Goal: Task Accomplishment & Management: Manage account settings

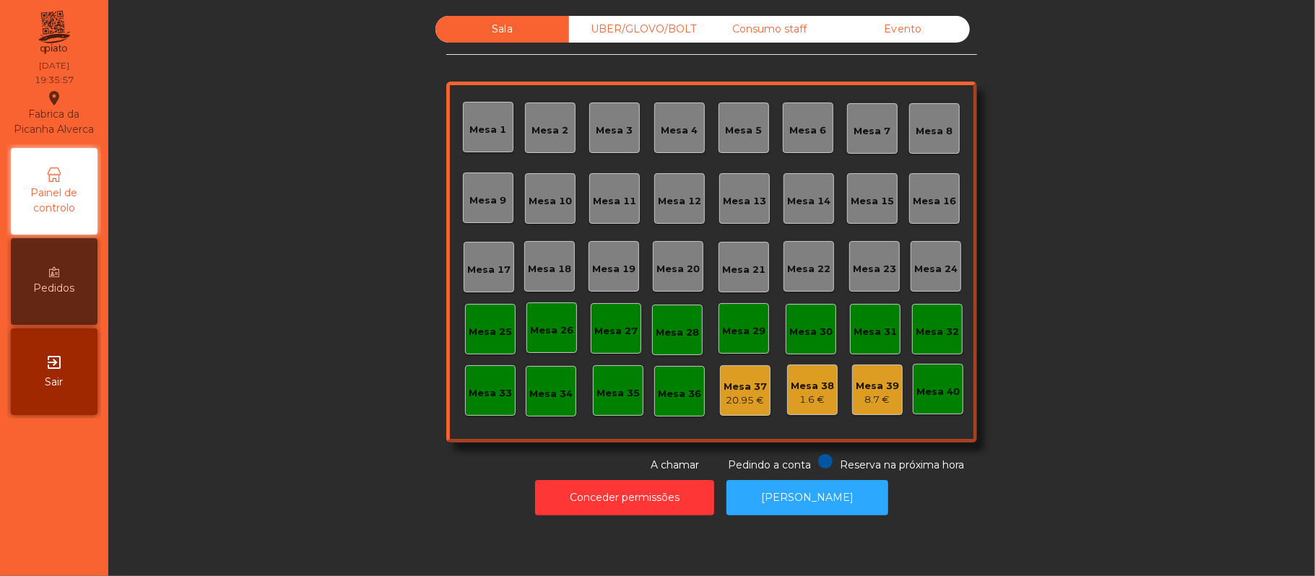
click at [925, 198] on div "Mesa 16" at bounding box center [934, 201] width 43 height 14
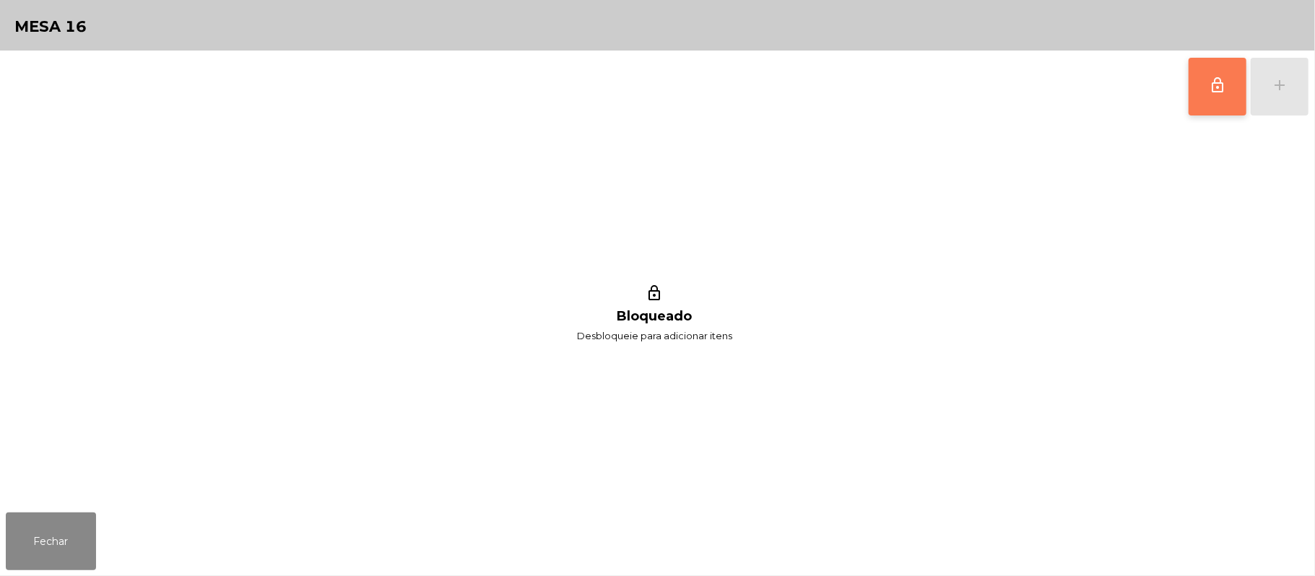
click at [1202, 90] on button "lock_outline" at bounding box center [1218, 87] width 58 height 58
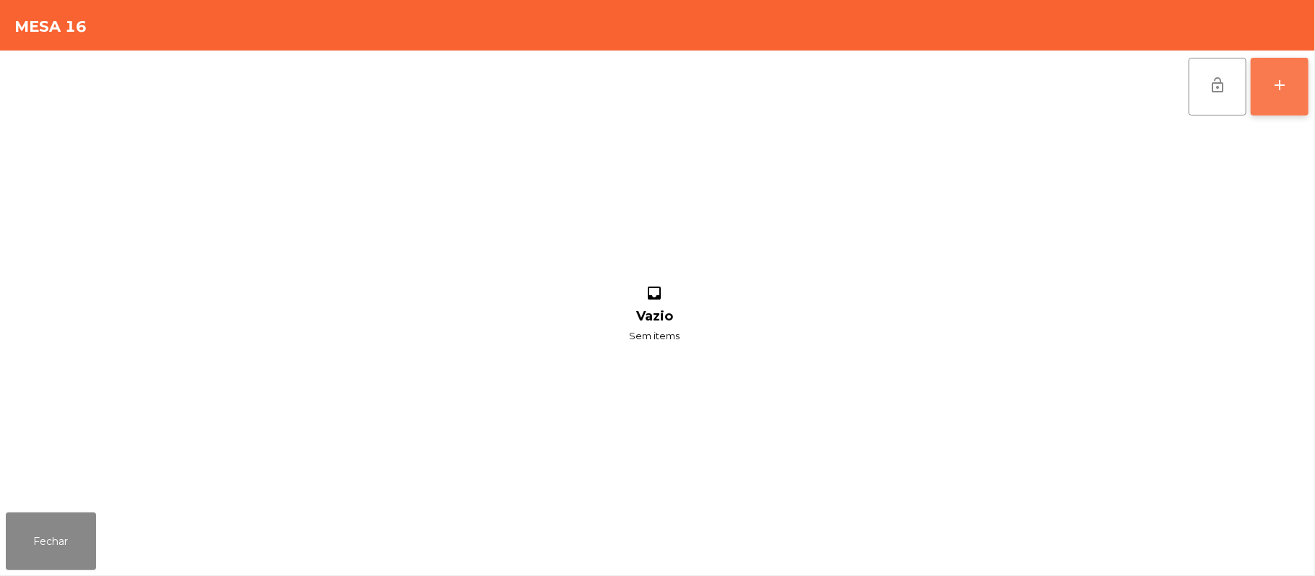
click at [1261, 93] on button "add" at bounding box center [1280, 87] width 58 height 58
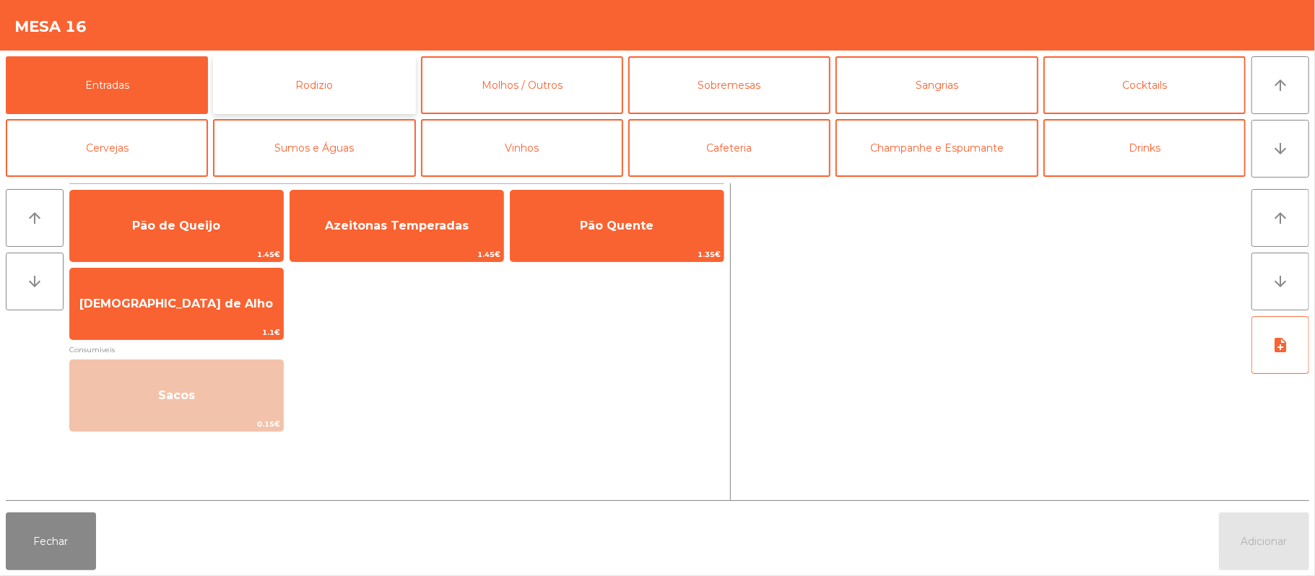
click at [336, 71] on button "Rodizio" at bounding box center [314, 85] width 202 height 58
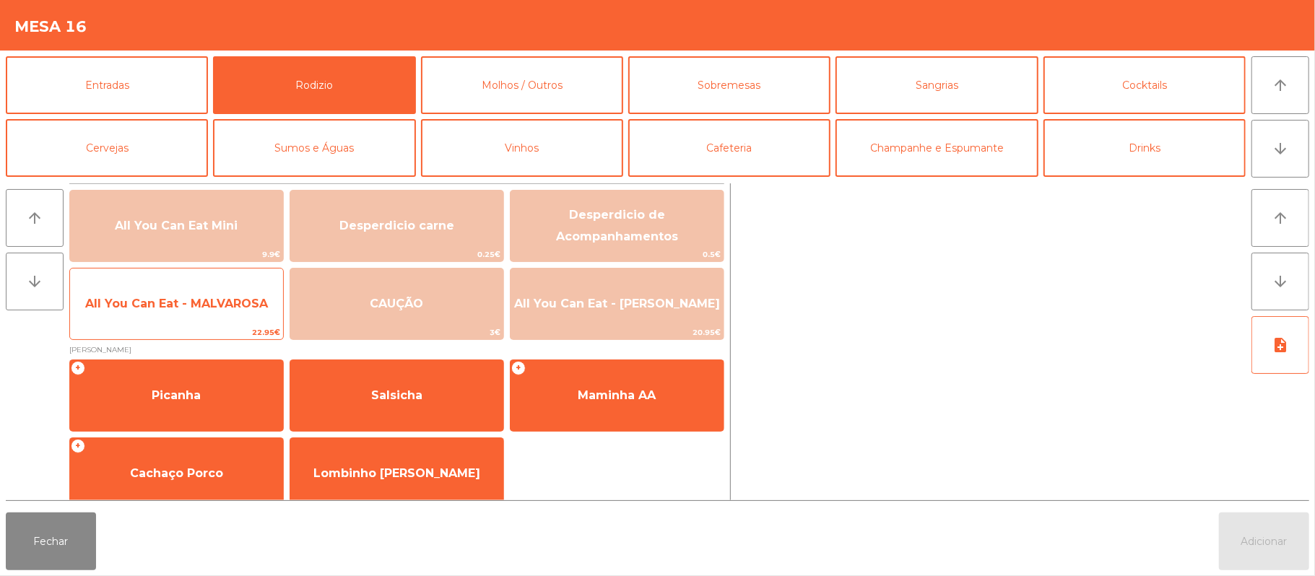
click at [163, 306] on span "All You Can Eat - MALVAROSA" at bounding box center [176, 304] width 183 height 14
click at [178, 307] on span "All You Can Eat - MALVAROSA" at bounding box center [176, 304] width 183 height 14
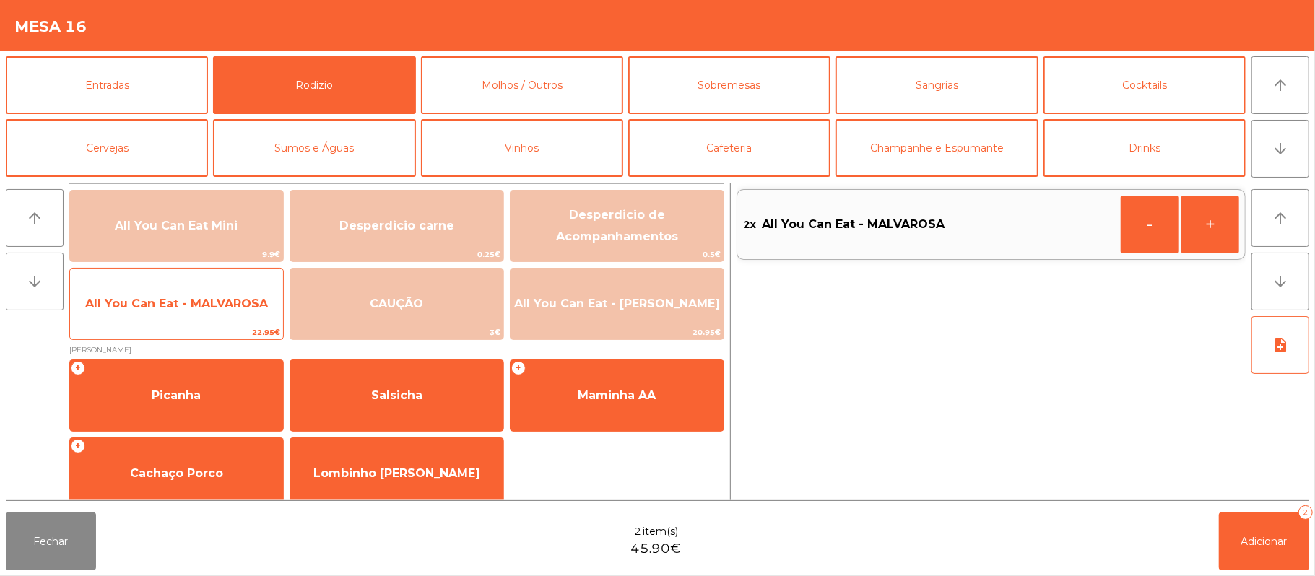
click at [180, 319] on span "All You Can Eat - MALVAROSA" at bounding box center [176, 304] width 213 height 39
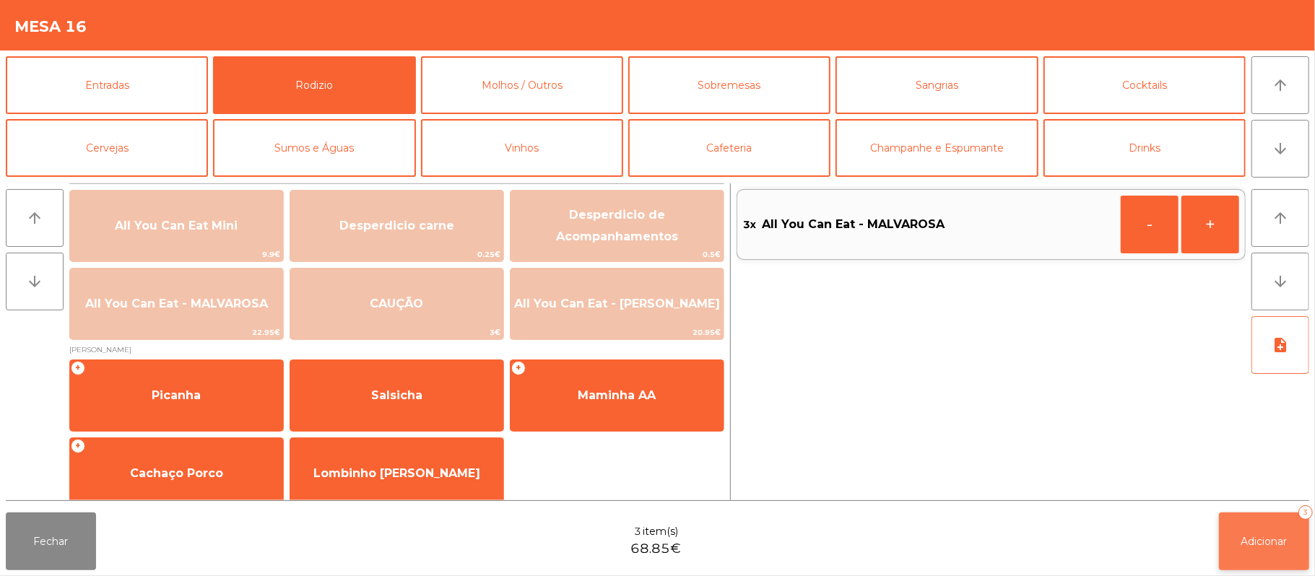
click at [1239, 521] on button "Adicionar 3" at bounding box center [1264, 542] width 90 height 58
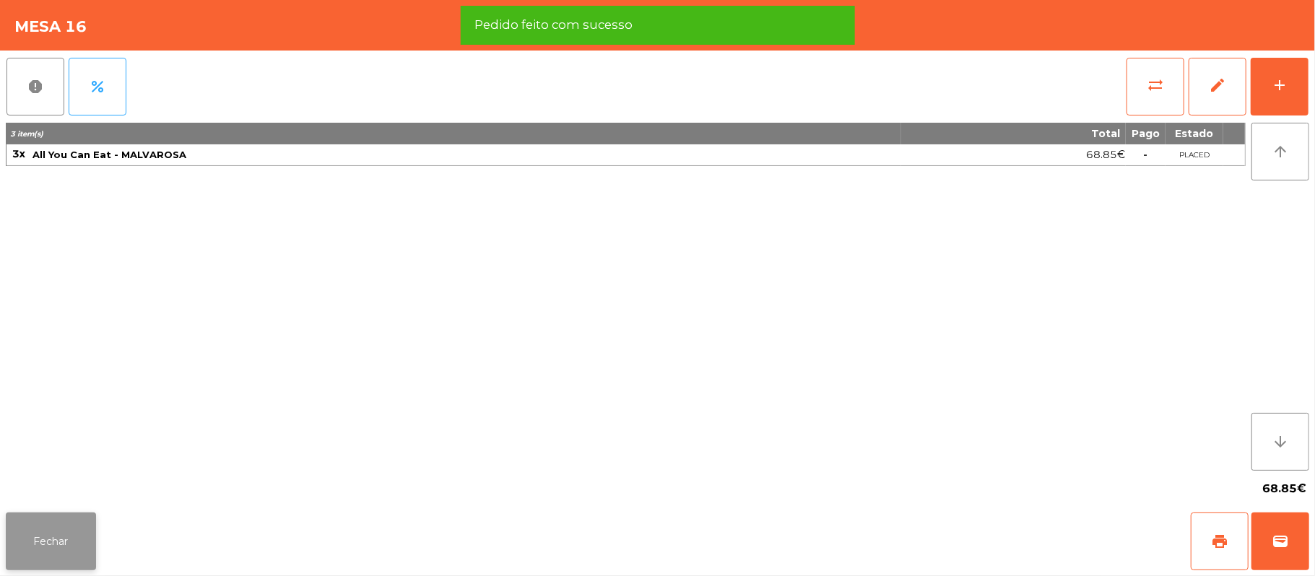
click at [79, 520] on button "Fechar" at bounding box center [51, 542] width 90 height 58
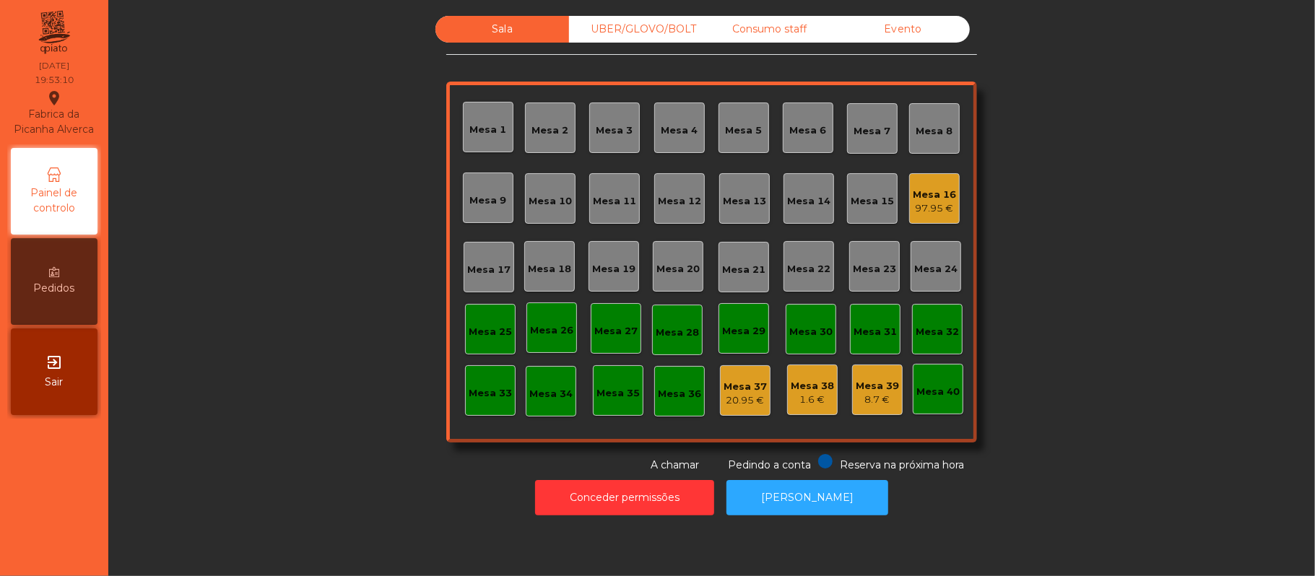
click at [620, 214] on div "Mesa 11" at bounding box center [614, 198] width 51 height 51
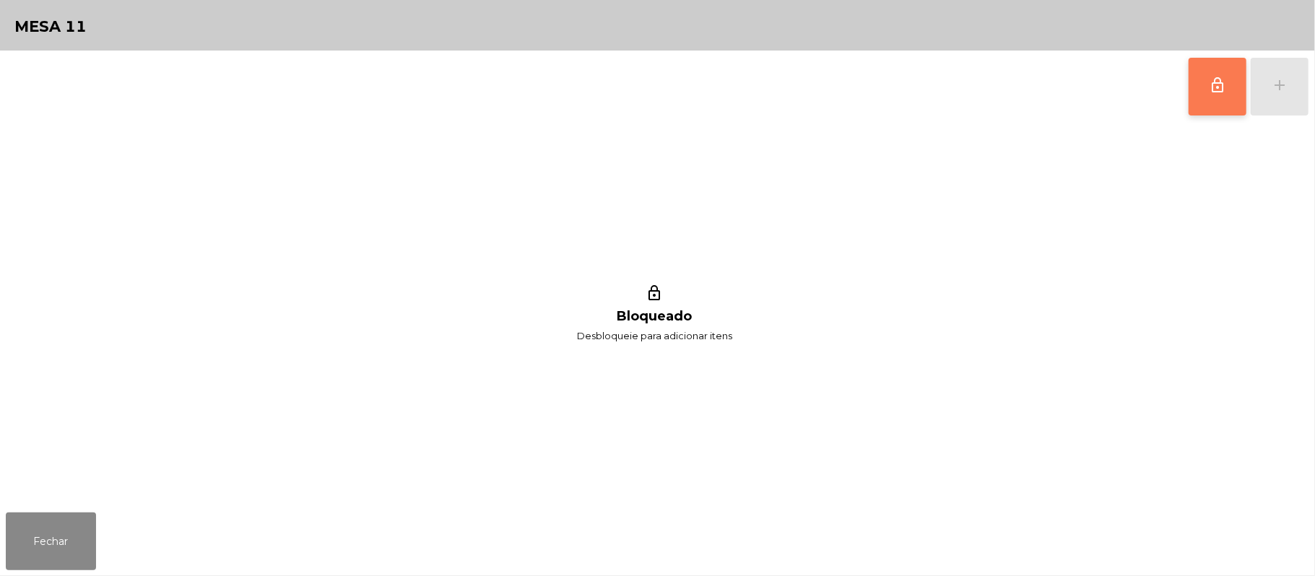
click at [1213, 100] on button "lock_outline" at bounding box center [1218, 87] width 58 height 58
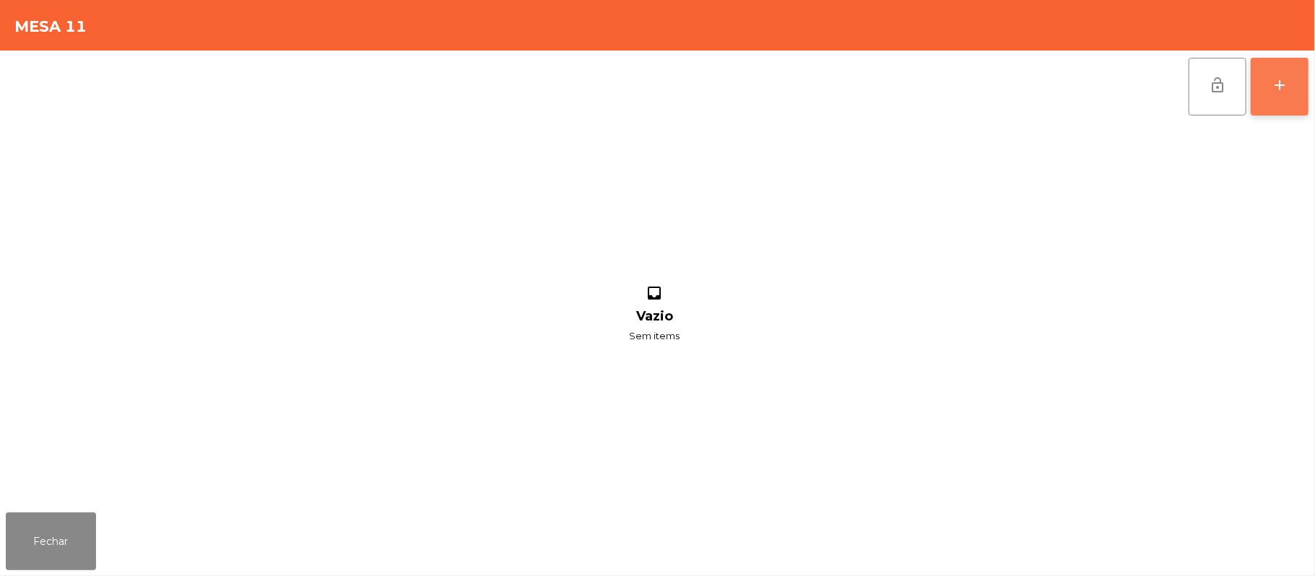
click at [1277, 90] on div "add" at bounding box center [1279, 85] width 17 height 17
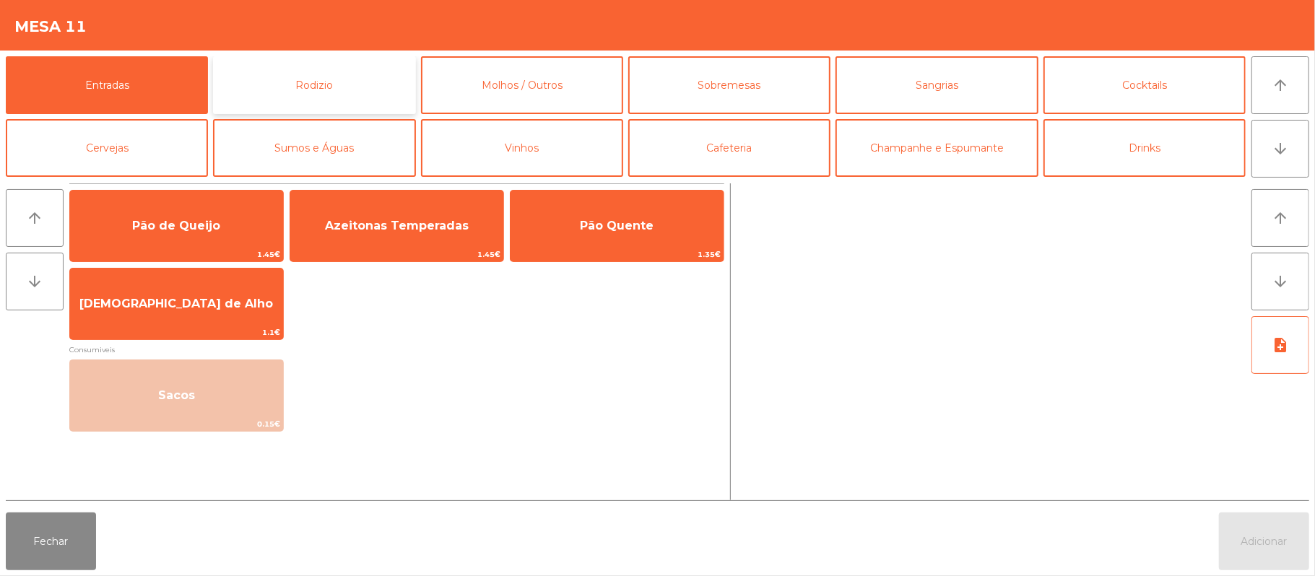
click at [354, 88] on button "Rodizio" at bounding box center [314, 85] width 202 height 58
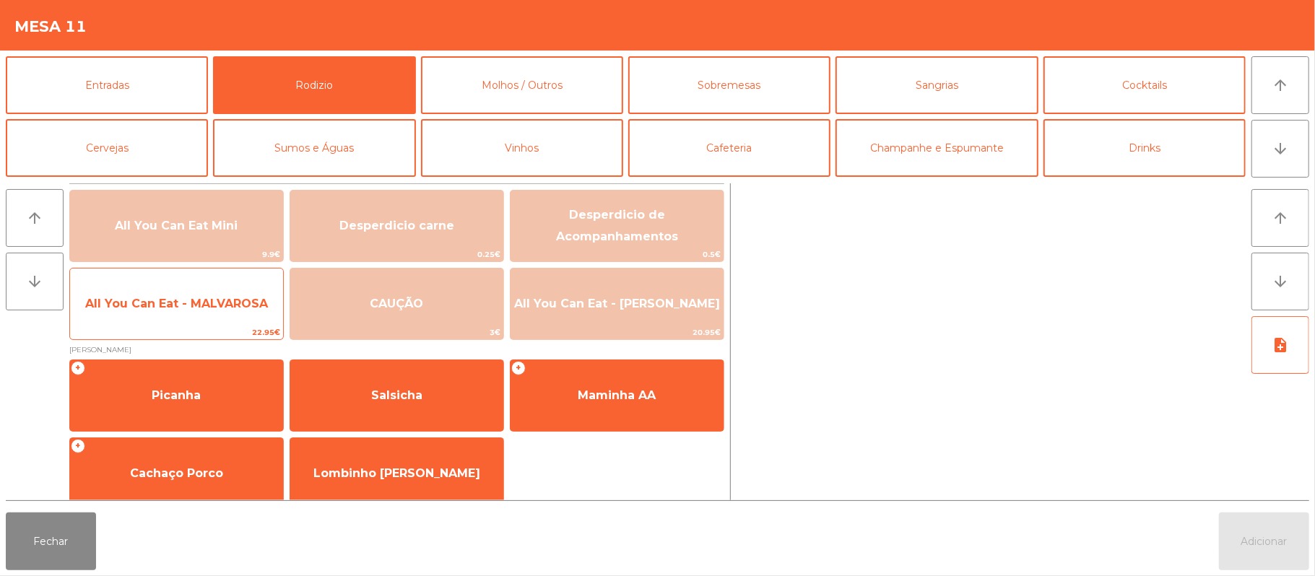
click at [209, 310] on span "All You Can Eat - MALVAROSA" at bounding box center [176, 304] width 183 height 14
click at [217, 307] on span "All You Can Eat - MALVAROSA" at bounding box center [176, 304] width 183 height 14
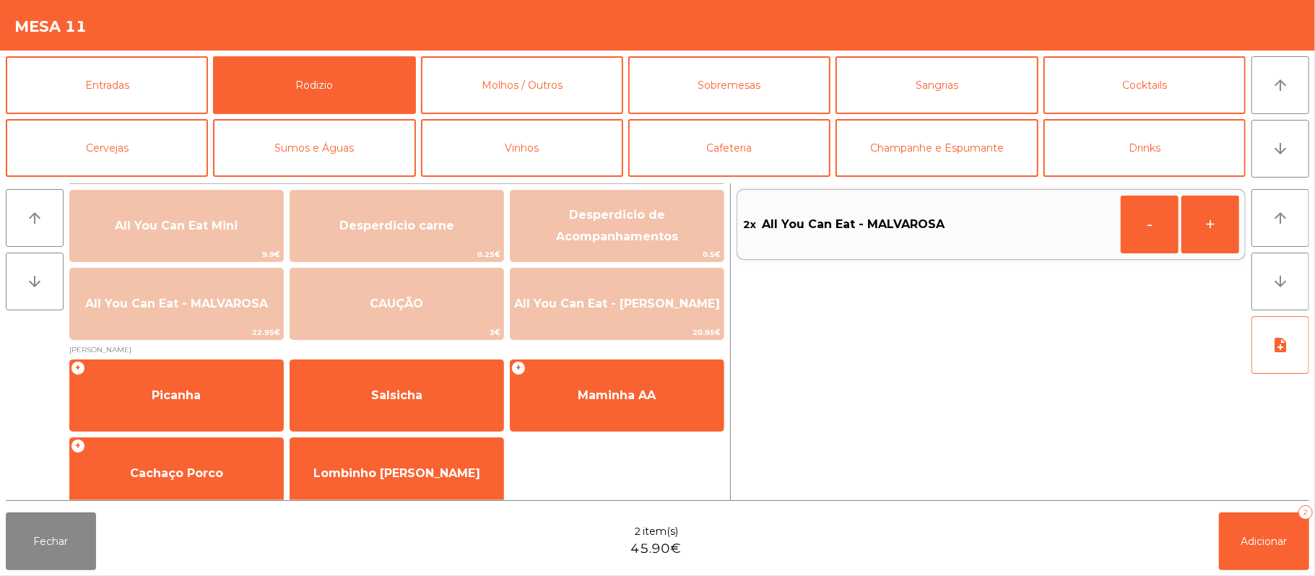
click at [1262, 571] on div "Fechar 2 item(s) 45.90€ Adicionar 2" at bounding box center [657, 541] width 1315 height 69
click at [1257, 543] on span "Adicionar" at bounding box center [1264, 541] width 46 height 13
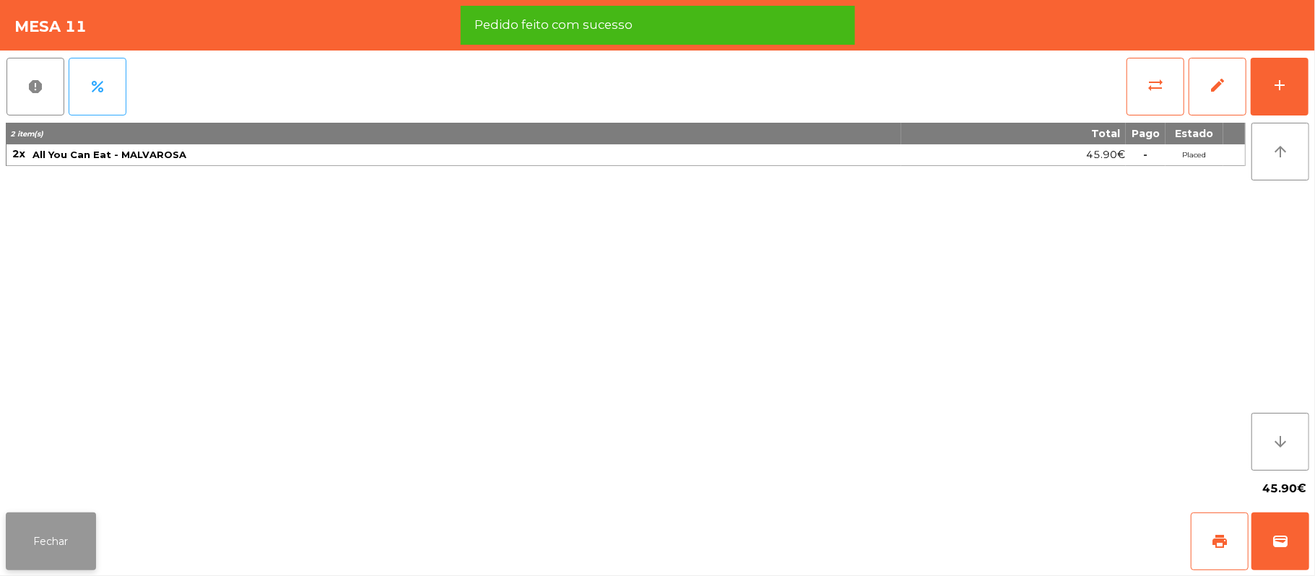
click at [56, 515] on button "Fechar" at bounding box center [51, 542] width 90 height 58
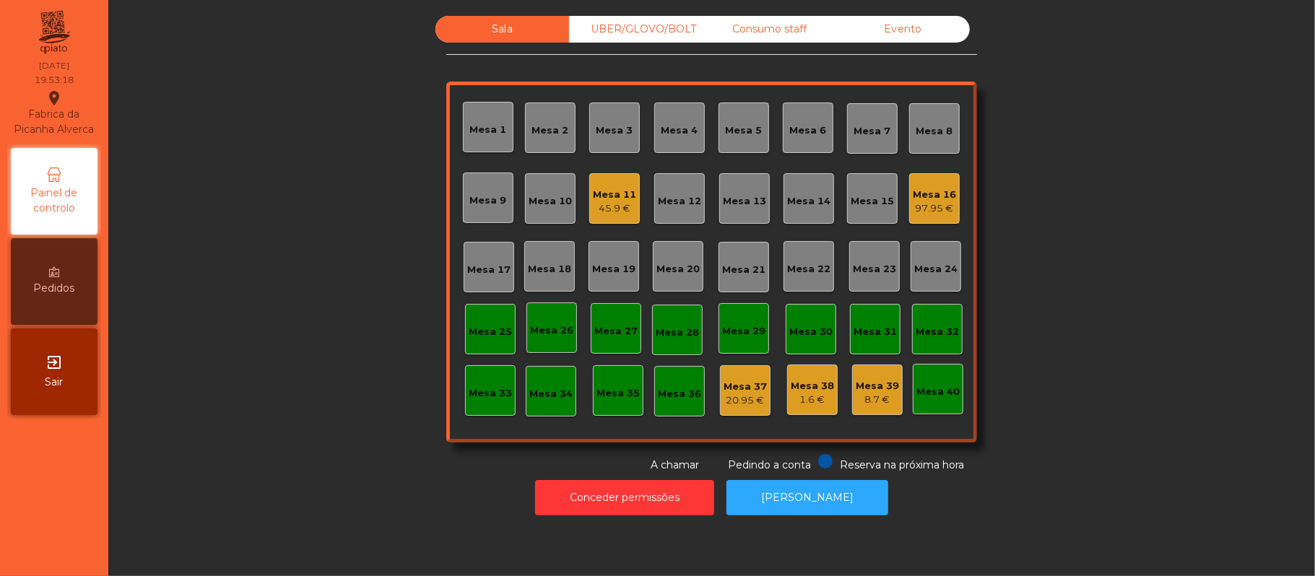
click at [596, 222] on div "Mesa 11 45.9 €" at bounding box center [614, 198] width 51 height 51
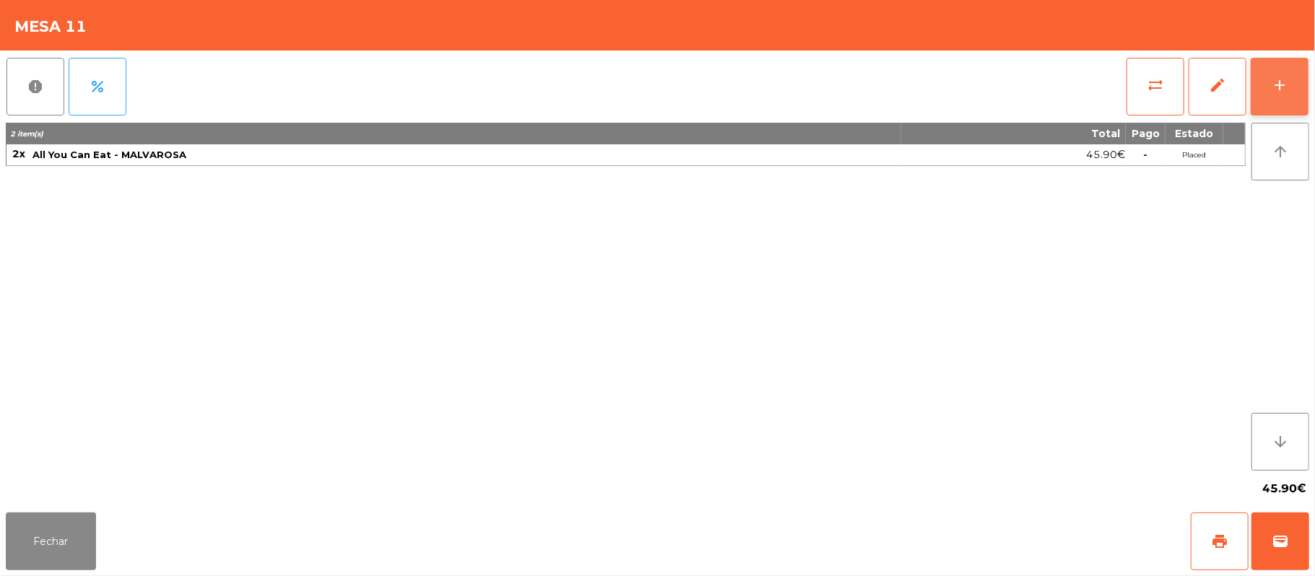
click at [1270, 88] on button "add" at bounding box center [1280, 87] width 58 height 58
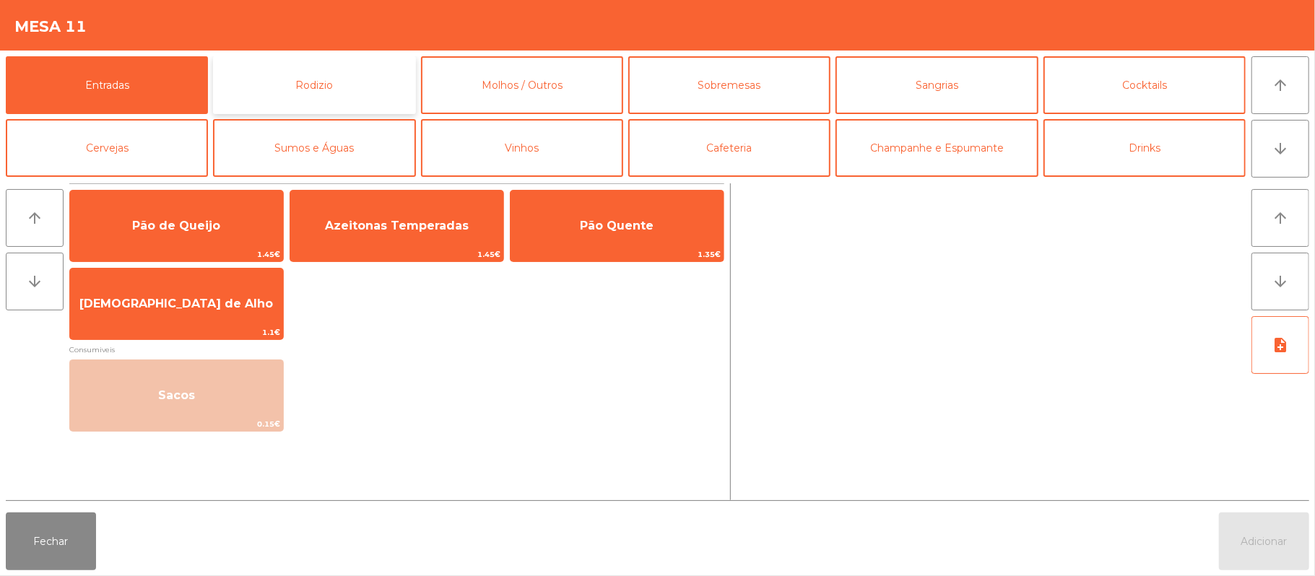
click at [338, 90] on button "Rodizio" at bounding box center [314, 85] width 202 height 58
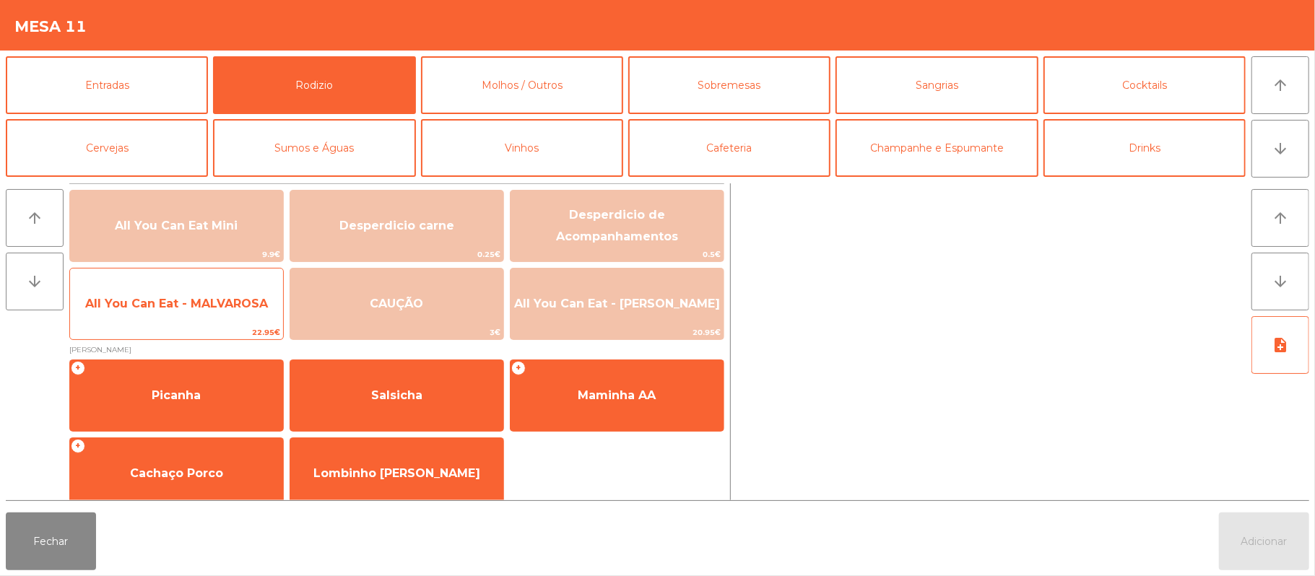
click at [205, 298] on span "All You Can Eat - MALVAROSA" at bounding box center [176, 304] width 183 height 14
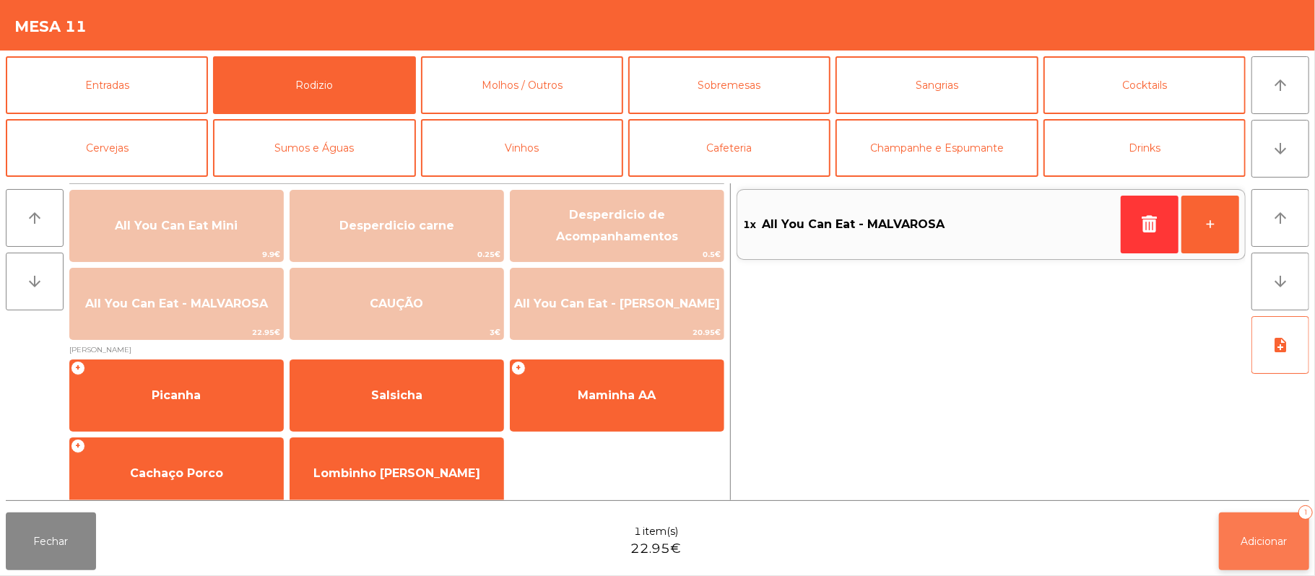
click at [1274, 552] on button "Adicionar 1" at bounding box center [1264, 542] width 90 height 58
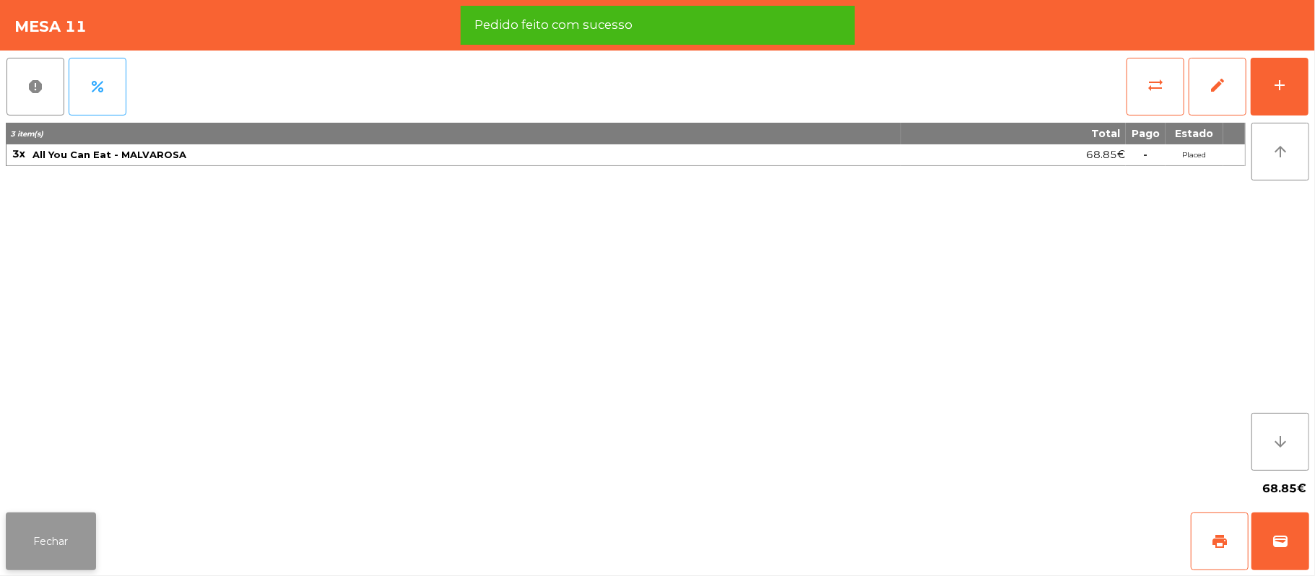
click at [32, 544] on button "Fechar" at bounding box center [51, 542] width 90 height 58
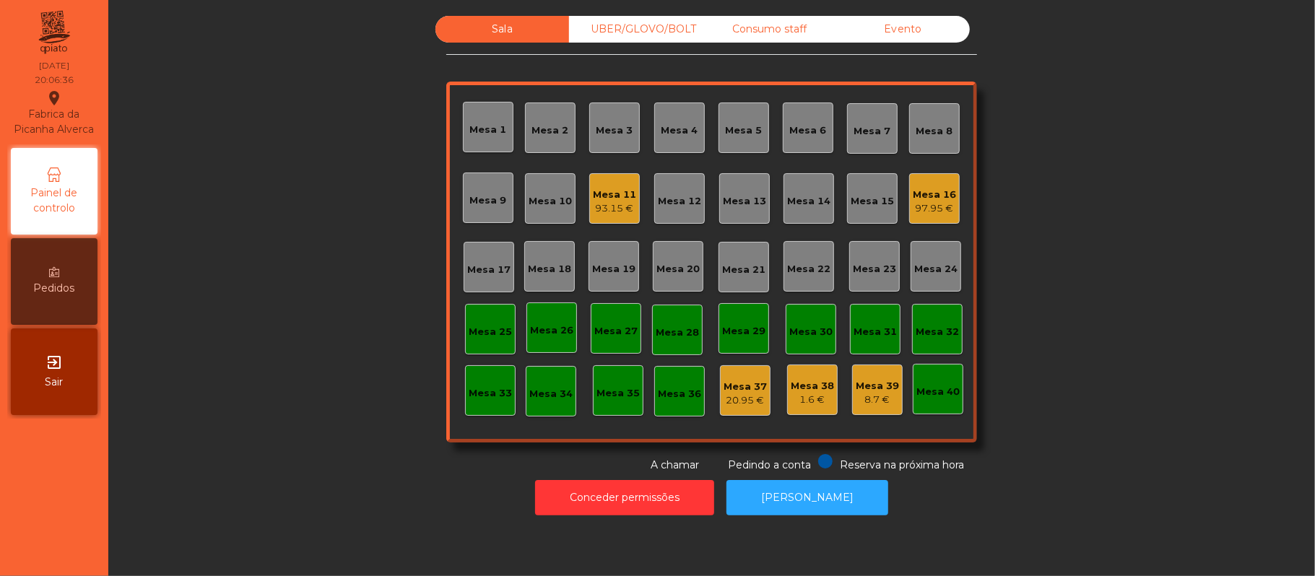
click at [500, 195] on div "Mesa 9" at bounding box center [488, 198] width 51 height 51
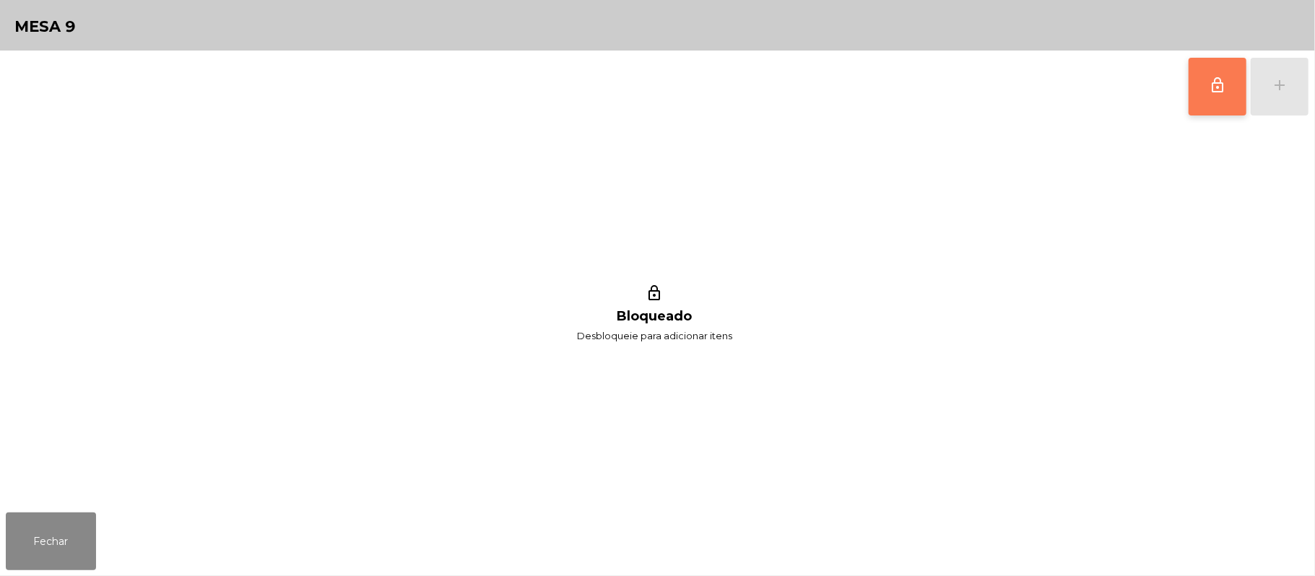
click at [1228, 92] on button "lock_outline" at bounding box center [1218, 87] width 58 height 58
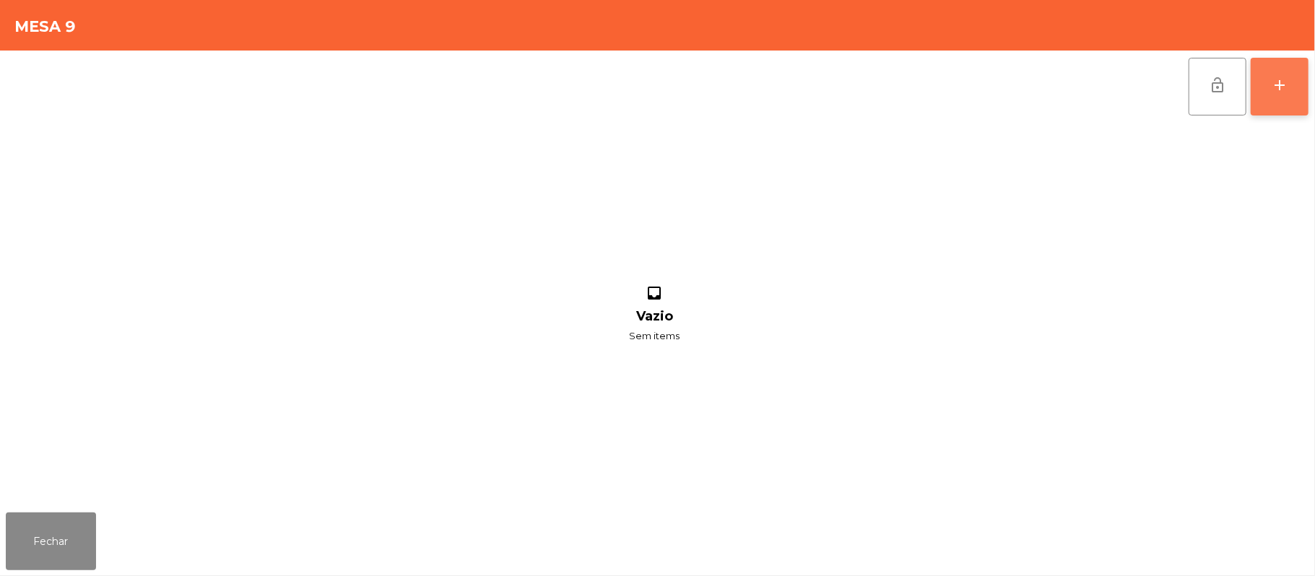
click at [1295, 77] on button "add" at bounding box center [1280, 87] width 58 height 58
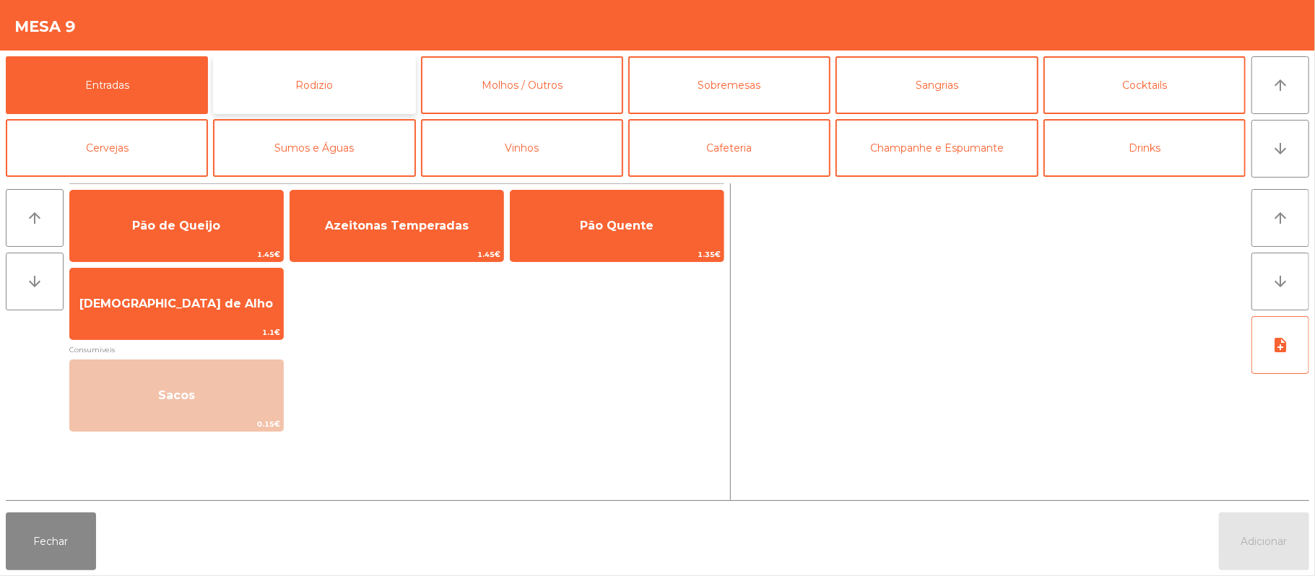
click at [281, 99] on button "Rodizio" at bounding box center [314, 85] width 202 height 58
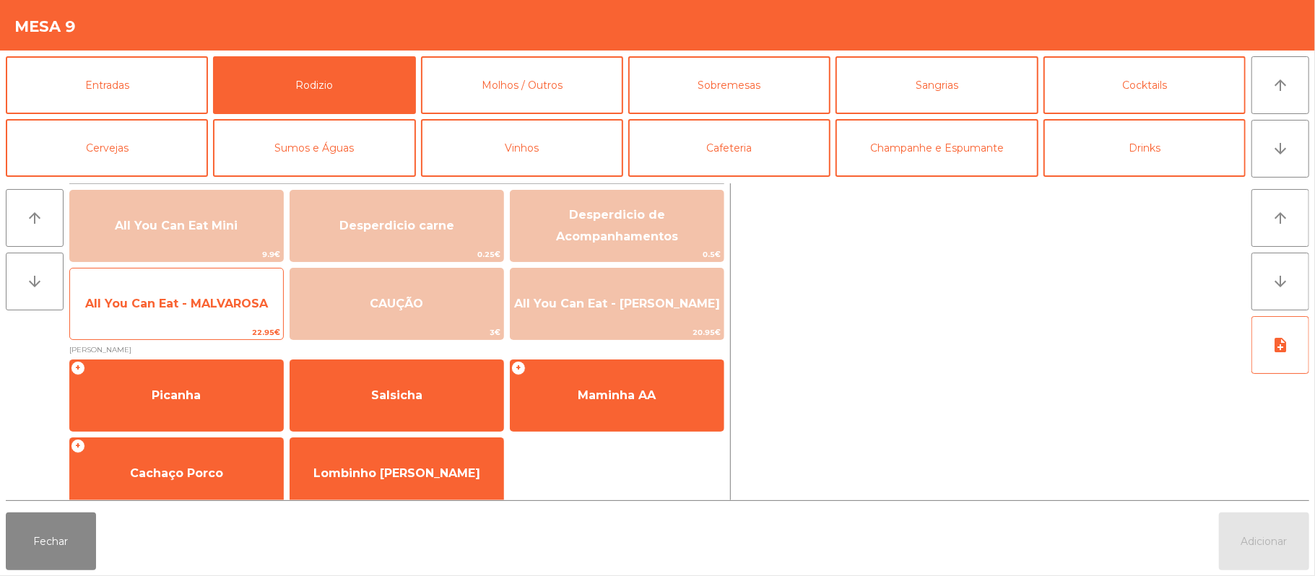
click at [168, 313] on span "All You Can Eat - MALVAROSA" at bounding box center [176, 304] width 213 height 39
click at [170, 303] on span "All You Can Eat - MALVAROSA" at bounding box center [176, 304] width 183 height 14
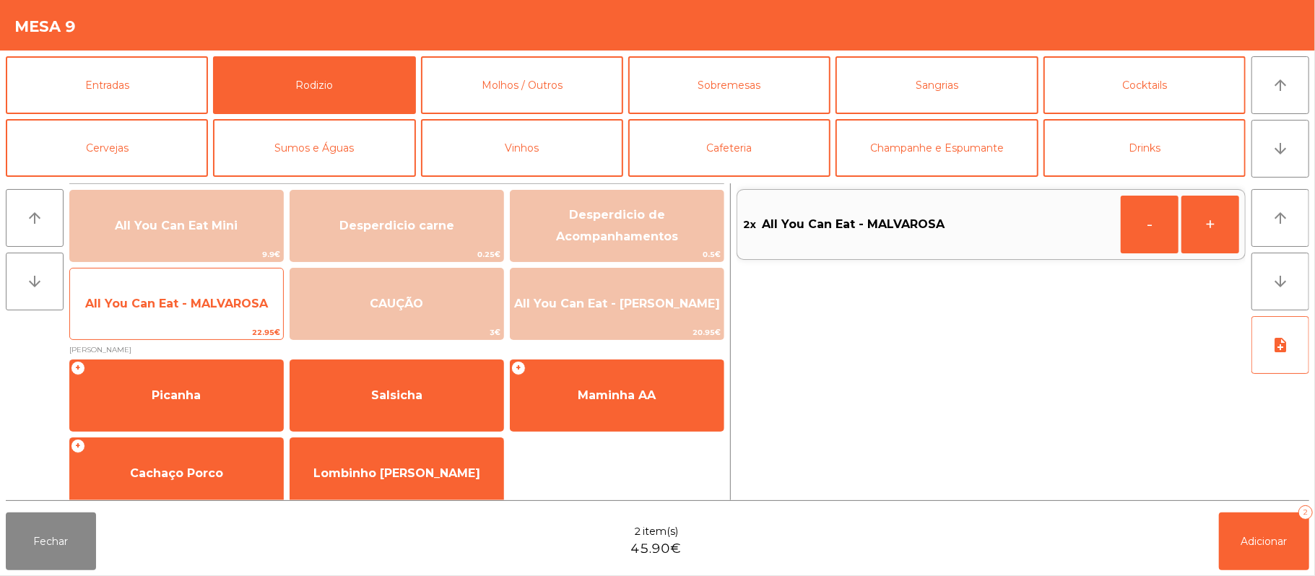
click at [172, 297] on span "All You Can Eat - MALVAROSA" at bounding box center [176, 304] width 183 height 14
click at [166, 309] on span "All You Can Eat - MALVAROSA" at bounding box center [176, 304] width 183 height 14
click at [177, 292] on span "All You Can Eat - MALVAROSA" at bounding box center [176, 304] width 213 height 39
click at [179, 297] on span "All You Can Eat - MALVAROSA" at bounding box center [176, 304] width 183 height 14
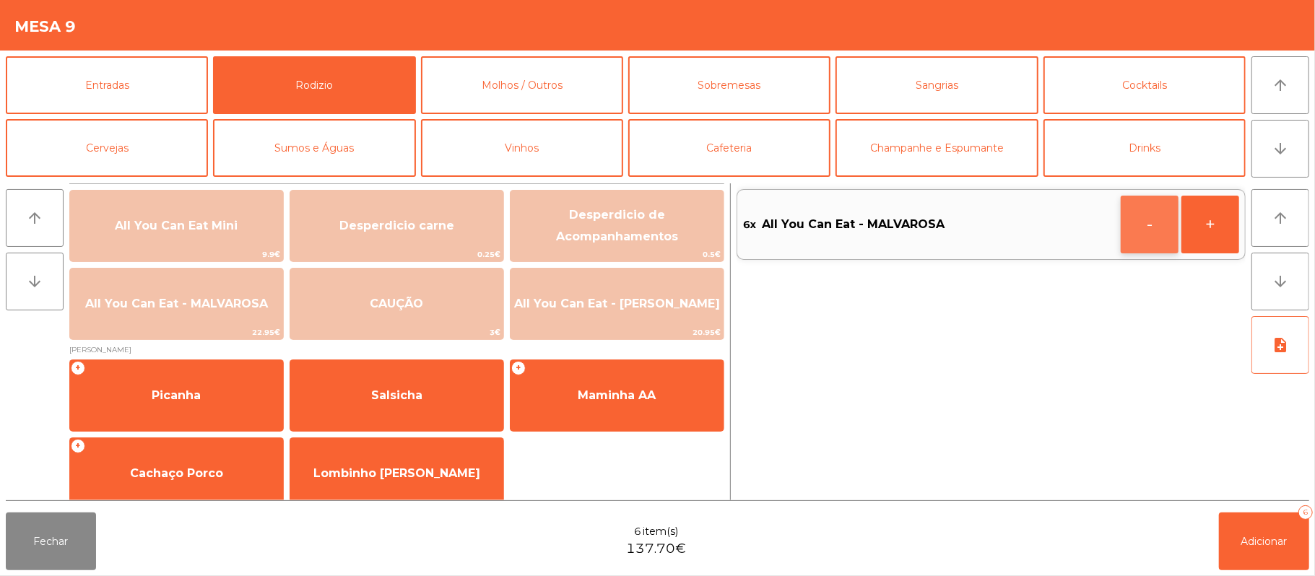
click at [1168, 230] on button "-" at bounding box center [1150, 225] width 58 height 58
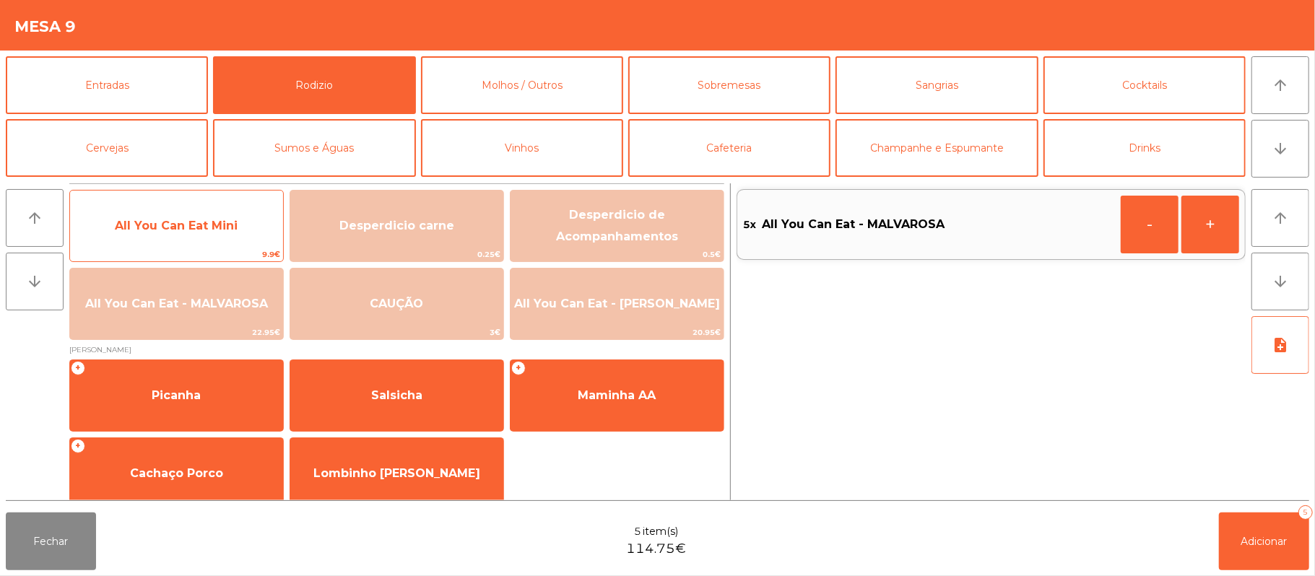
click at [203, 246] on span "All You Can Eat Mini" at bounding box center [176, 226] width 213 height 39
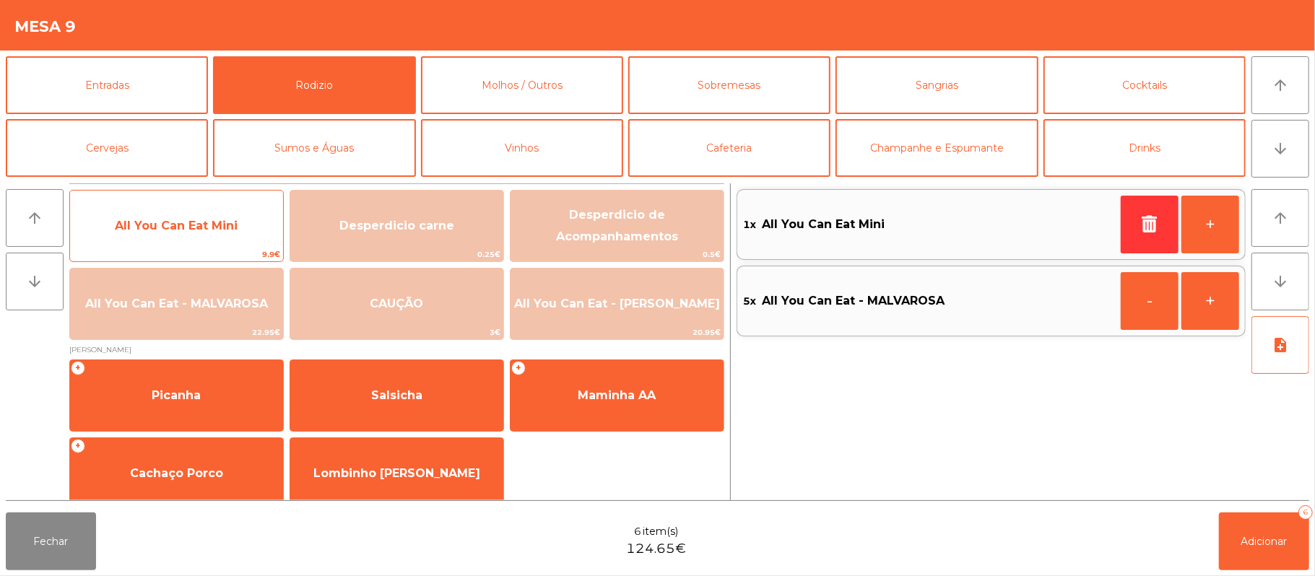
click at [203, 238] on span "All You Can Eat Mini" at bounding box center [176, 226] width 213 height 39
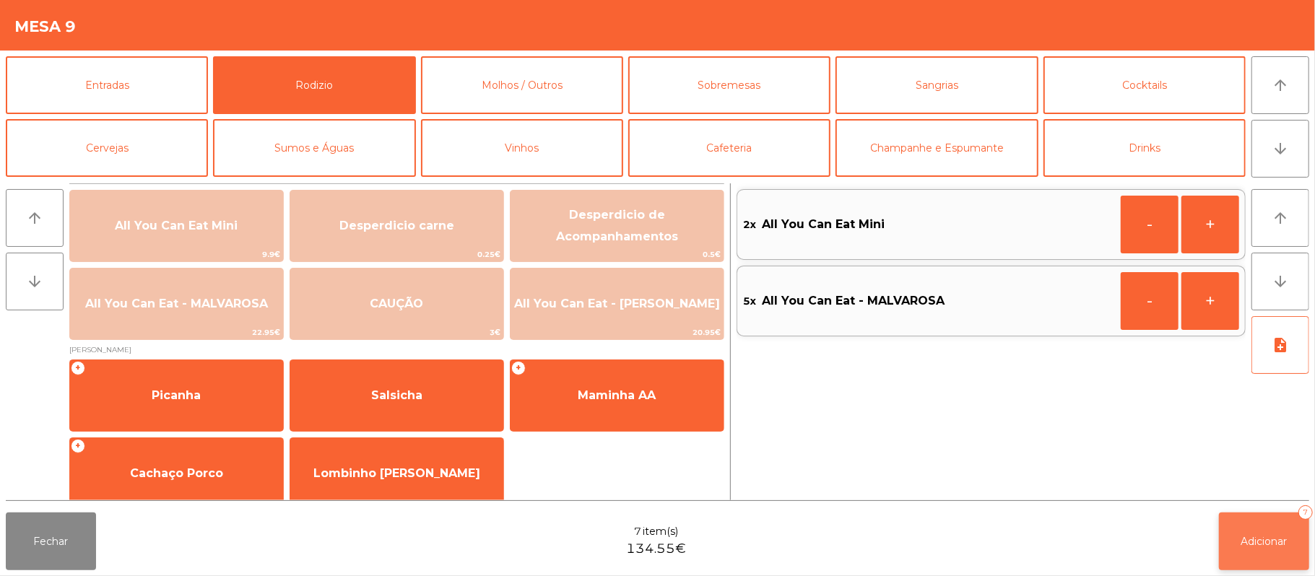
click at [1301, 559] on button "Adicionar 7" at bounding box center [1264, 542] width 90 height 58
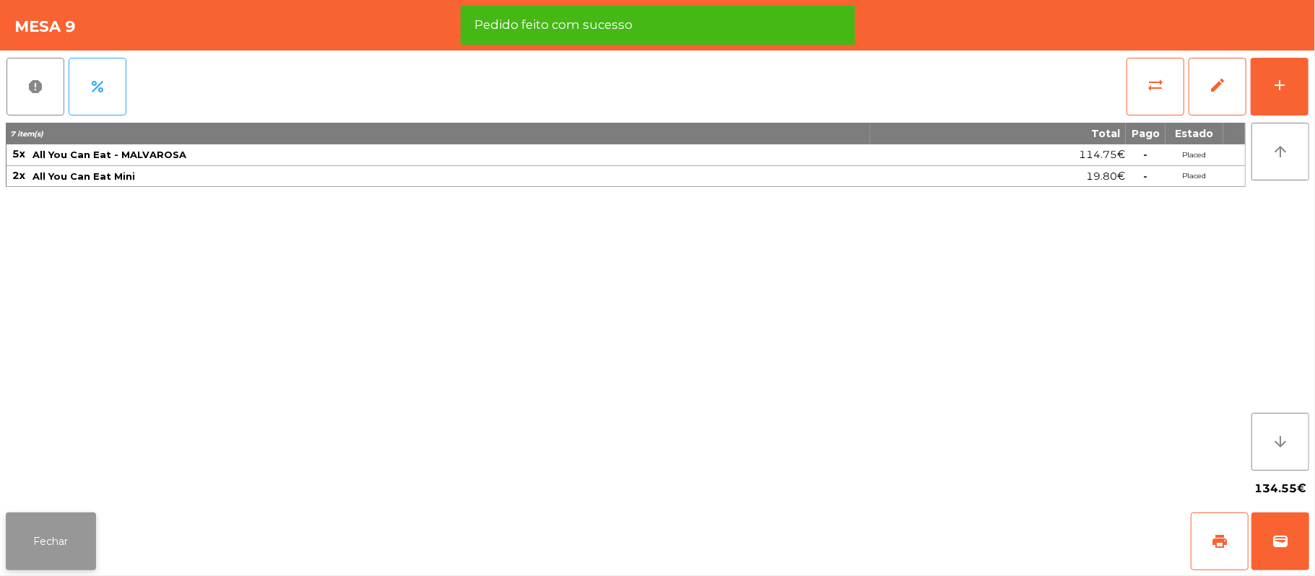
click at [70, 539] on button "Fechar" at bounding box center [51, 542] width 90 height 58
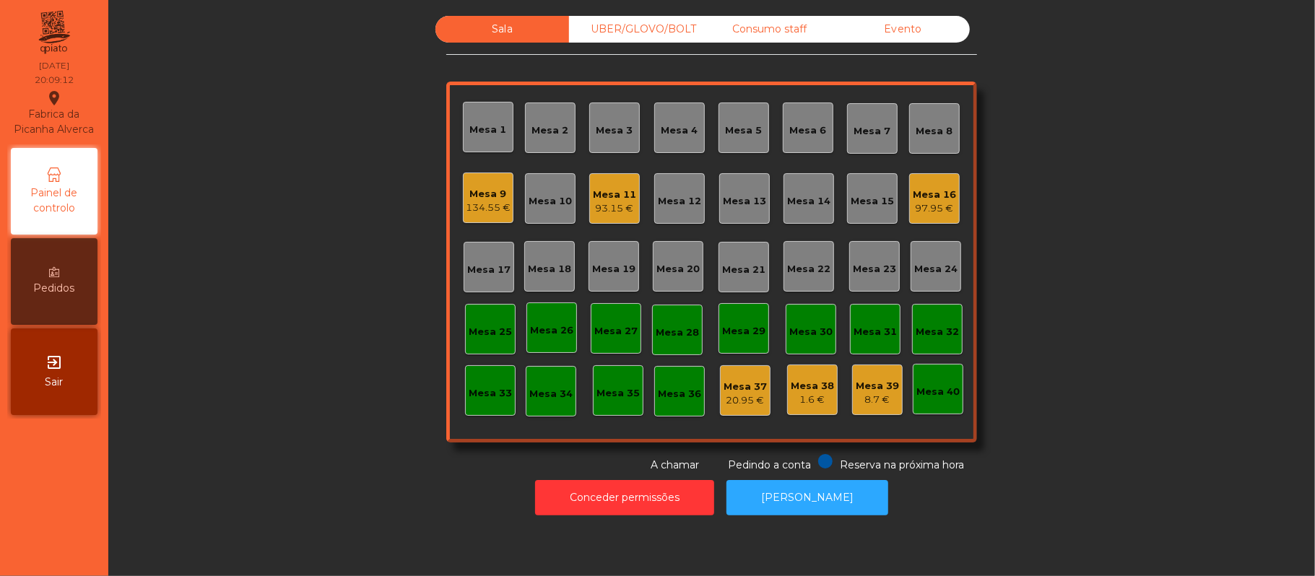
click at [654, 22] on div "UBER/GLOVO/BOLT" at bounding box center [636, 29] width 134 height 27
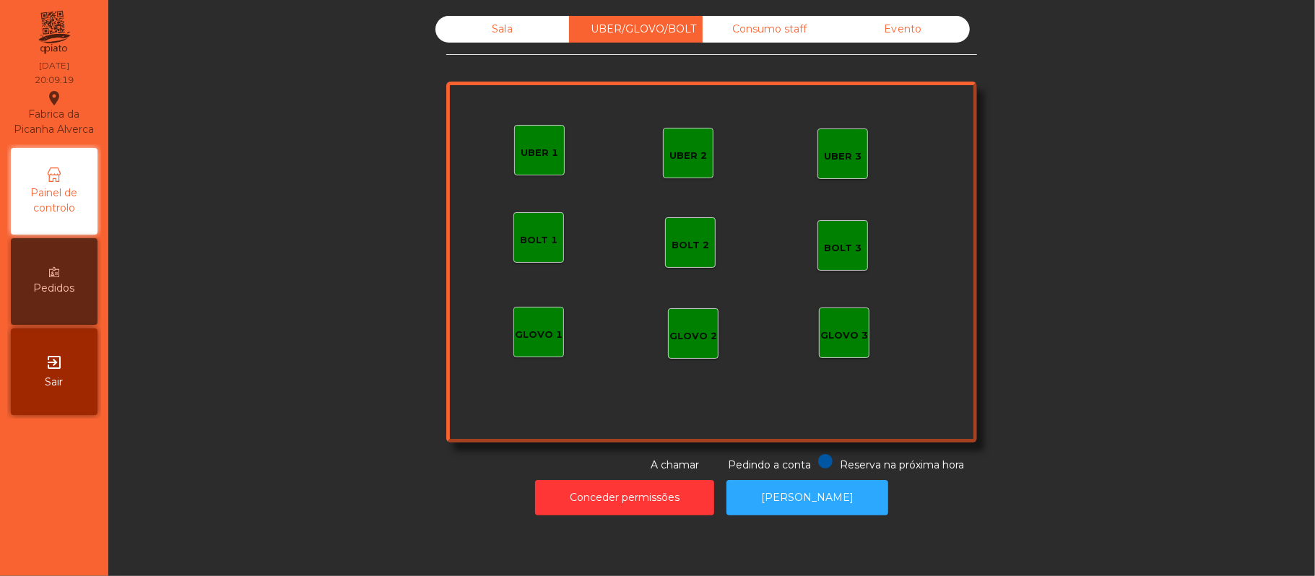
click at [530, 133] on div "UBER 1" at bounding box center [539, 150] width 51 height 51
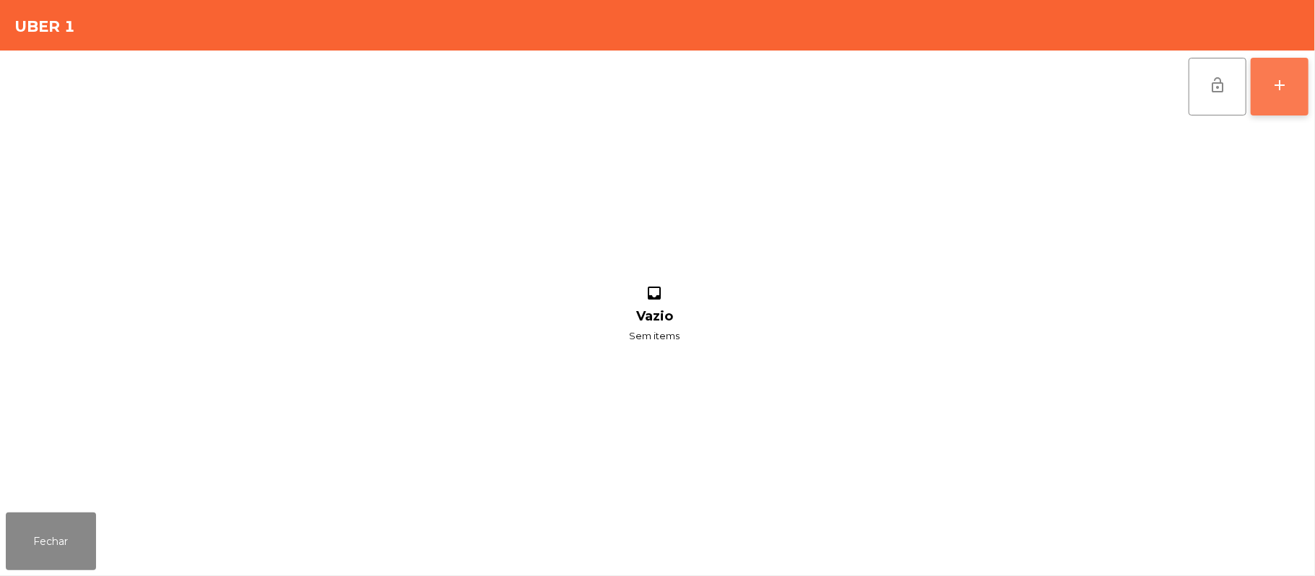
click at [1263, 97] on button "add" at bounding box center [1280, 87] width 58 height 58
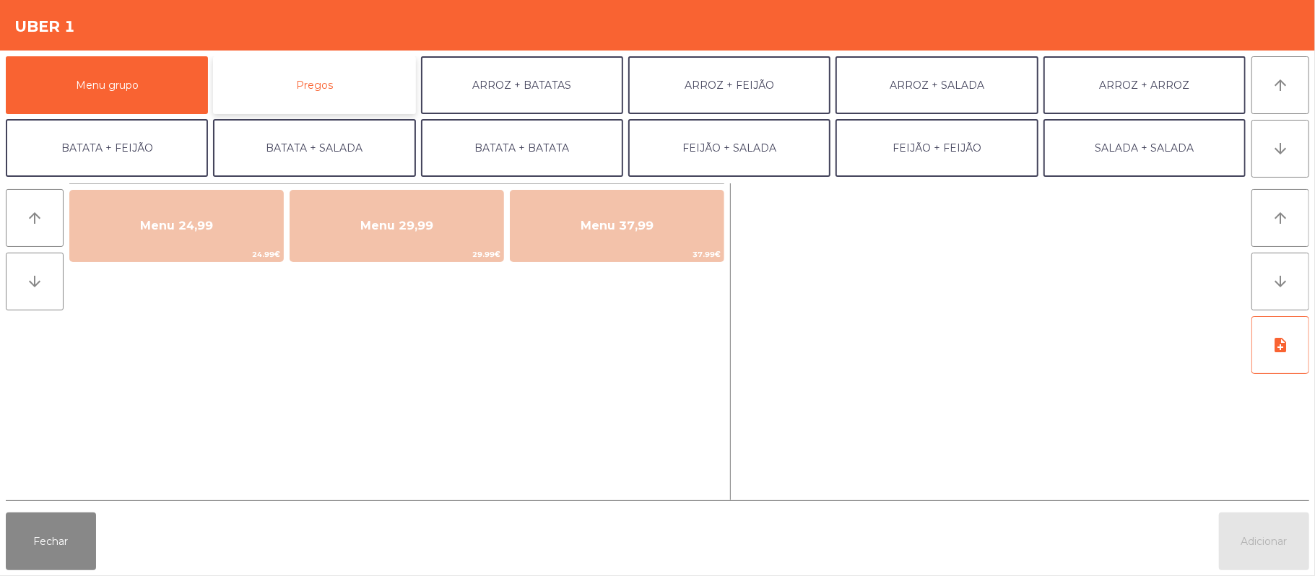
click at [397, 75] on button "Pregos" at bounding box center [314, 85] width 202 height 58
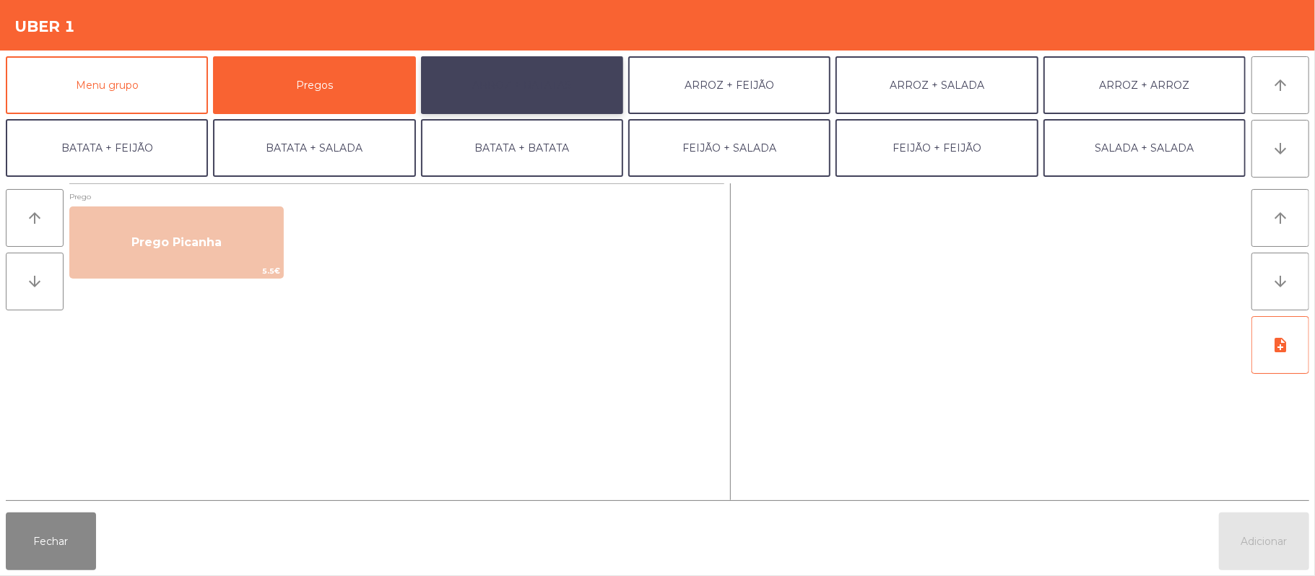
click at [521, 96] on button "ARROZ + BATATAS" at bounding box center [522, 85] width 202 height 58
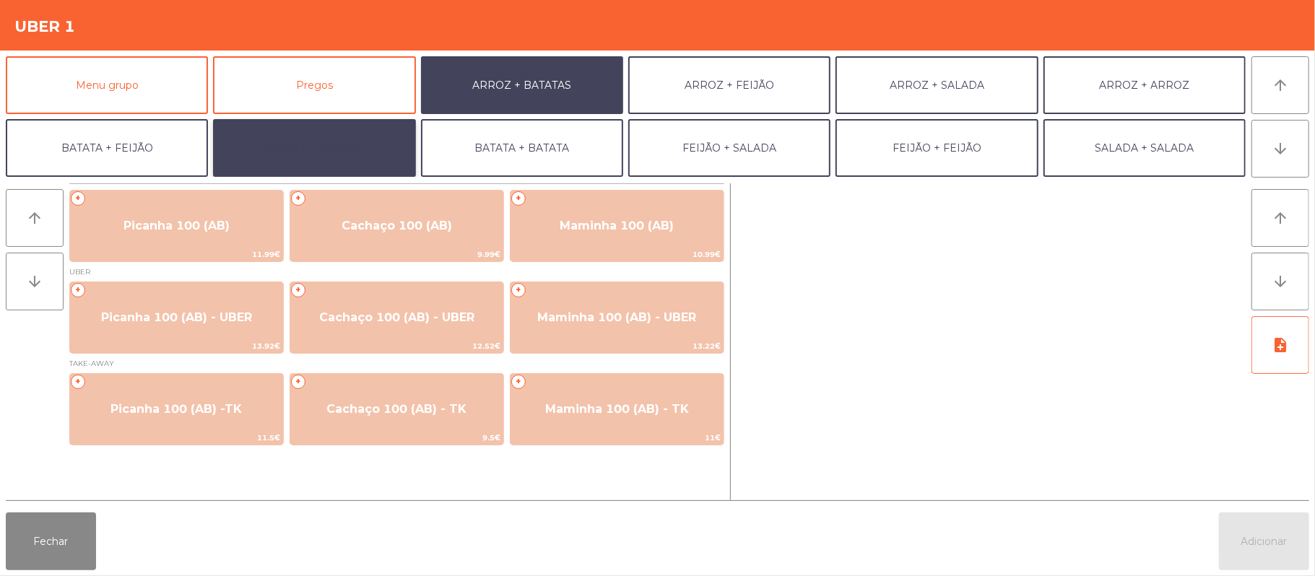
click at [313, 147] on button "BATATA + SALADA" at bounding box center [314, 148] width 202 height 58
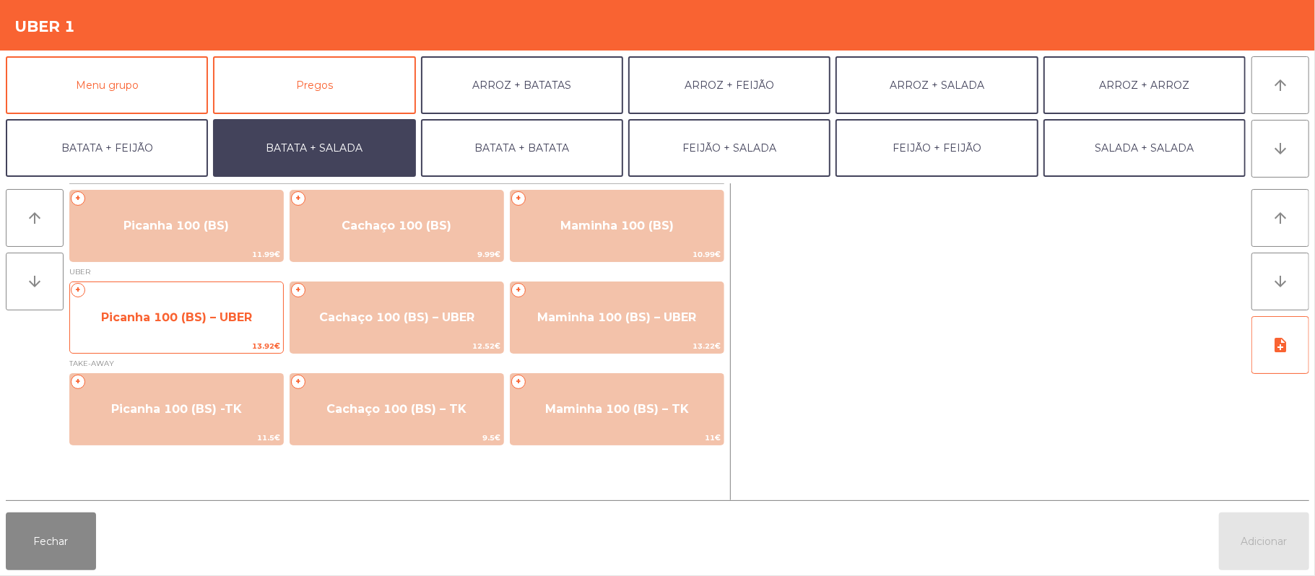
click at [183, 318] on span "Picanha 100 (BS) – UBER" at bounding box center [176, 318] width 151 height 14
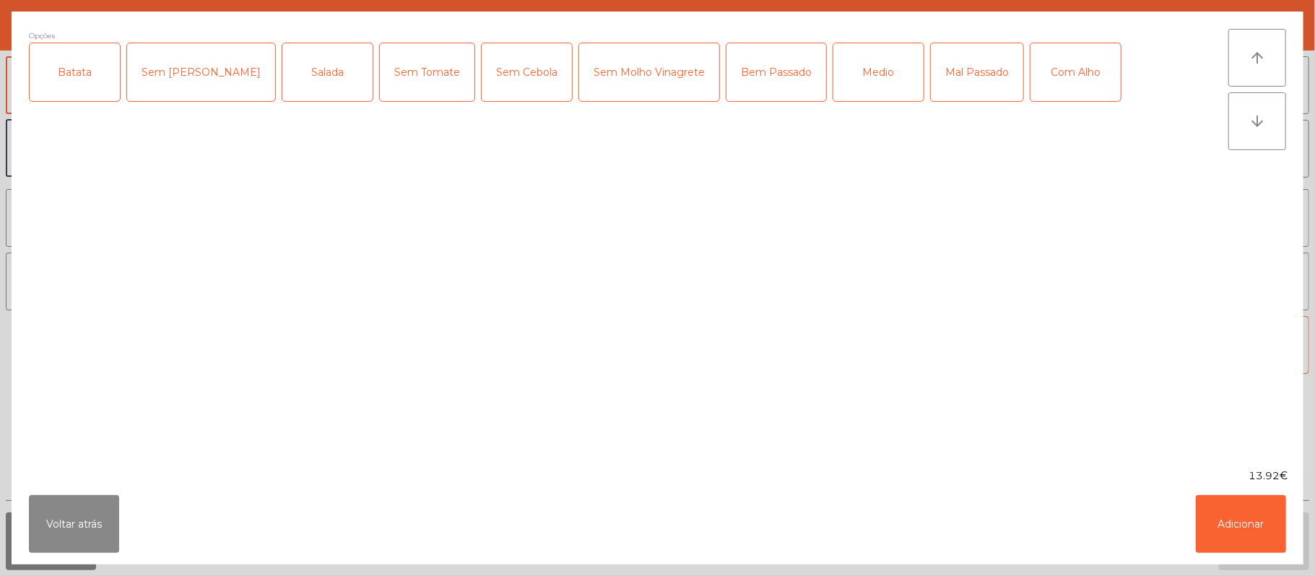
click at [81, 77] on div "Batata" at bounding box center [75, 72] width 90 height 58
click at [282, 70] on div "Salada" at bounding box center [327, 72] width 90 height 58
click at [727, 69] on div "Bem Passado" at bounding box center [777, 72] width 100 height 58
click at [1232, 506] on button "Adicionar" at bounding box center [1241, 524] width 90 height 58
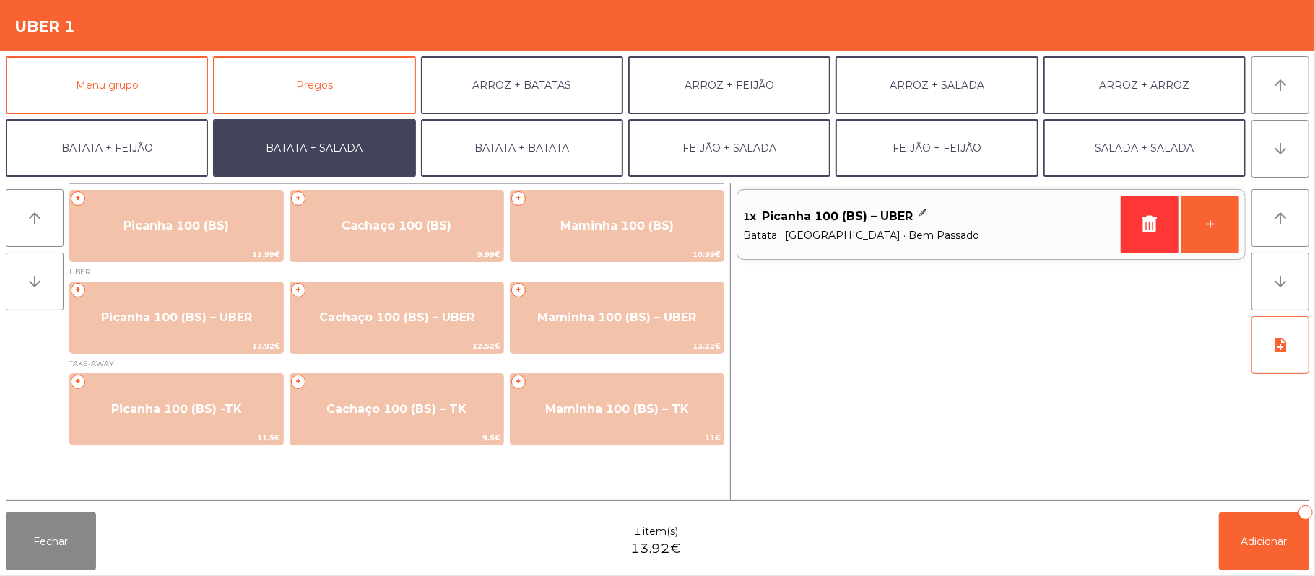
scroll to position [62, 0]
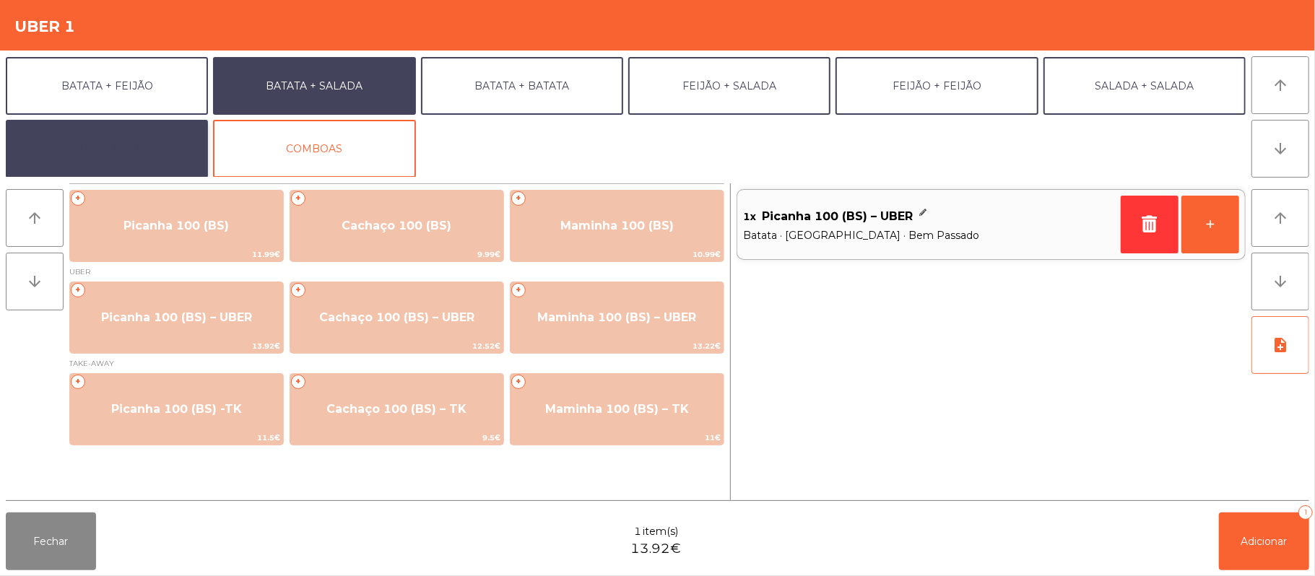
click at [137, 157] on button "EXTRAS UBER" at bounding box center [107, 149] width 202 height 58
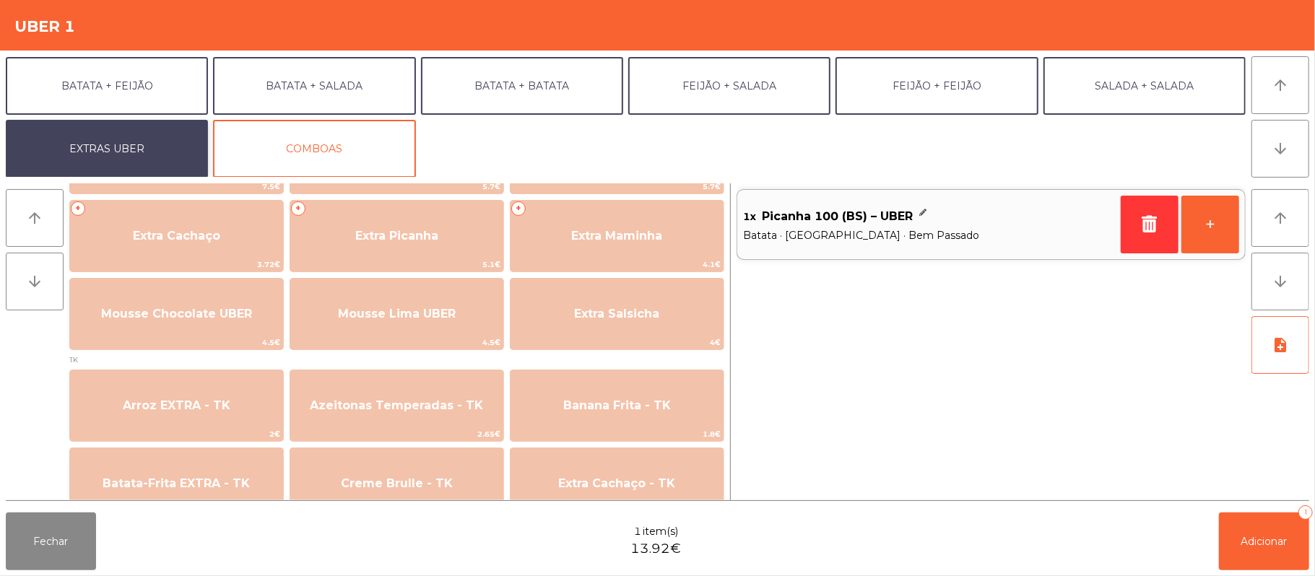
scroll to position [403, 0]
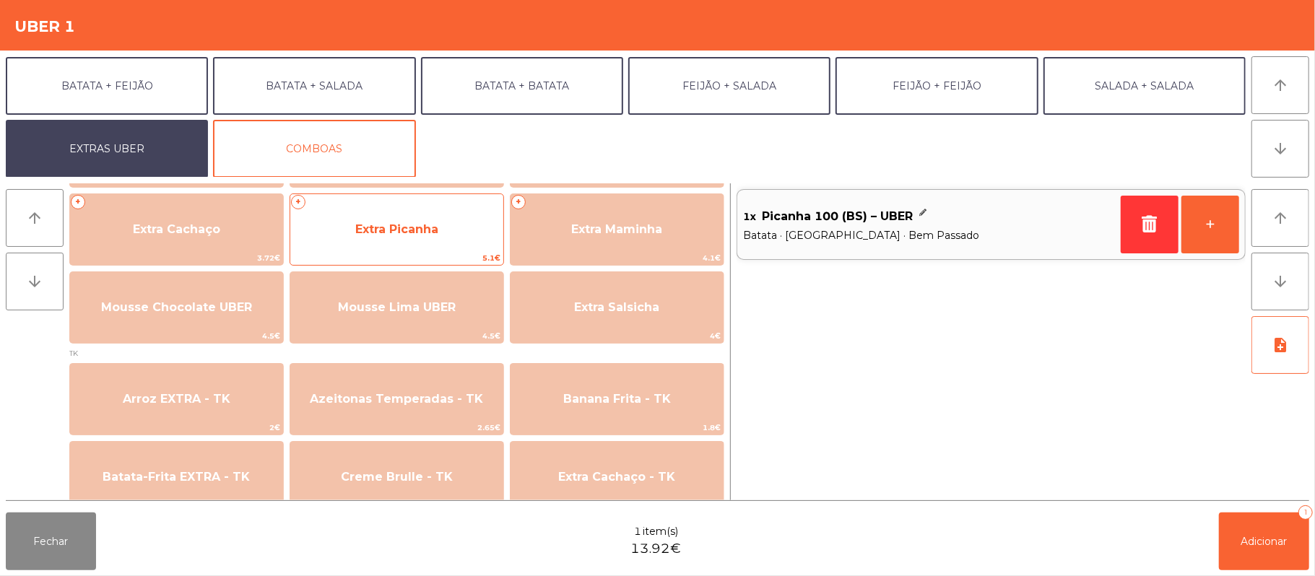
click at [457, 226] on span "Extra Picanha" at bounding box center [396, 229] width 213 height 39
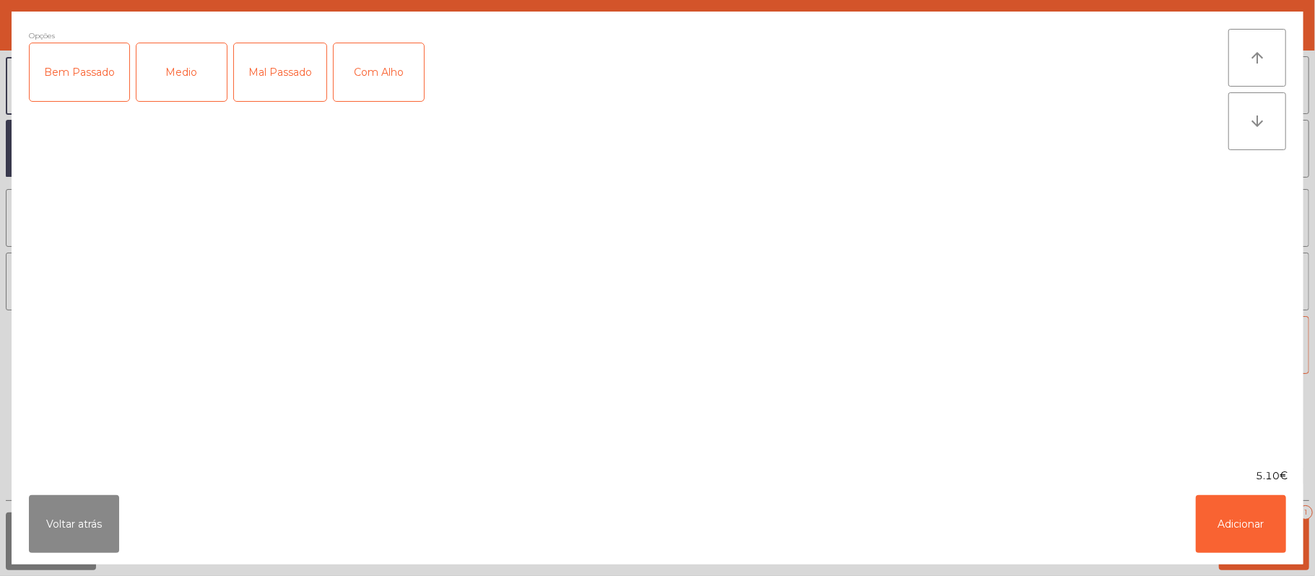
click at [100, 79] on div "Bem Passado" at bounding box center [80, 72] width 100 height 58
click at [1262, 537] on button "Adicionar" at bounding box center [1241, 524] width 90 height 58
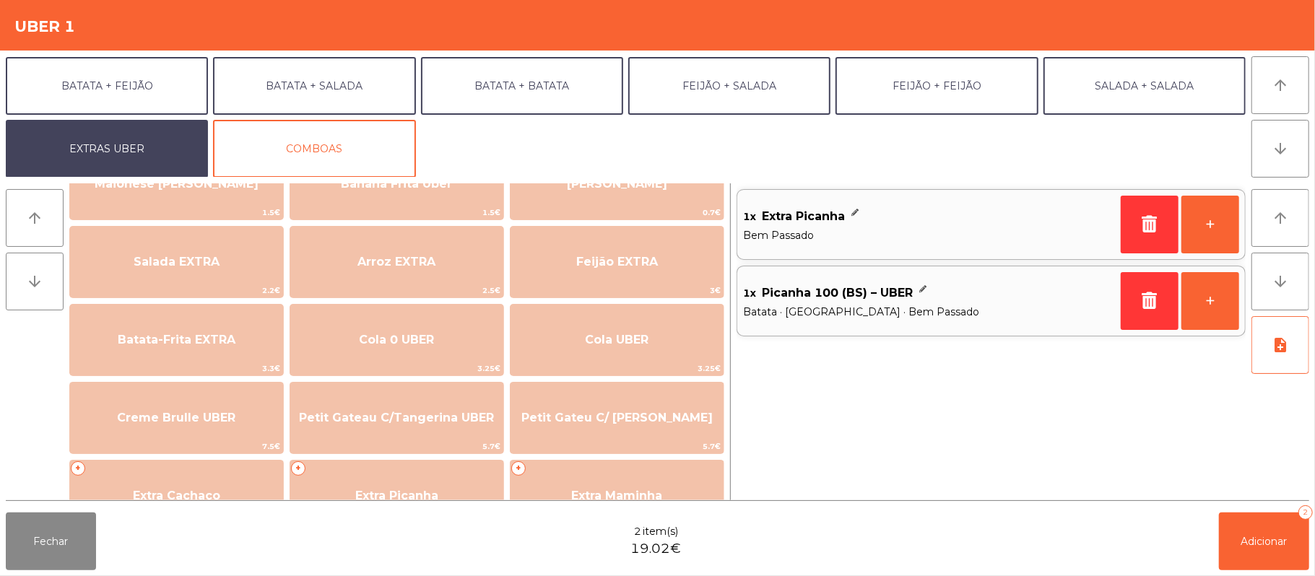
scroll to position [0, 0]
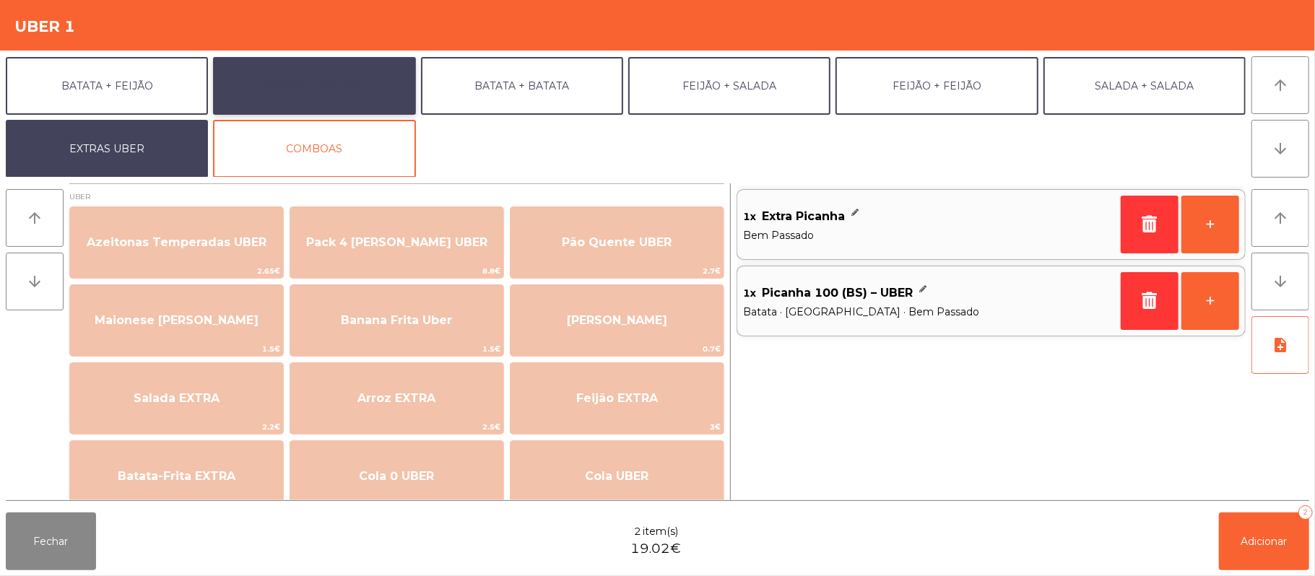
click at [363, 91] on button "BATATA + SALADA" at bounding box center [314, 86] width 202 height 58
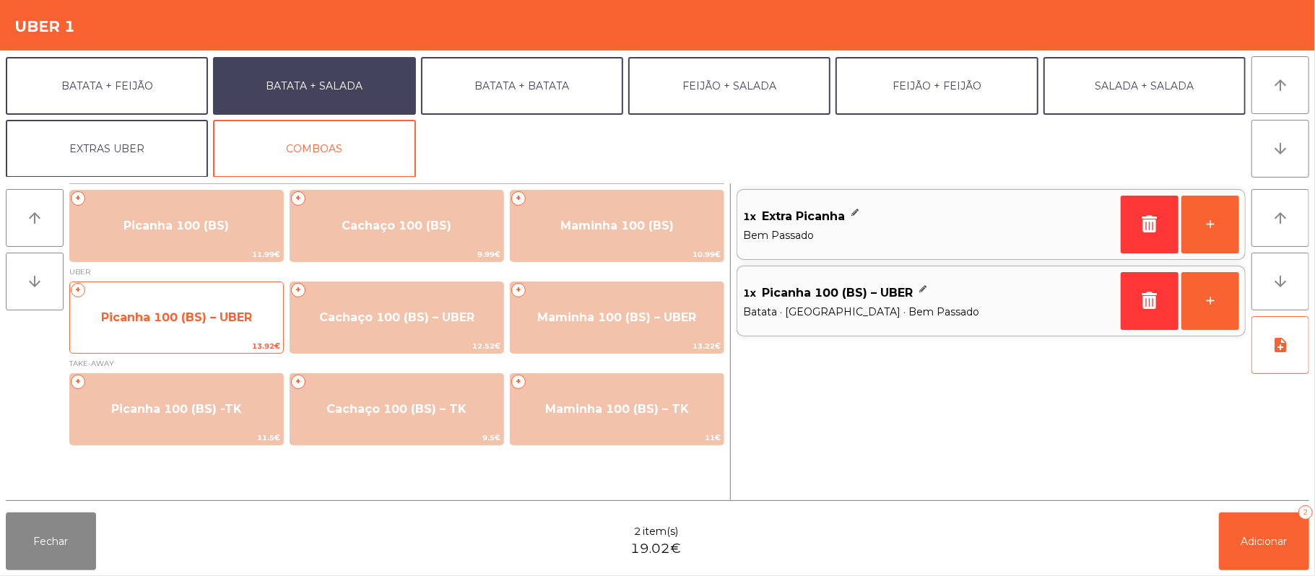
click at [211, 322] on span "Picanha 100 (BS) – UBER" at bounding box center [176, 318] width 151 height 14
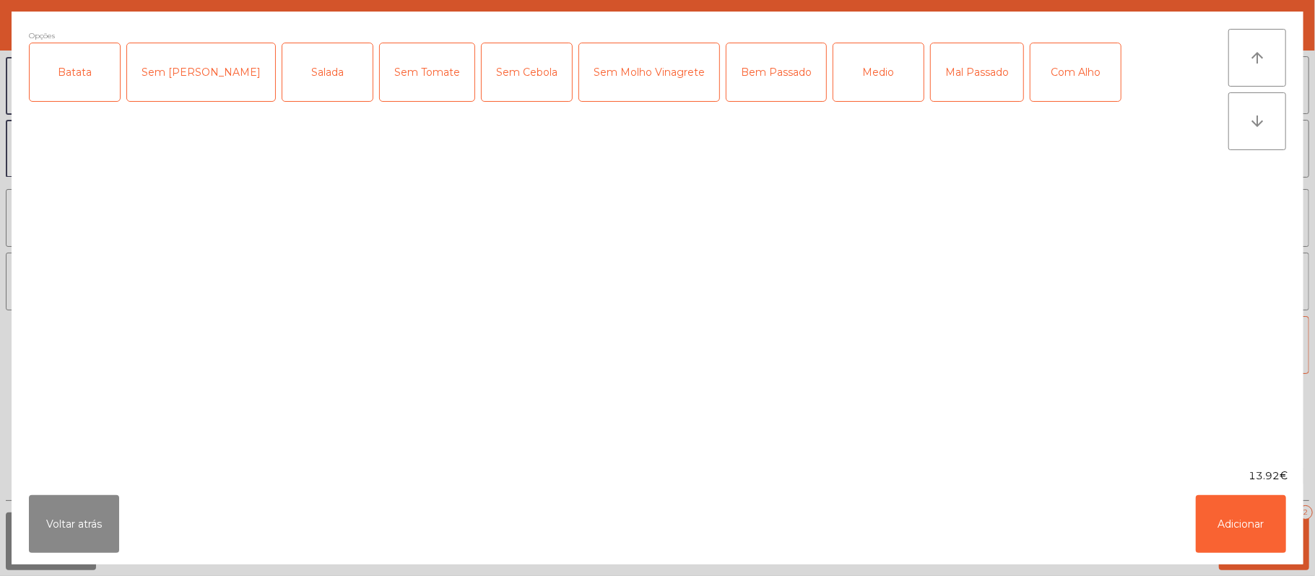
click at [81, 70] on div "Batata" at bounding box center [75, 72] width 90 height 58
click at [282, 85] on div "Salada" at bounding box center [327, 72] width 90 height 58
click at [729, 72] on div "Bem Passado" at bounding box center [777, 72] width 100 height 58
click at [1031, 58] on div "Com Alho" at bounding box center [1076, 72] width 90 height 58
click at [1251, 508] on button "Adicionar" at bounding box center [1241, 524] width 90 height 58
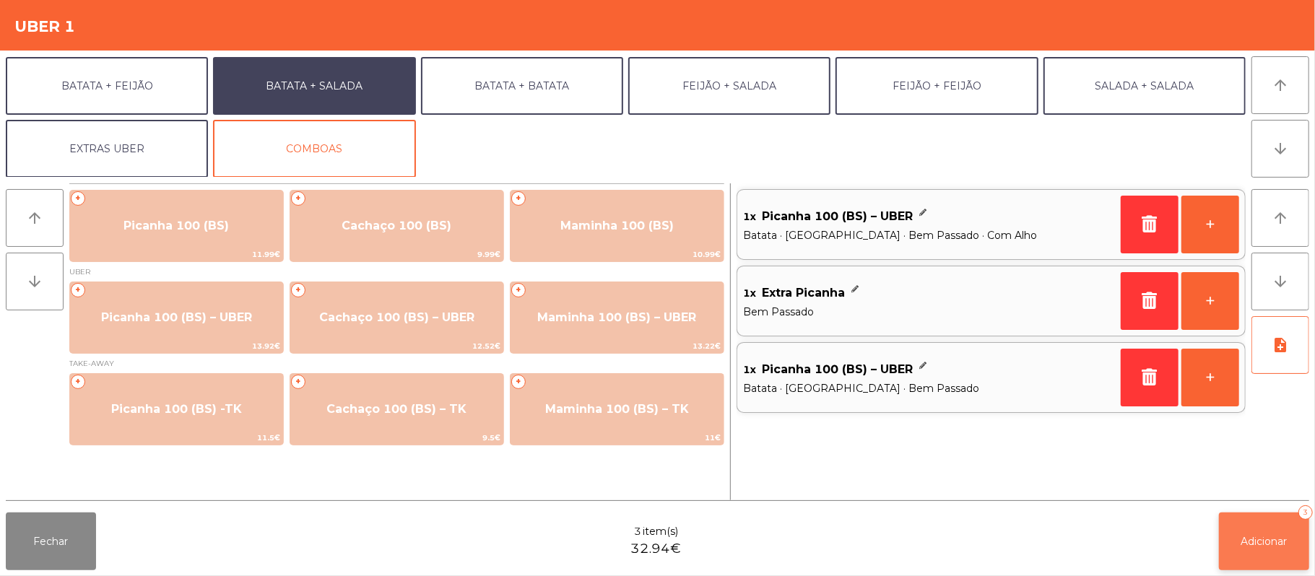
click at [1271, 526] on button "Adicionar 3" at bounding box center [1264, 542] width 90 height 58
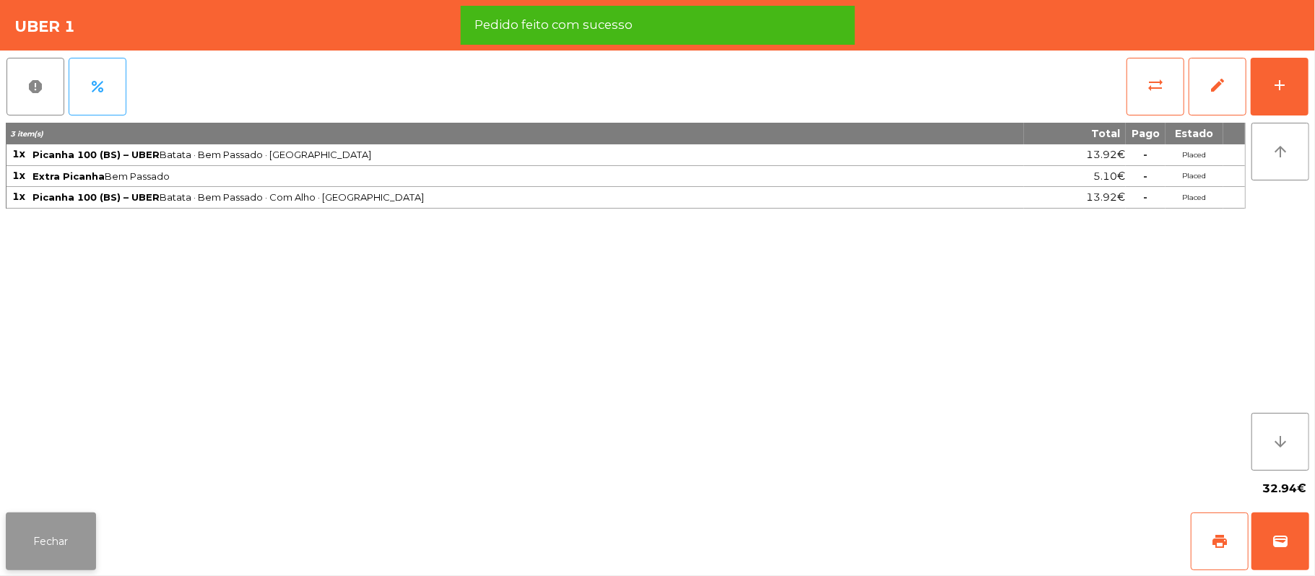
click at [53, 563] on button "Fechar" at bounding box center [51, 542] width 90 height 58
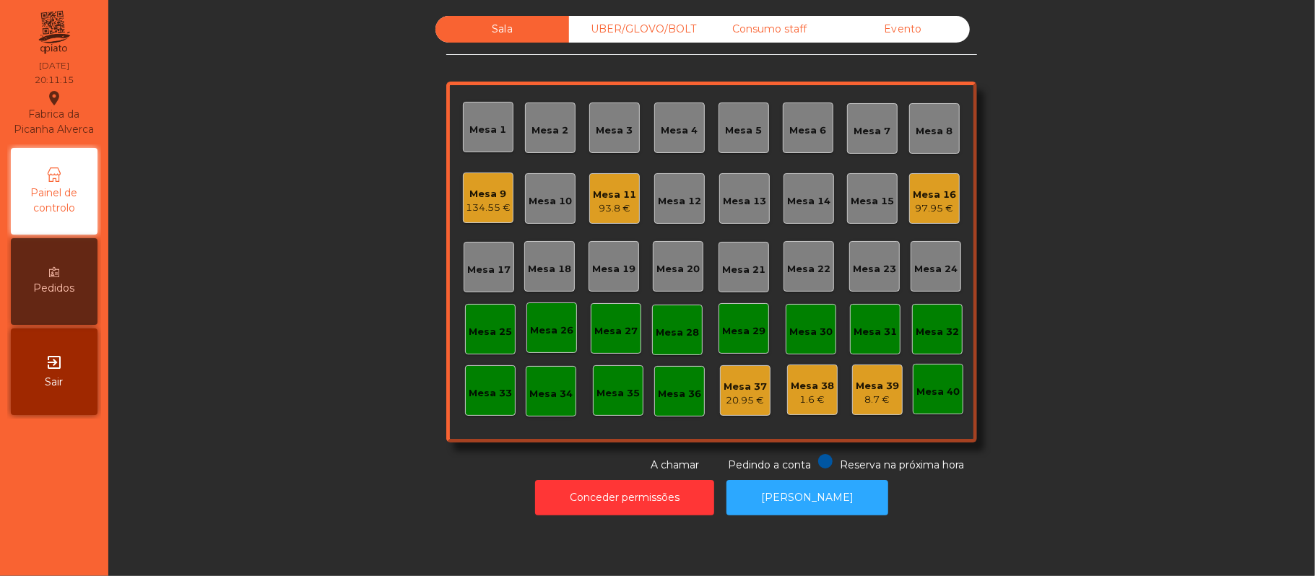
click at [497, 270] on div "Mesa 17" at bounding box center [488, 270] width 43 height 14
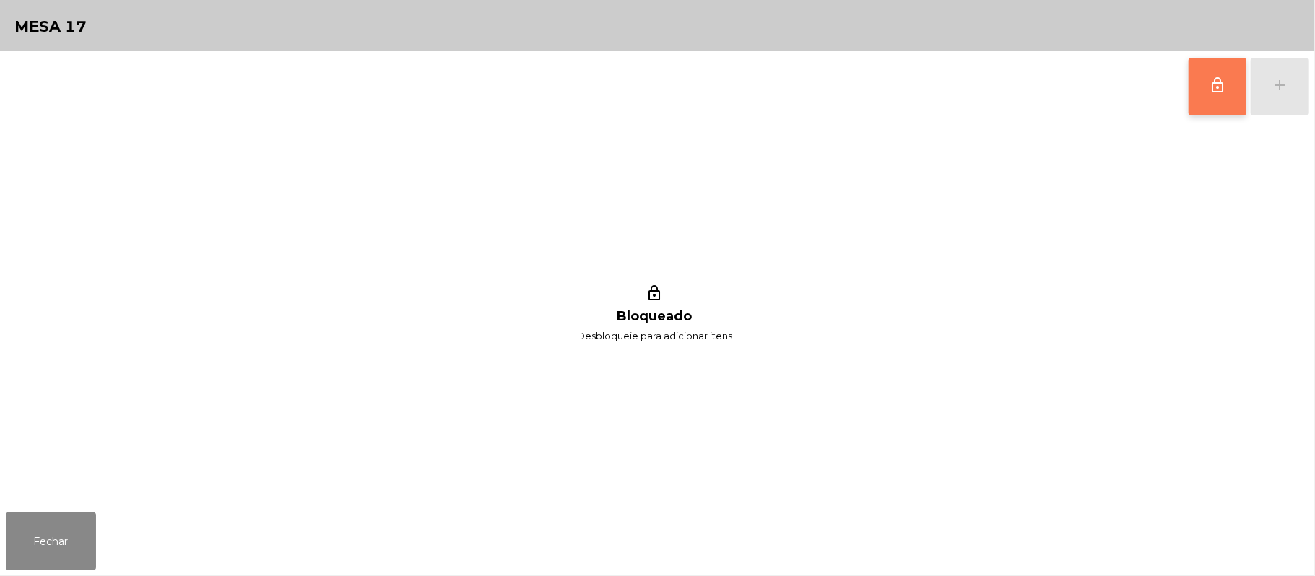
click at [1200, 95] on button "lock_outline" at bounding box center [1218, 87] width 58 height 58
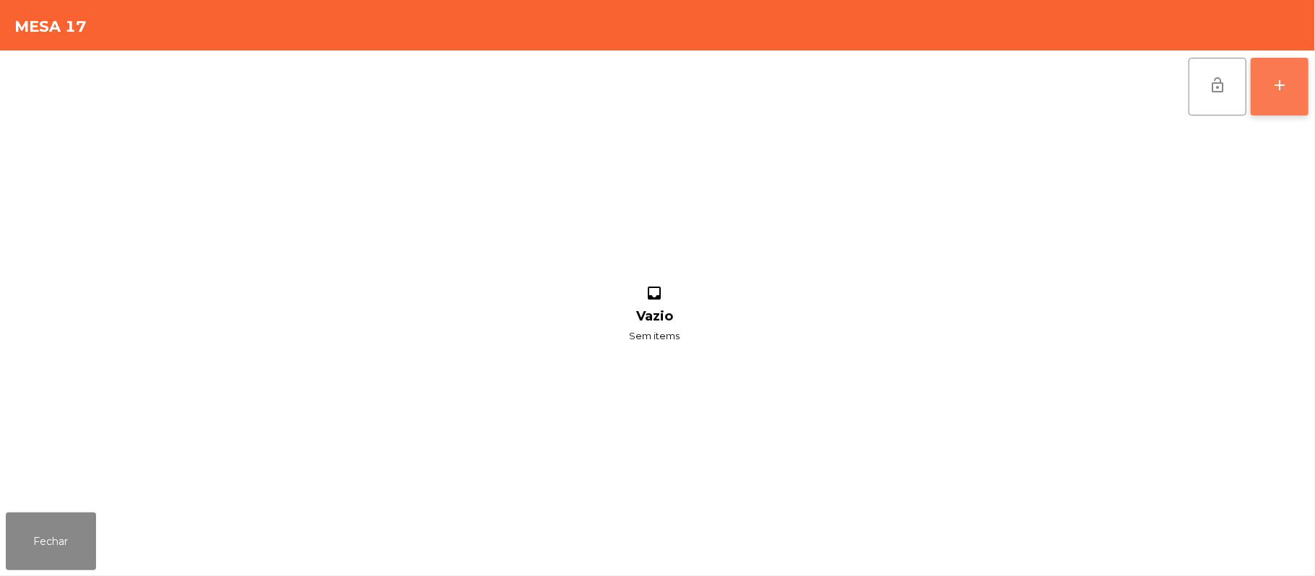
click at [1278, 97] on button "add" at bounding box center [1280, 87] width 58 height 58
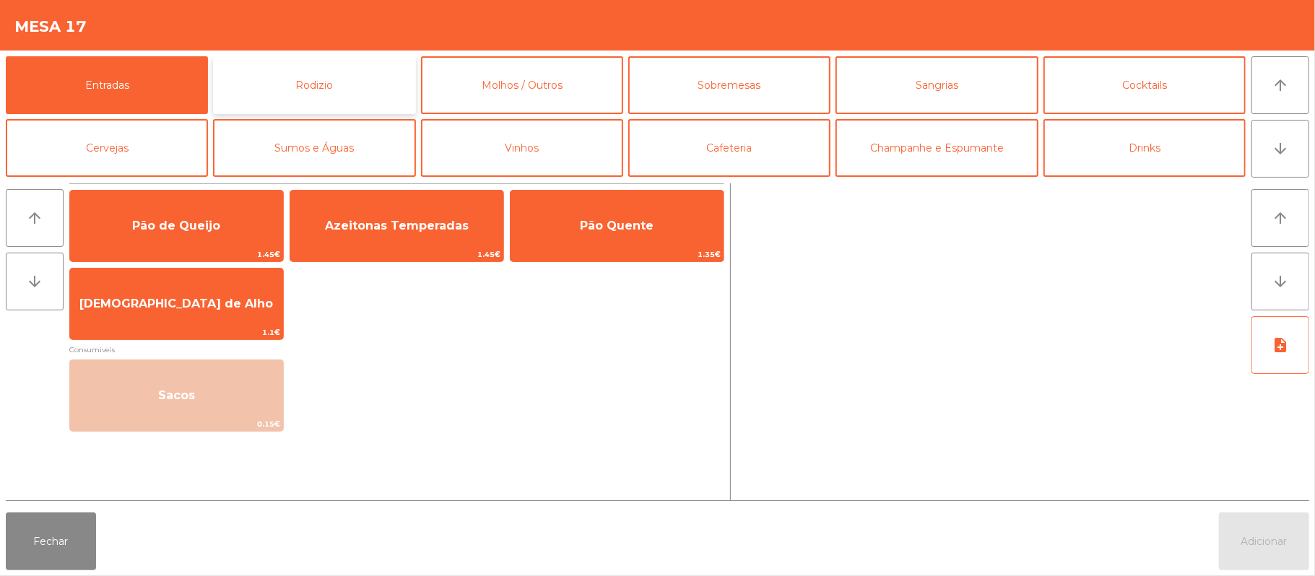
click at [373, 96] on button "Rodizio" at bounding box center [314, 85] width 202 height 58
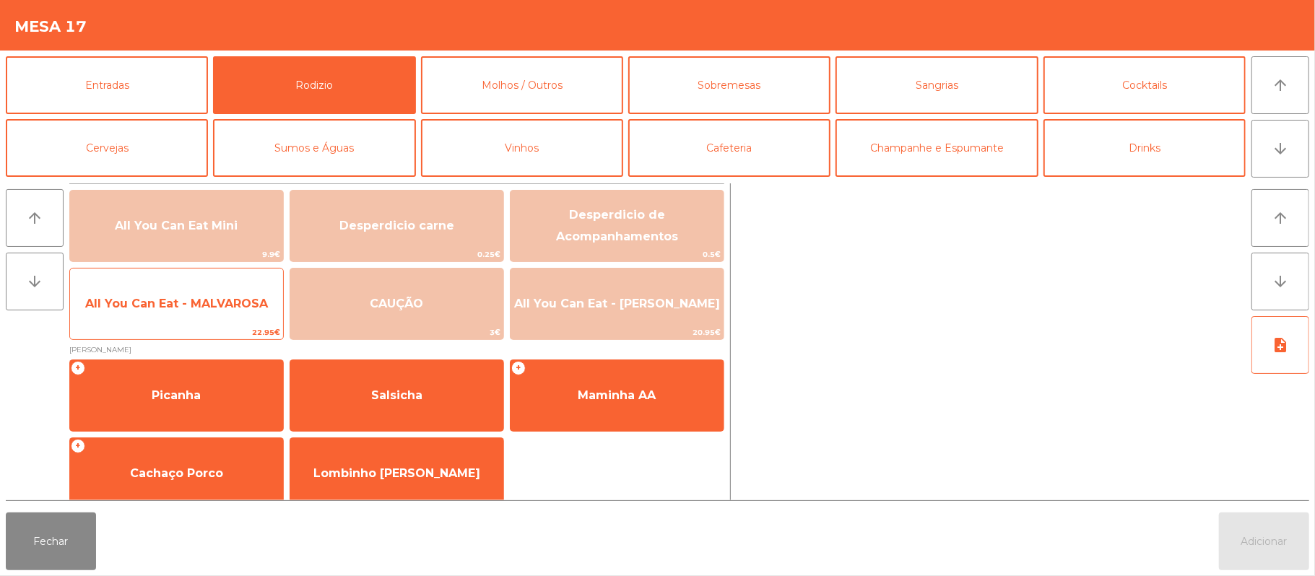
click at [202, 310] on span "All You Can Eat - MALVAROSA" at bounding box center [176, 304] width 183 height 14
click at [204, 315] on span "All You Can Eat - MALVAROSA" at bounding box center [176, 304] width 213 height 39
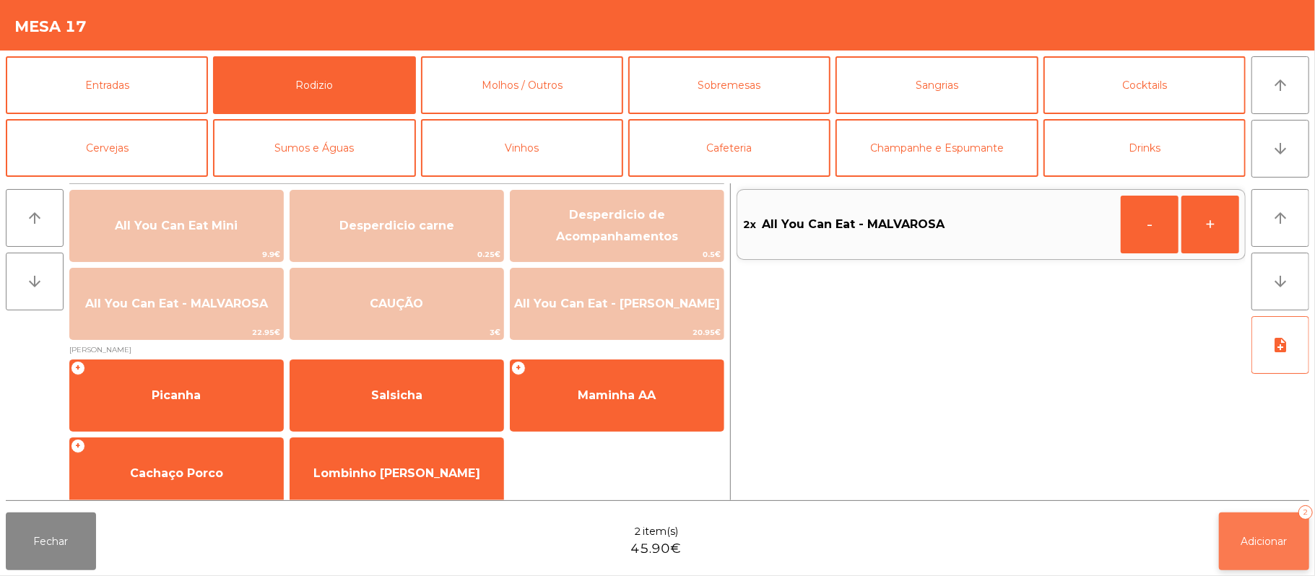
click at [1283, 549] on button "Adicionar 2" at bounding box center [1264, 542] width 90 height 58
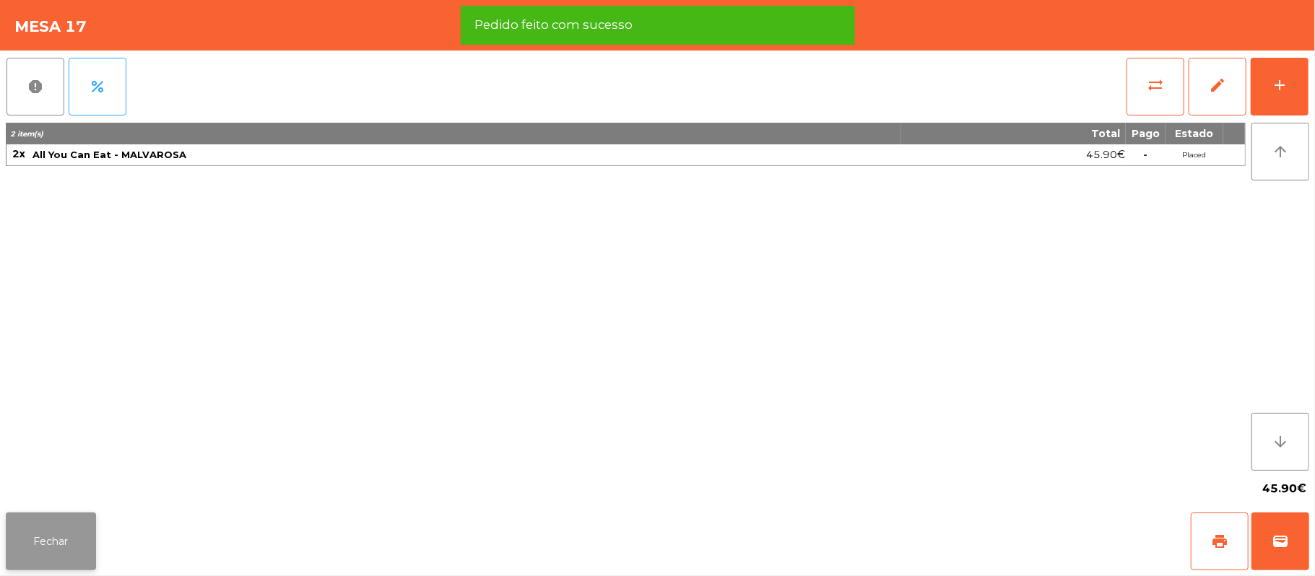
click at [51, 555] on button "Fechar" at bounding box center [51, 542] width 90 height 58
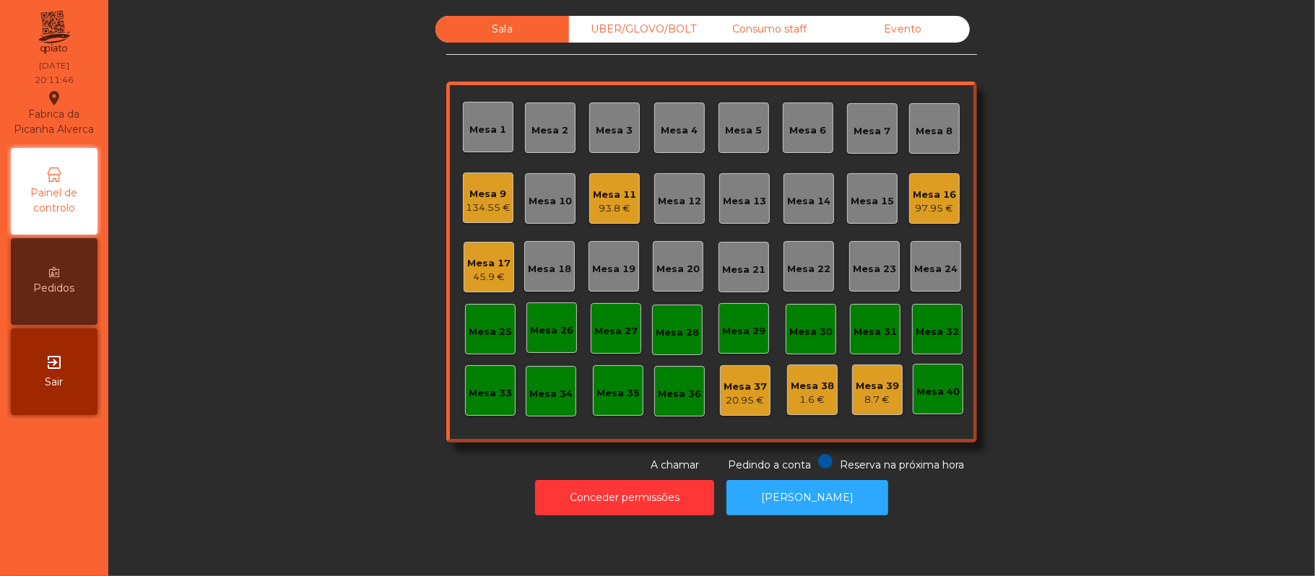
click at [760, 30] on div "Consumo staff" at bounding box center [770, 29] width 134 height 27
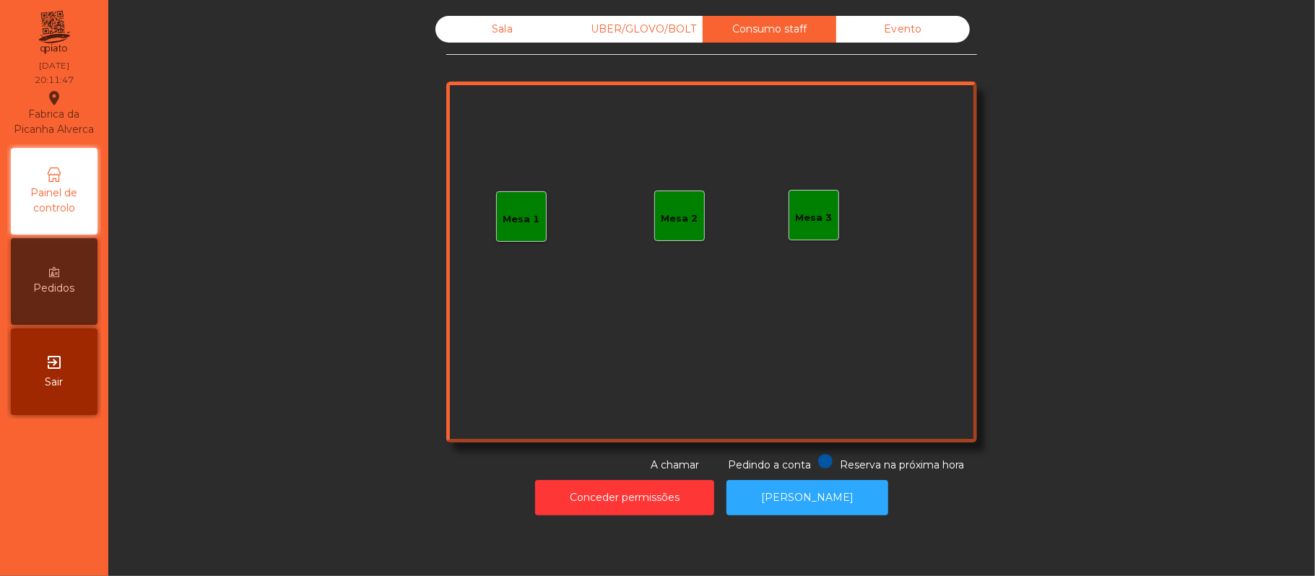
click at [659, 32] on div "UBER/GLOVO/BOLT" at bounding box center [636, 29] width 134 height 27
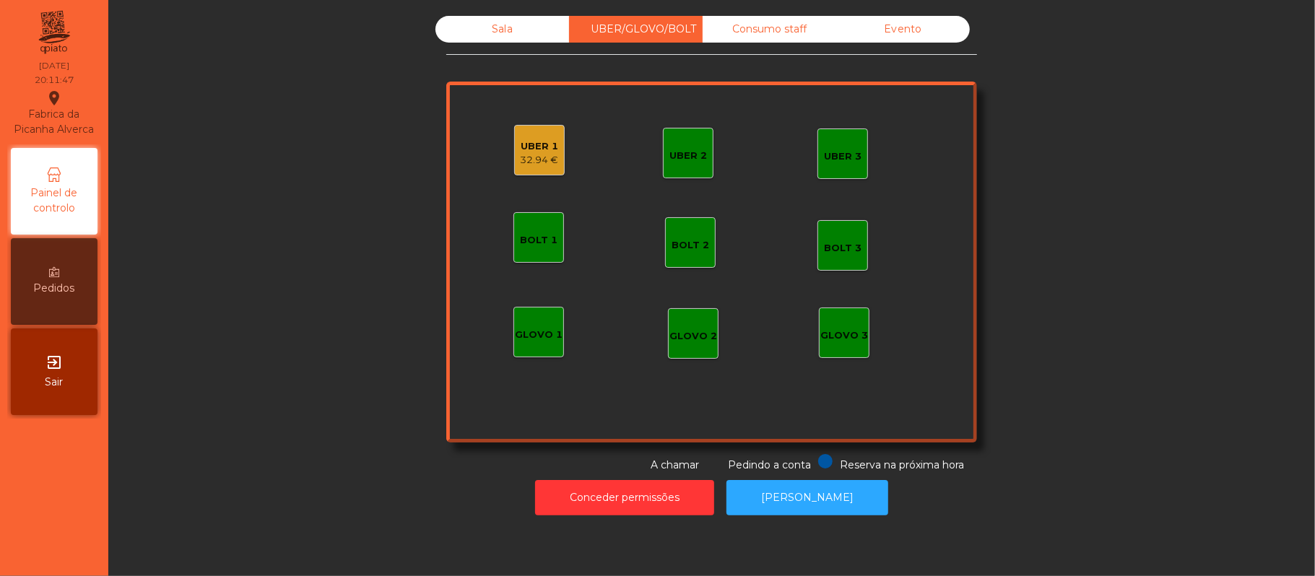
click at [527, 160] on div "32.94 €" at bounding box center [540, 160] width 38 height 14
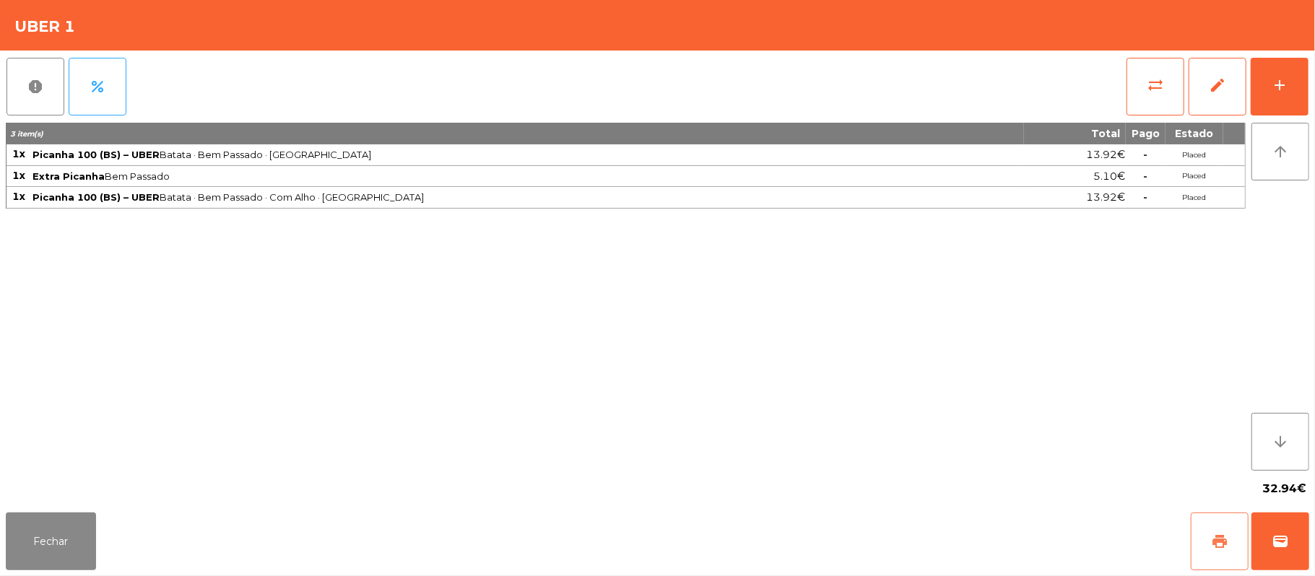
click at [1220, 552] on button "print" at bounding box center [1220, 542] width 58 height 58
click at [1283, 543] on span "wallet" at bounding box center [1280, 541] width 17 height 17
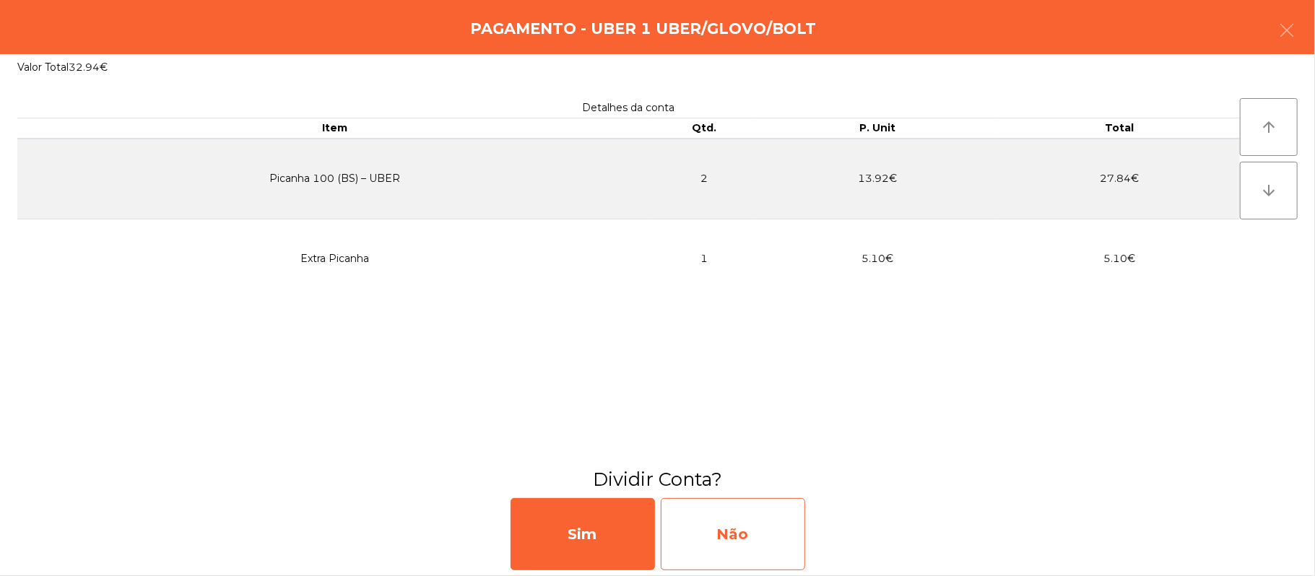
click at [755, 558] on div "Não" at bounding box center [733, 534] width 144 height 72
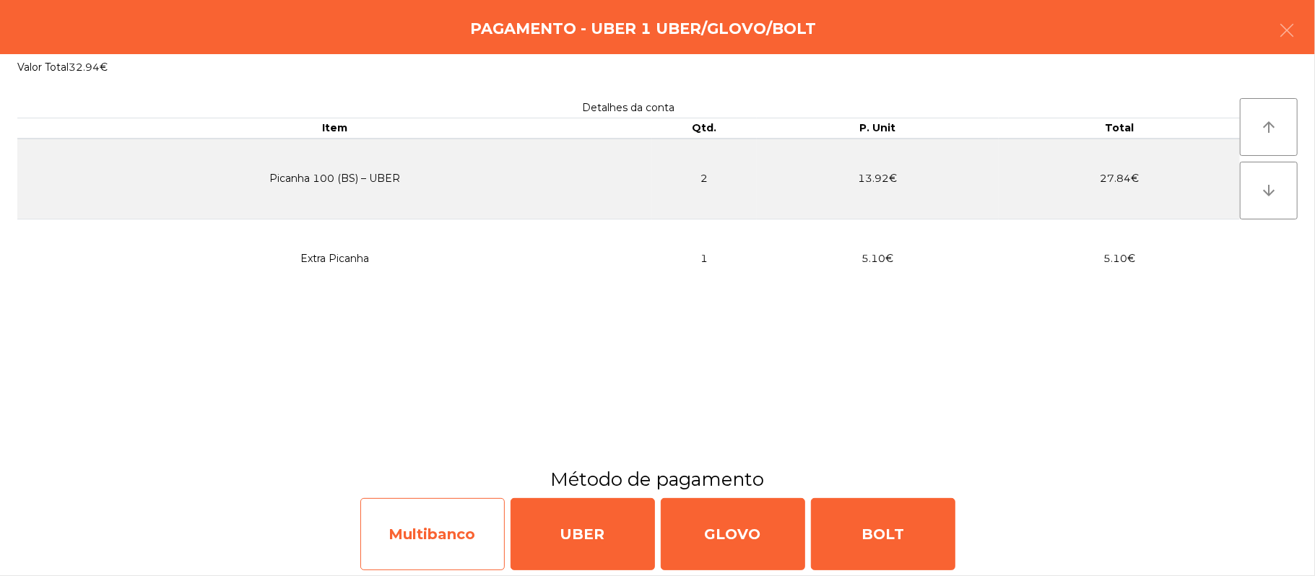
click at [462, 532] on div "Multibanco" at bounding box center [432, 534] width 144 height 72
select select "**"
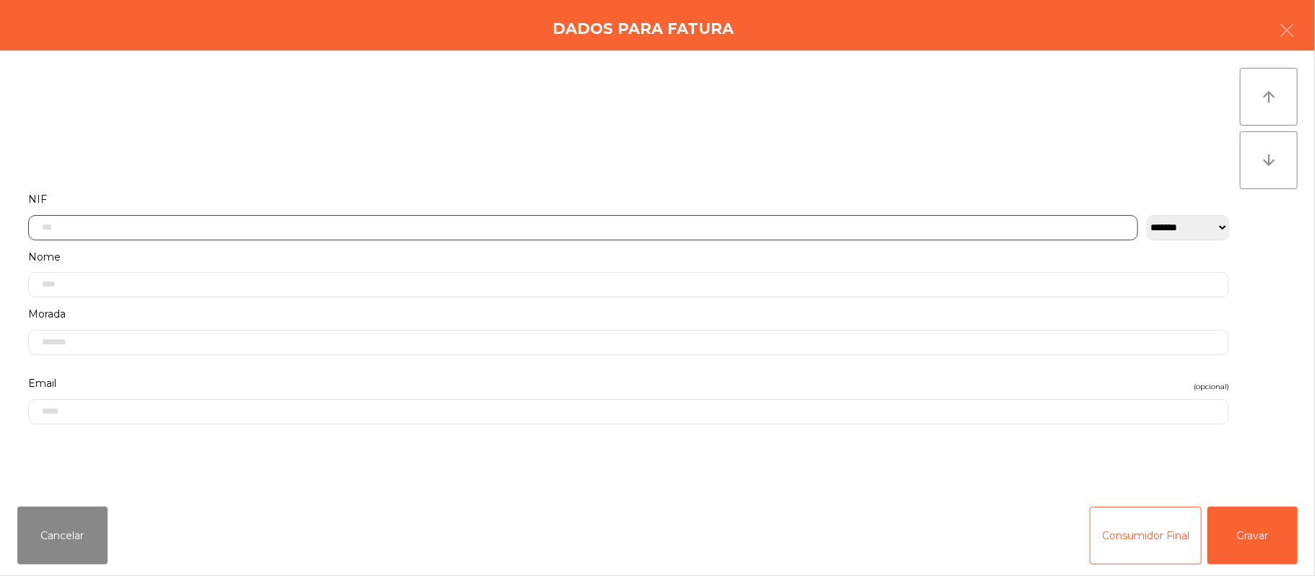
click at [389, 224] on input "text" at bounding box center [583, 227] width 1110 height 25
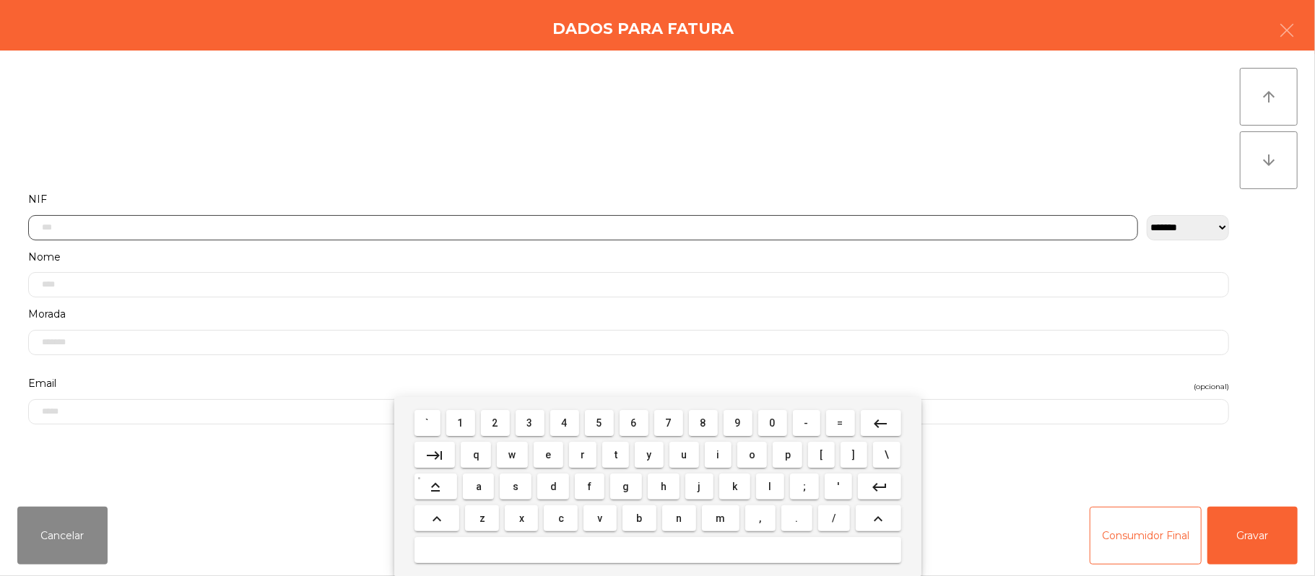
scroll to position [121, 0]
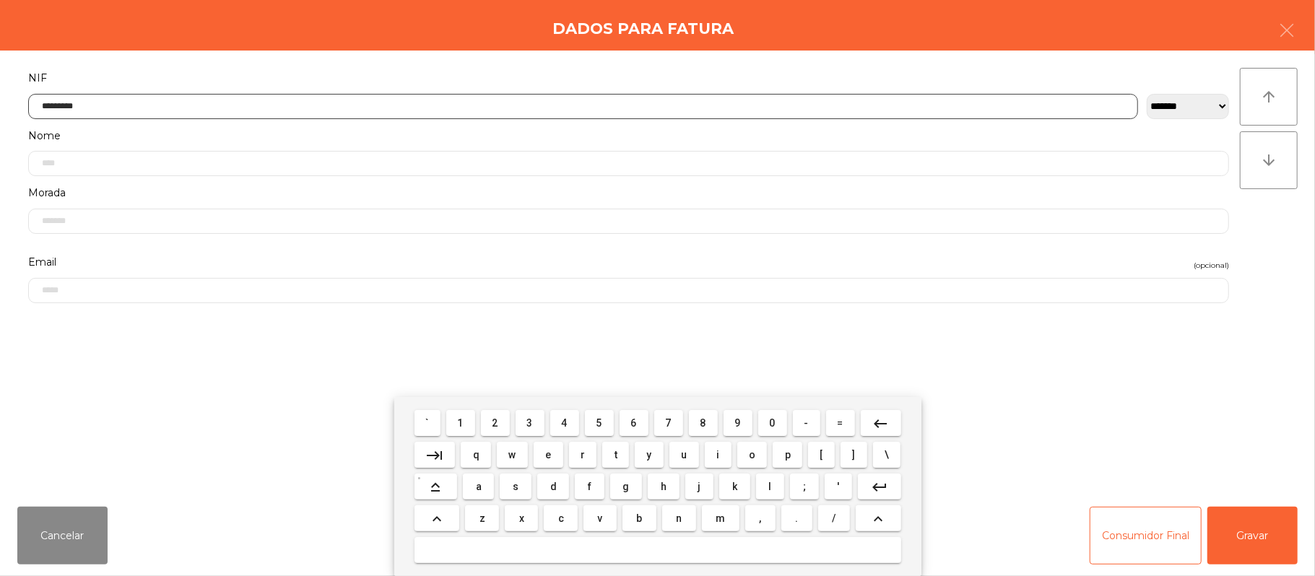
type input "*********"
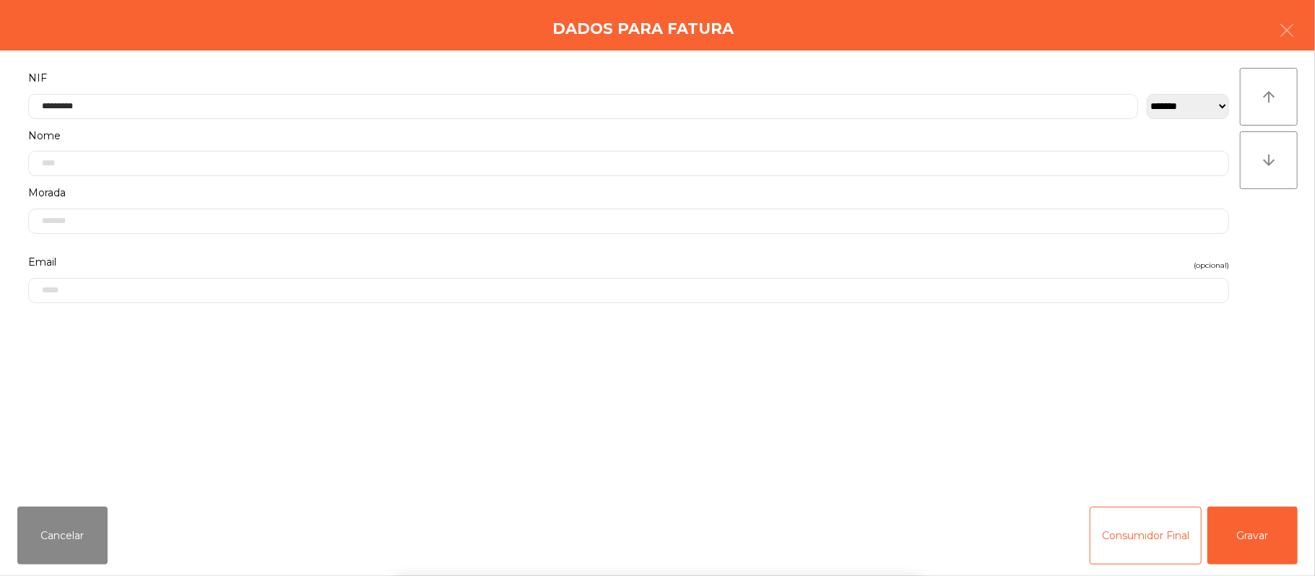
click at [1268, 538] on div "` 1 2 3 4 5 6 7 8 9 0 - = keyboard_backspace keyboard_tab q w e r t y u i o p […" at bounding box center [657, 486] width 1315 height 179
click at [1260, 542] on button "Gravar" at bounding box center [1252, 536] width 90 height 58
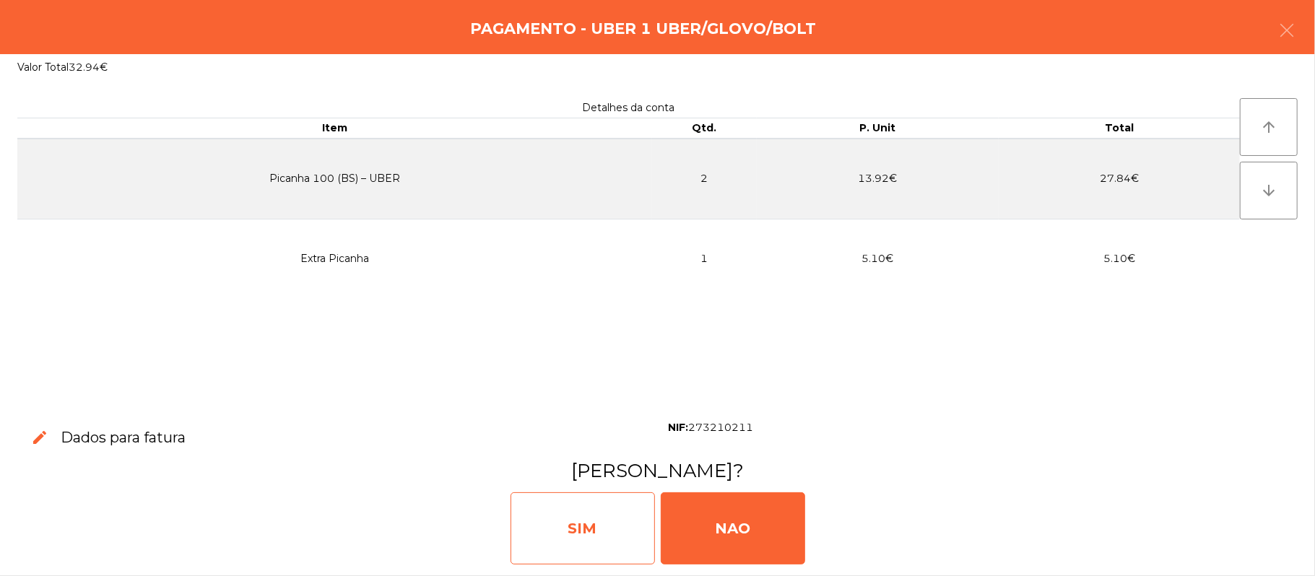
click at [594, 521] on div "SIM" at bounding box center [583, 529] width 144 height 72
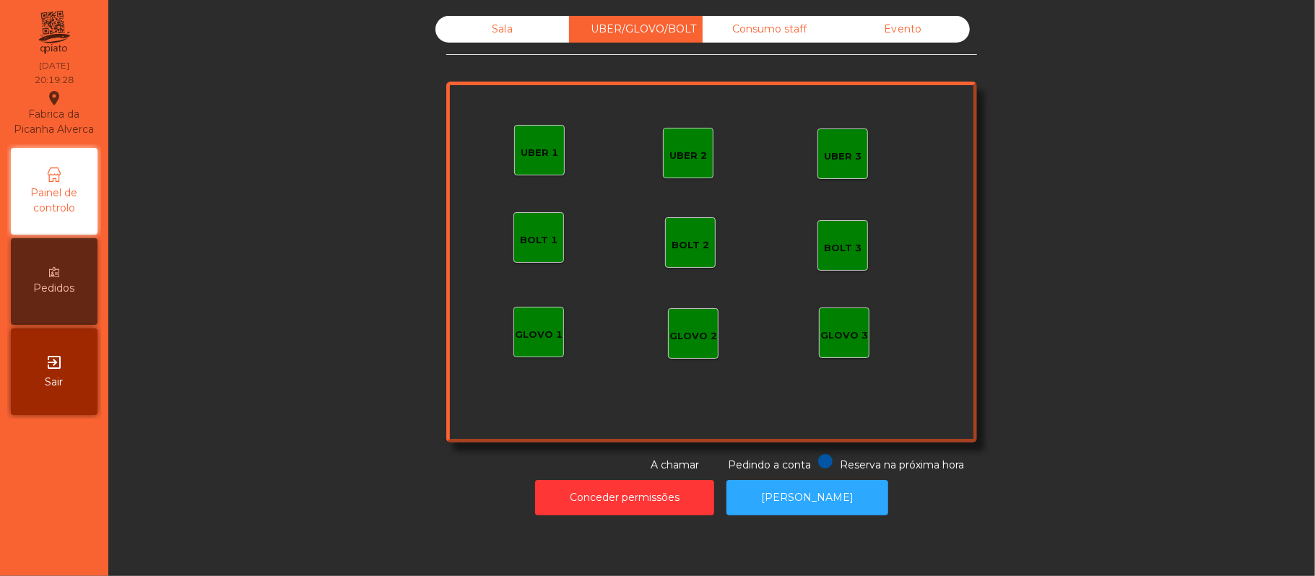
click at [524, 40] on div "Sala" at bounding box center [502, 29] width 134 height 27
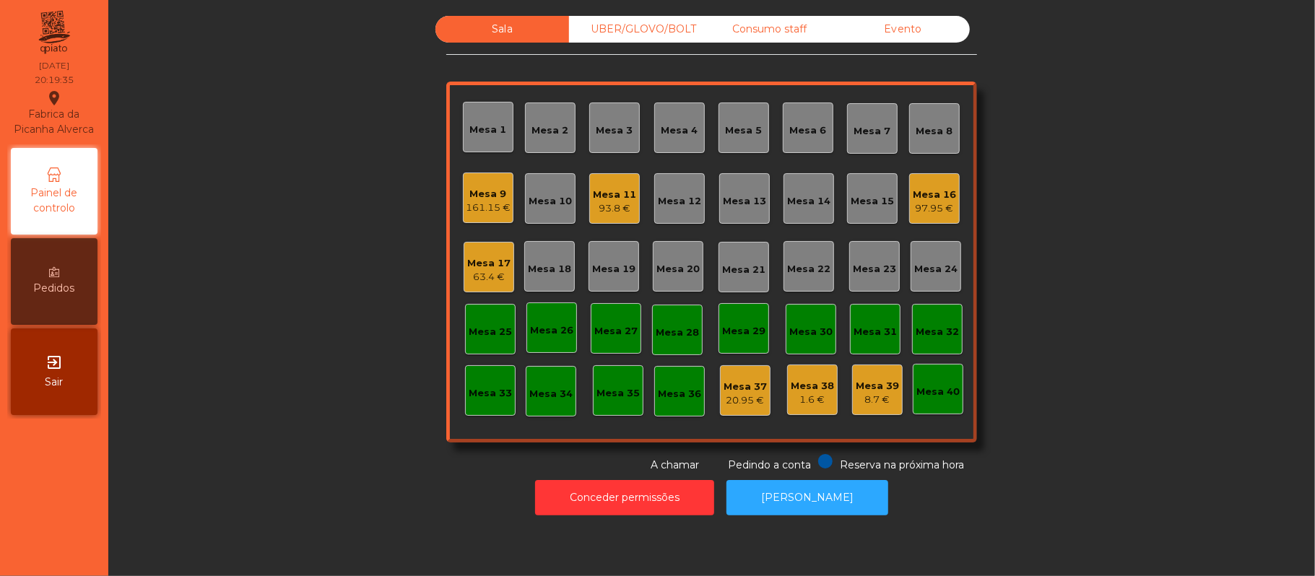
click at [607, 27] on div "UBER/GLOVO/BOLT" at bounding box center [636, 29] width 134 height 27
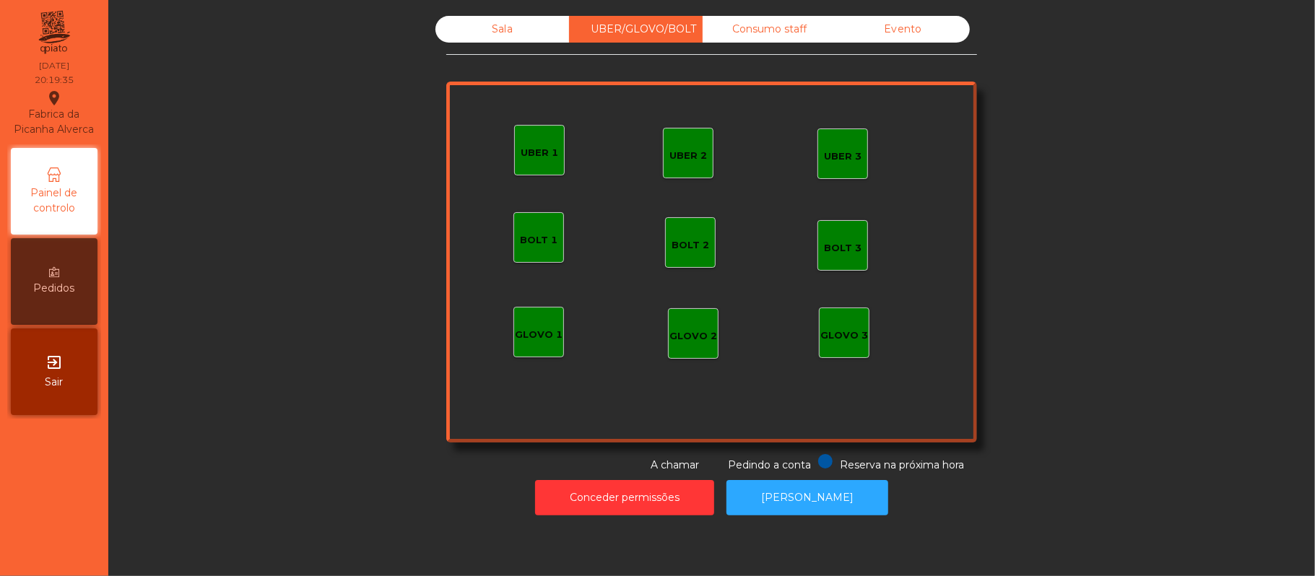
click at [550, 150] on div "UBER 1" at bounding box center [540, 153] width 38 height 14
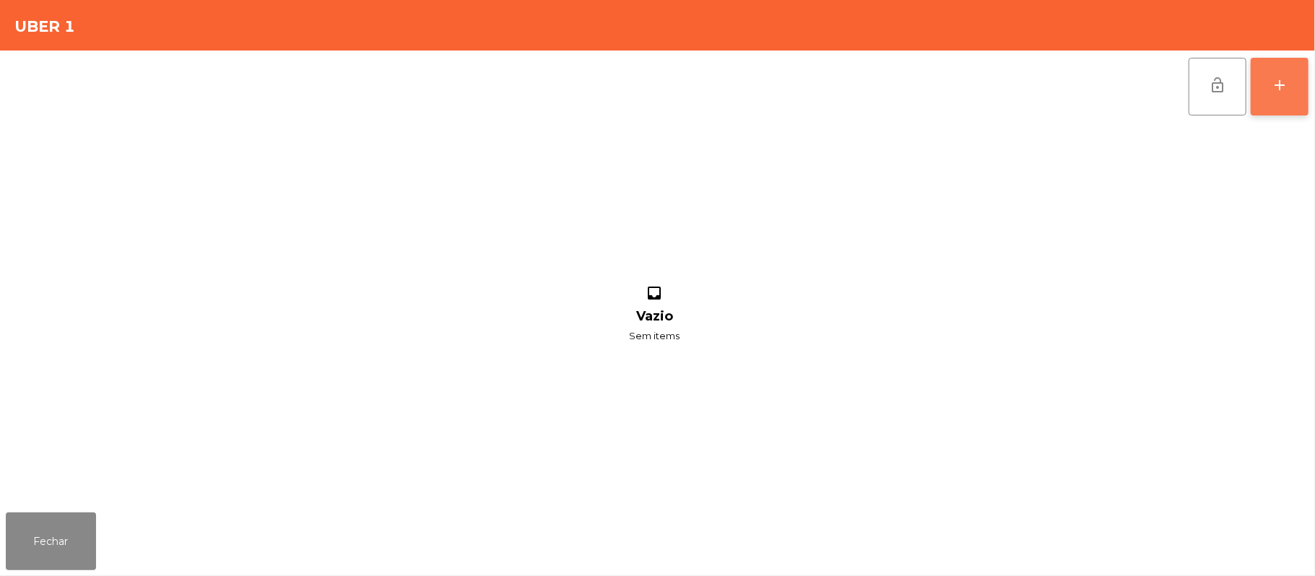
click at [1263, 90] on button "add" at bounding box center [1280, 87] width 58 height 58
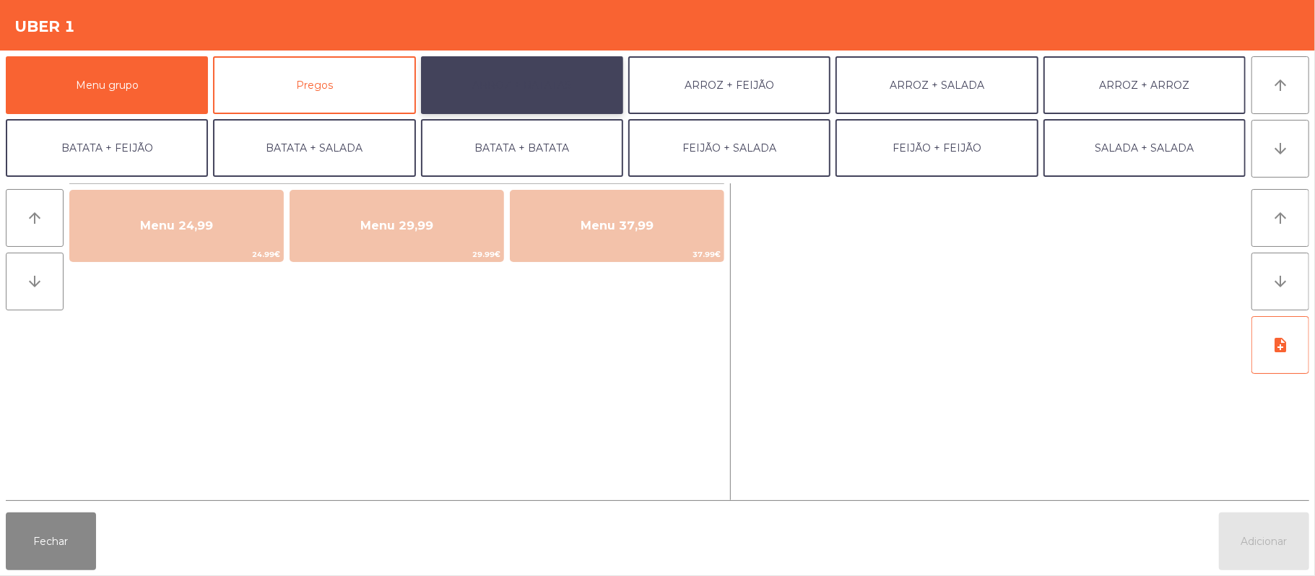
click at [569, 82] on button "ARROZ + BATATAS" at bounding box center [522, 85] width 202 height 58
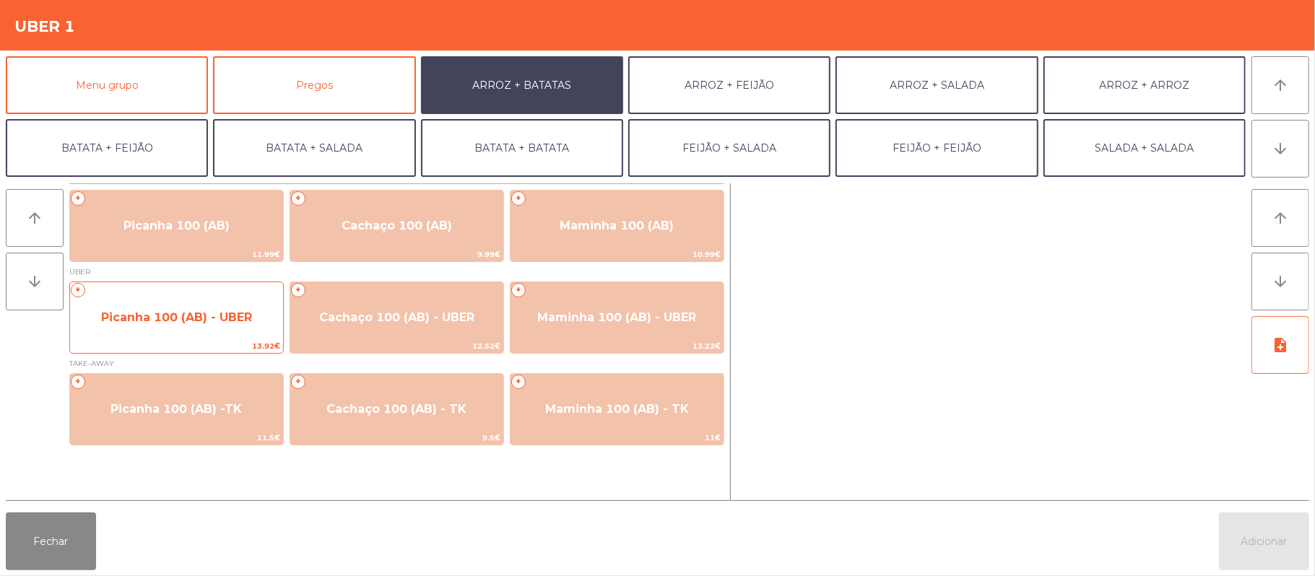
click at [214, 313] on span "Picanha 100 (AB) - UBER" at bounding box center [176, 318] width 151 height 14
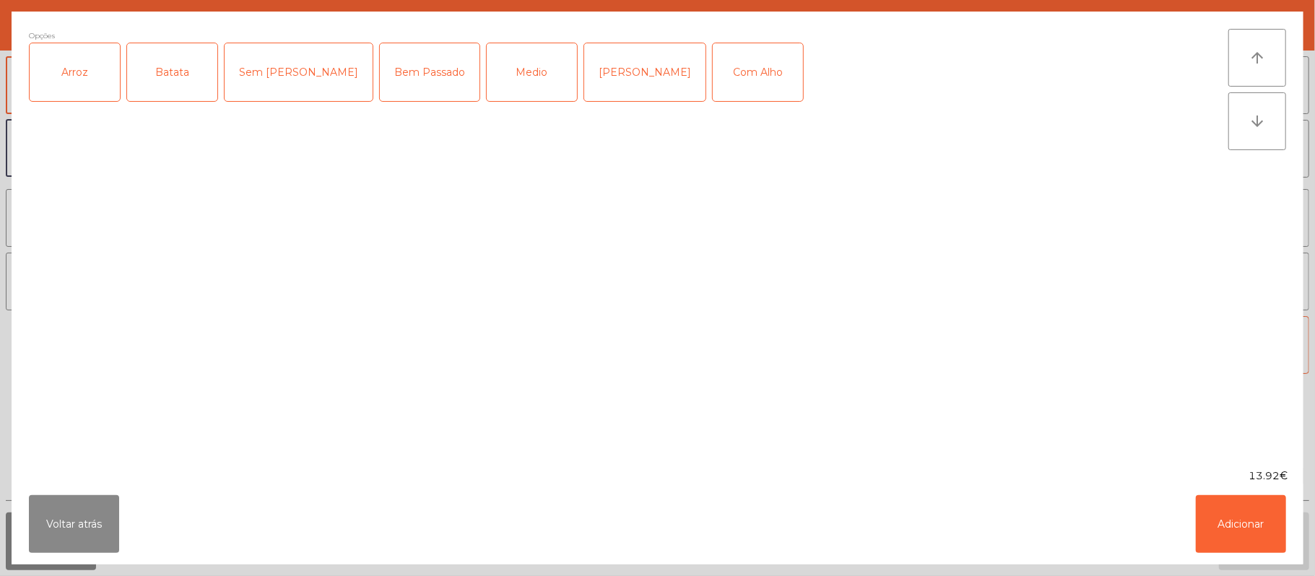
click at [79, 91] on div "Arroz" at bounding box center [75, 72] width 90 height 58
click at [165, 85] on div "Batata" at bounding box center [172, 72] width 90 height 58
click at [713, 88] on div "Com Alho" at bounding box center [758, 72] width 90 height 58
click at [487, 69] on div "Medio" at bounding box center [532, 72] width 90 height 58
click at [1214, 518] on button "Adicionar" at bounding box center [1241, 524] width 90 height 58
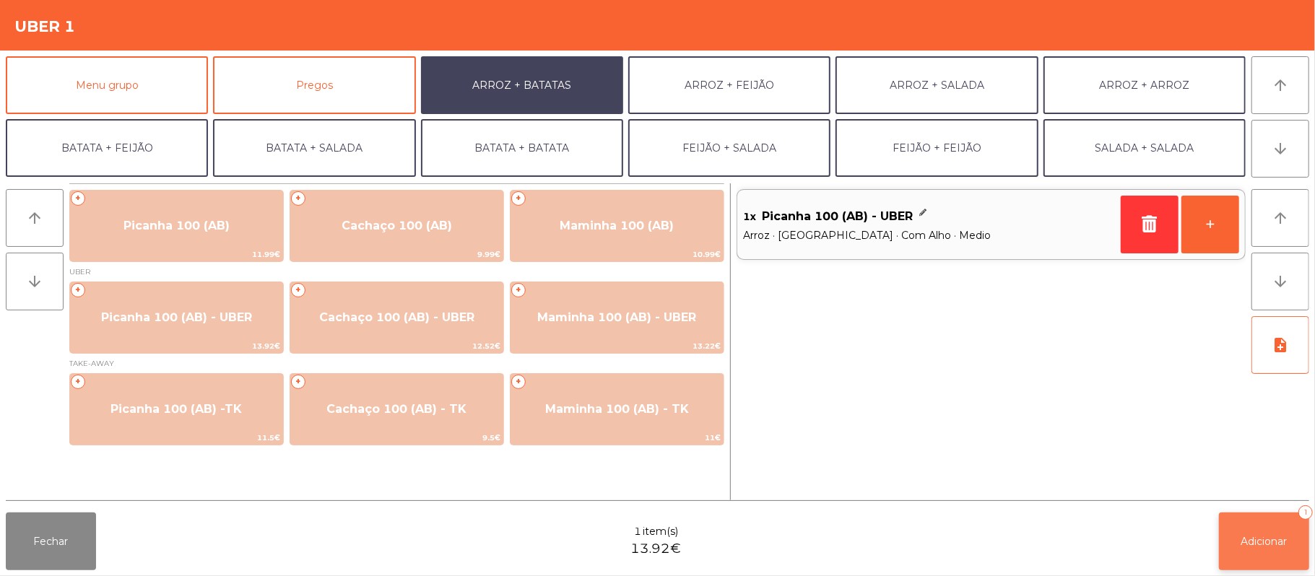
click at [1255, 542] on span "Adicionar" at bounding box center [1264, 541] width 46 height 13
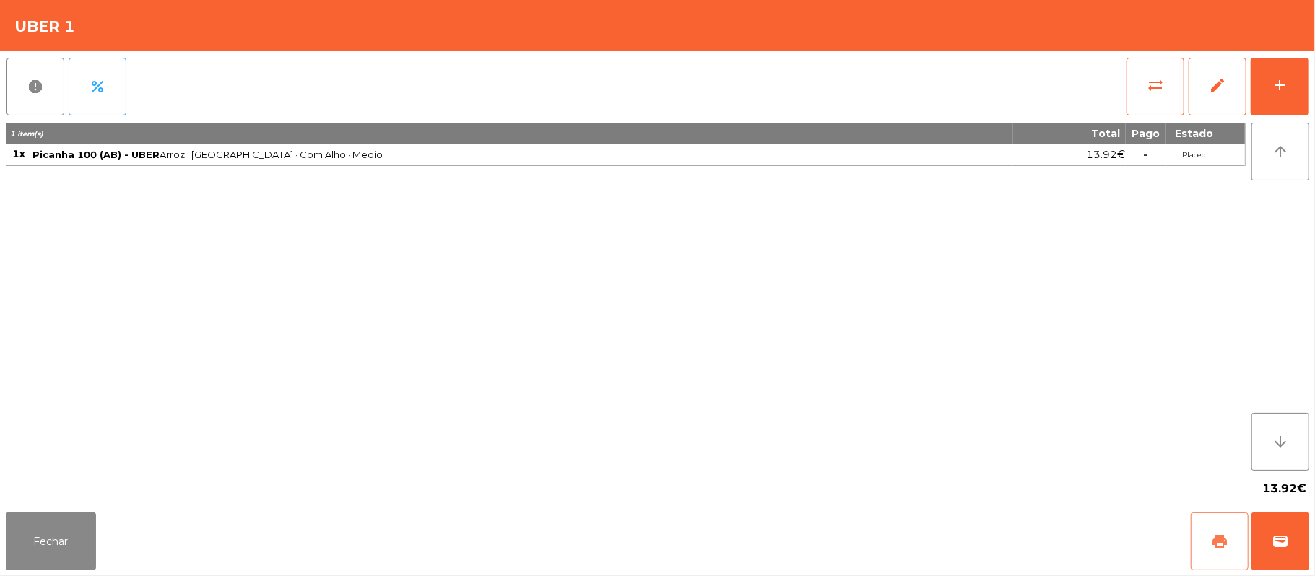
click at [1226, 539] on span "print" at bounding box center [1219, 541] width 17 height 17
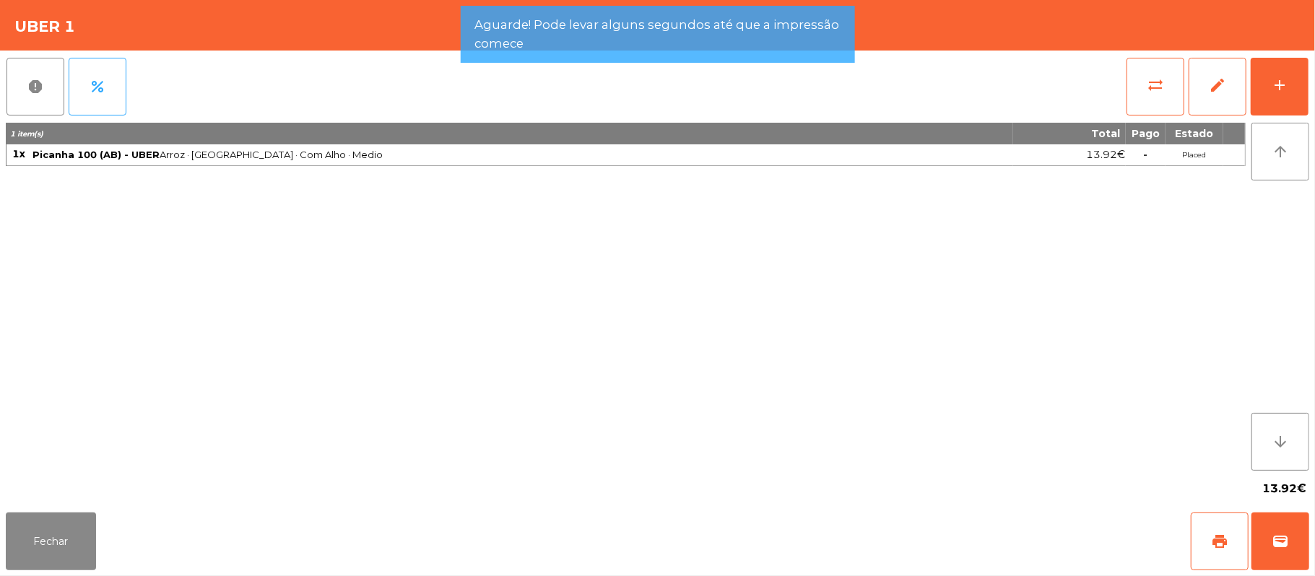
click at [1309, 561] on div "Fechar print wallet" at bounding box center [657, 541] width 1315 height 69
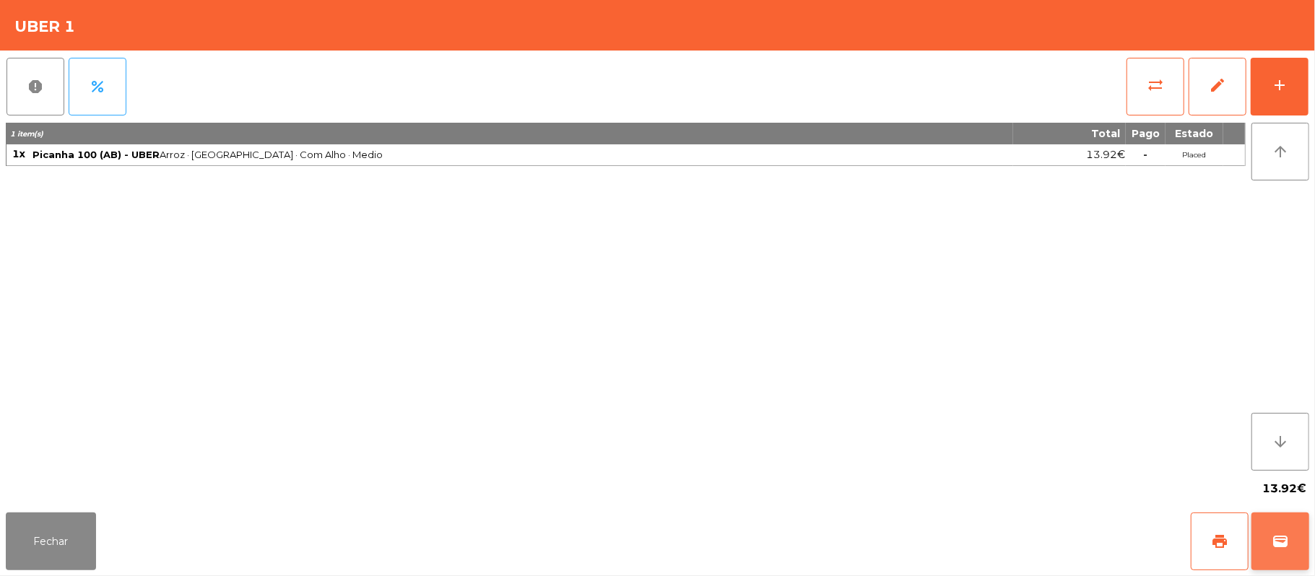
click at [1267, 545] on button "wallet" at bounding box center [1281, 542] width 58 height 58
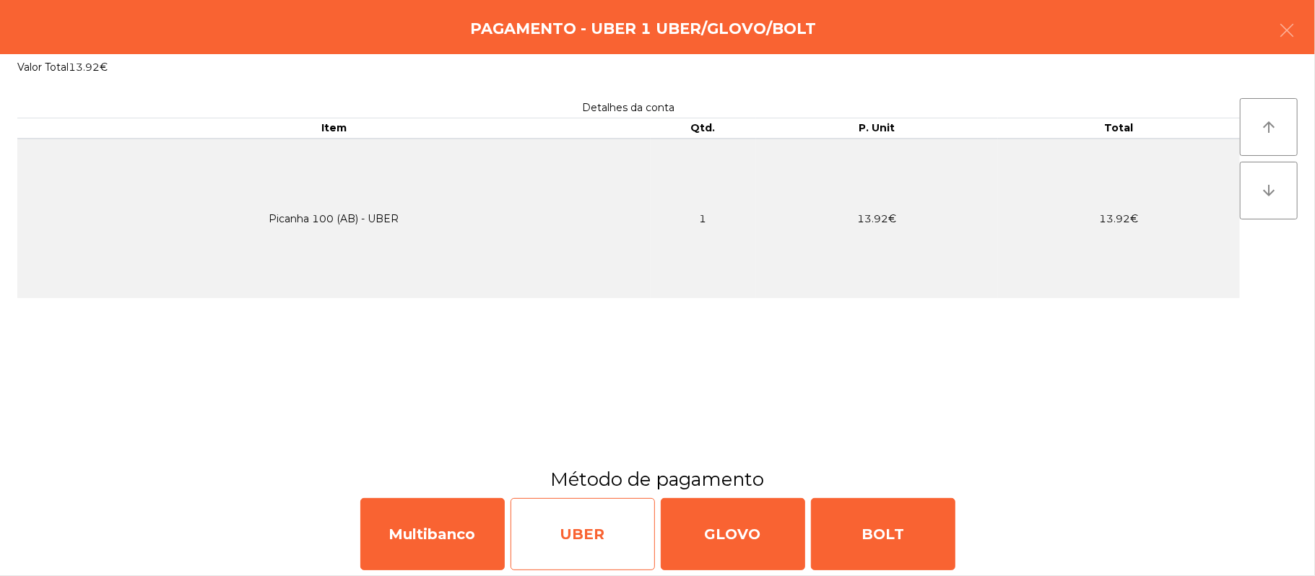
click at [598, 533] on div "UBER" at bounding box center [583, 534] width 144 height 72
select select "**"
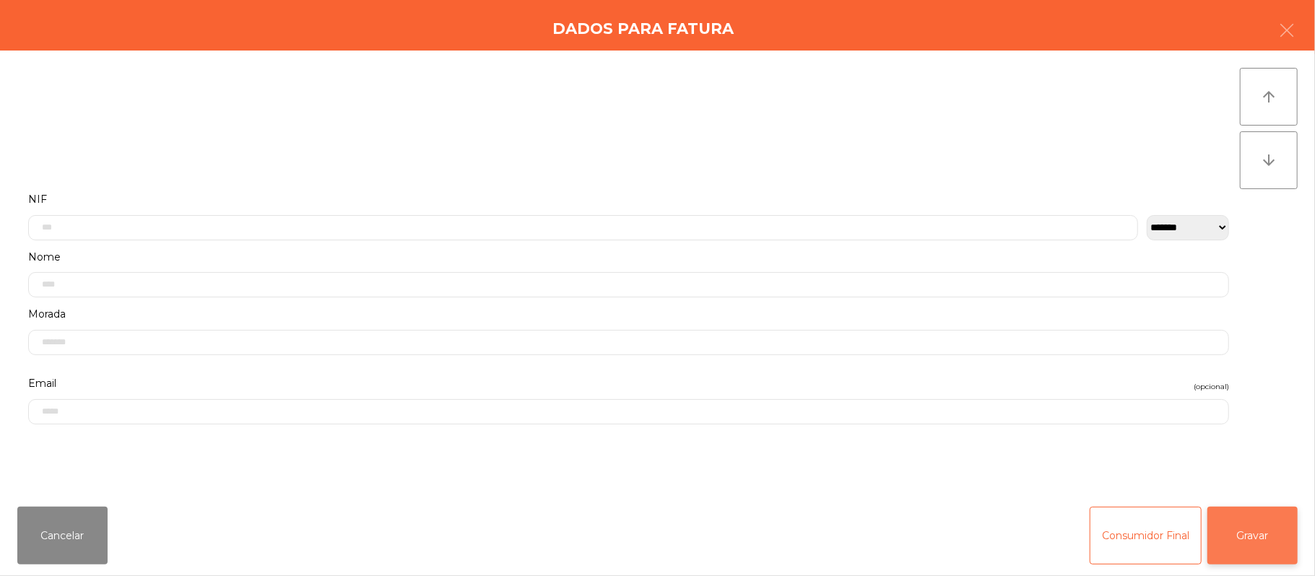
click at [1267, 524] on button "Gravar" at bounding box center [1252, 536] width 90 height 58
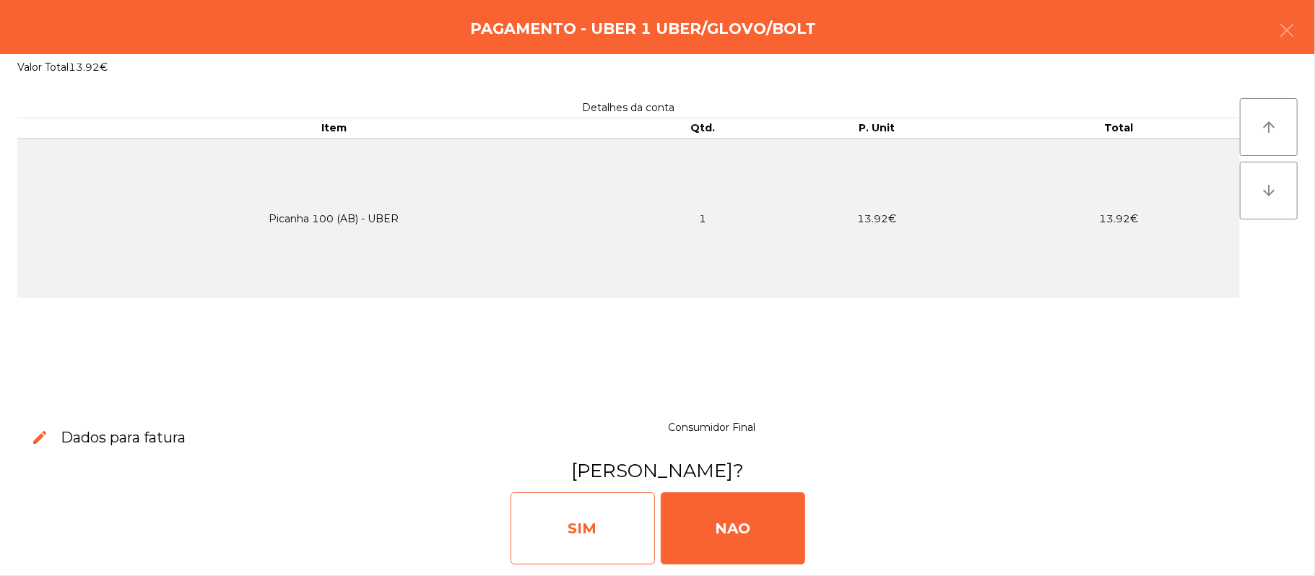
click at [595, 538] on div "SIM" at bounding box center [583, 529] width 144 height 72
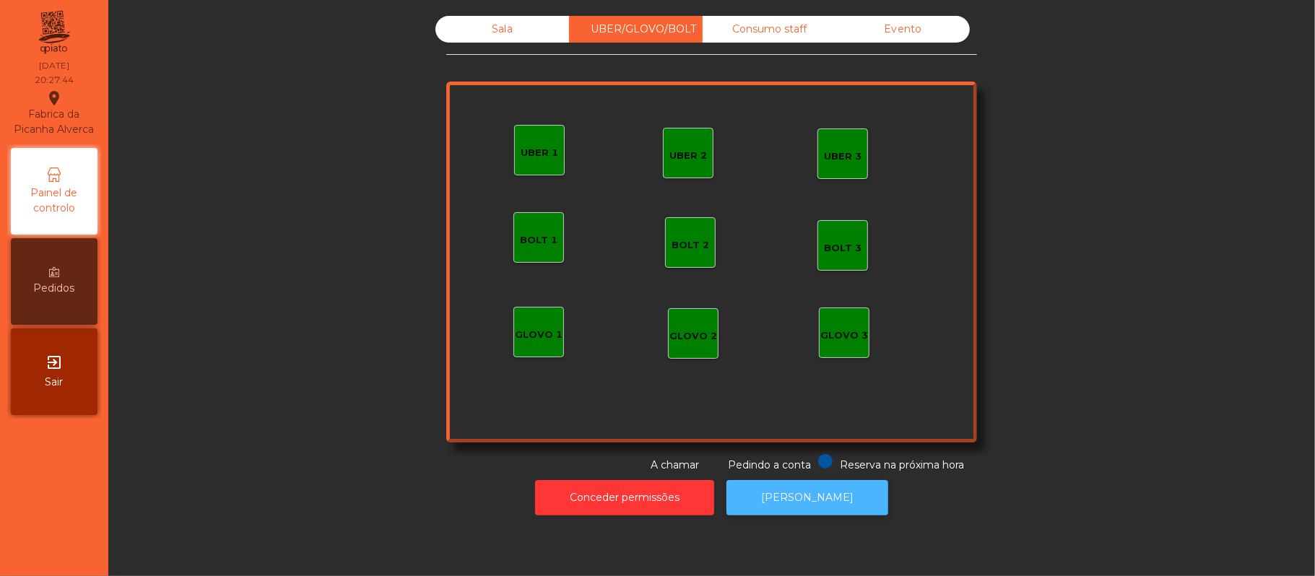
click at [822, 498] on button "[PERSON_NAME]" at bounding box center [808, 497] width 162 height 35
click at [506, 42] on div "Sala" at bounding box center [502, 29] width 134 height 27
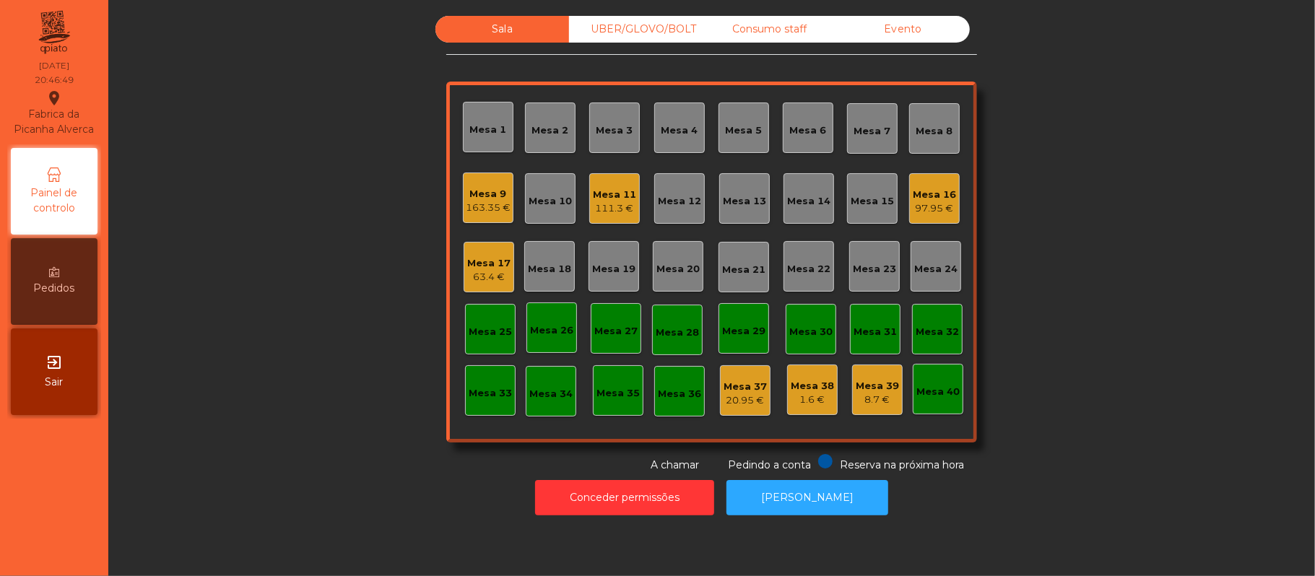
click at [625, 27] on div "UBER/GLOVO/BOLT" at bounding box center [636, 29] width 134 height 27
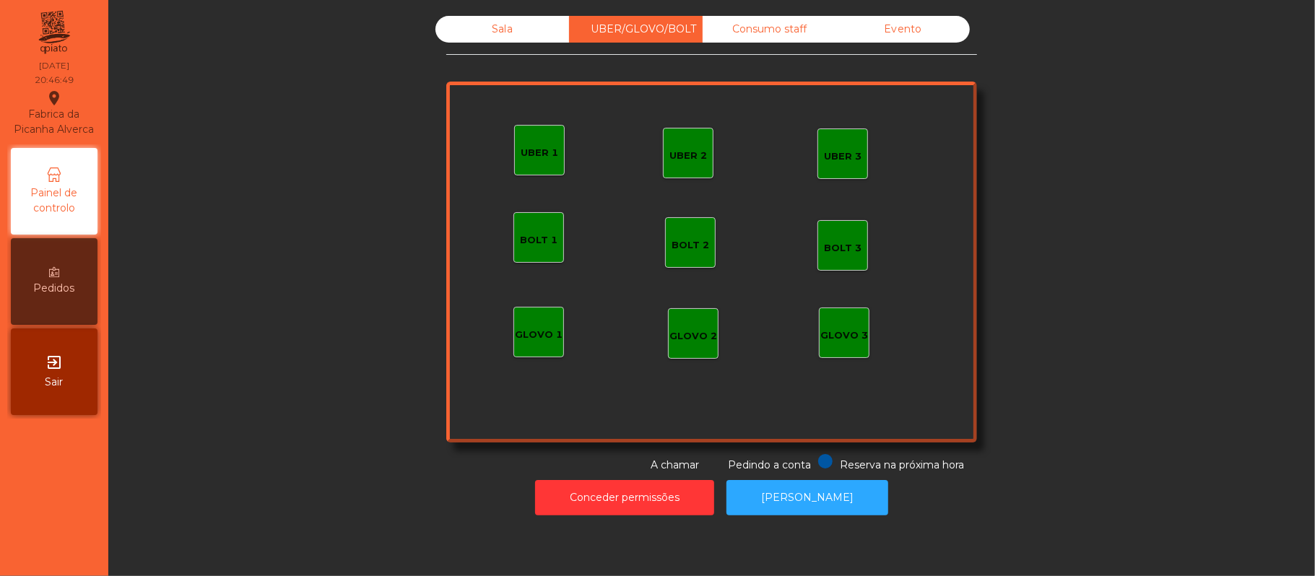
click at [537, 148] on div "UBER 1" at bounding box center [540, 153] width 38 height 14
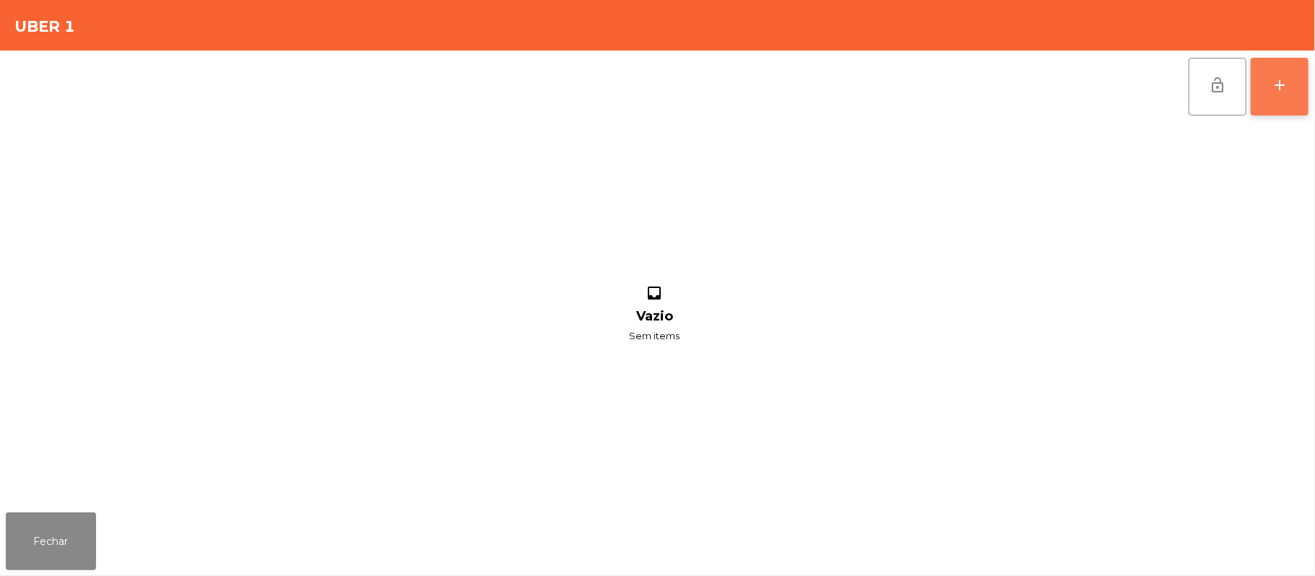
click at [1271, 82] on div "add" at bounding box center [1279, 85] width 17 height 17
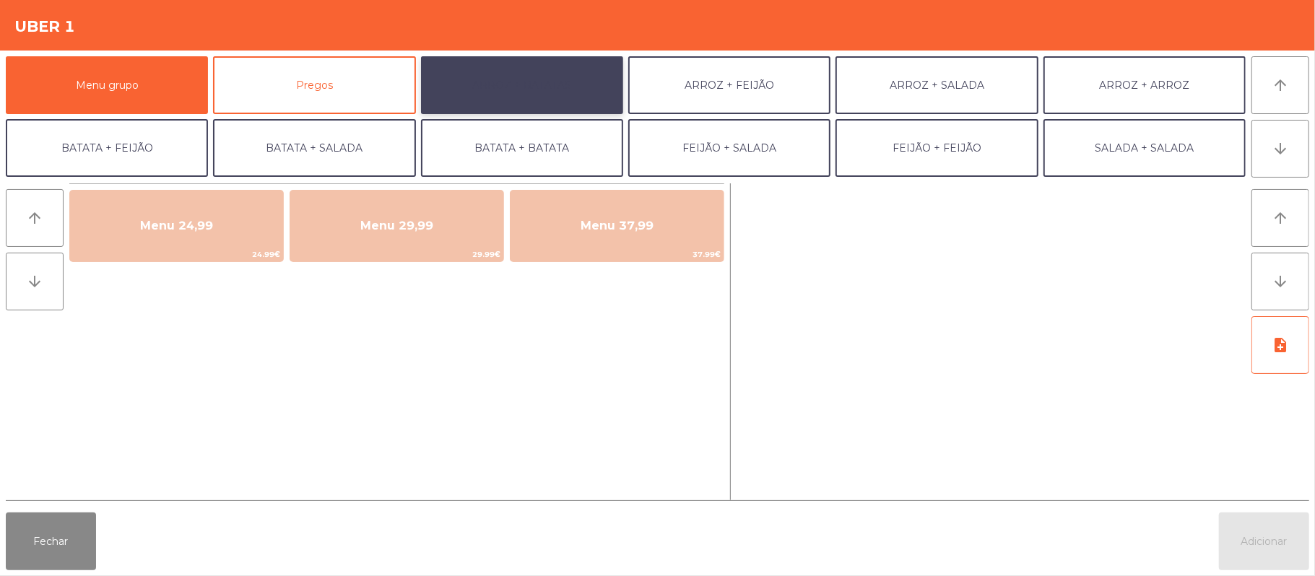
click at [565, 90] on button "ARROZ + BATATAS" at bounding box center [522, 85] width 202 height 58
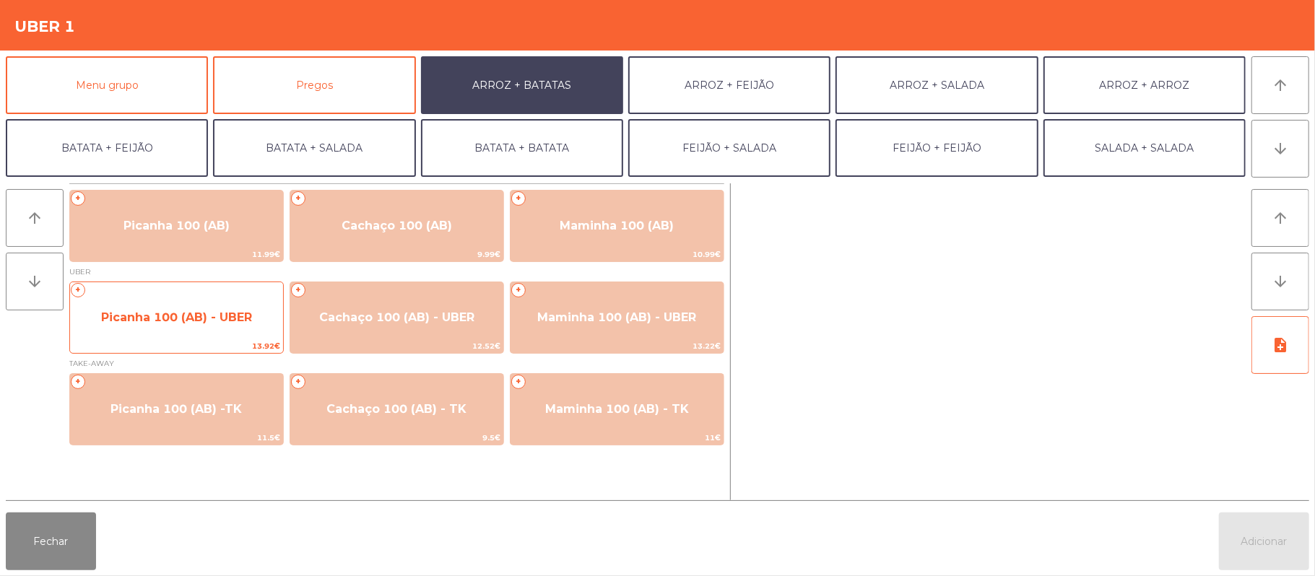
click at [243, 322] on span "Picanha 100 (AB) - UBER" at bounding box center [176, 318] width 151 height 14
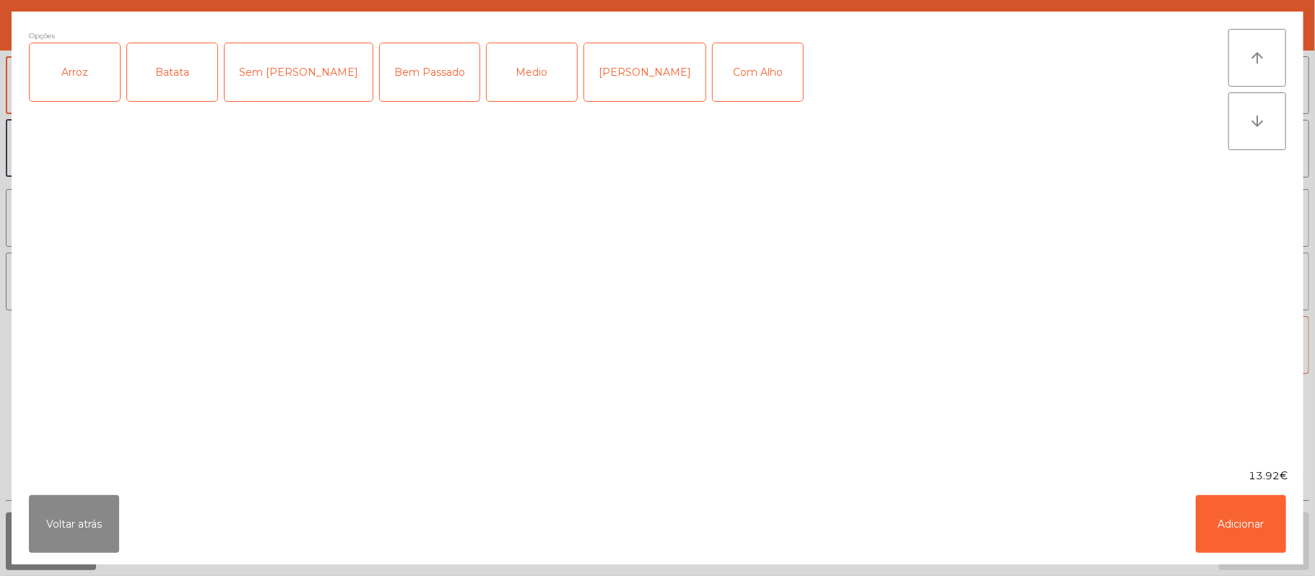
click at [84, 90] on div "Arroz" at bounding box center [75, 72] width 90 height 58
click at [145, 72] on div "Batata" at bounding box center [172, 72] width 90 height 58
click at [487, 100] on div "Medio" at bounding box center [532, 72] width 90 height 58
click at [1235, 517] on button "Adicionar" at bounding box center [1241, 524] width 90 height 58
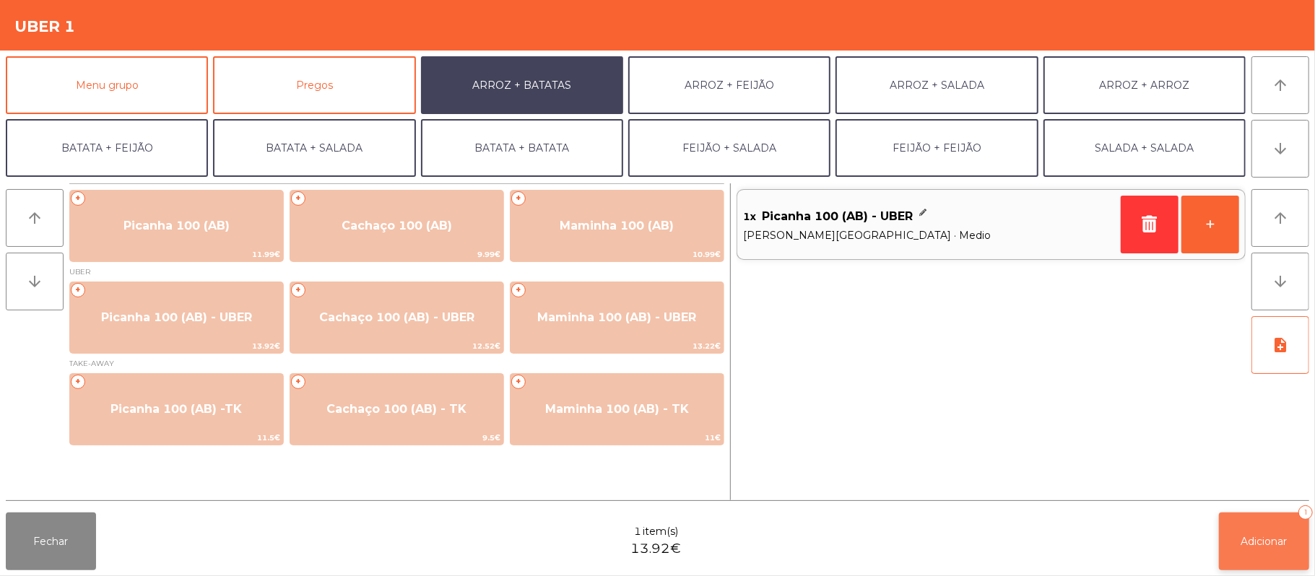
click at [1272, 547] on span "Adicionar" at bounding box center [1264, 541] width 46 height 13
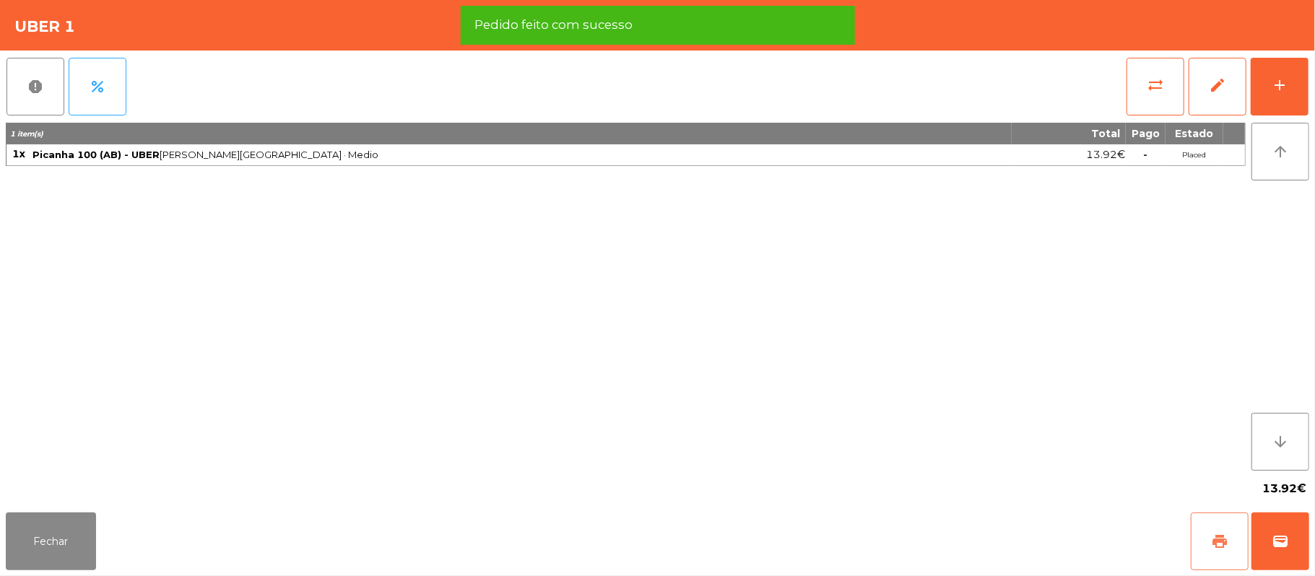
click at [1212, 526] on button "print" at bounding box center [1220, 542] width 58 height 58
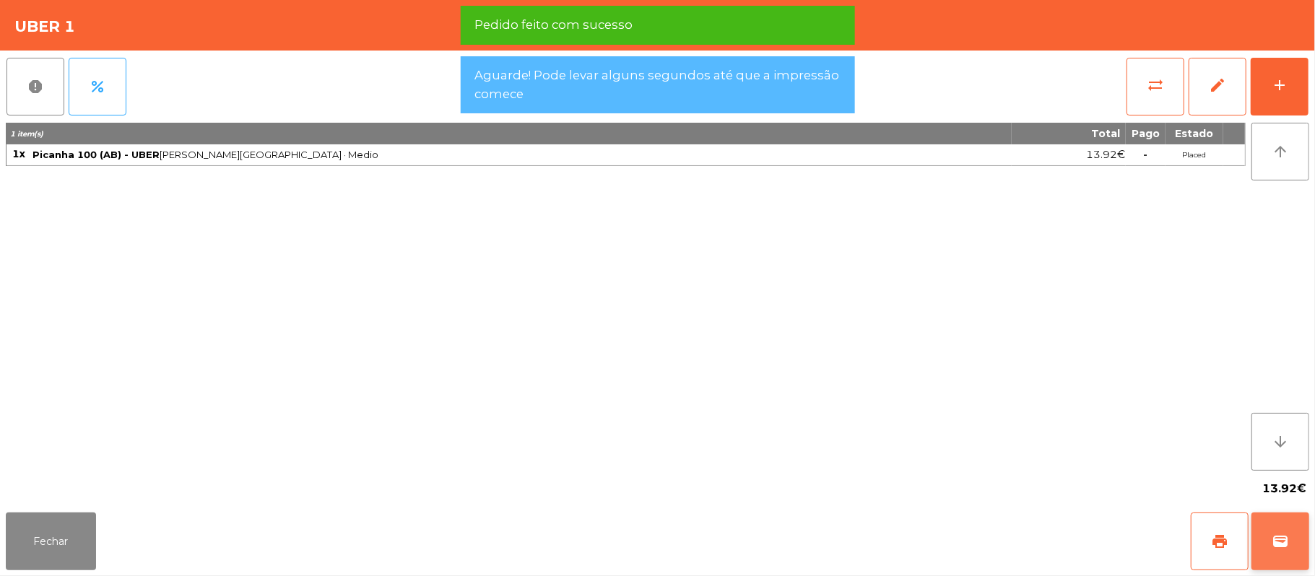
click at [1272, 564] on button "wallet" at bounding box center [1281, 542] width 58 height 58
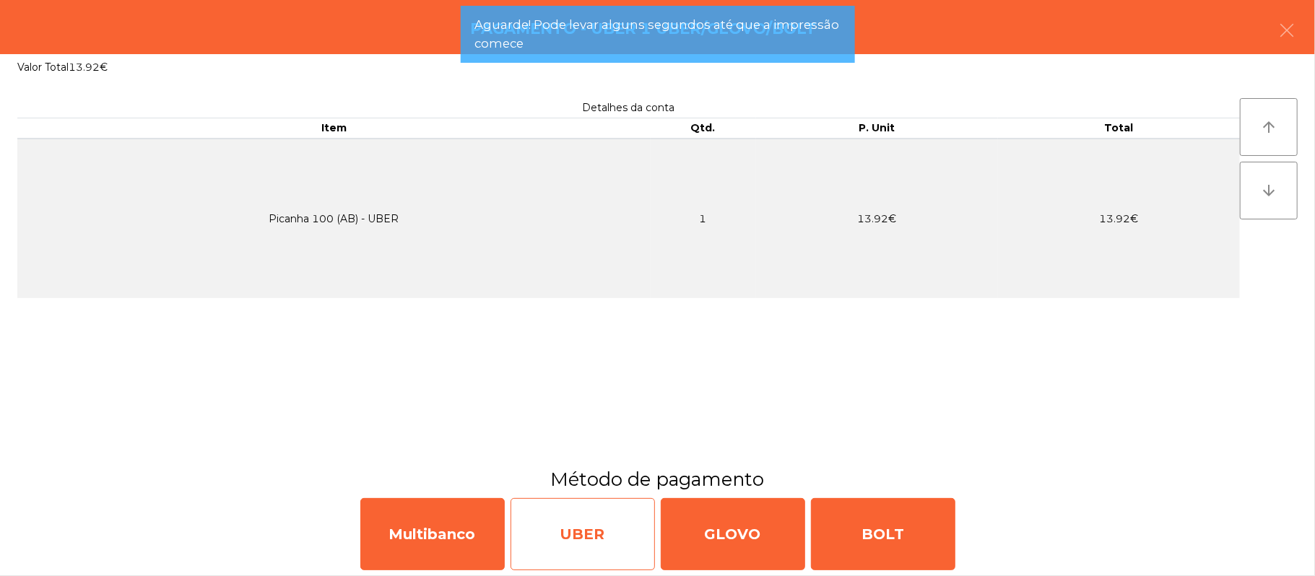
click at [585, 550] on div "UBER" at bounding box center [583, 534] width 144 height 72
select select "**"
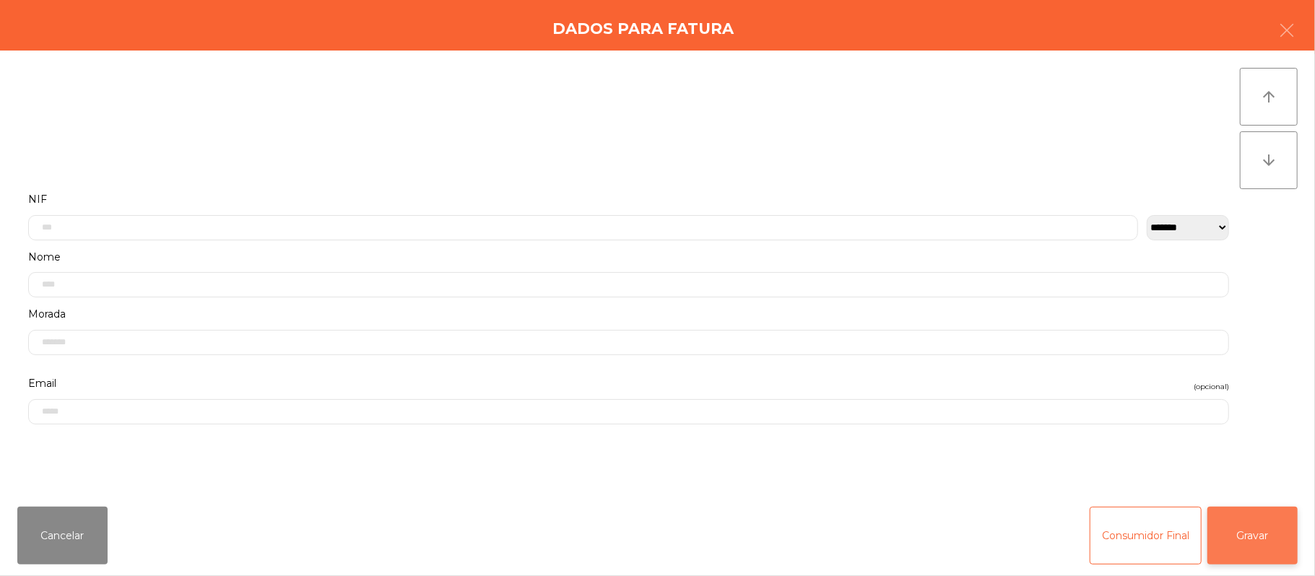
click at [1238, 524] on button "Gravar" at bounding box center [1252, 536] width 90 height 58
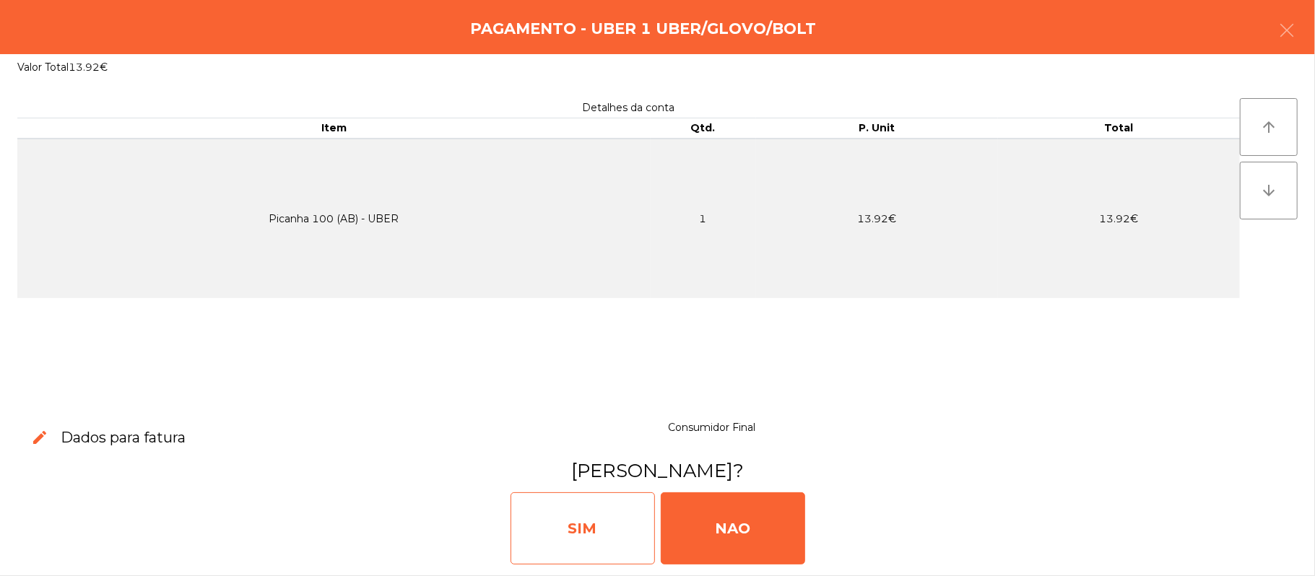
click at [597, 537] on div "SIM" at bounding box center [583, 529] width 144 height 72
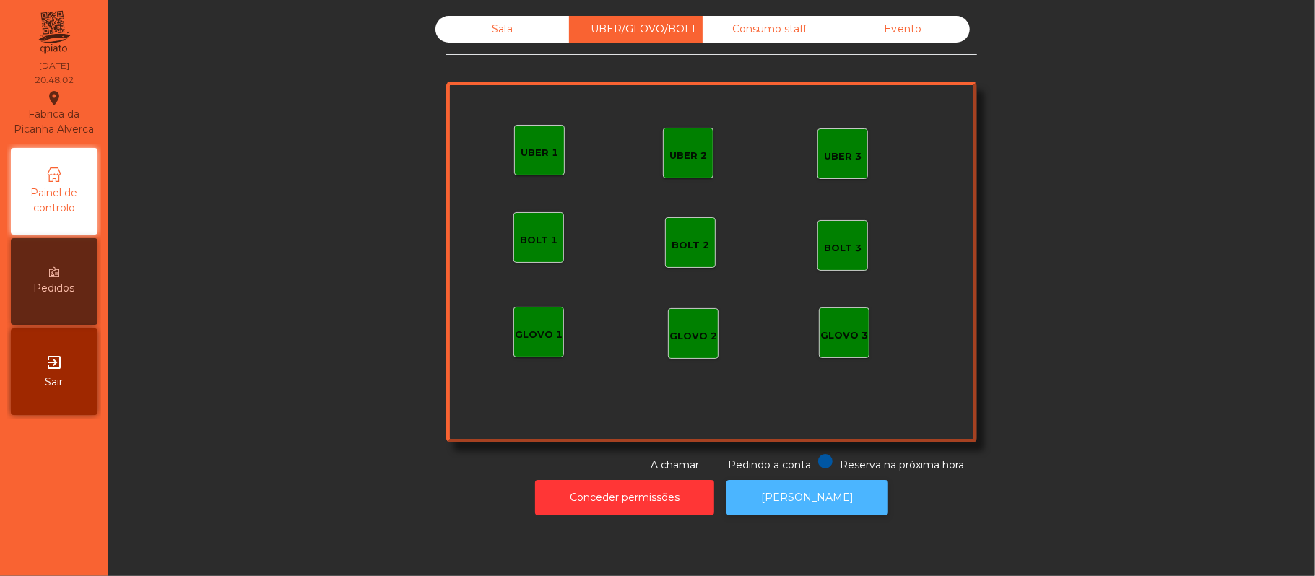
click at [798, 503] on button "[PERSON_NAME]" at bounding box center [808, 497] width 162 height 35
click at [504, 33] on div "Sala" at bounding box center [502, 29] width 134 height 27
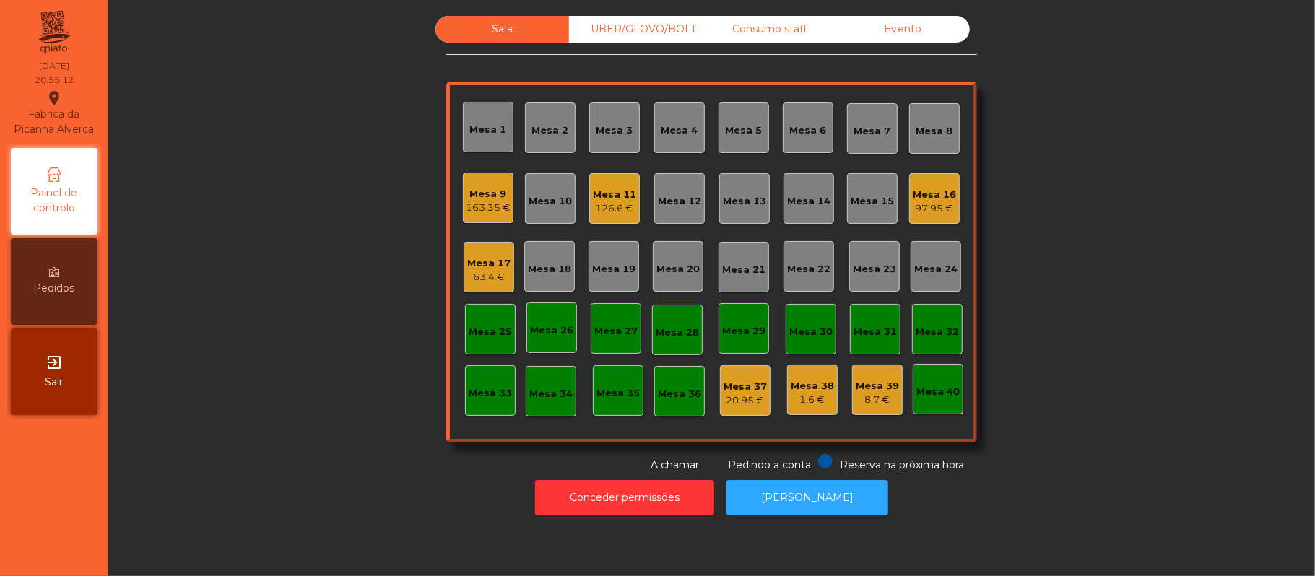
click at [642, 32] on div "UBER/GLOVO/BOLT" at bounding box center [636, 29] width 134 height 27
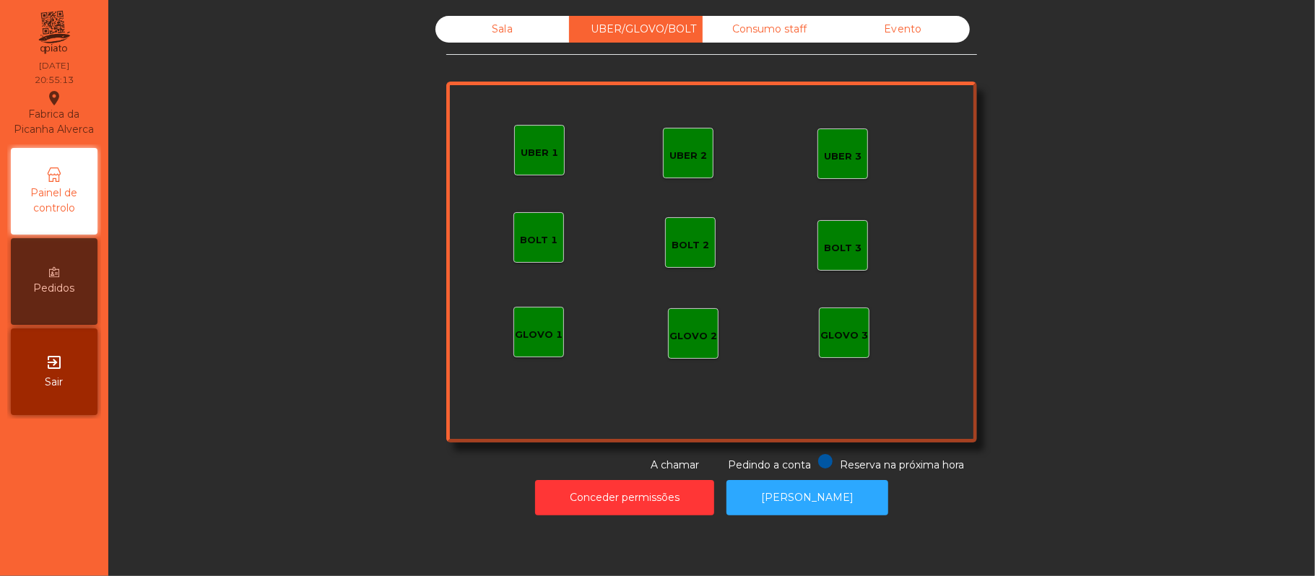
click at [766, 27] on div "Consumo staff" at bounding box center [770, 29] width 134 height 27
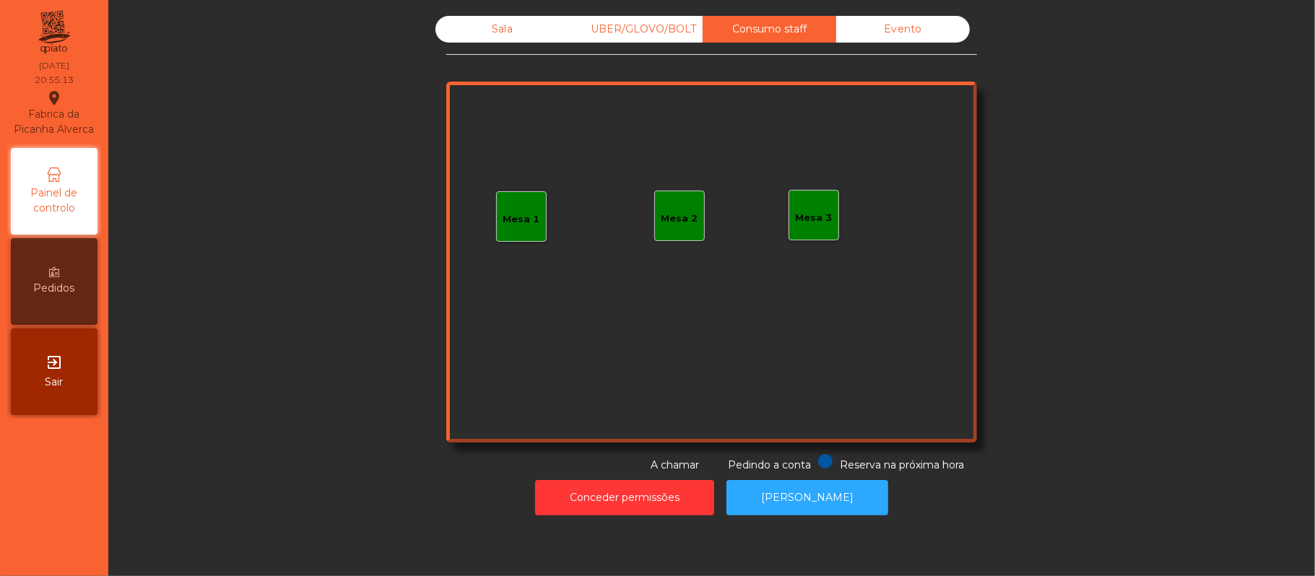
click at [654, 30] on div "UBER/GLOVO/BOLT" at bounding box center [636, 29] width 134 height 27
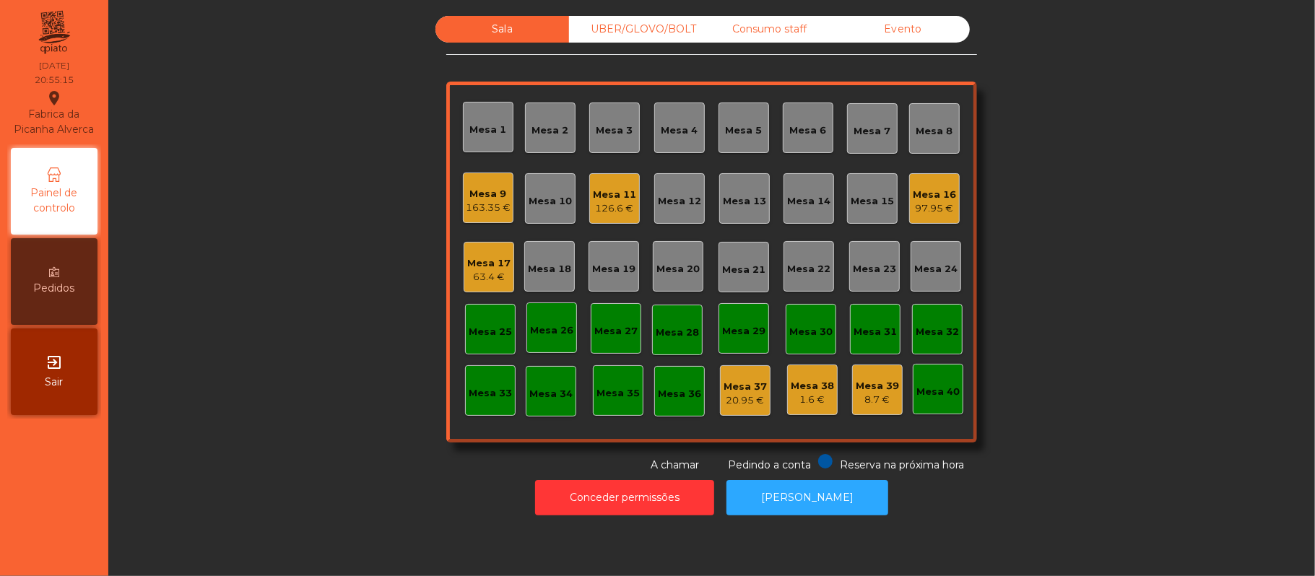
click at [919, 194] on div "Mesa 16" at bounding box center [934, 195] width 43 height 14
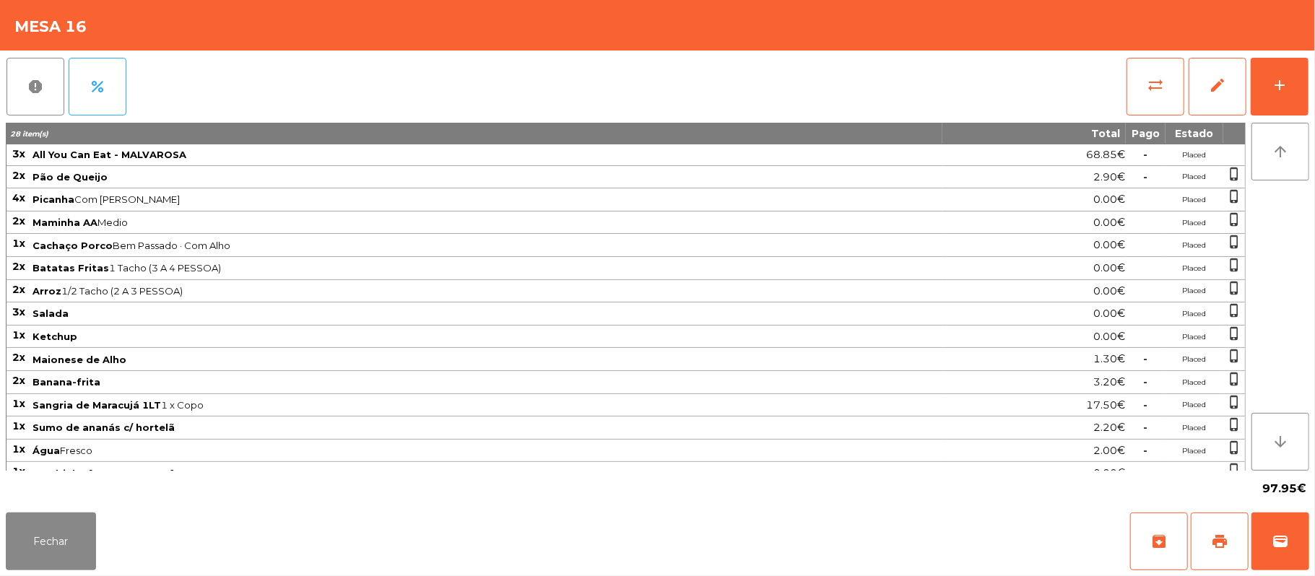
scroll to position [24, 0]
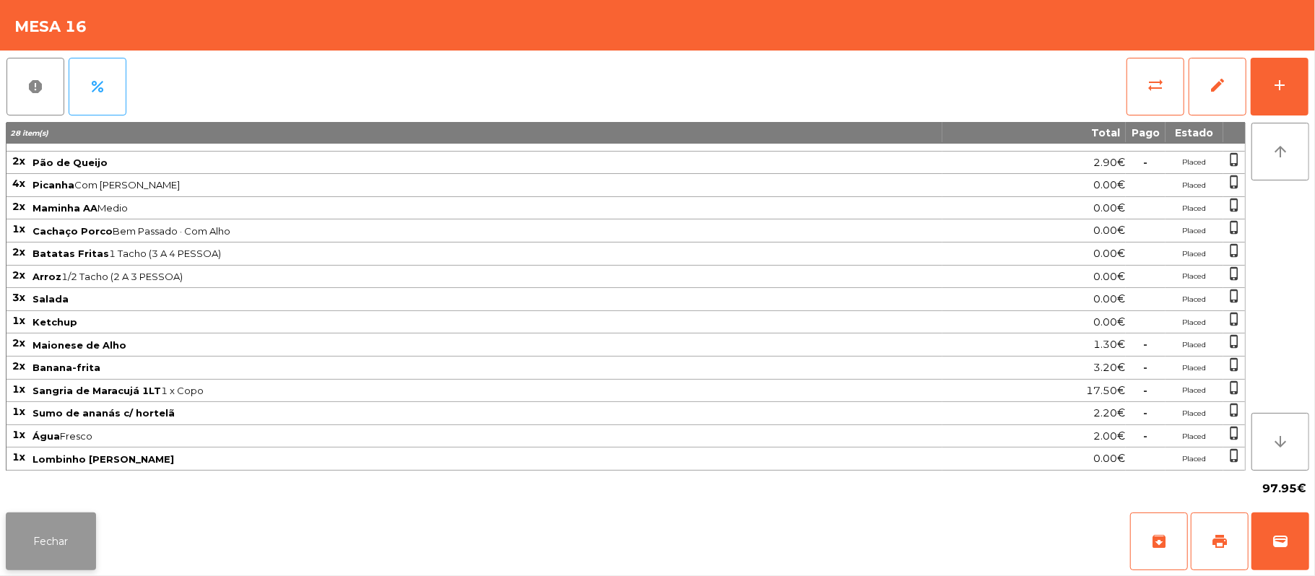
click at [58, 553] on button "Fechar" at bounding box center [51, 542] width 90 height 58
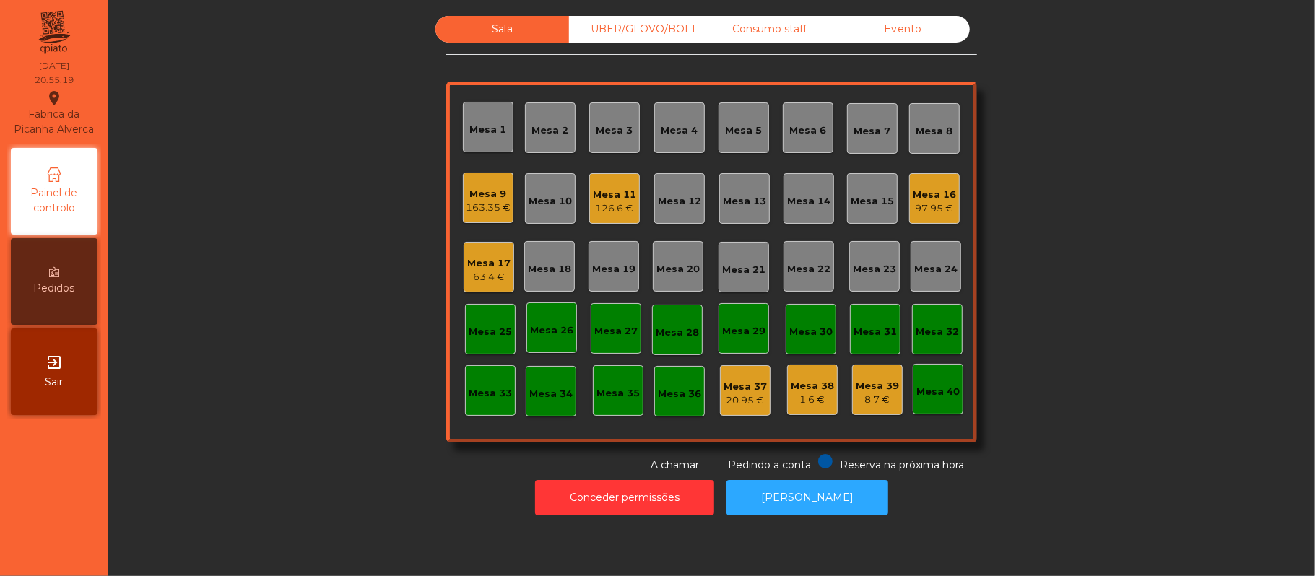
click at [494, 279] on div "63.4 €" at bounding box center [488, 277] width 43 height 14
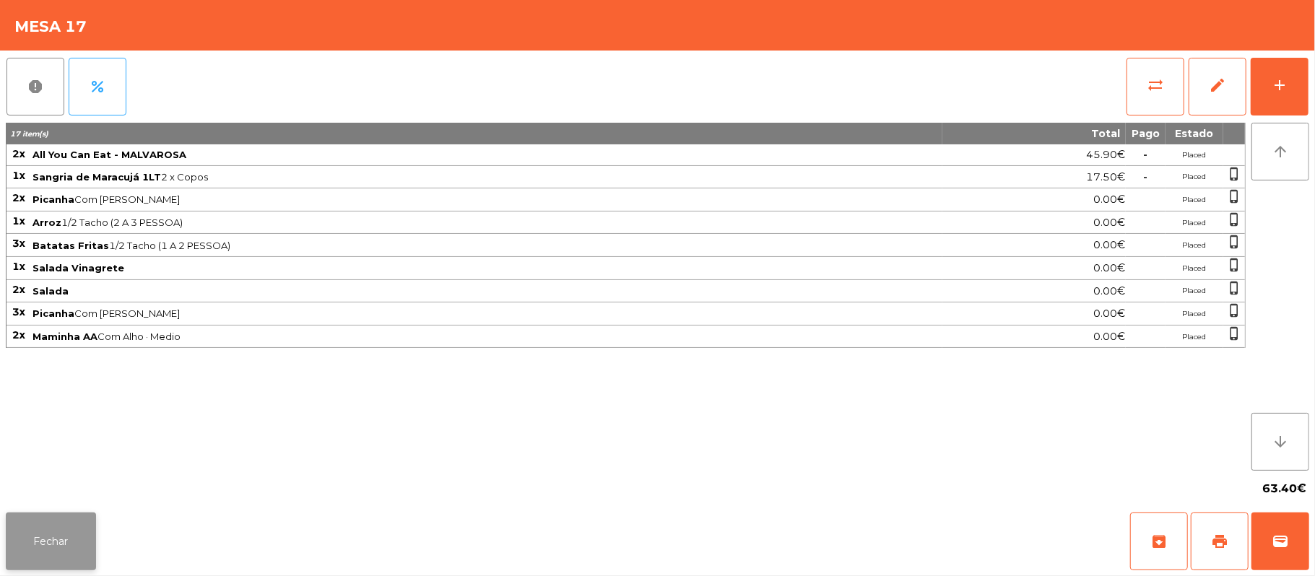
click at [72, 545] on button "Fechar" at bounding box center [51, 542] width 90 height 58
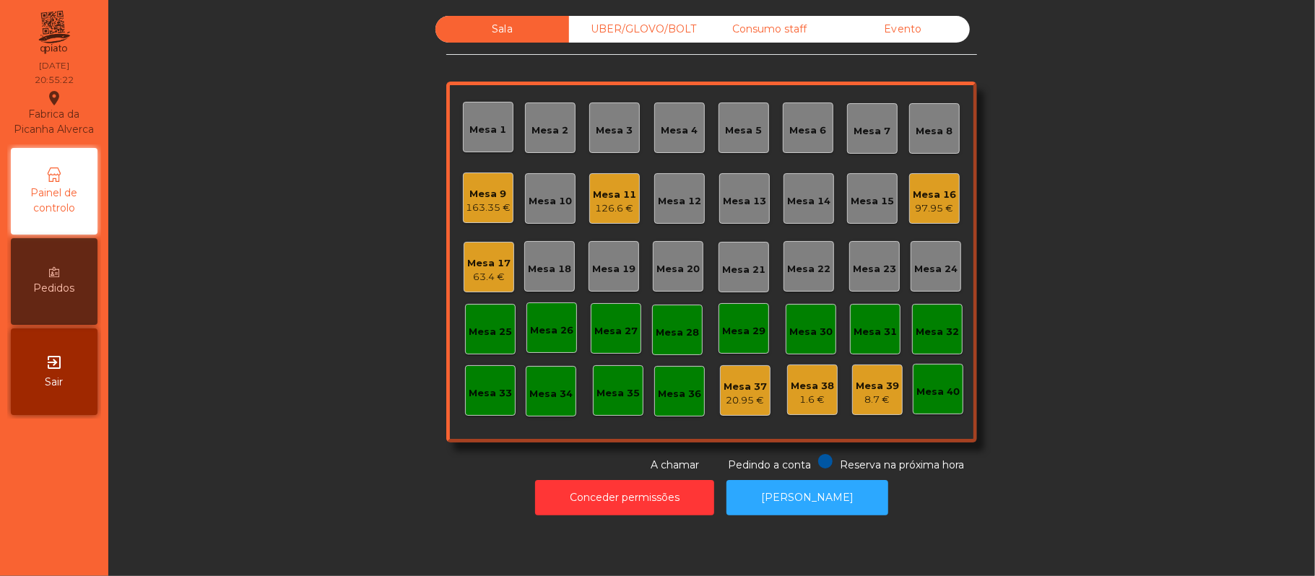
click at [599, 204] on div "126.6 €" at bounding box center [614, 208] width 43 height 14
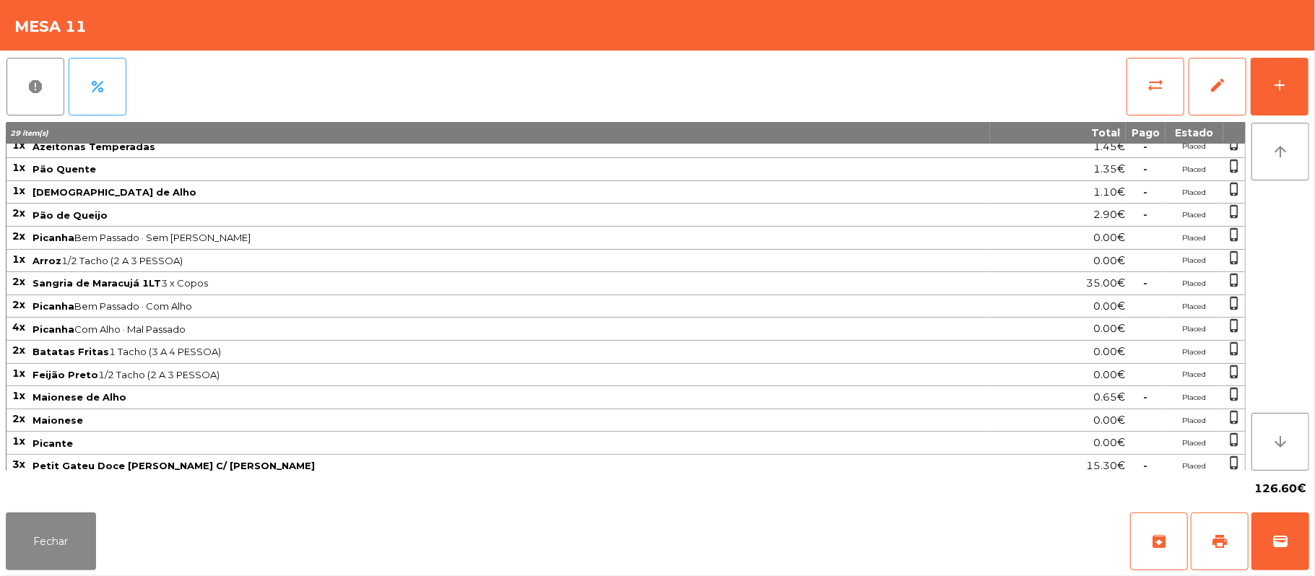
scroll to position [47, 0]
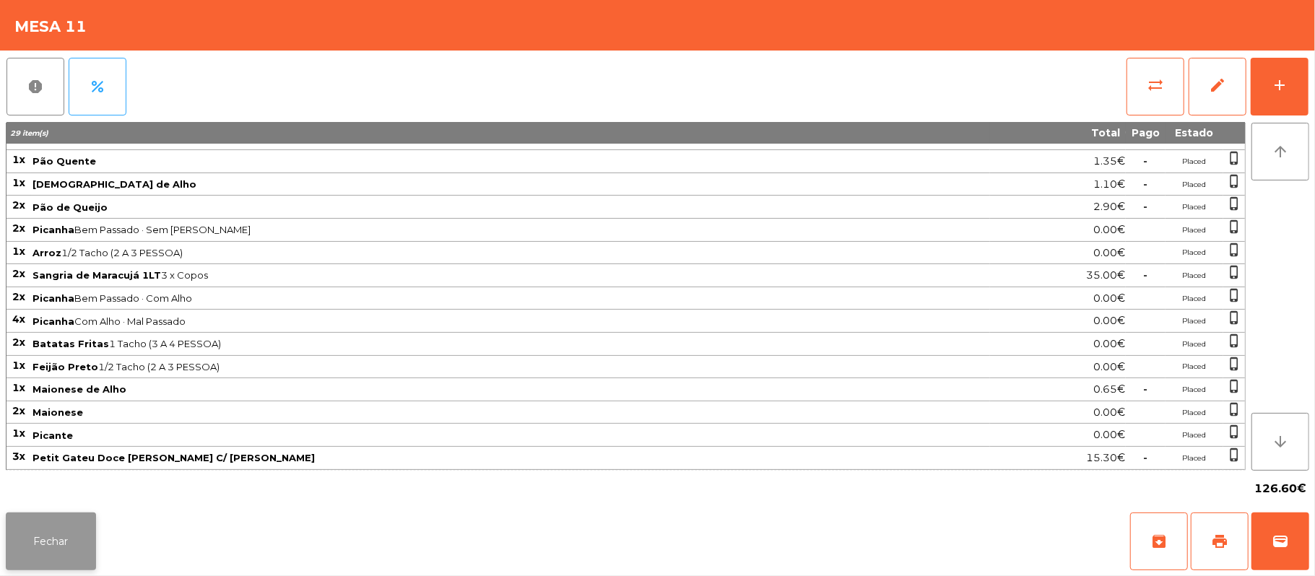
click at [65, 521] on button "Fechar" at bounding box center [51, 542] width 90 height 58
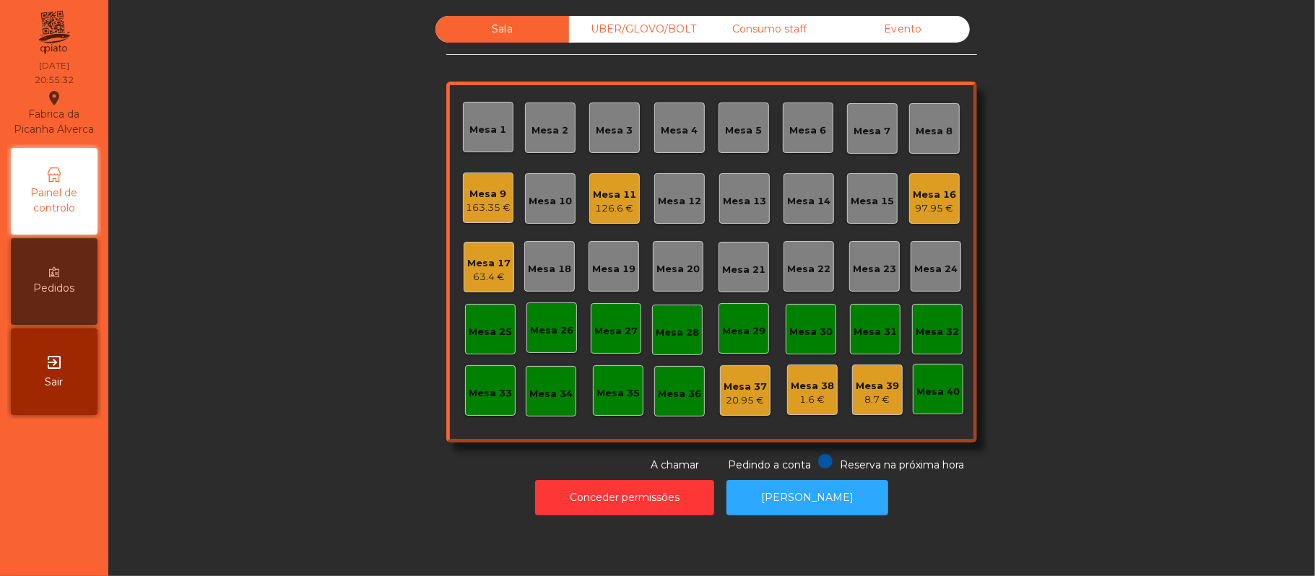
click at [529, 197] on div "Mesa 10" at bounding box center [550, 201] width 43 height 14
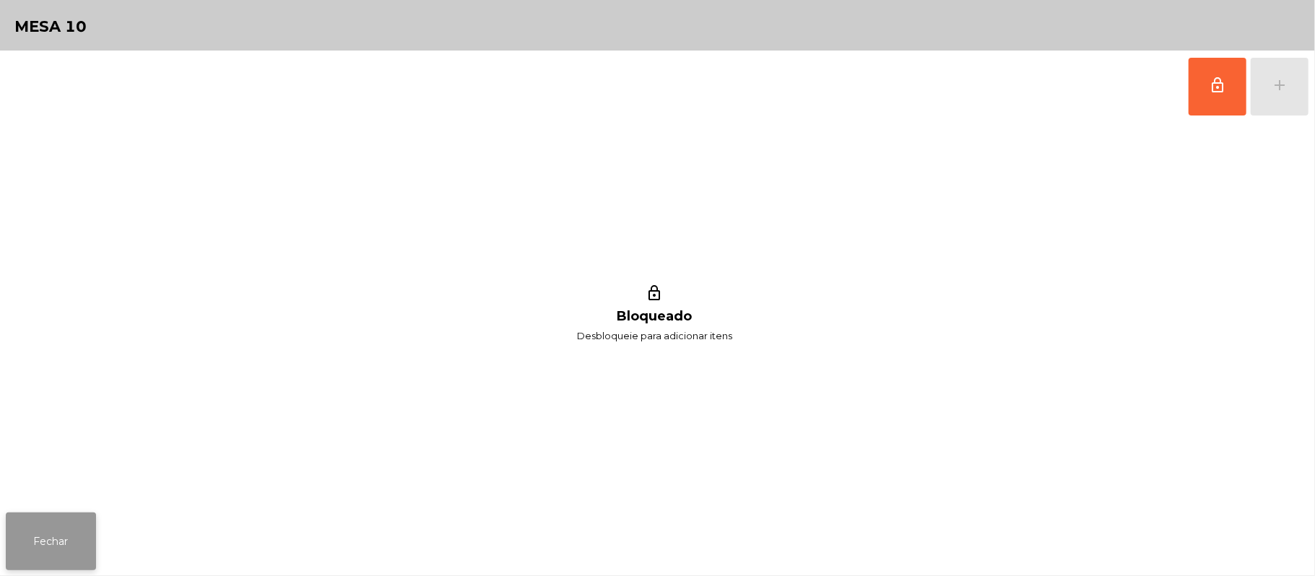
click at [79, 550] on button "Fechar" at bounding box center [51, 542] width 90 height 58
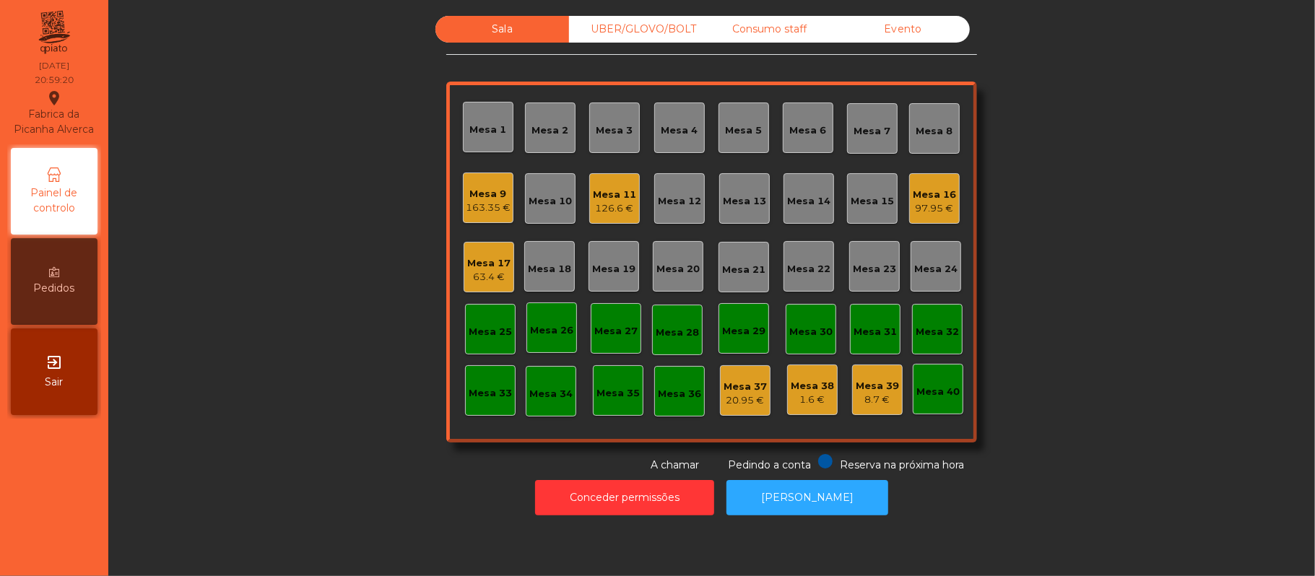
click at [919, 194] on div "Mesa 16" at bounding box center [934, 195] width 43 height 14
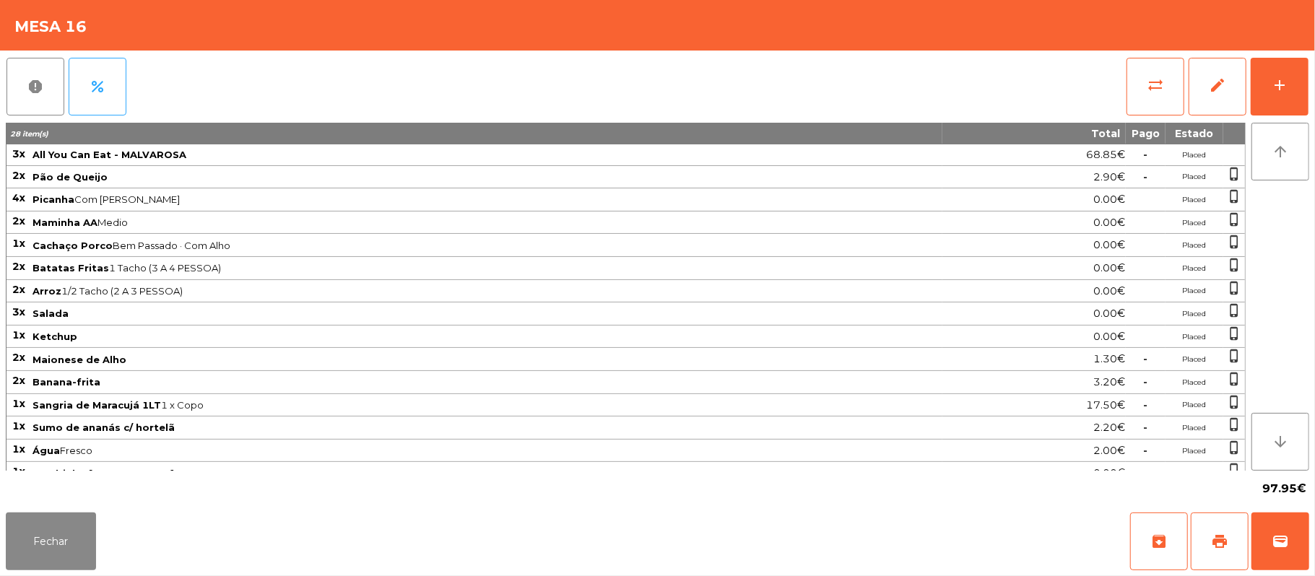
scroll to position [24, 0]
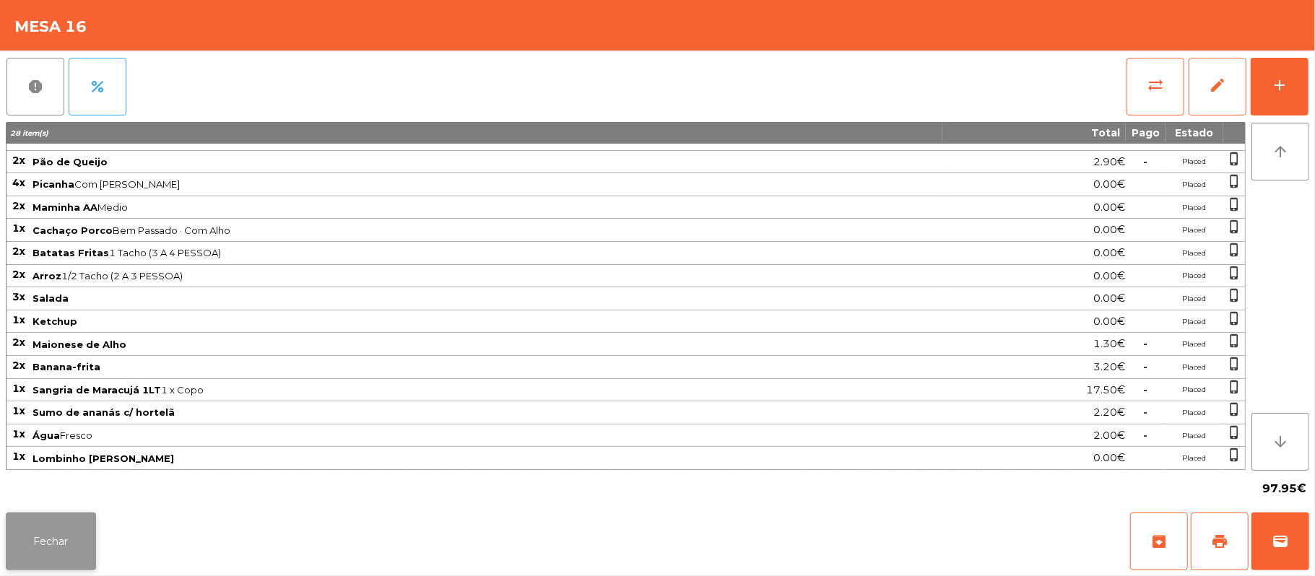
click at [35, 544] on button "Fechar" at bounding box center [51, 542] width 90 height 58
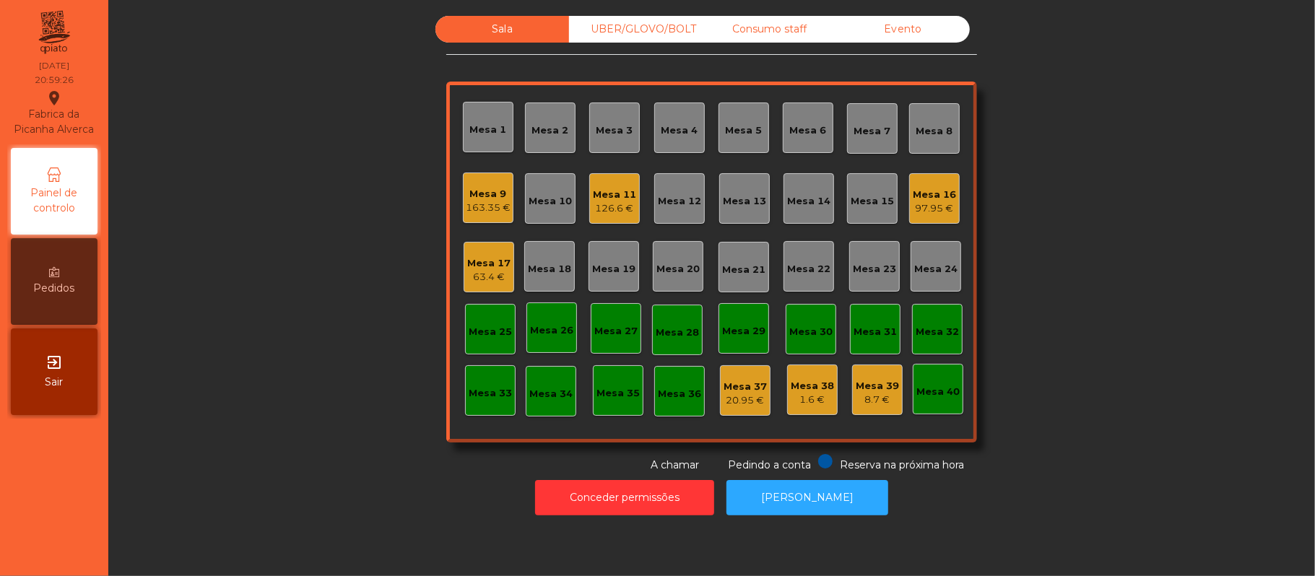
click at [786, 38] on div "Consumo staff" at bounding box center [770, 29] width 134 height 27
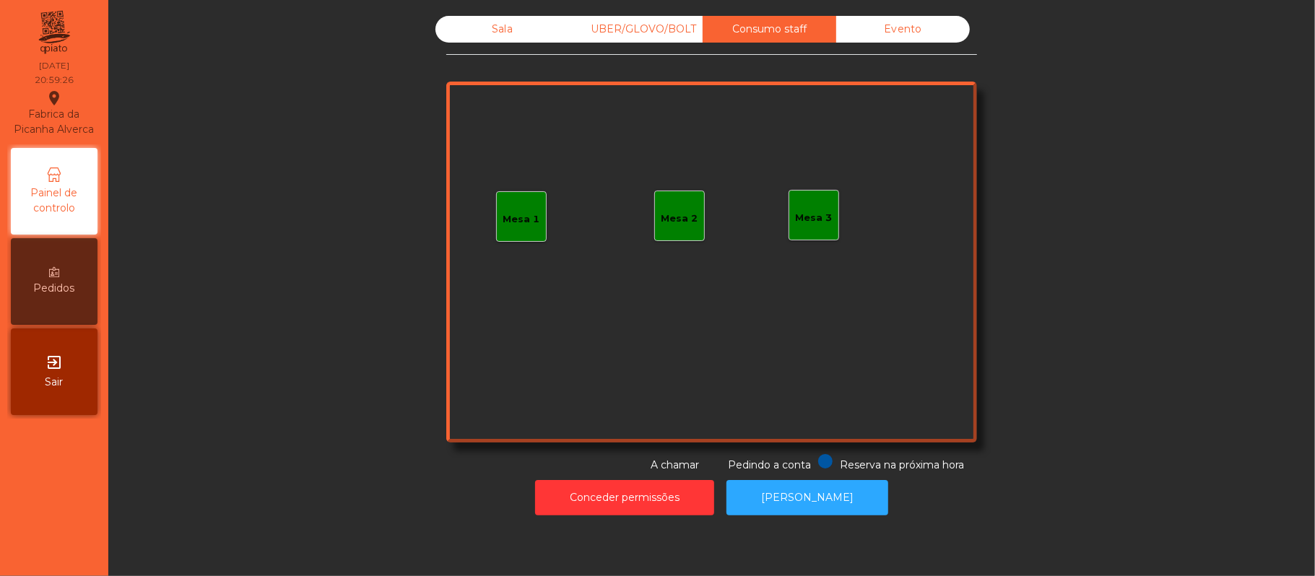
click at [524, 38] on div "Sala" at bounding box center [502, 29] width 134 height 27
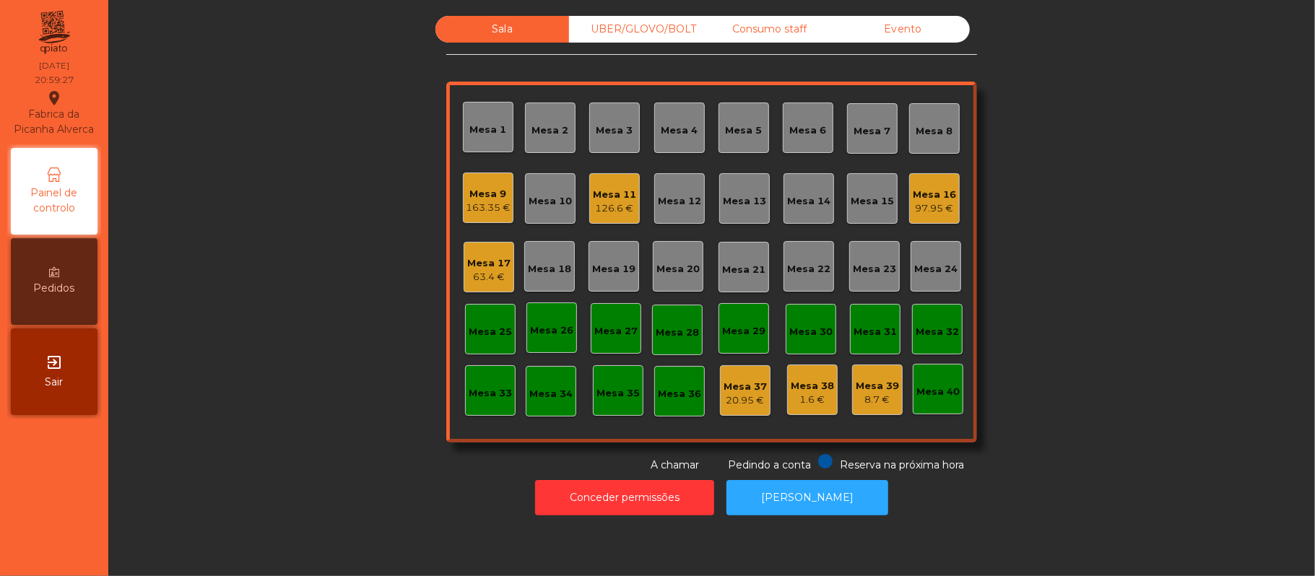
click at [787, 402] on div "Mesa 38 1.6 €" at bounding box center [812, 390] width 51 height 51
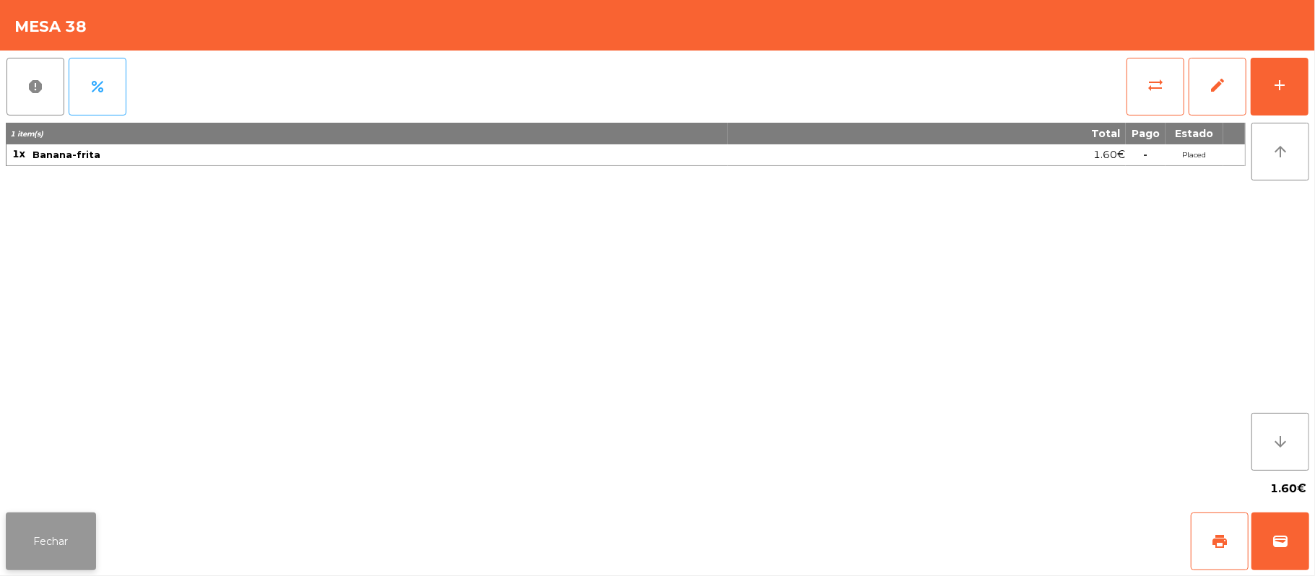
click at [47, 538] on button "Fechar" at bounding box center [51, 542] width 90 height 58
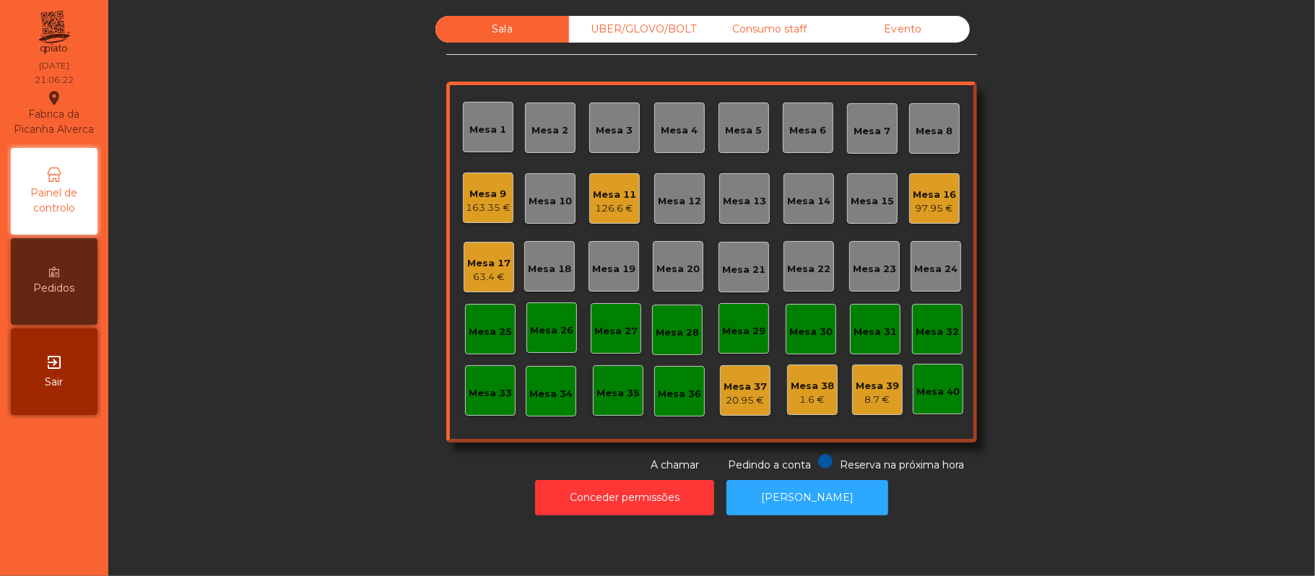
click at [792, 264] on div "Mesa 22" at bounding box center [808, 269] width 43 height 14
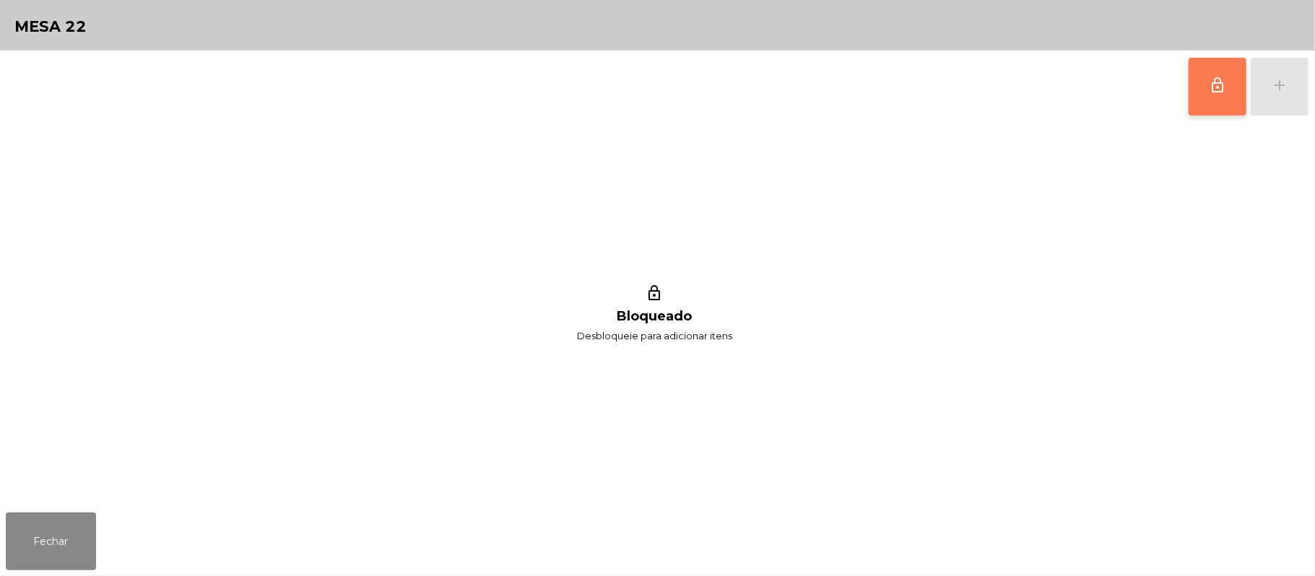
click at [1212, 88] on span "lock_outline" at bounding box center [1217, 85] width 17 height 17
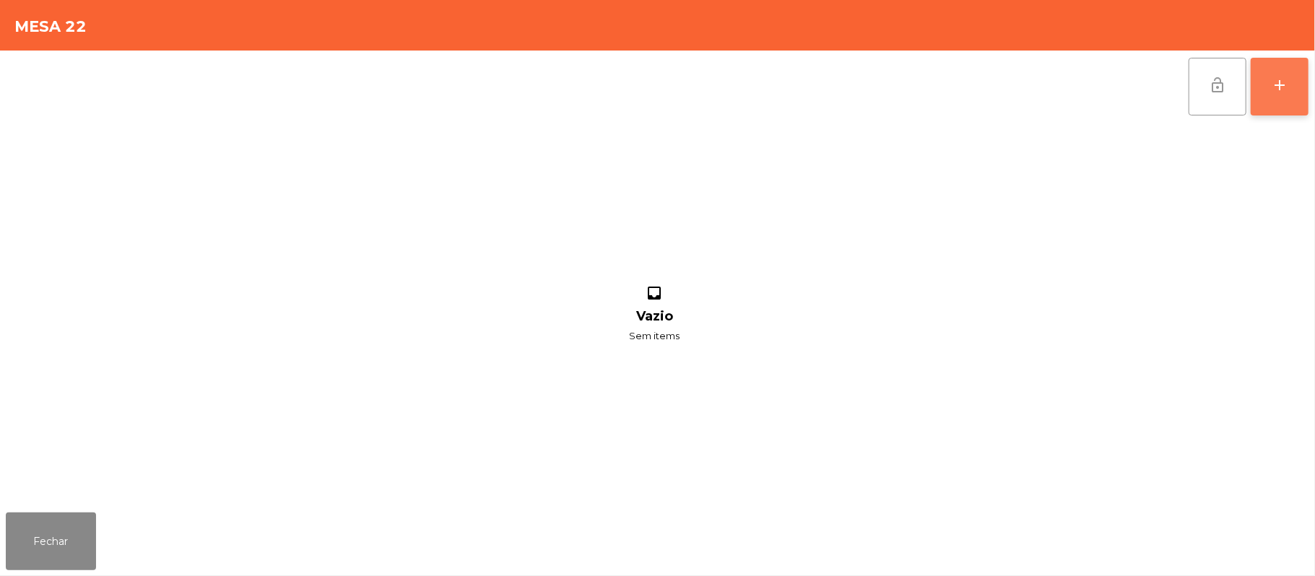
click at [1269, 95] on button "add" at bounding box center [1280, 87] width 58 height 58
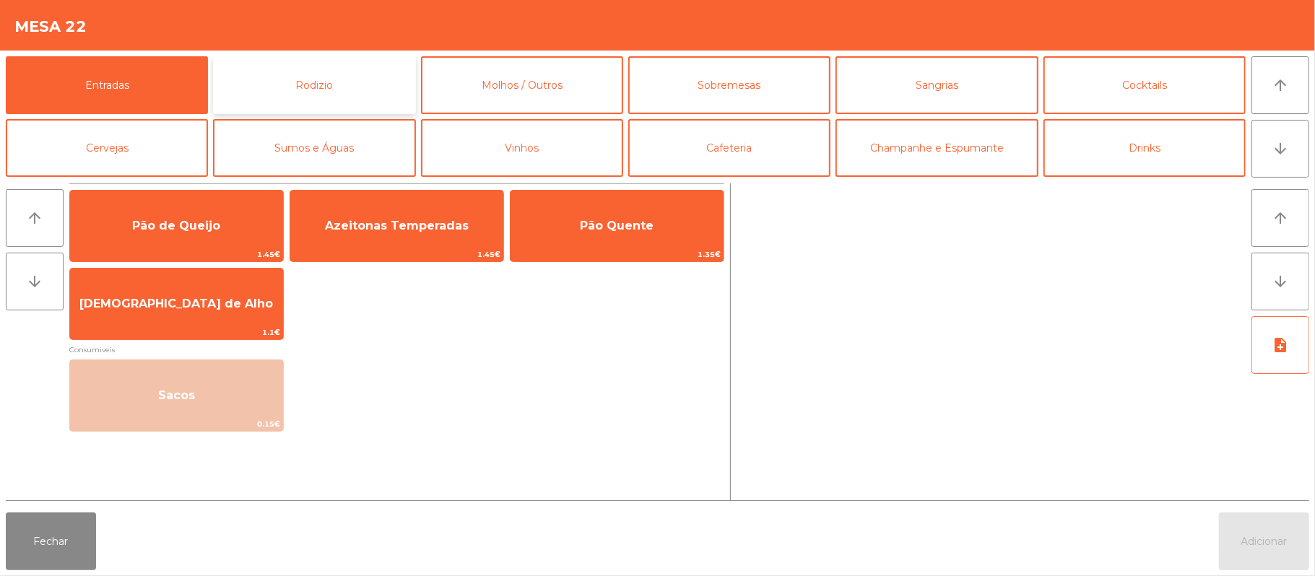
click at [316, 67] on button "Rodizio" at bounding box center [314, 85] width 202 height 58
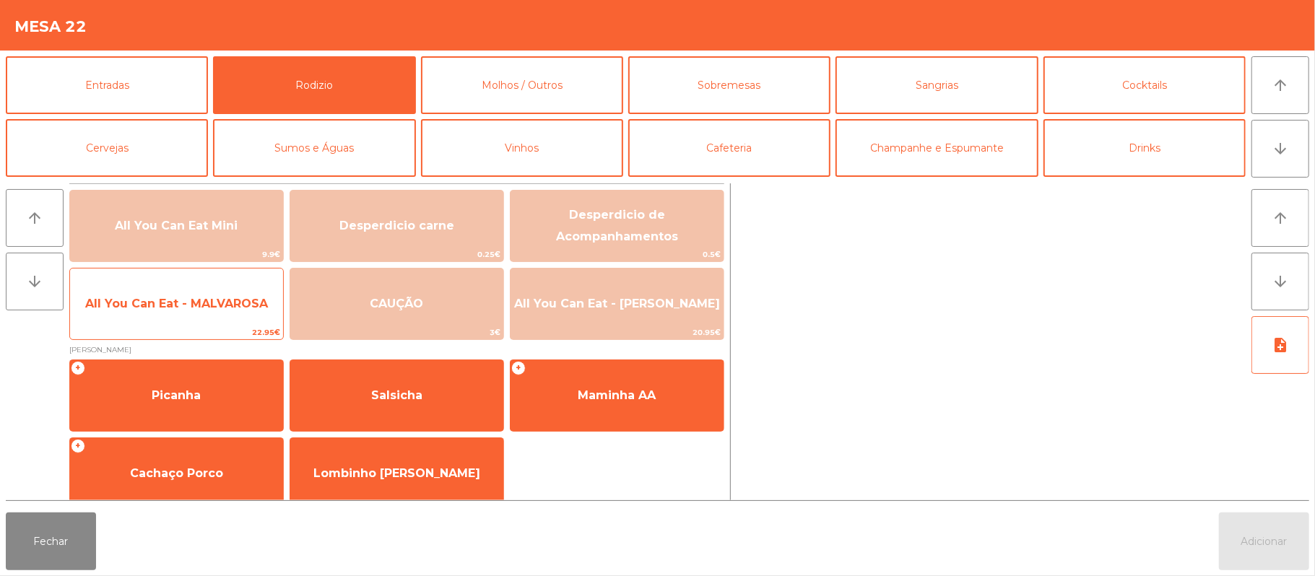
click at [214, 303] on span "All You Can Eat - MALVAROSA" at bounding box center [176, 304] width 183 height 14
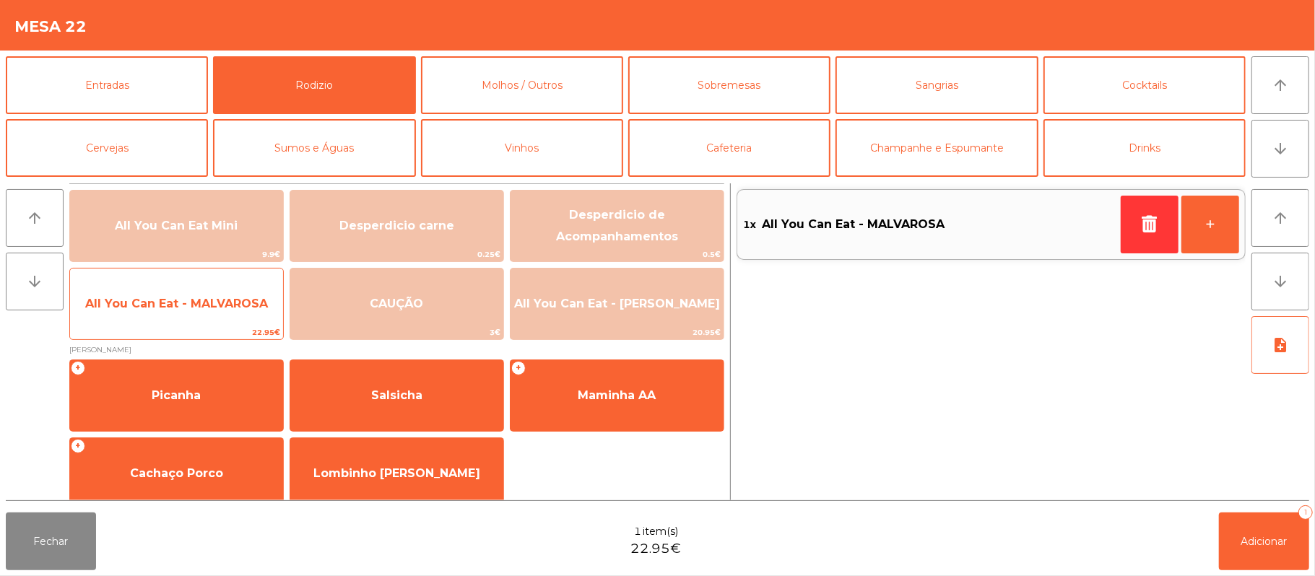
click at [214, 290] on span "All You Can Eat - MALVAROSA" at bounding box center [176, 304] width 213 height 39
click at [209, 298] on span "All You Can Eat - MALVAROSA" at bounding box center [176, 304] width 183 height 14
click at [206, 297] on span "All You Can Eat - MALVAROSA" at bounding box center [176, 304] width 183 height 14
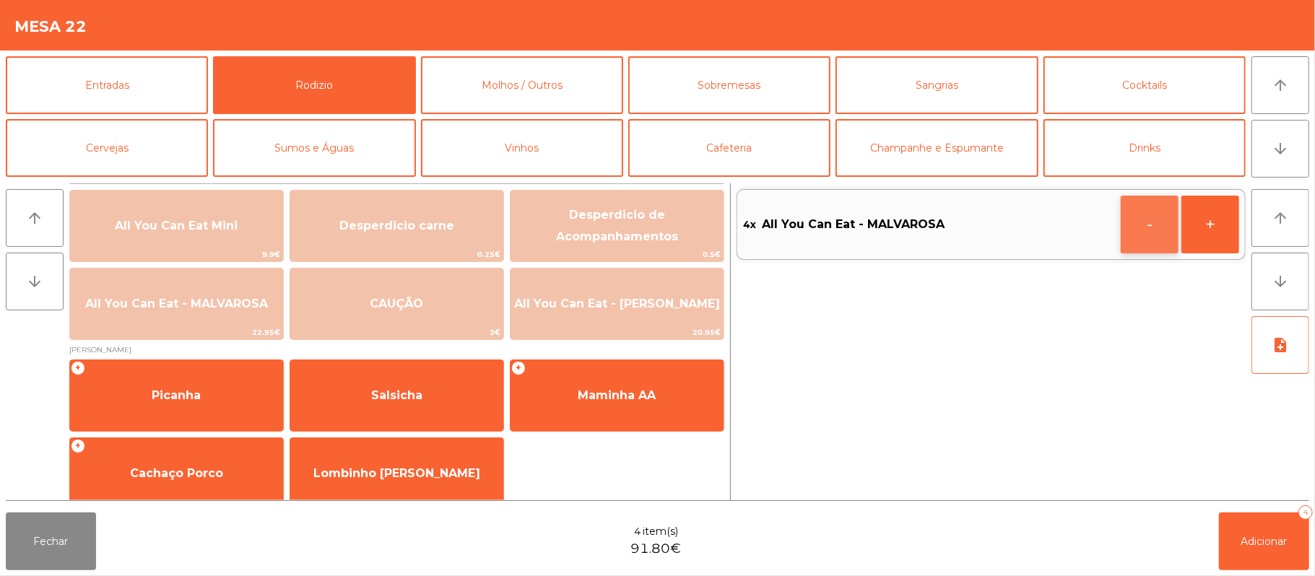
click at [1138, 238] on button "-" at bounding box center [1150, 225] width 58 height 58
click at [1303, 568] on button "Adicionar 3" at bounding box center [1264, 542] width 90 height 58
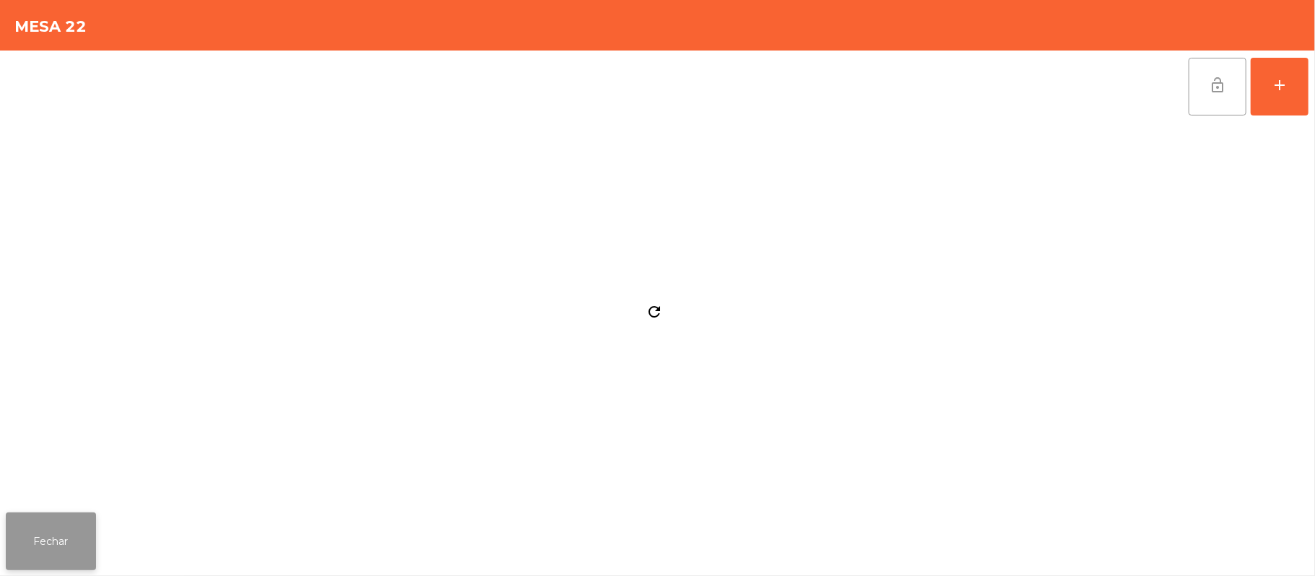
click at [6, 550] on button "Fechar" at bounding box center [51, 542] width 90 height 58
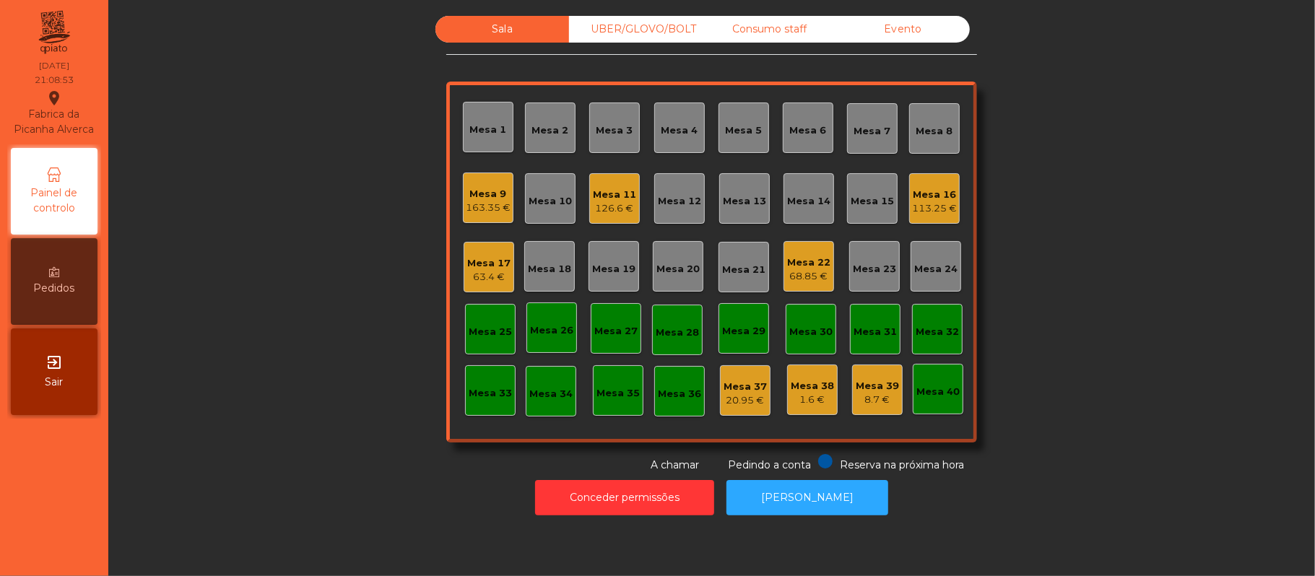
click at [528, 267] on div "Mesa 18" at bounding box center [549, 269] width 43 height 14
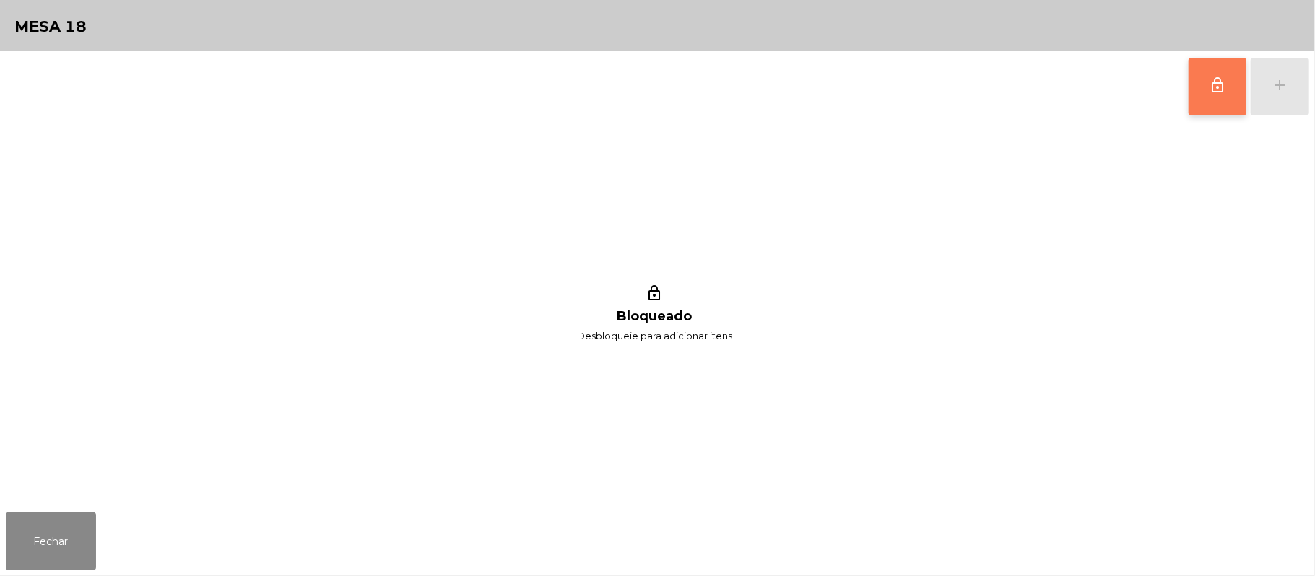
click at [1205, 98] on button "lock_outline" at bounding box center [1218, 87] width 58 height 58
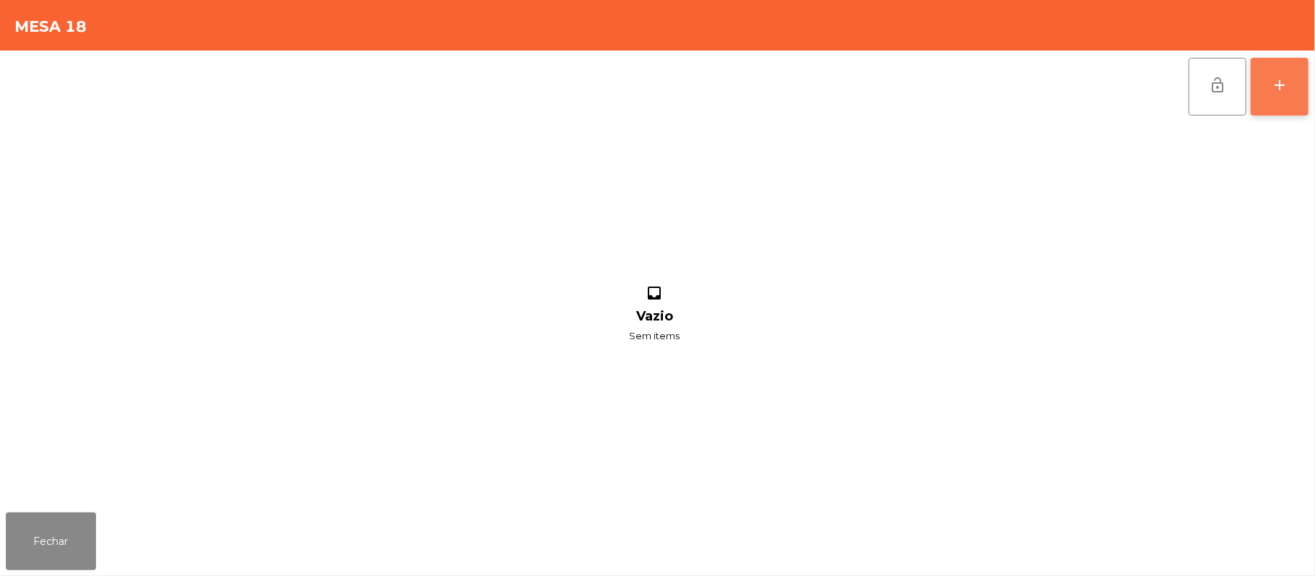
click at [1304, 100] on button "add" at bounding box center [1280, 87] width 58 height 58
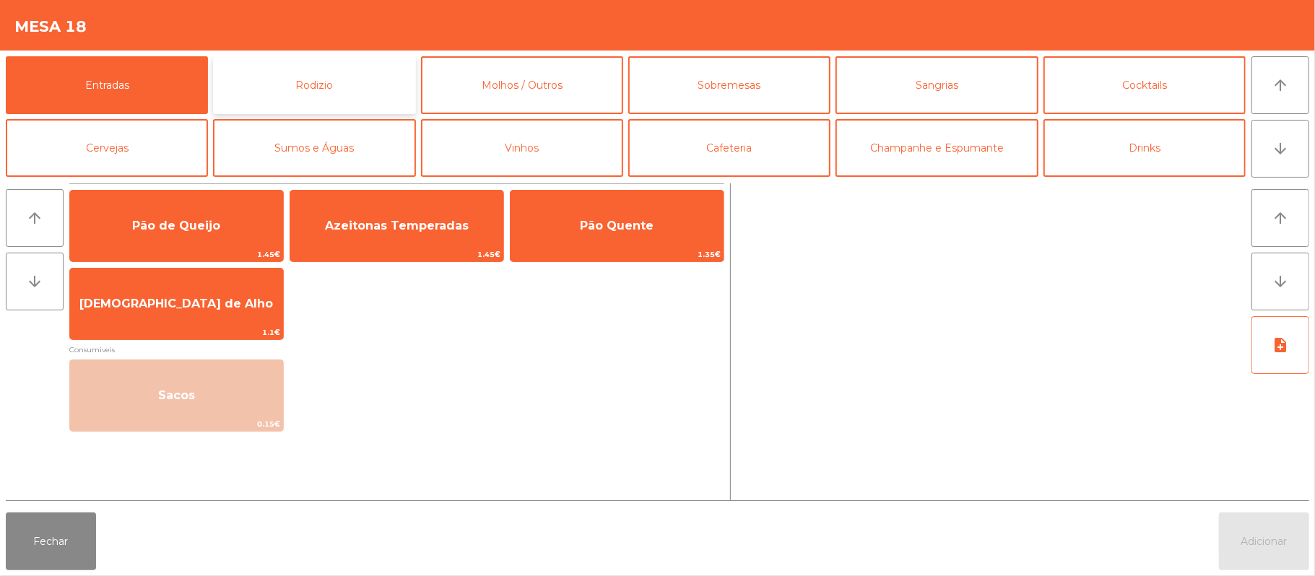
click at [348, 74] on button "Rodizio" at bounding box center [314, 85] width 202 height 58
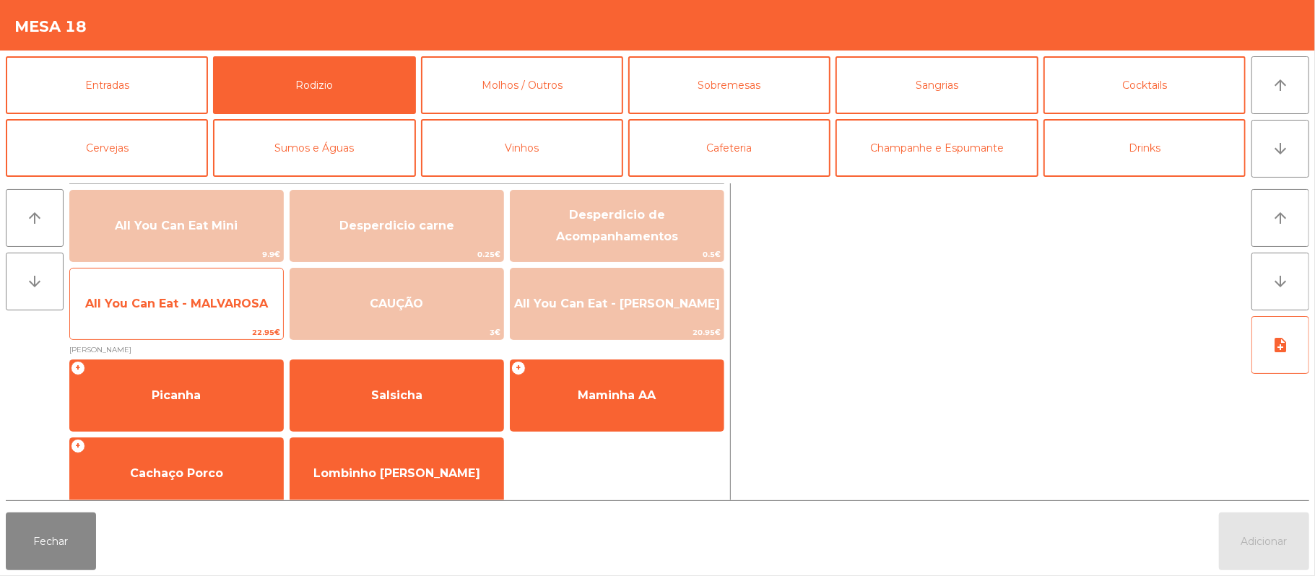
click at [200, 310] on span "All You Can Eat - MALVAROSA" at bounding box center [176, 304] width 183 height 14
click at [205, 302] on span "All You Can Eat - MALVAROSA" at bounding box center [176, 304] width 183 height 14
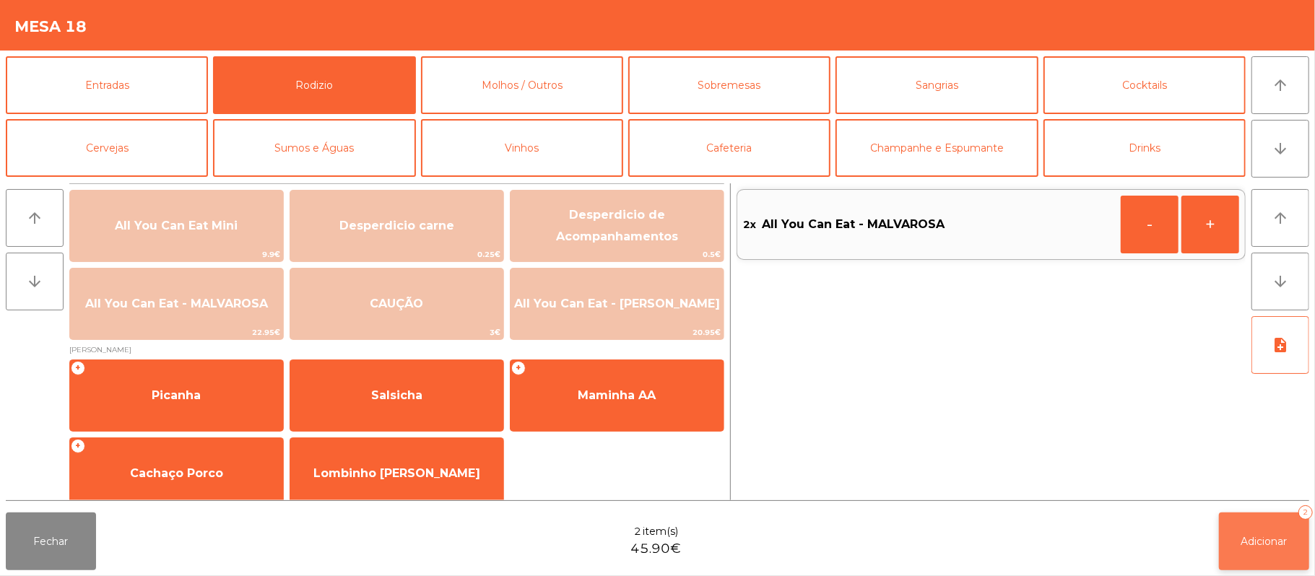
click at [1274, 562] on button "Adicionar 2" at bounding box center [1264, 542] width 90 height 58
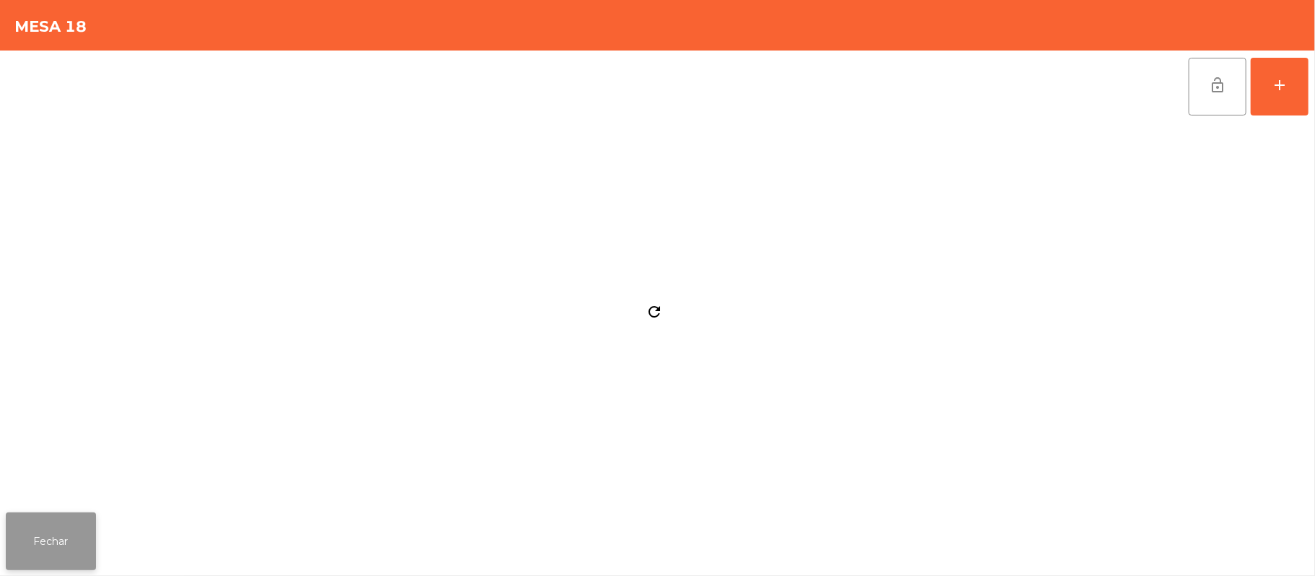
click at [82, 530] on button "Fechar" at bounding box center [51, 542] width 90 height 58
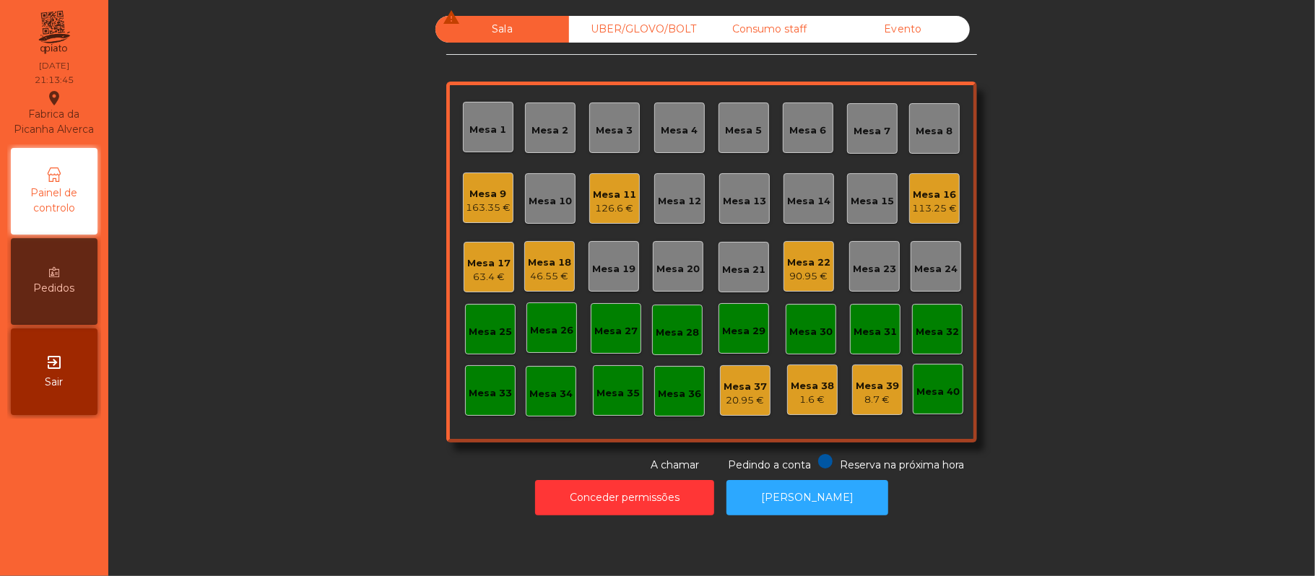
click at [613, 198] on div "Mesa 11" at bounding box center [614, 195] width 43 height 14
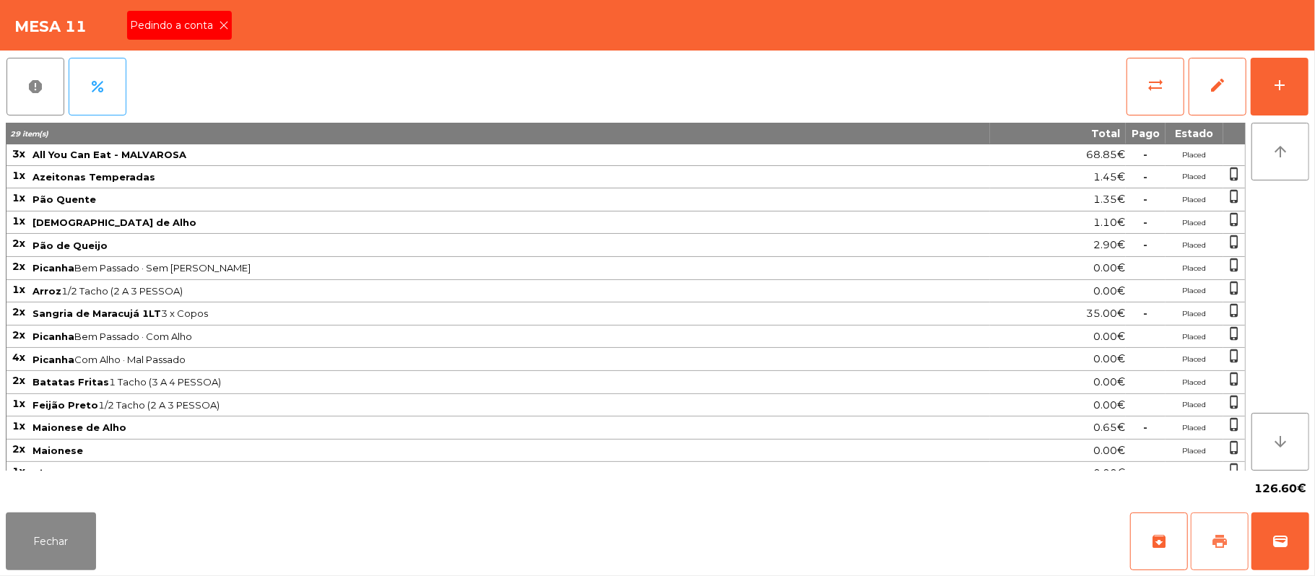
click at [1207, 541] on button "print" at bounding box center [1220, 542] width 58 height 58
click at [212, 29] on span "Pedindo a conta" at bounding box center [174, 25] width 89 height 15
click at [1262, 530] on button "wallet" at bounding box center [1281, 542] width 58 height 58
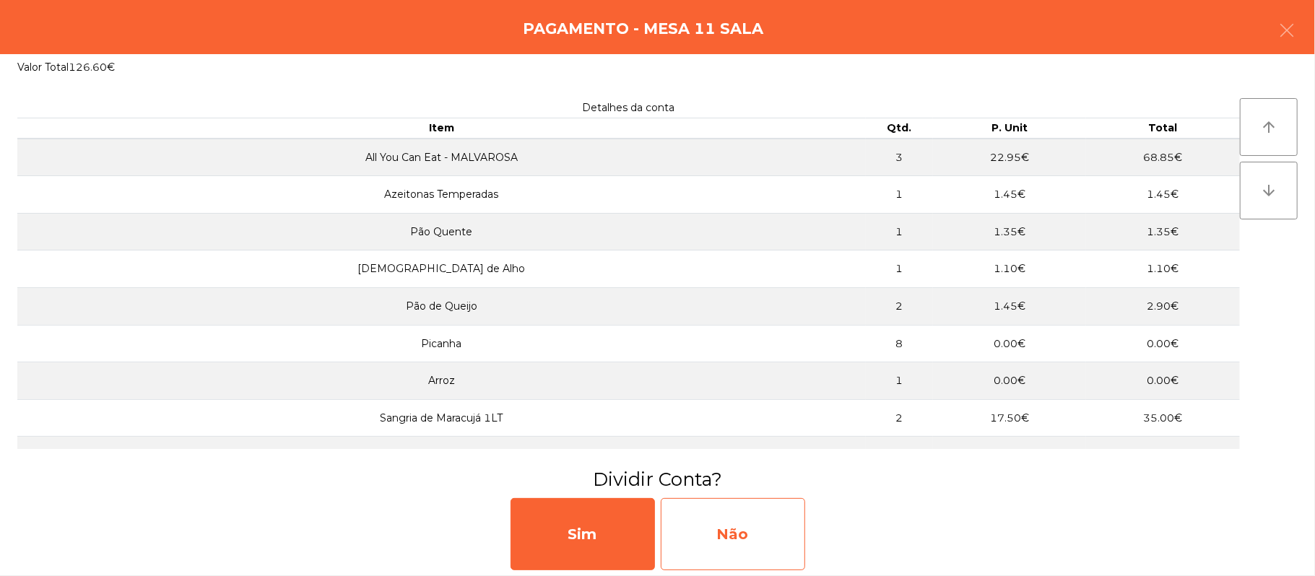
click at [737, 510] on div "Não" at bounding box center [733, 534] width 144 height 72
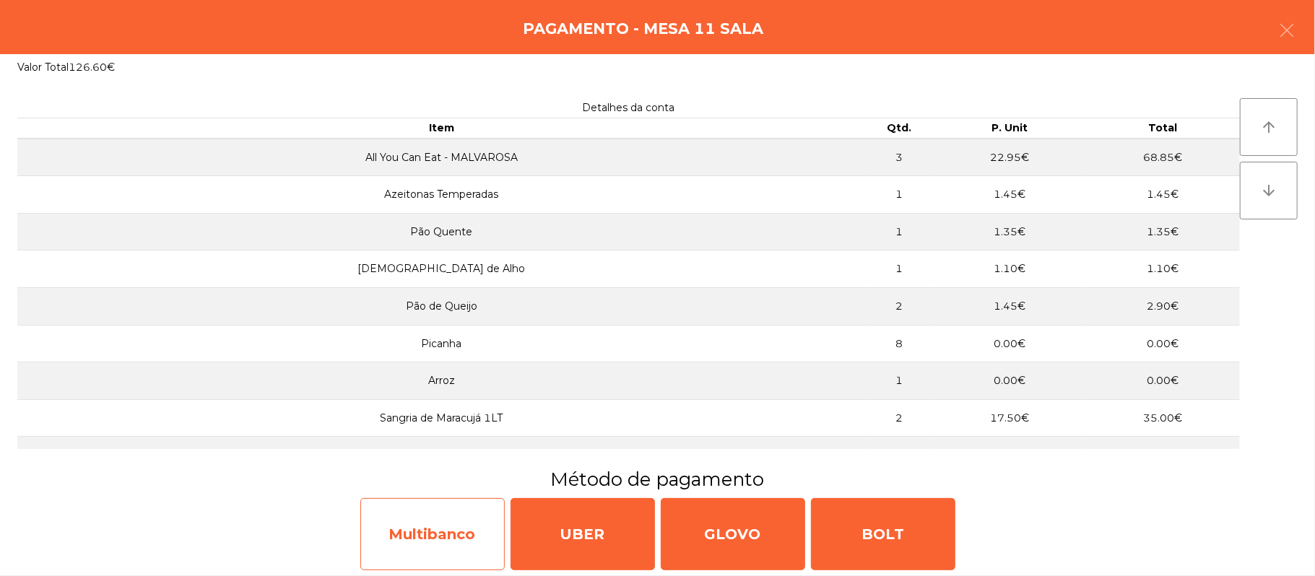
click at [468, 538] on div "Multibanco" at bounding box center [432, 534] width 144 height 72
select select "**"
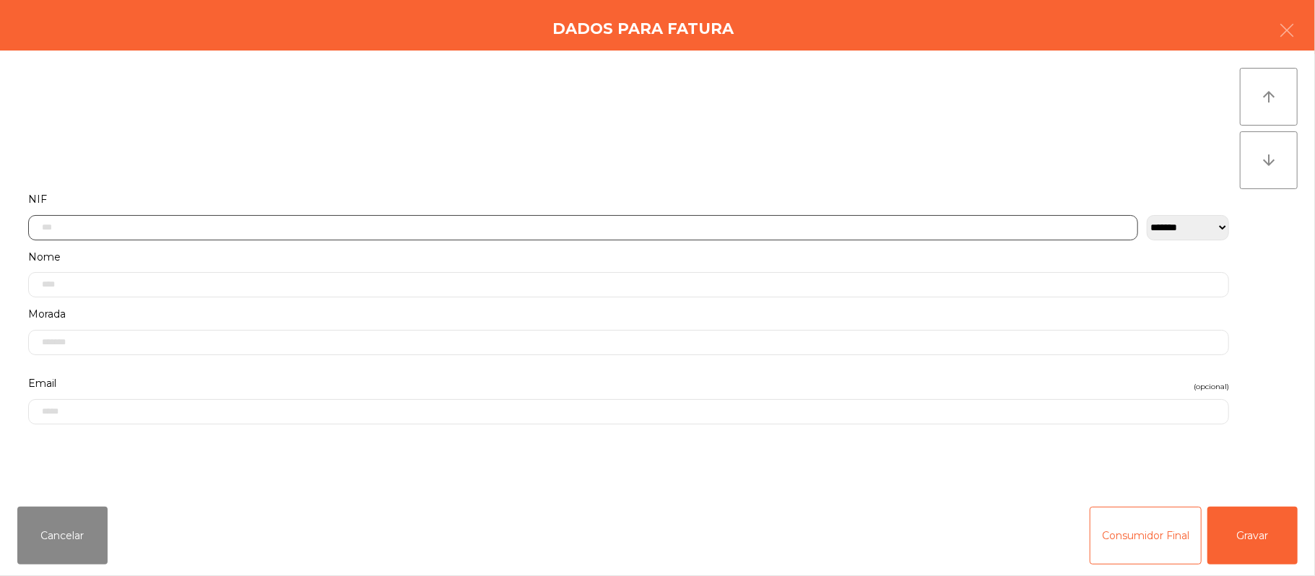
click at [491, 227] on input "text" at bounding box center [583, 227] width 1110 height 25
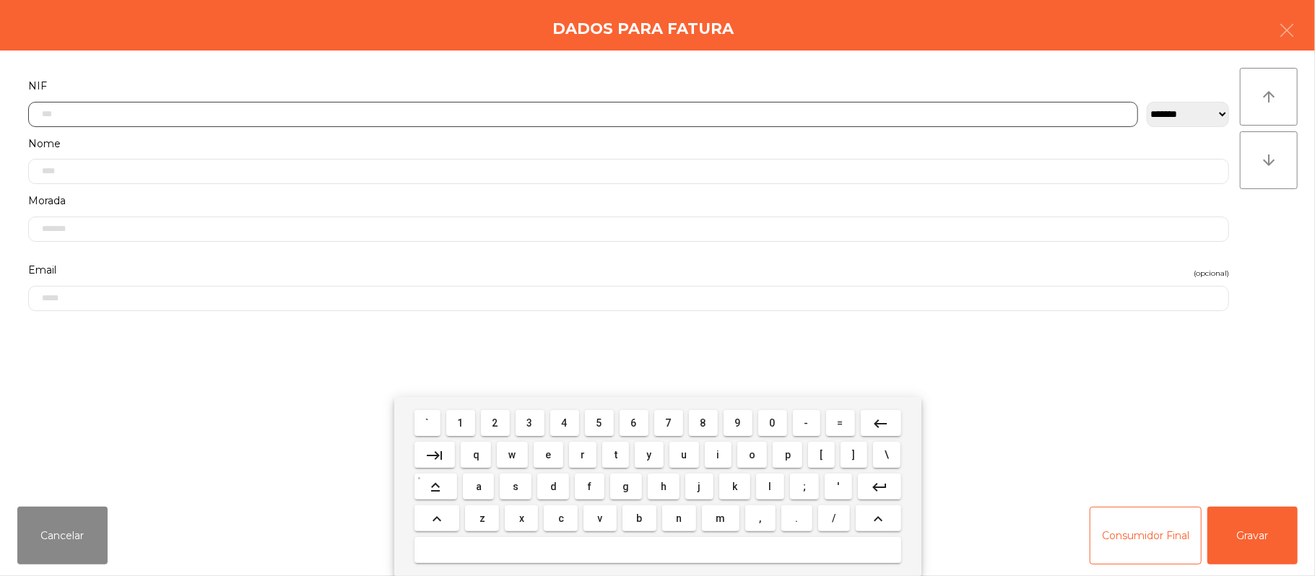
scroll to position [121, 0]
type input "*********"
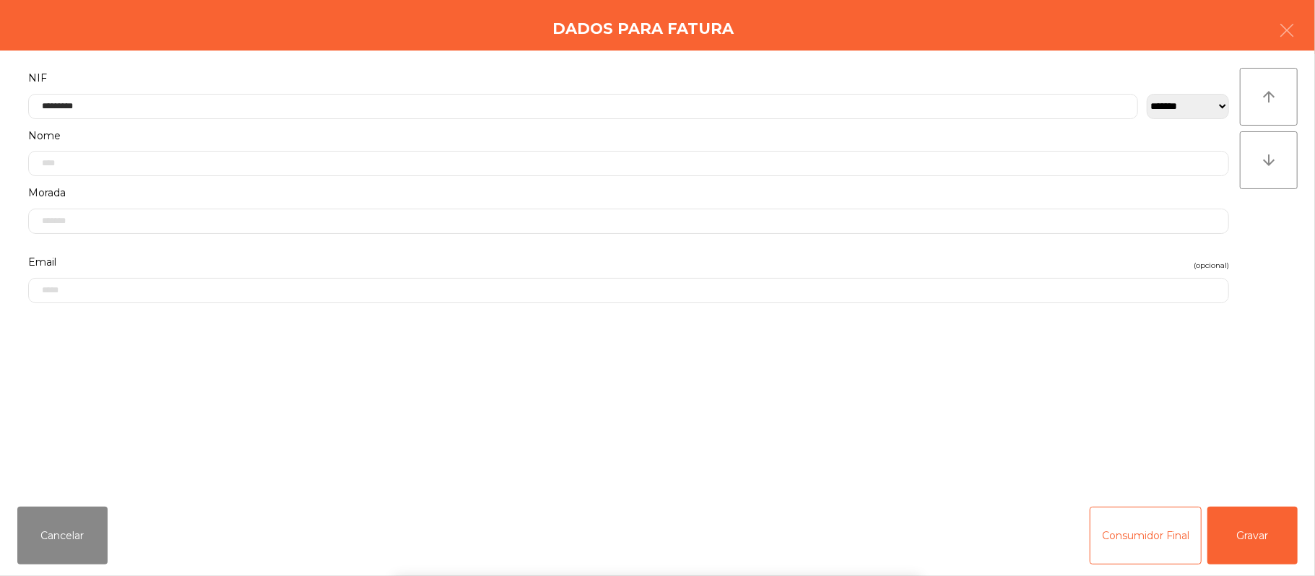
click at [1249, 530] on div "` 1 2 3 4 5 6 7 8 9 0 - = keyboard_backspace keyboard_tab q w e r t y u i o p […" at bounding box center [657, 486] width 1315 height 179
click at [1257, 526] on button "Gravar" at bounding box center [1252, 536] width 90 height 58
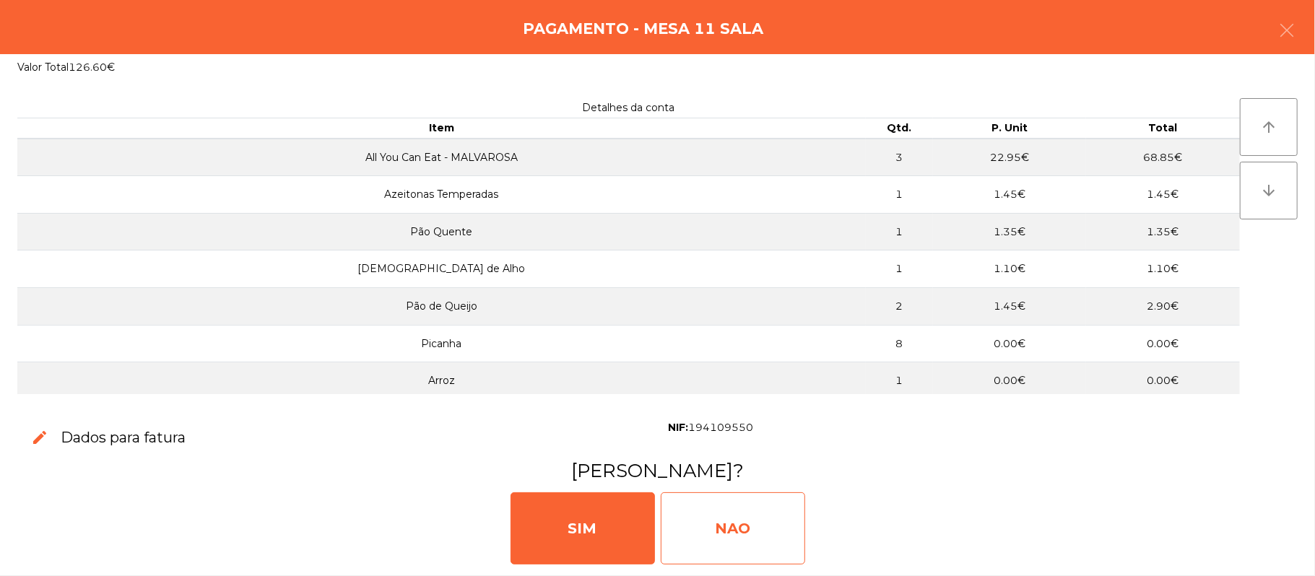
click at [727, 512] on div "NAO" at bounding box center [733, 529] width 144 height 72
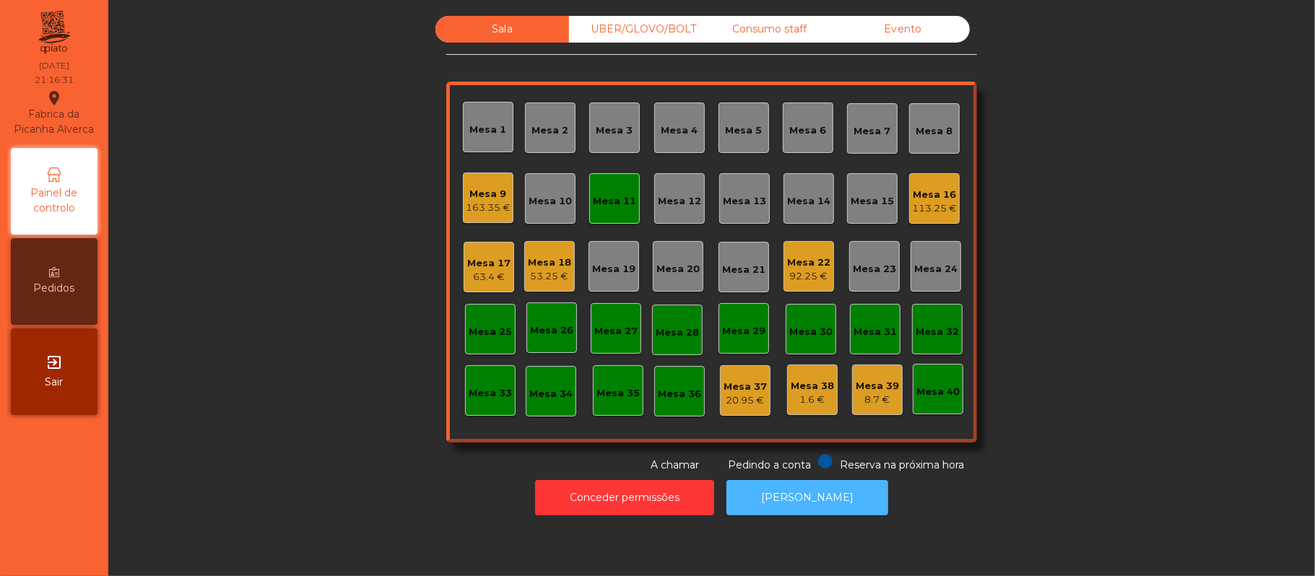
click at [792, 498] on button "[PERSON_NAME]" at bounding box center [808, 497] width 162 height 35
click at [596, 205] on div "Mesa 11" at bounding box center [614, 201] width 43 height 14
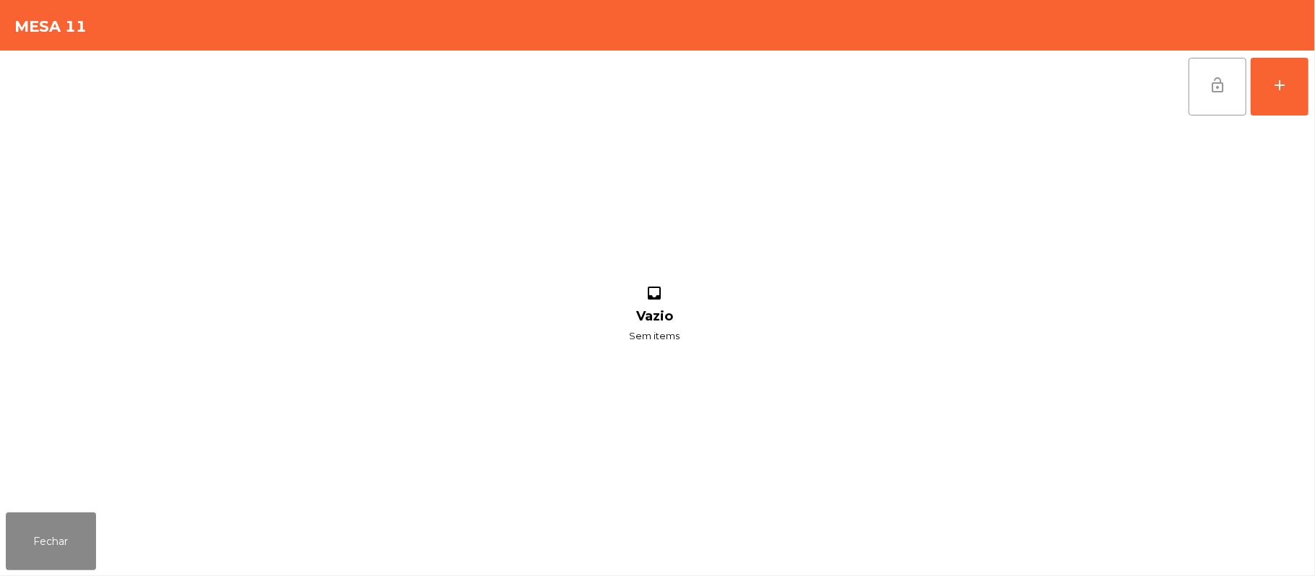
click at [1211, 97] on button "lock_open" at bounding box center [1218, 87] width 58 height 58
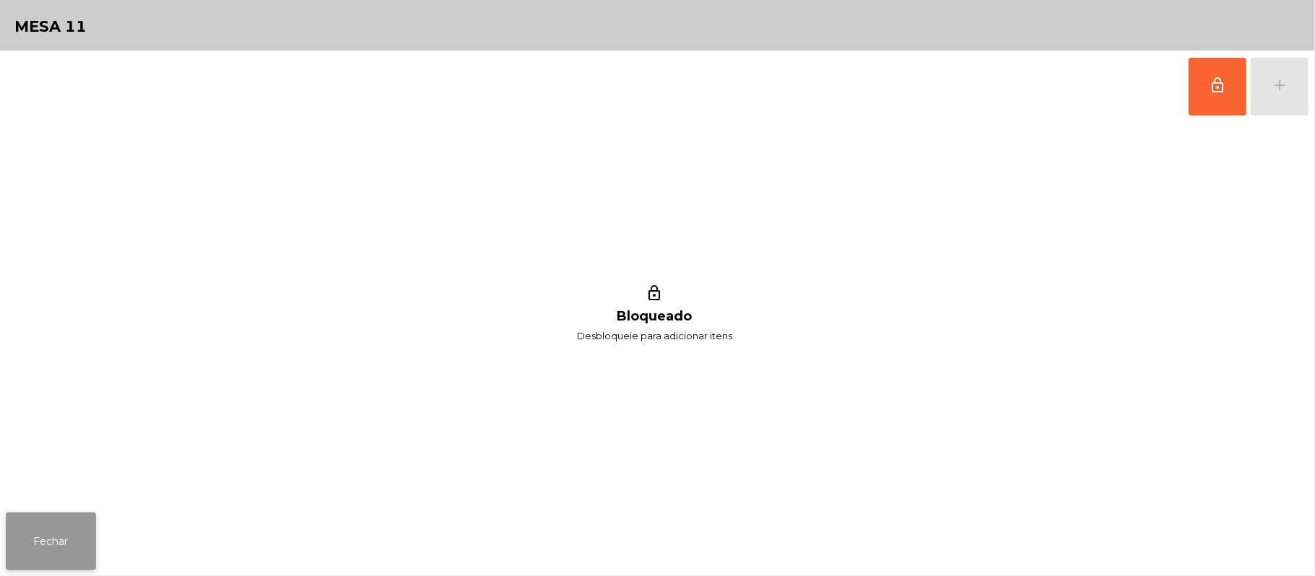
click at [51, 543] on button "Fechar" at bounding box center [51, 542] width 90 height 58
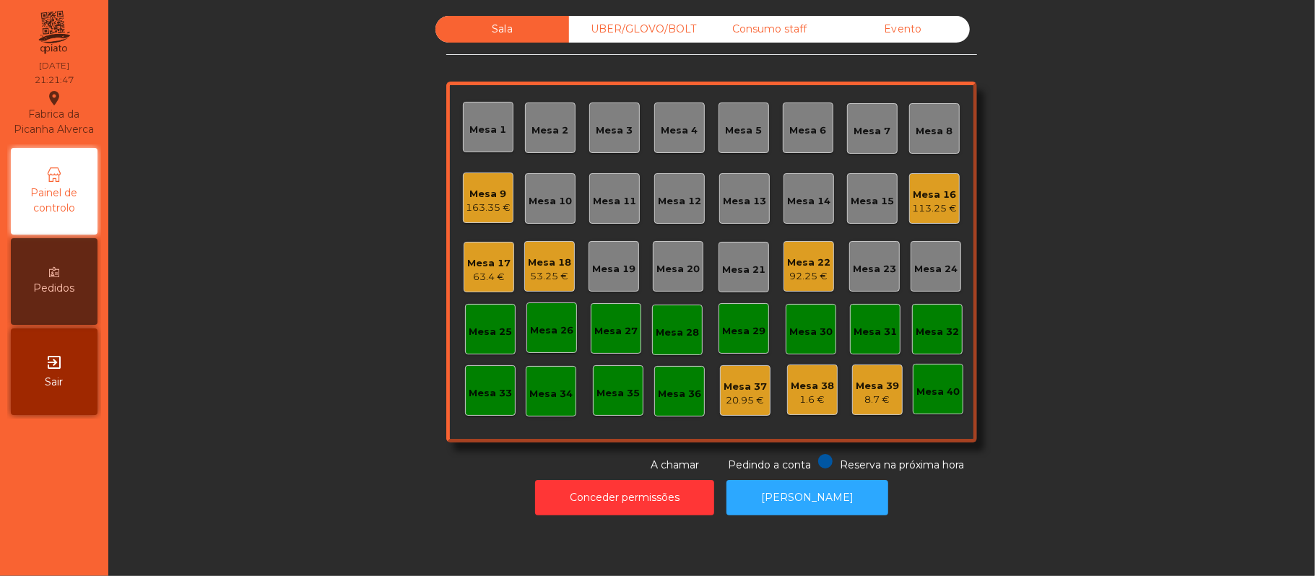
click at [934, 201] on div "113.25 €" at bounding box center [934, 208] width 45 height 14
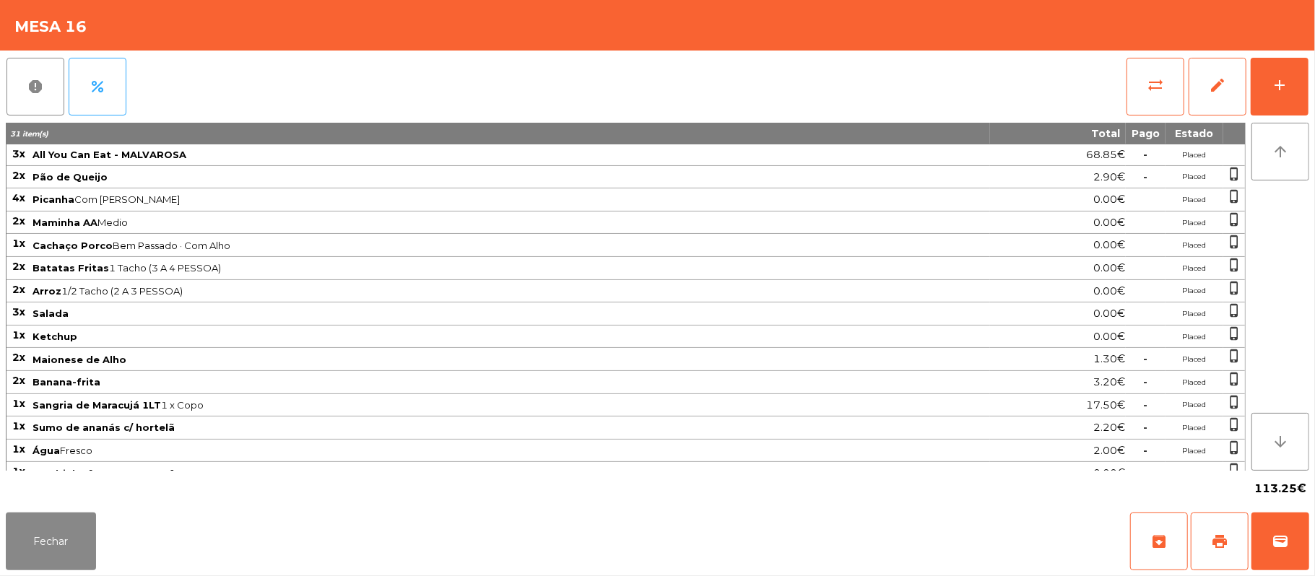
scroll to position [47, 0]
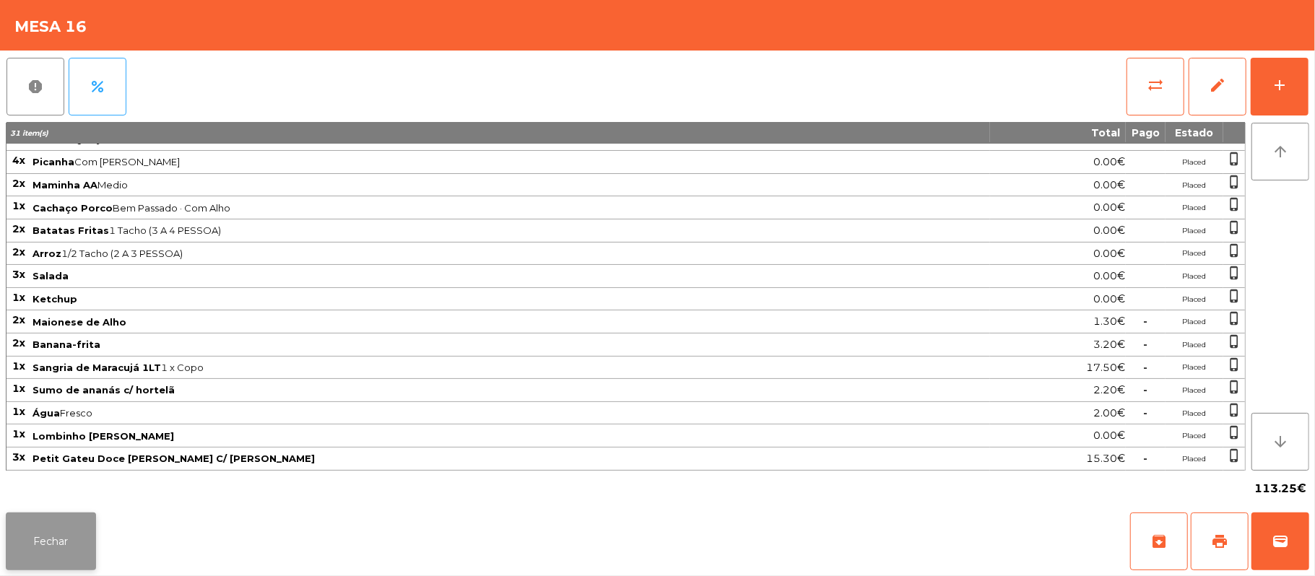
click at [78, 520] on button "Fechar" at bounding box center [51, 542] width 90 height 58
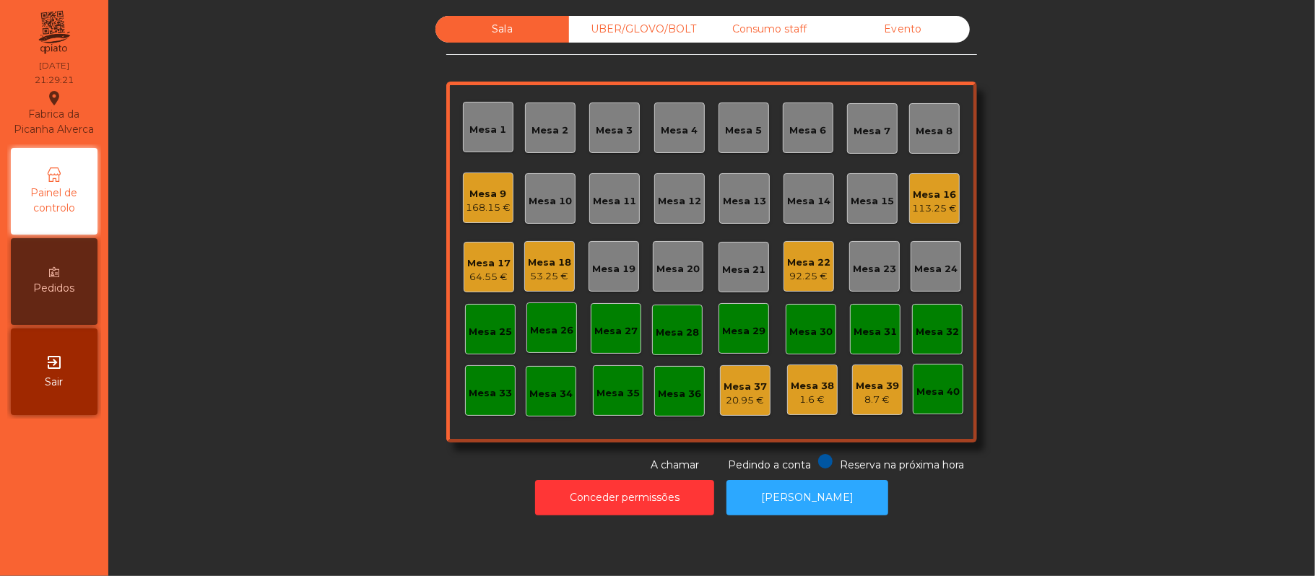
click at [464, 273] on div "Mesa 17 64.55 €" at bounding box center [489, 267] width 51 height 51
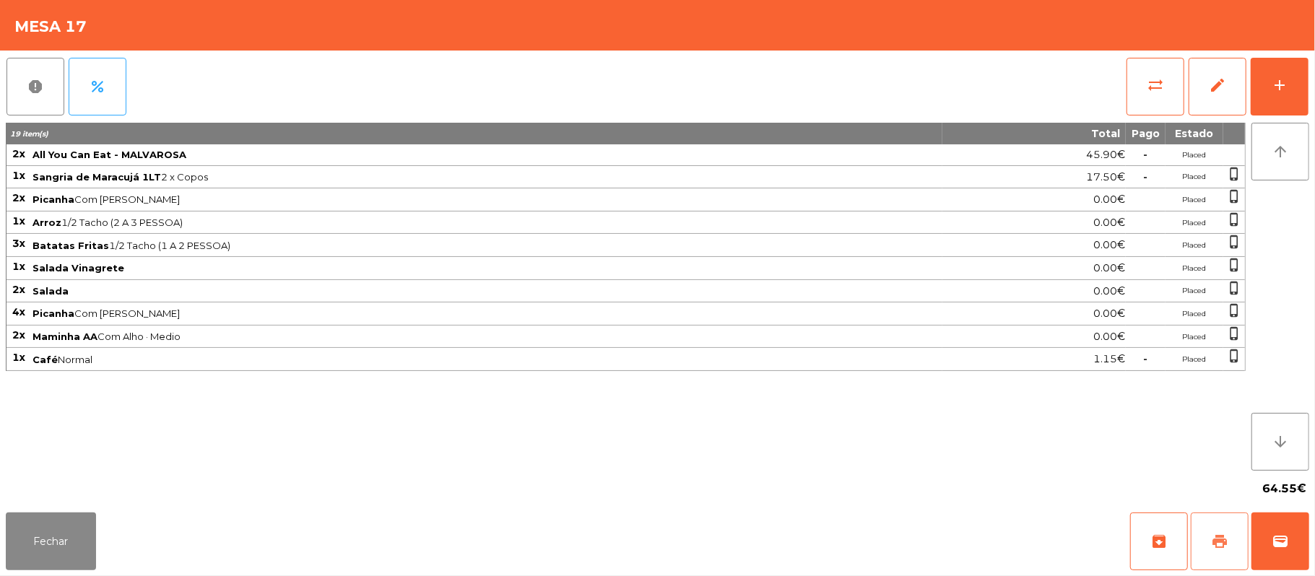
click at [1208, 543] on button "print" at bounding box center [1220, 542] width 58 height 58
click at [1231, 530] on button "print" at bounding box center [1220, 542] width 58 height 58
click at [1304, 555] on button "wallet" at bounding box center [1281, 542] width 58 height 58
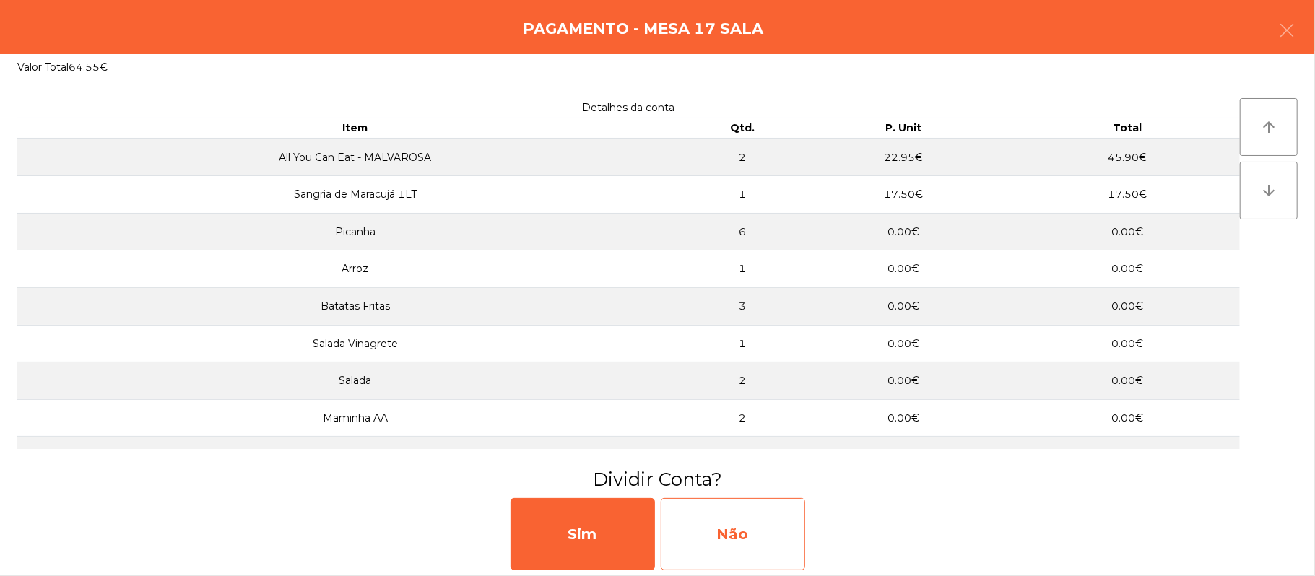
click at [718, 518] on div "Não" at bounding box center [733, 534] width 144 height 72
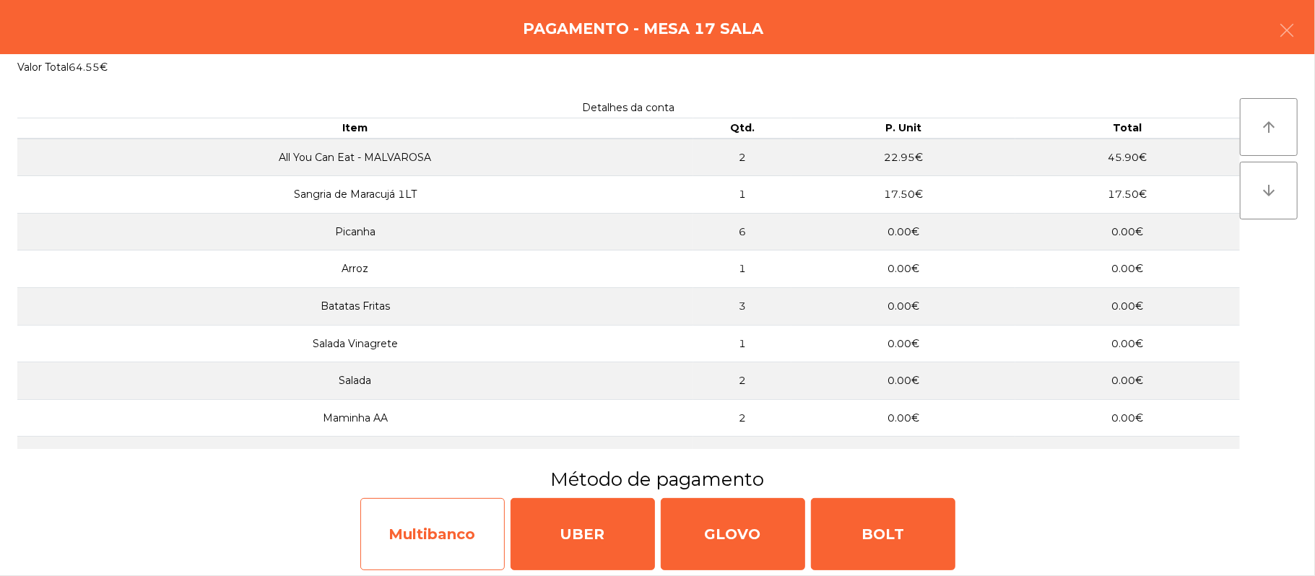
click at [434, 540] on div "Multibanco" at bounding box center [432, 534] width 144 height 72
select select "**"
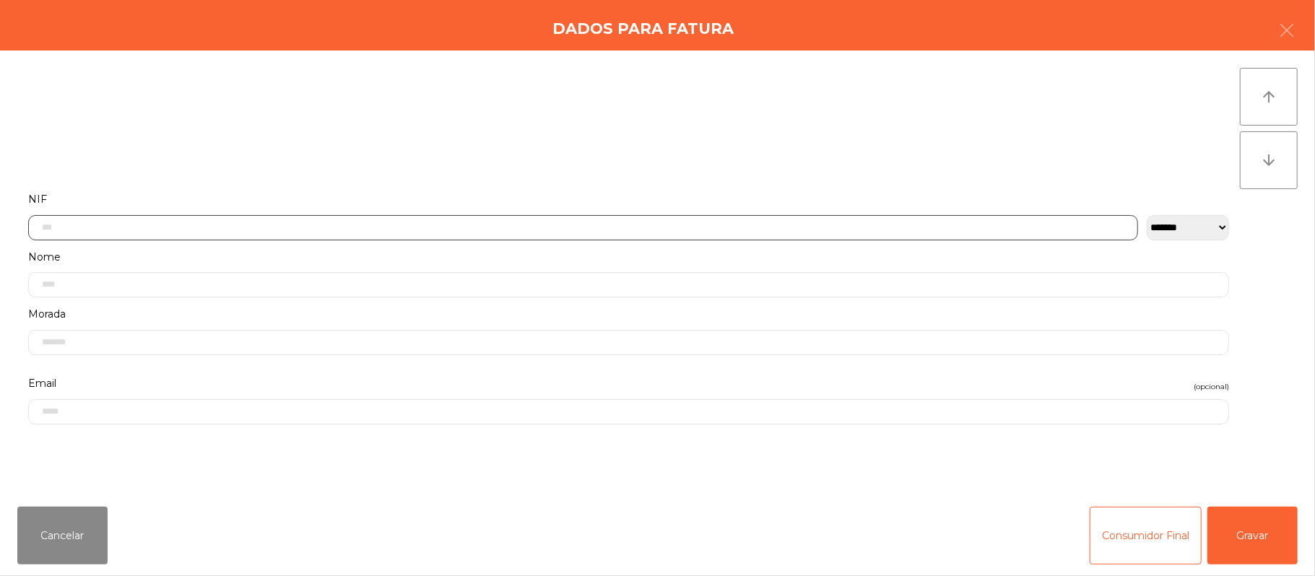
click at [329, 228] on input "text" at bounding box center [583, 227] width 1110 height 25
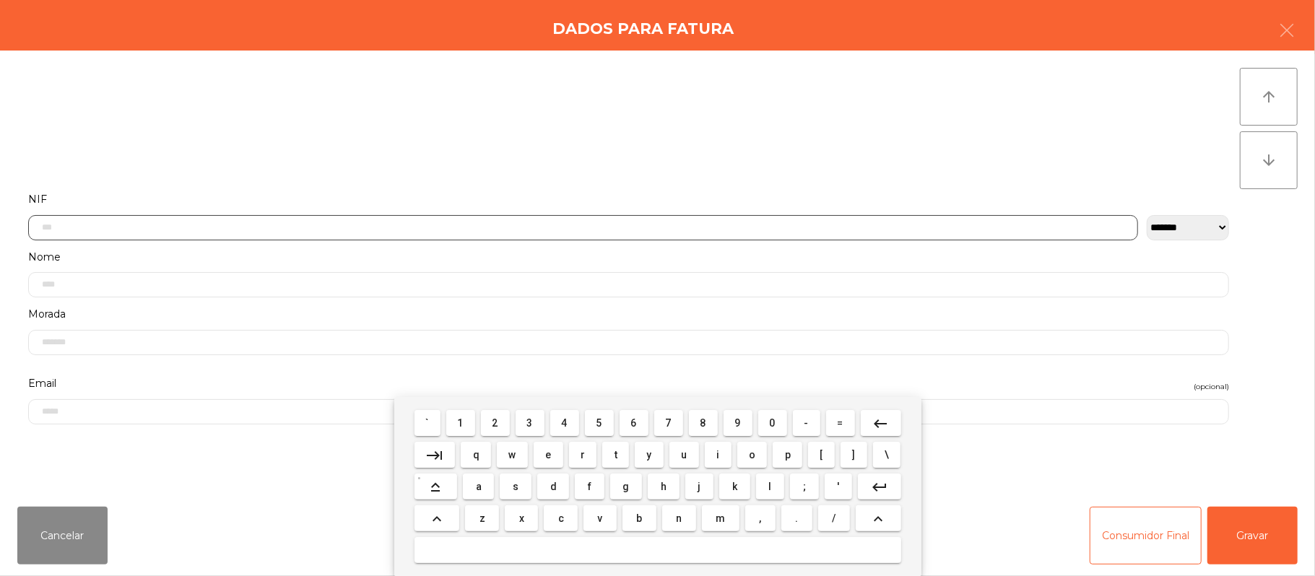
scroll to position [121, 0]
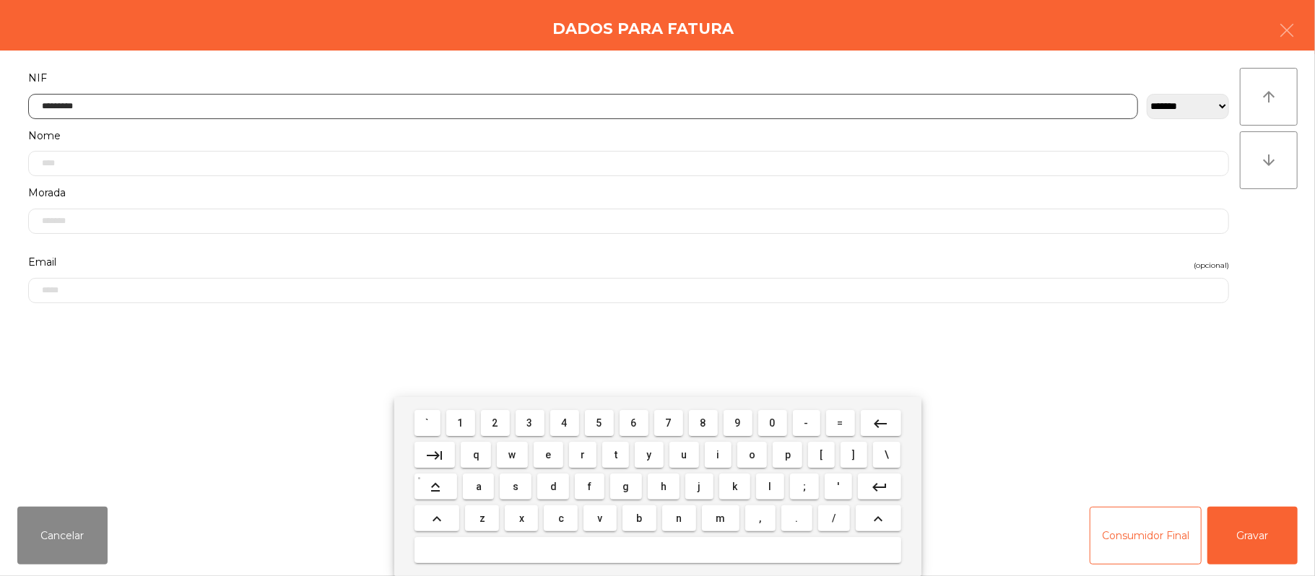
type input "*********"
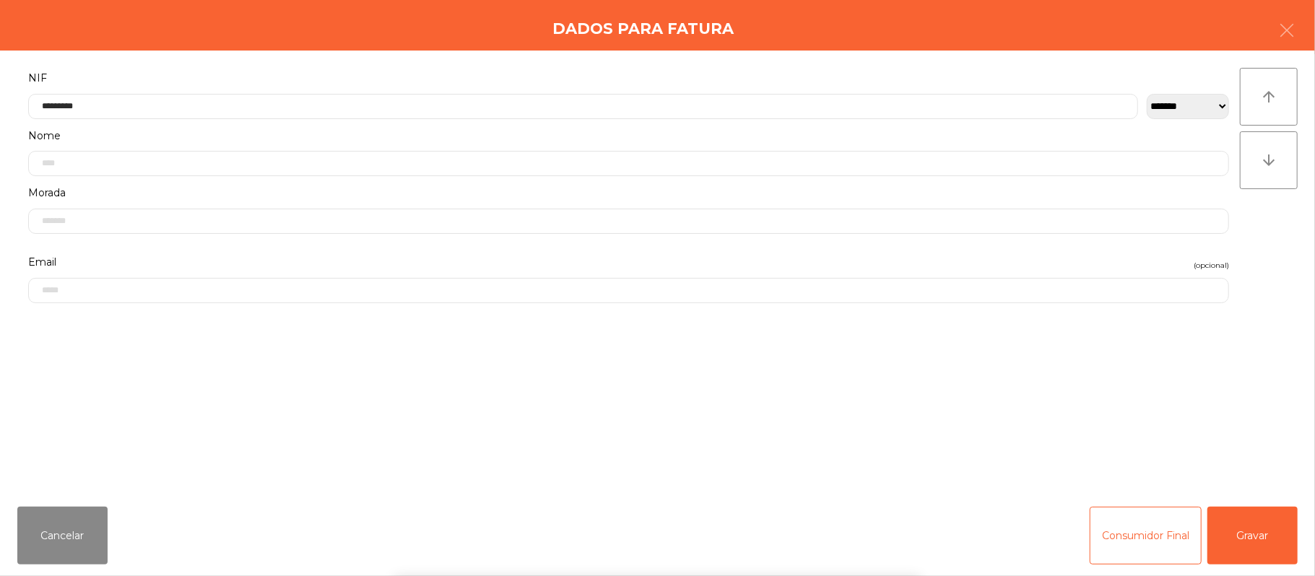
click at [1259, 524] on div "` 1 2 3 4 5 6 7 8 9 0 - = keyboard_backspace keyboard_tab q w e r t y u i o p […" at bounding box center [657, 486] width 1315 height 179
click at [1267, 527] on button "Gravar" at bounding box center [1252, 536] width 90 height 58
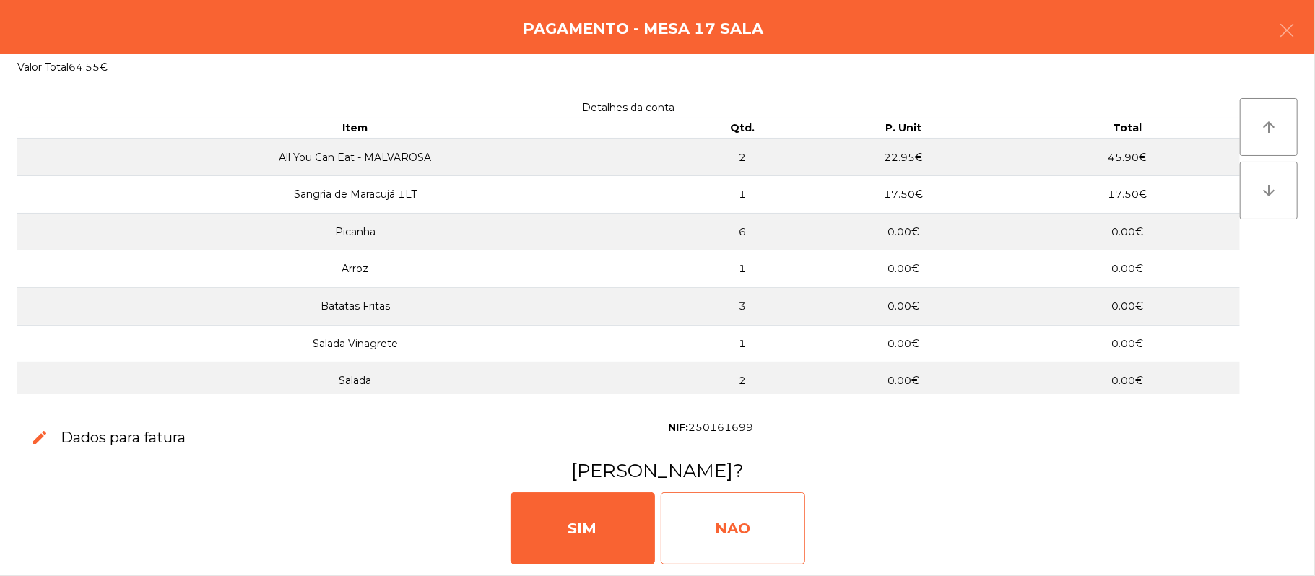
click at [754, 532] on div "NAO" at bounding box center [733, 529] width 144 height 72
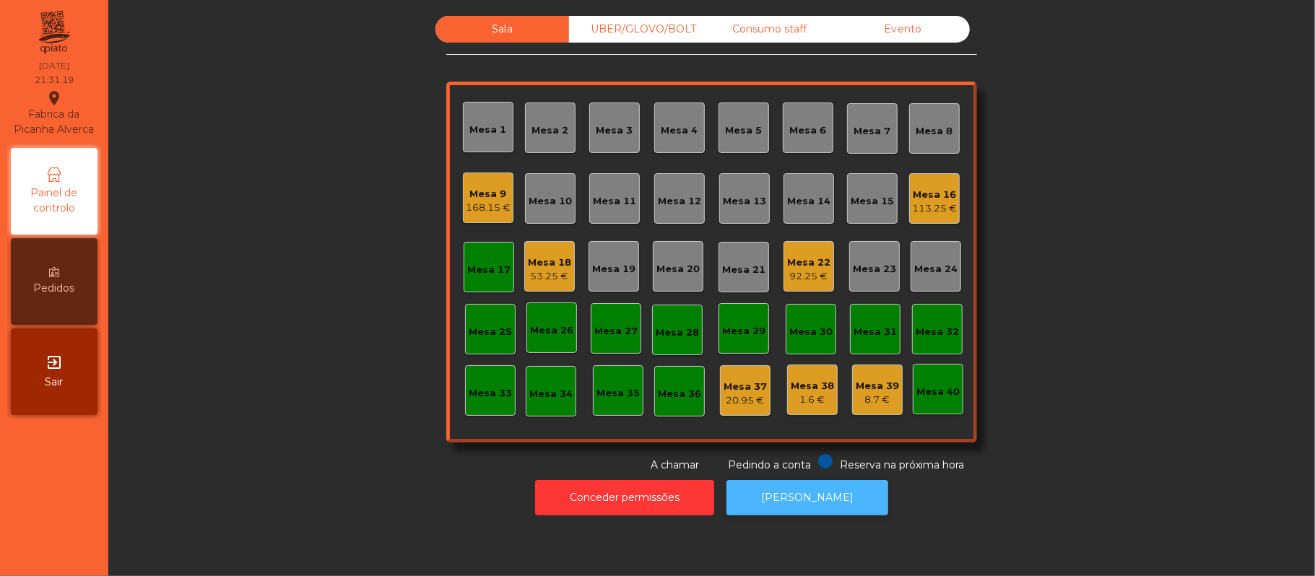
click at [795, 498] on button "[PERSON_NAME]" at bounding box center [808, 497] width 162 height 35
click at [467, 263] on div "Mesa 17" at bounding box center [488, 270] width 43 height 14
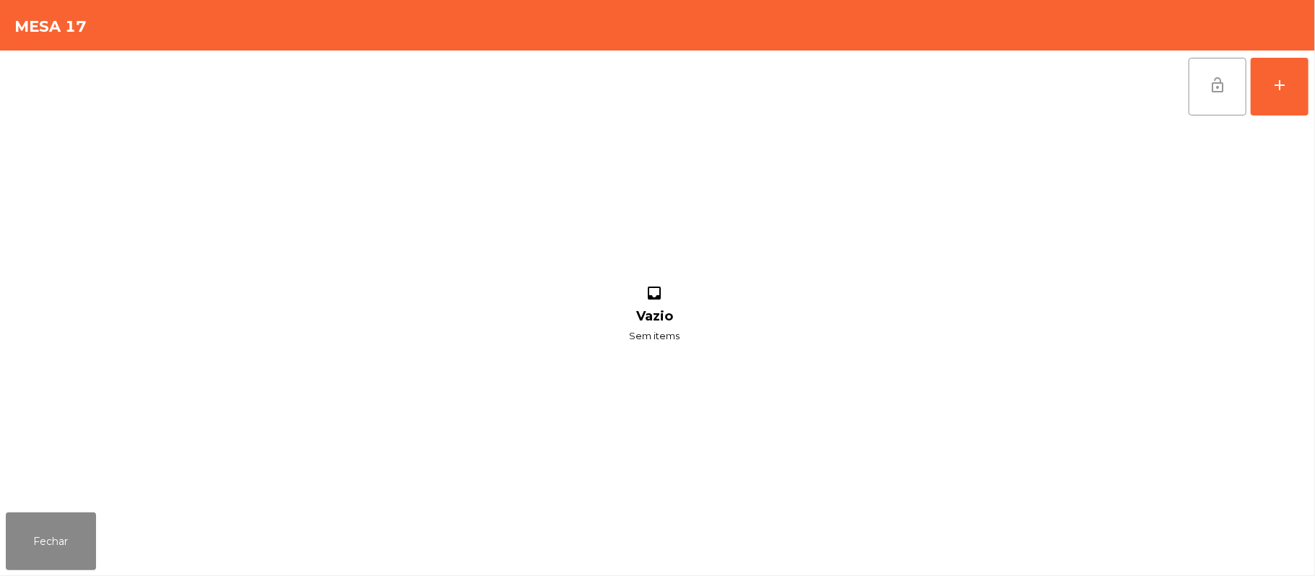
click at [1218, 97] on button "lock_open" at bounding box center [1218, 87] width 58 height 58
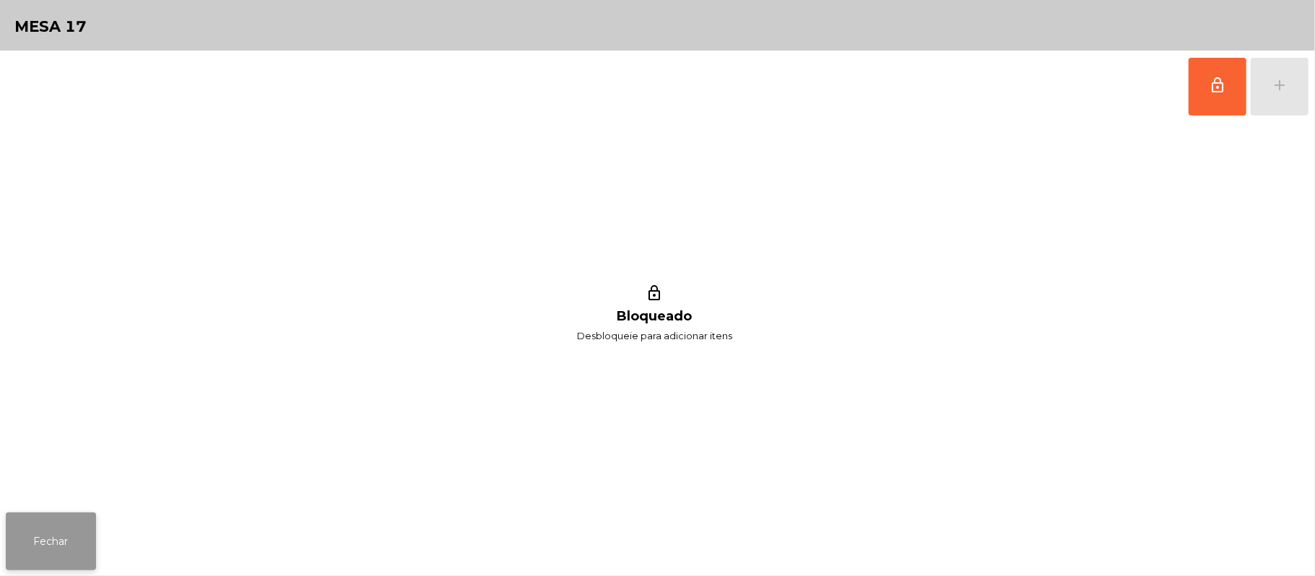
click at [61, 543] on button "Fechar" at bounding box center [51, 542] width 90 height 58
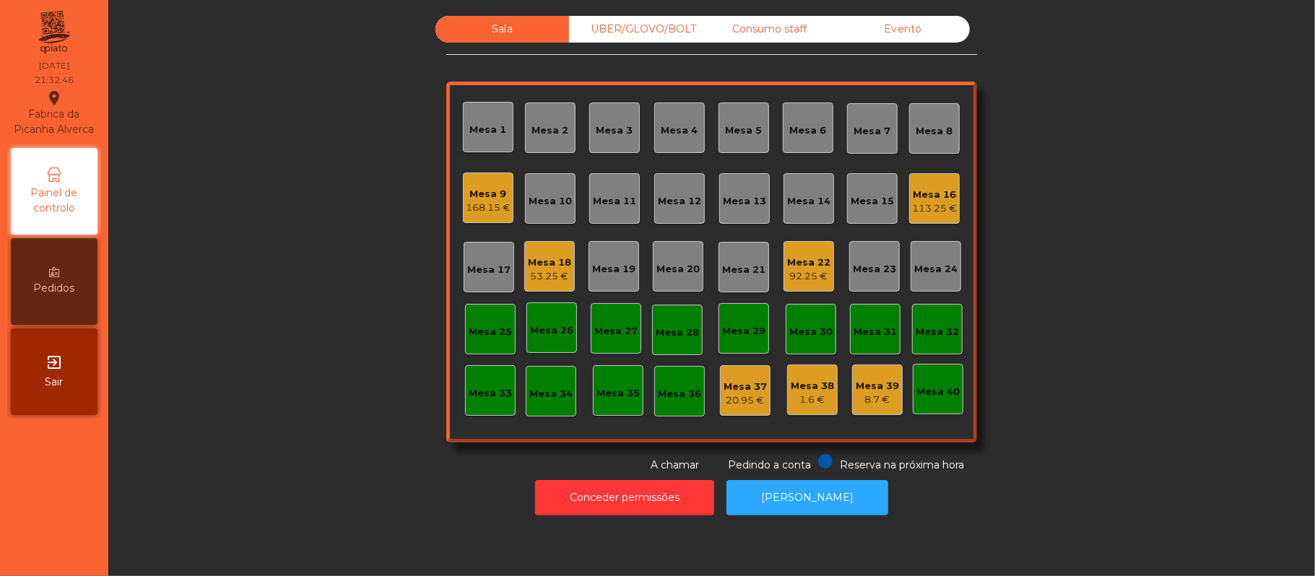
click at [815, 260] on div "Mesa 22" at bounding box center [808, 263] width 43 height 14
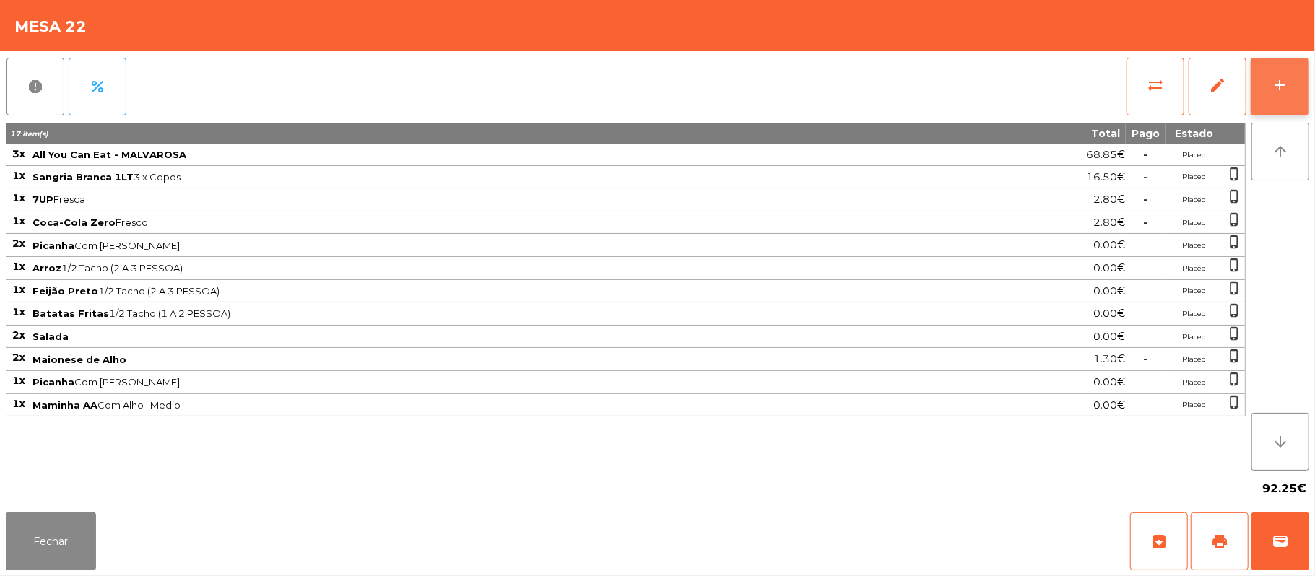
click at [1304, 102] on button "add" at bounding box center [1280, 87] width 58 height 58
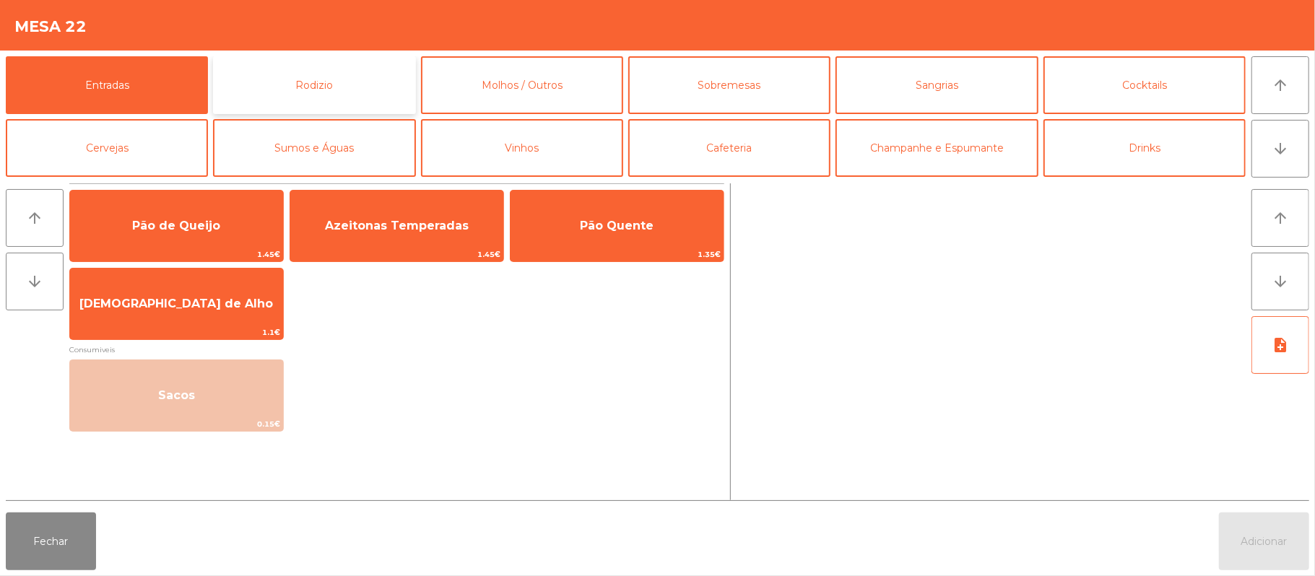
click at [322, 88] on button "Rodizio" at bounding box center [314, 85] width 202 height 58
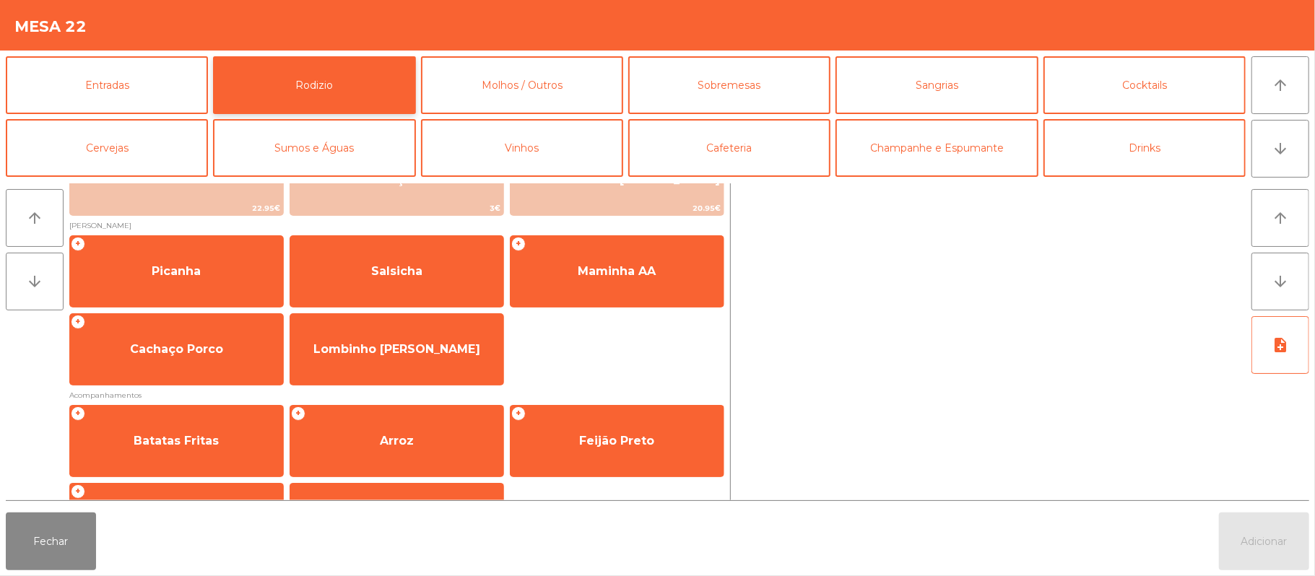
scroll to position [126, 0]
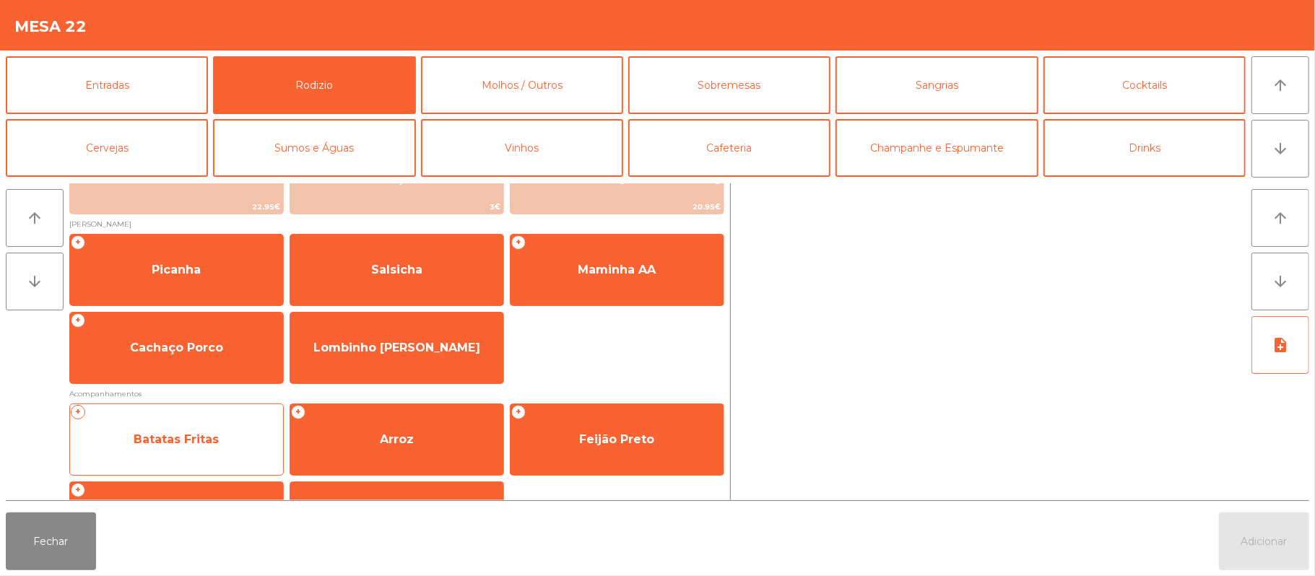
click at [203, 414] on div "+ Batatas Fritas" at bounding box center [176, 440] width 214 height 72
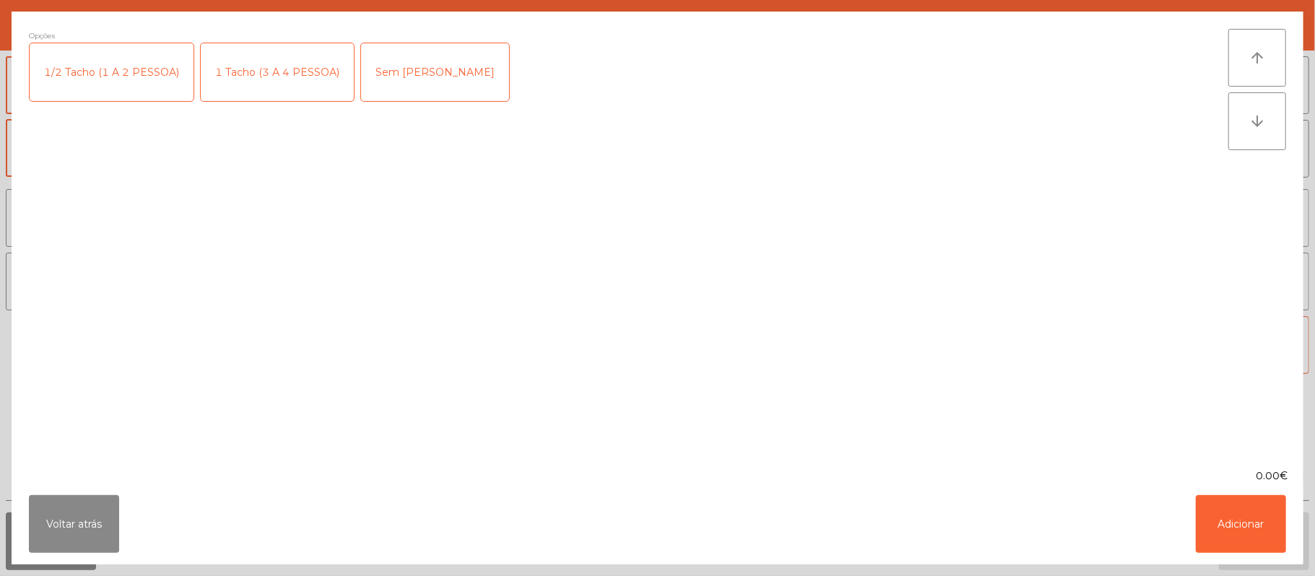
click at [269, 77] on div "1 Tacho (3 A 4 PESSOA)" at bounding box center [277, 72] width 153 height 58
click at [1228, 532] on button "Adicionar" at bounding box center [1241, 524] width 90 height 58
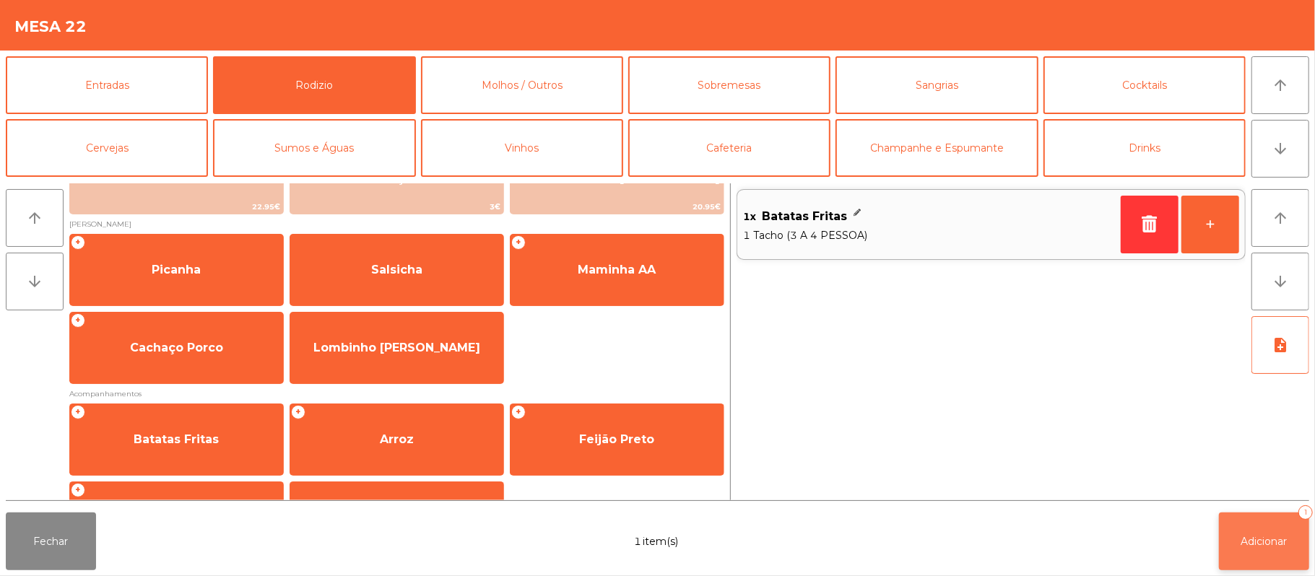
click at [1259, 532] on button "Adicionar 1" at bounding box center [1264, 542] width 90 height 58
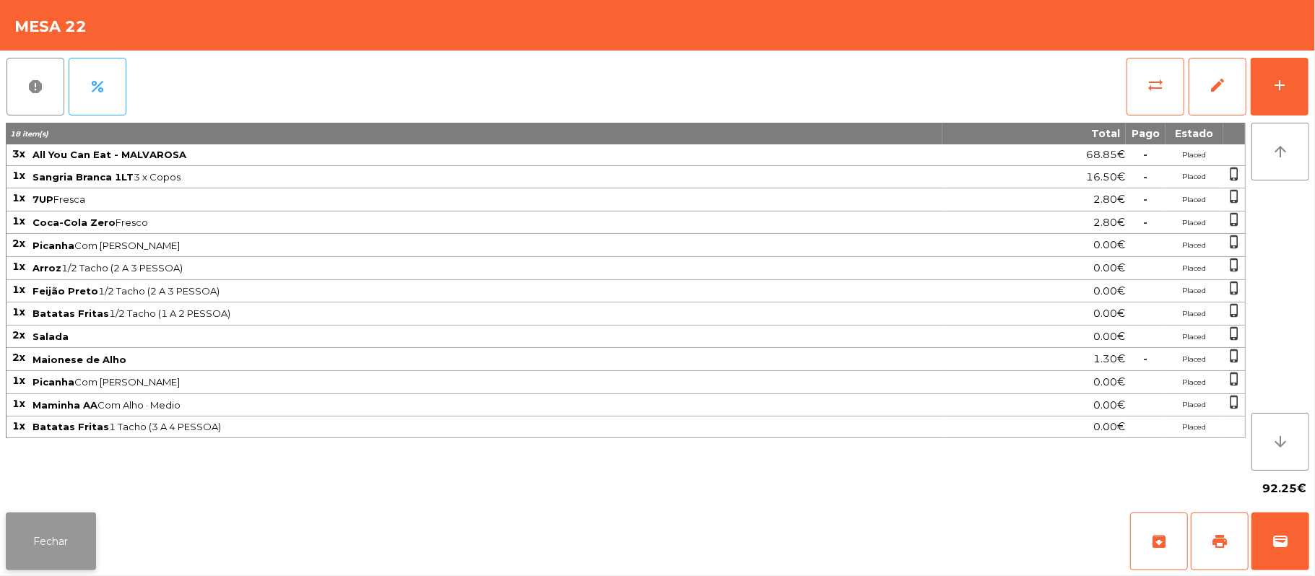
click at [59, 545] on button "Fechar" at bounding box center [51, 542] width 90 height 58
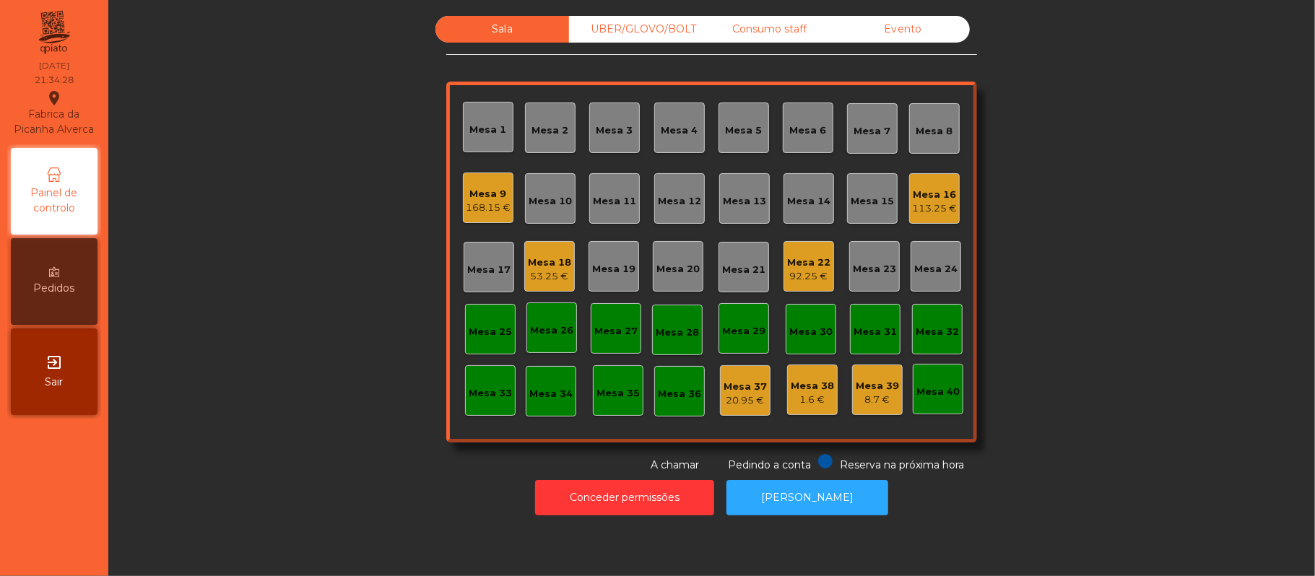
click at [924, 131] on div "Mesa 8" at bounding box center [934, 131] width 37 height 14
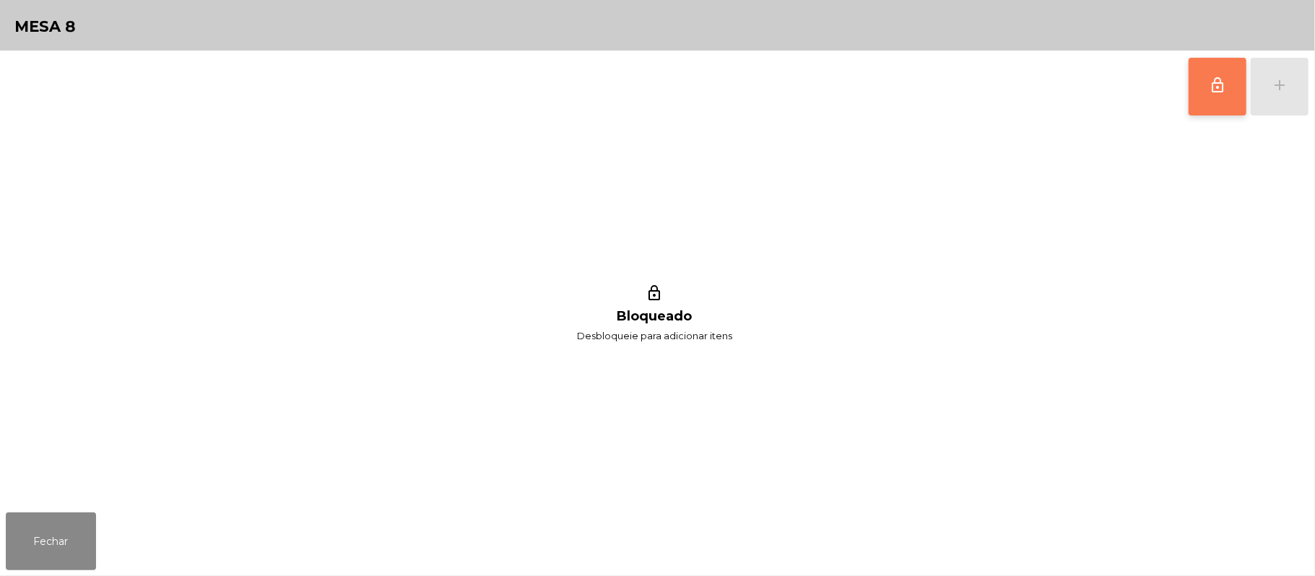
click at [1209, 84] on span "lock_outline" at bounding box center [1217, 85] width 17 height 17
click at [1272, 104] on button "add" at bounding box center [1280, 87] width 58 height 58
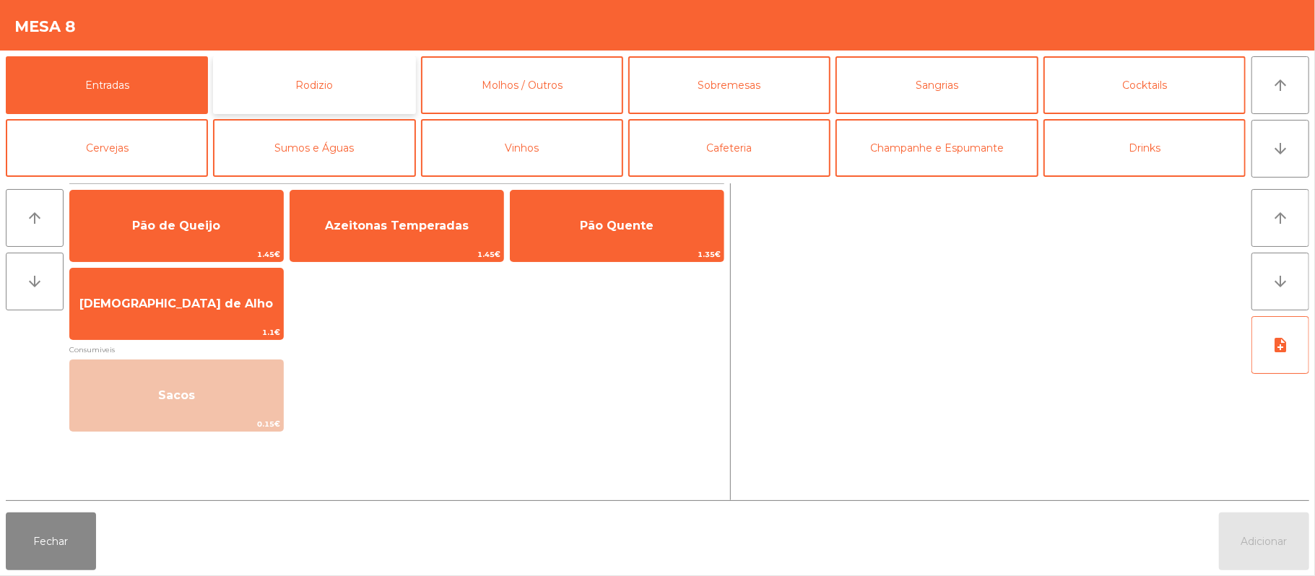
click at [365, 77] on button "Rodizio" at bounding box center [314, 85] width 202 height 58
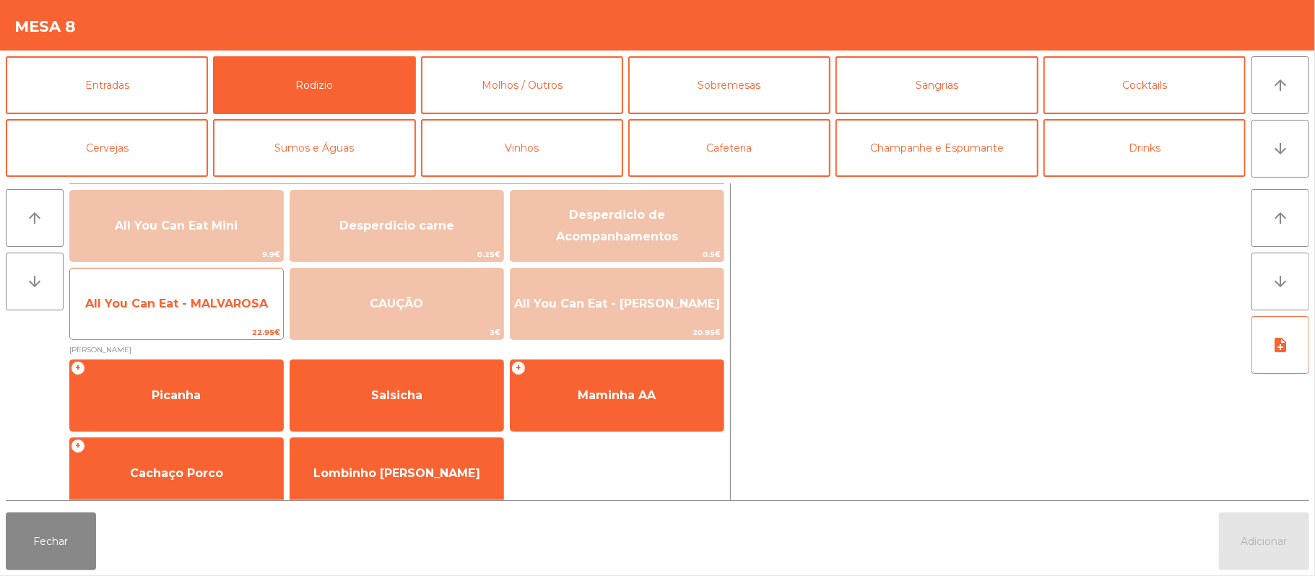
click at [230, 319] on span "All You Can Eat - MALVAROSA" at bounding box center [176, 304] width 213 height 39
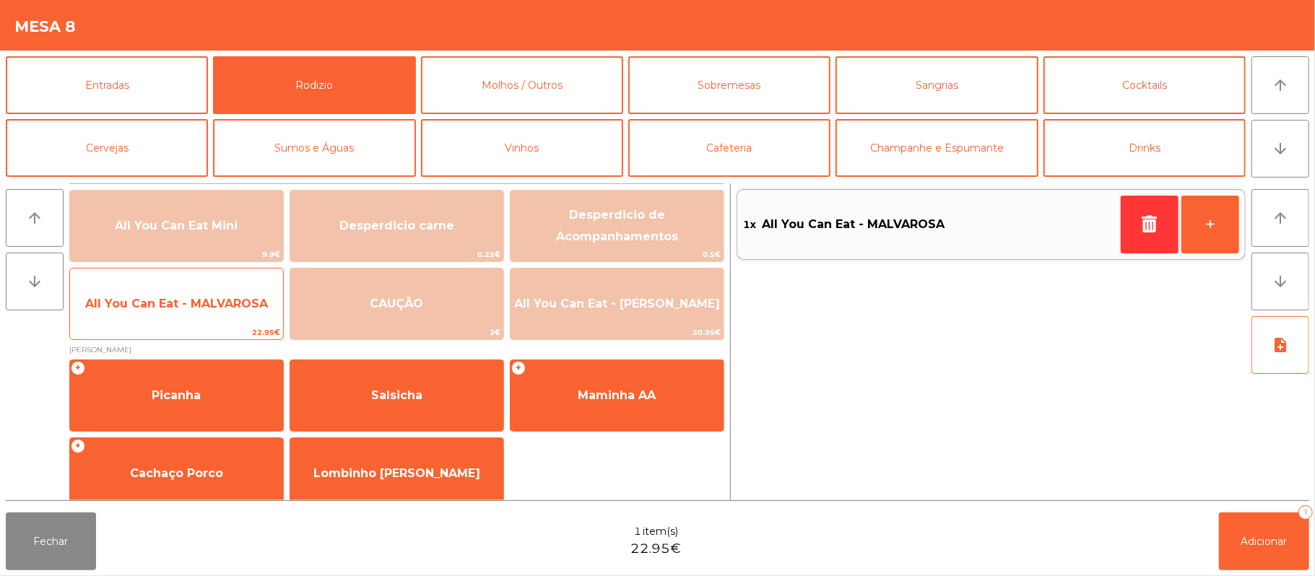
click at [235, 309] on span "All You Can Eat - MALVAROSA" at bounding box center [176, 304] width 183 height 14
click at [238, 303] on span "All You Can Eat - MALVAROSA" at bounding box center [176, 304] width 183 height 14
click at [238, 310] on span "All You Can Eat - MALVAROSA" at bounding box center [176, 304] width 183 height 14
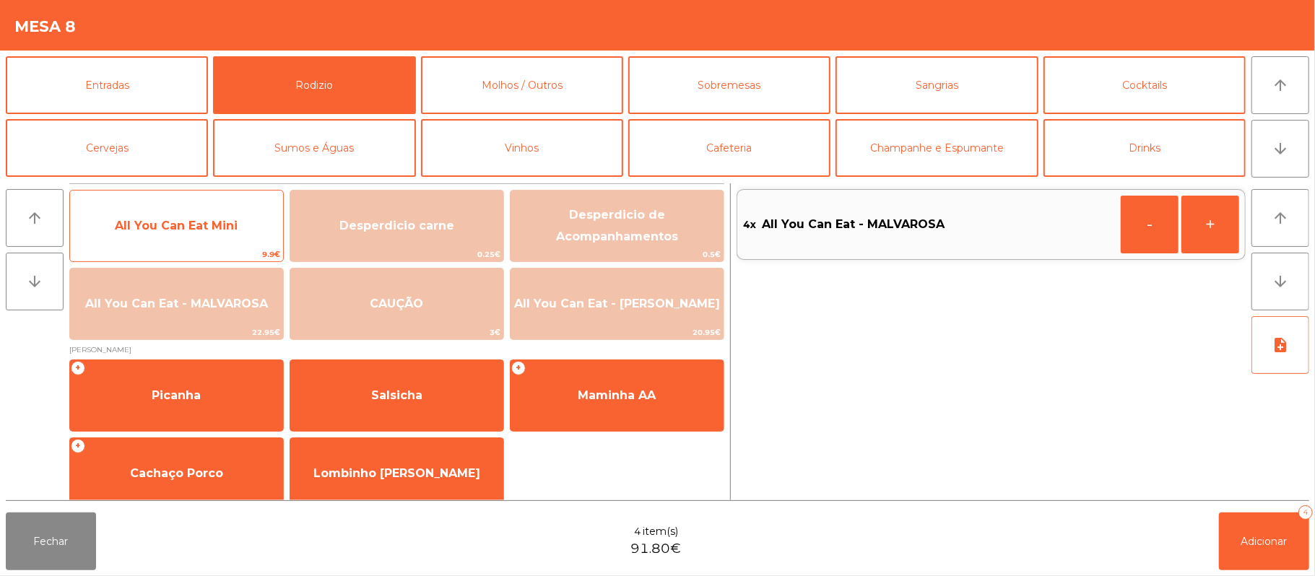
click at [214, 241] on span "All You Can Eat Mini" at bounding box center [176, 226] width 213 height 39
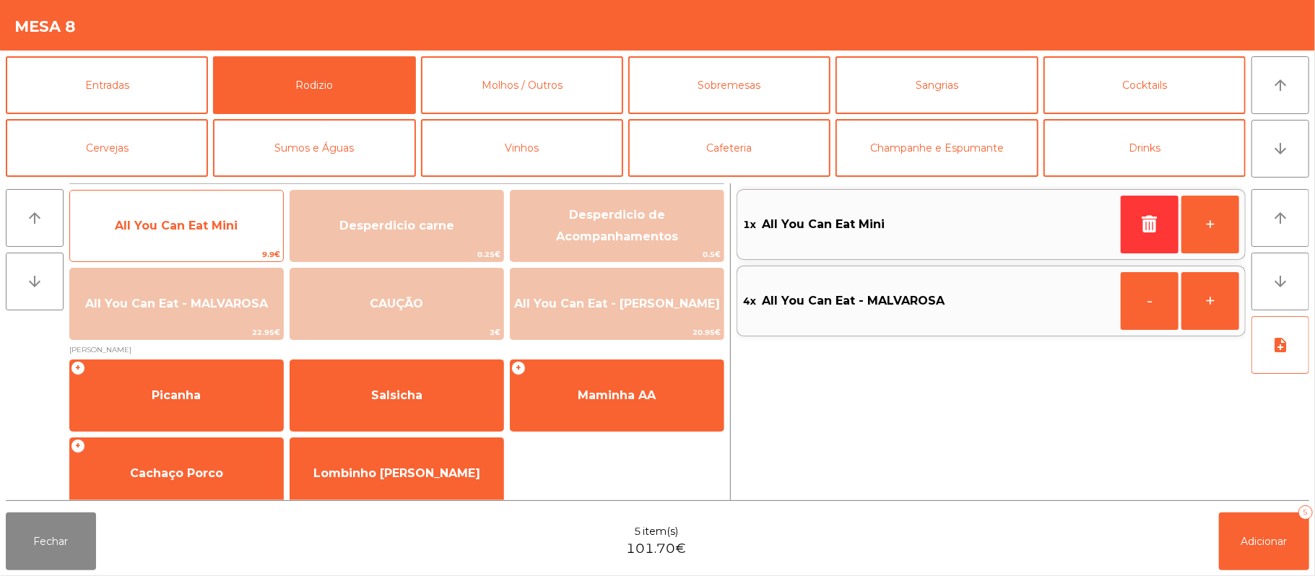
click at [226, 243] on span "All You Can Eat Mini" at bounding box center [176, 226] width 213 height 39
click at [237, 233] on span "All You Can Eat Mini" at bounding box center [176, 226] width 213 height 39
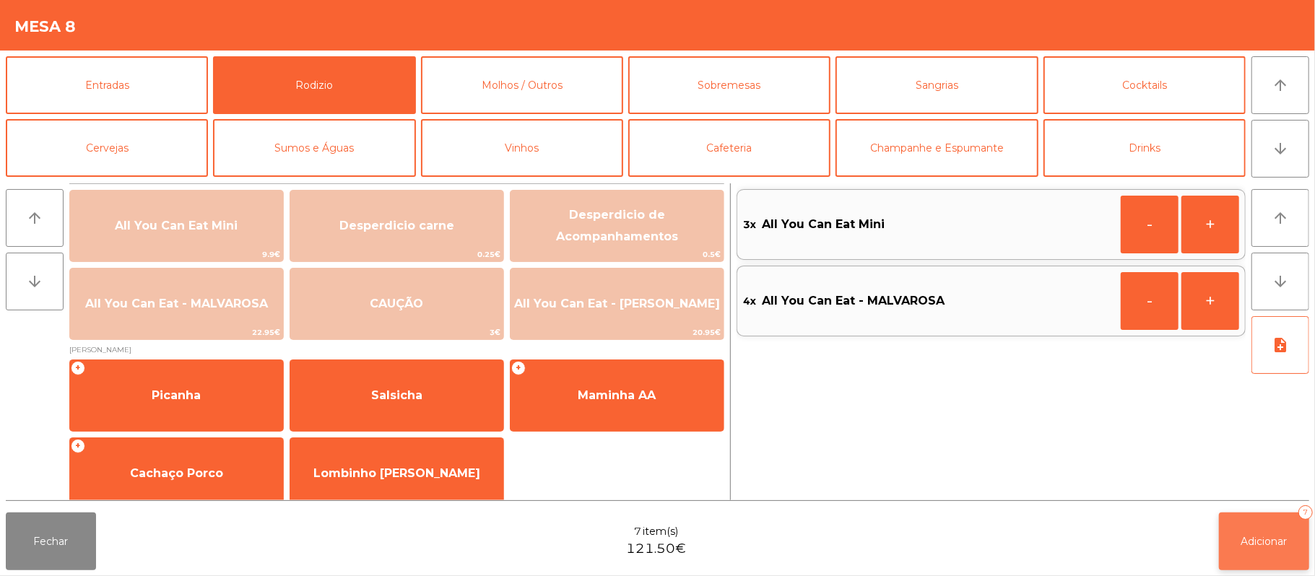
click at [1304, 547] on button "Adicionar 7" at bounding box center [1264, 542] width 90 height 58
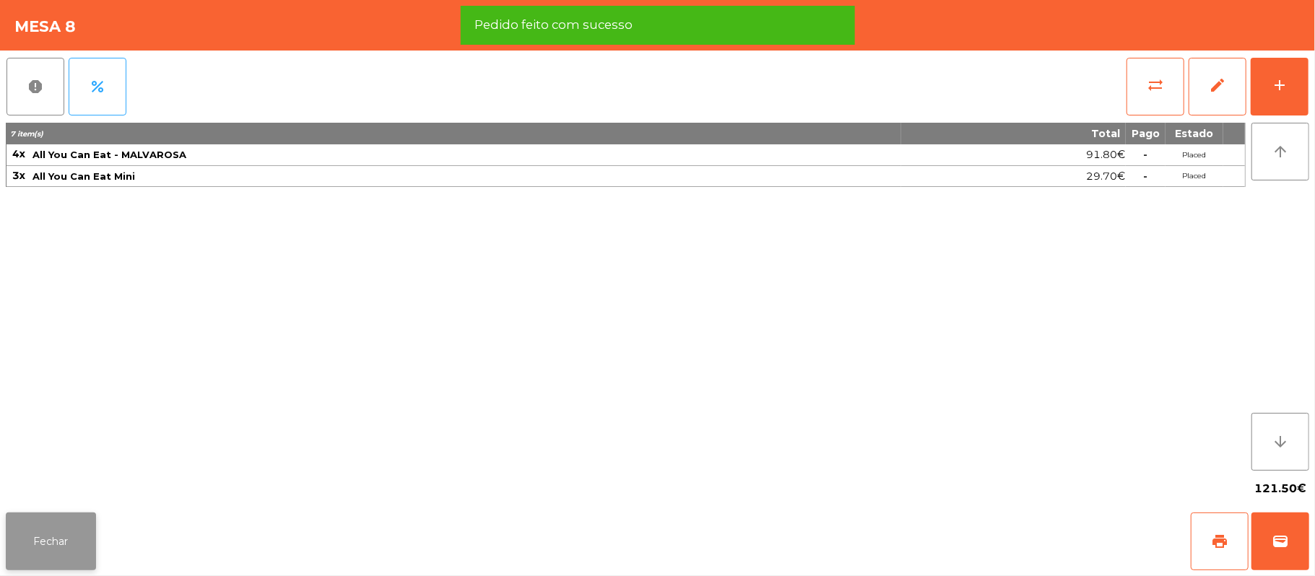
click at [79, 532] on button "Fechar" at bounding box center [51, 542] width 90 height 58
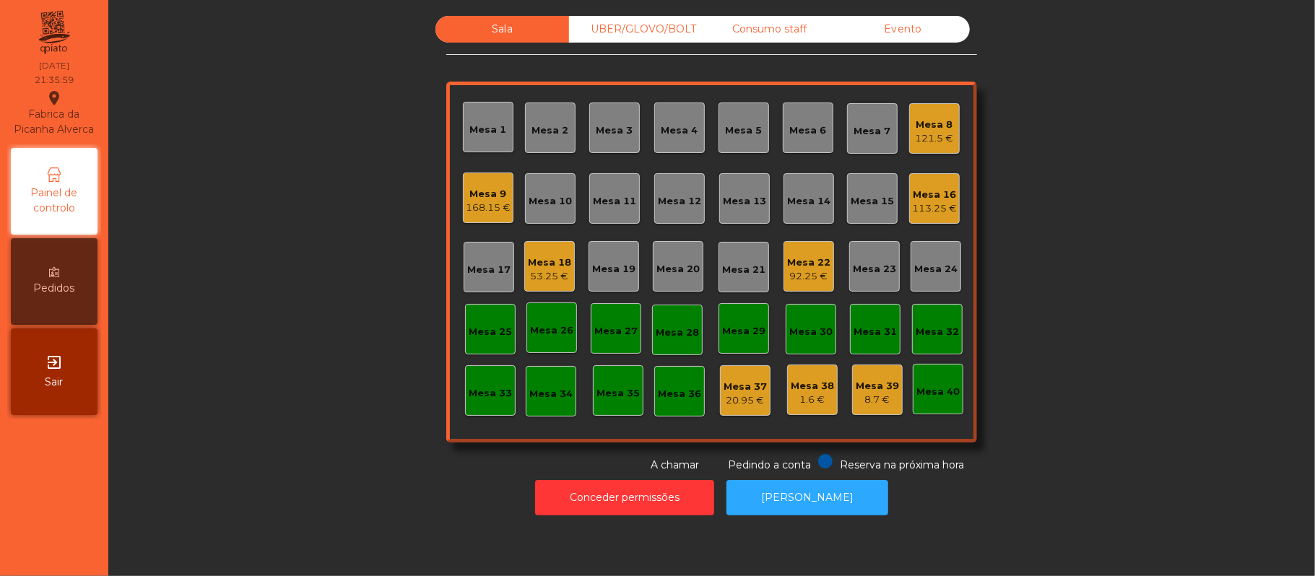
click at [792, 136] on div "Mesa 6" at bounding box center [808, 130] width 37 height 14
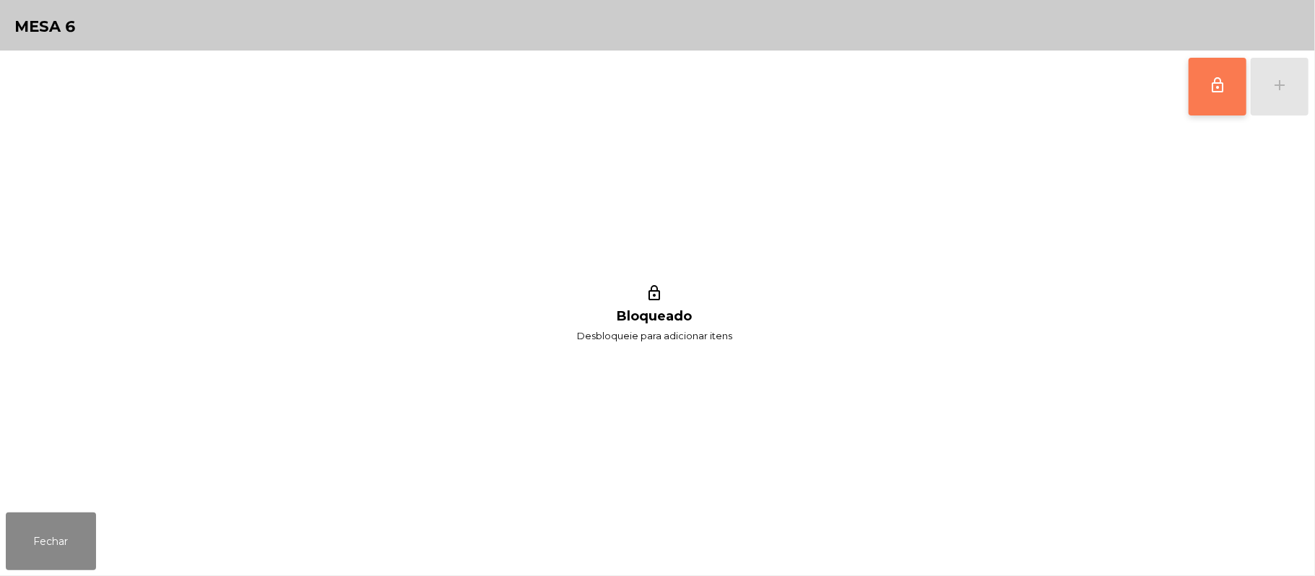
click at [1222, 96] on button "lock_outline" at bounding box center [1218, 87] width 58 height 58
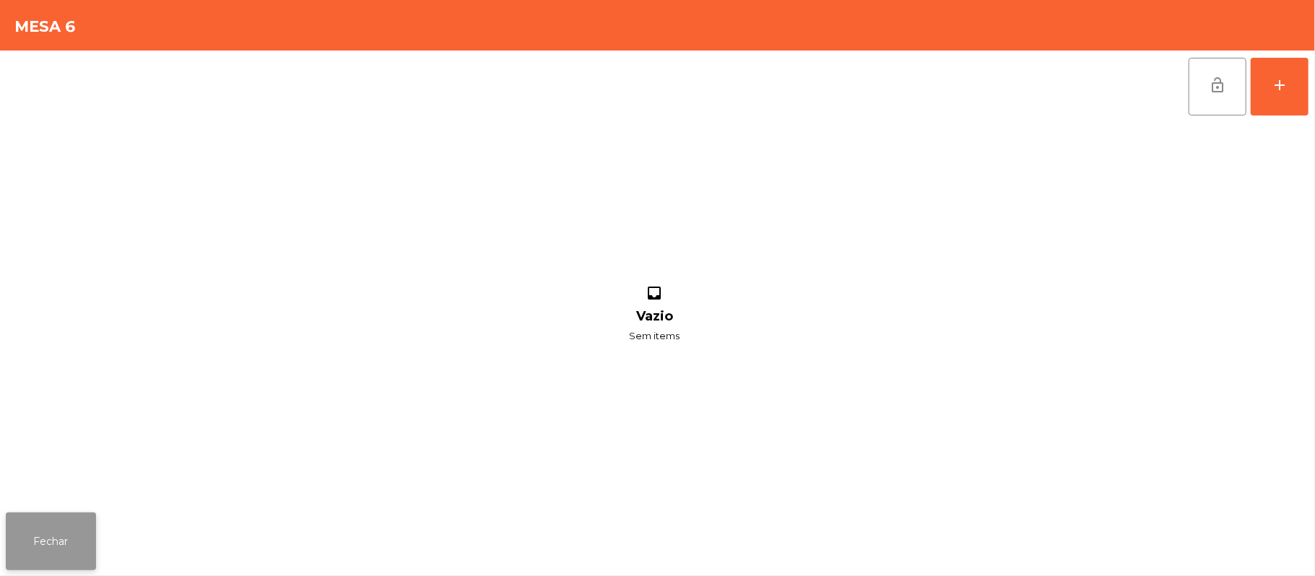
click at [70, 523] on button "Fechar" at bounding box center [51, 542] width 90 height 58
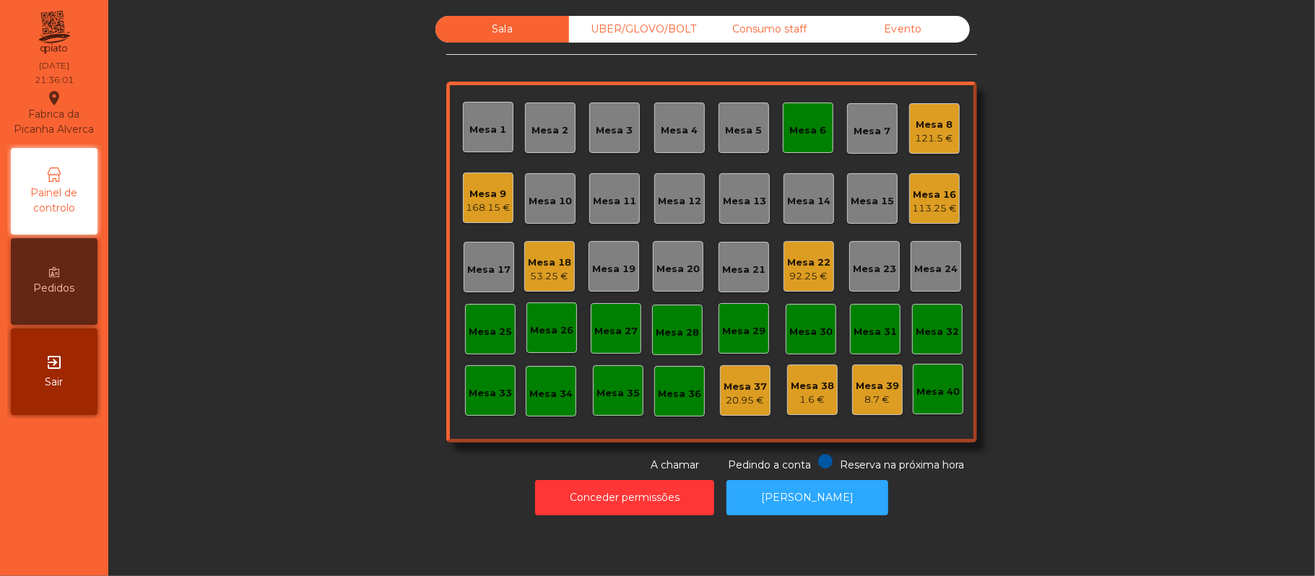
click at [919, 119] on div "Mesa 8" at bounding box center [935, 125] width 38 height 14
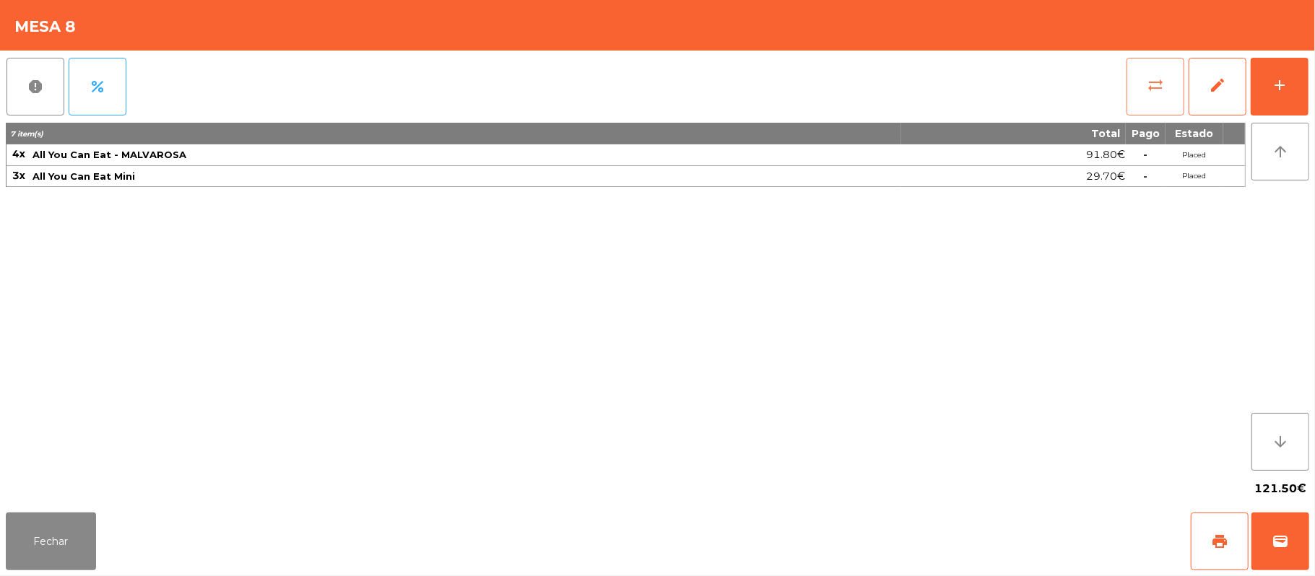
click at [1145, 90] on button "sync_alt" at bounding box center [1156, 87] width 58 height 58
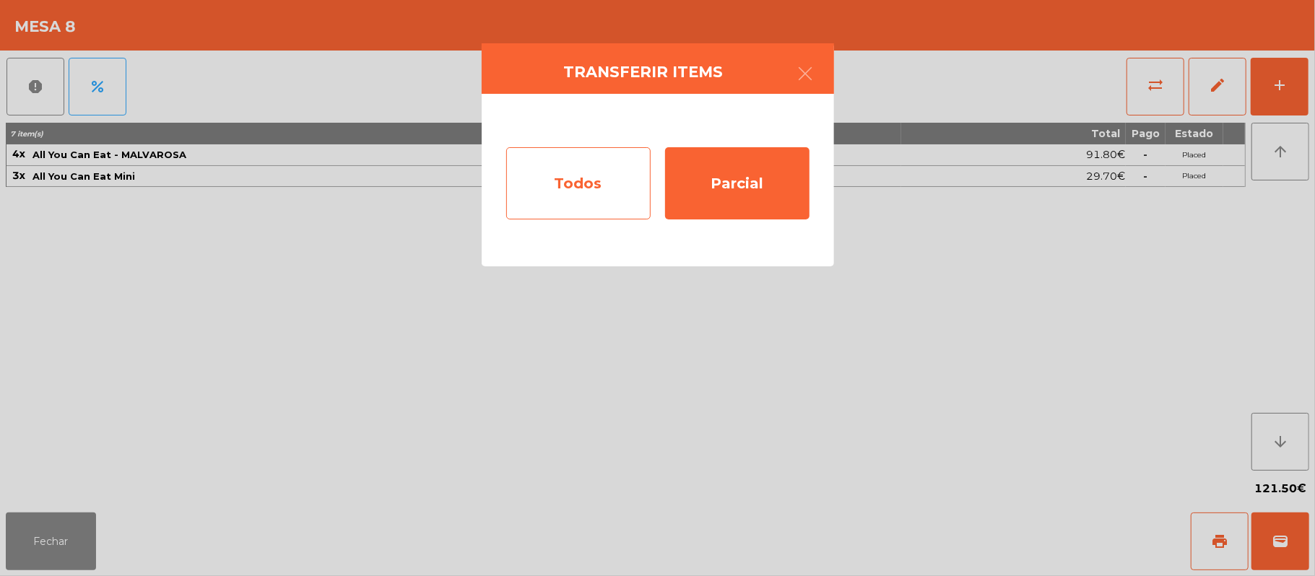
click at [558, 179] on div "Todos" at bounding box center [578, 183] width 144 height 72
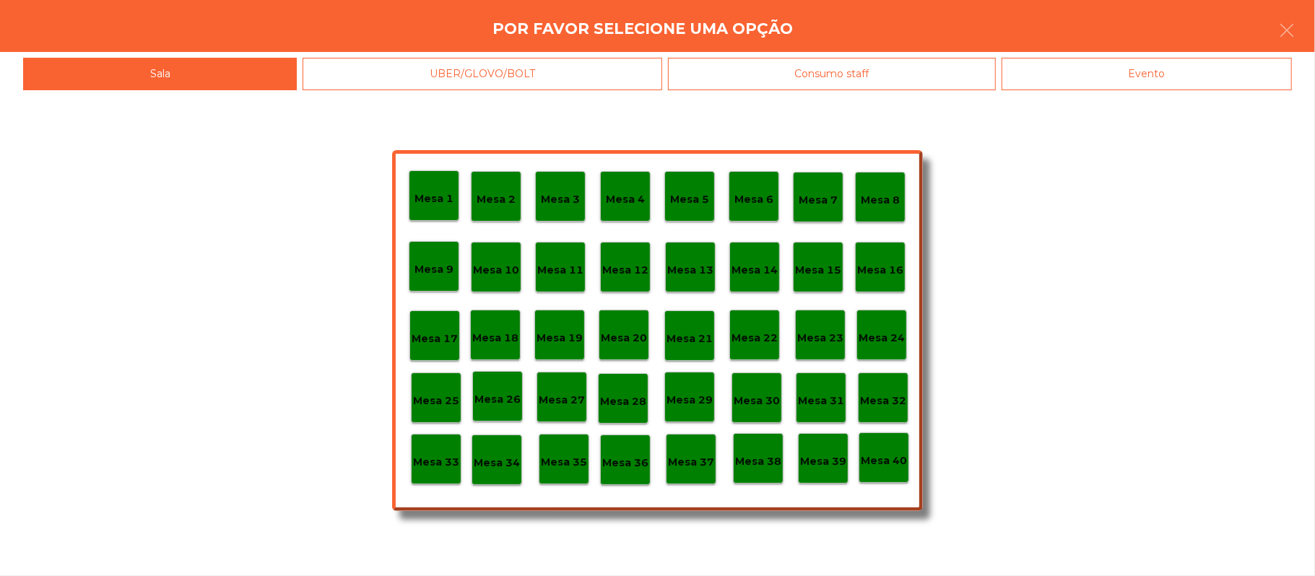
click at [749, 197] on p "Mesa 6" at bounding box center [753, 199] width 39 height 17
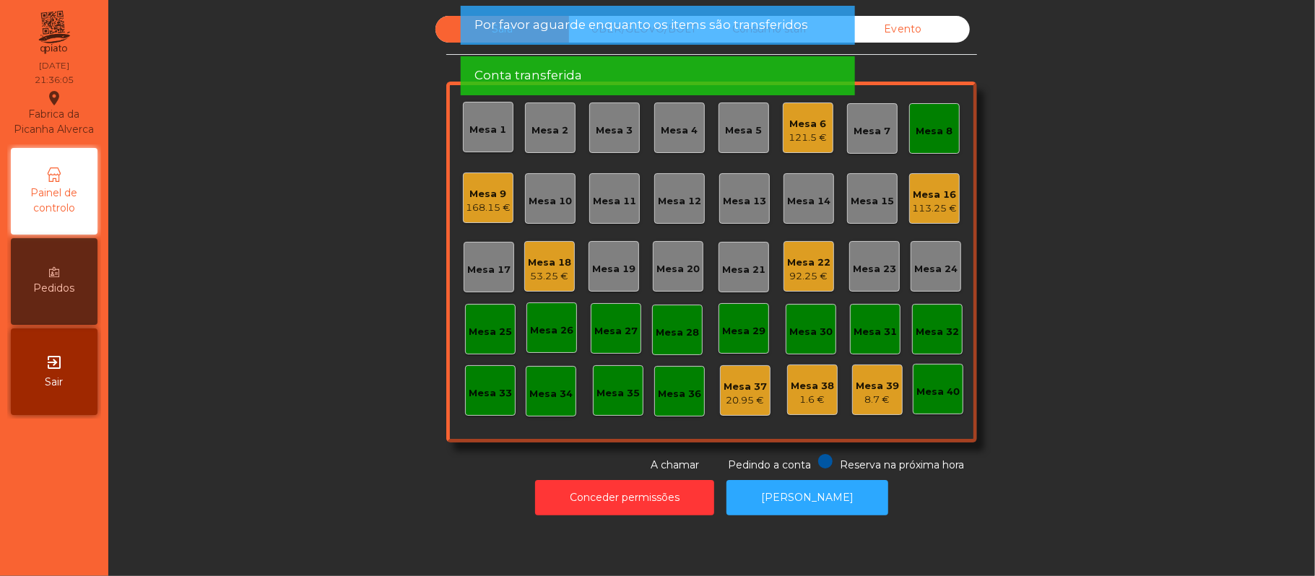
click at [921, 104] on div "Mesa 8" at bounding box center [934, 128] width 51 height 51
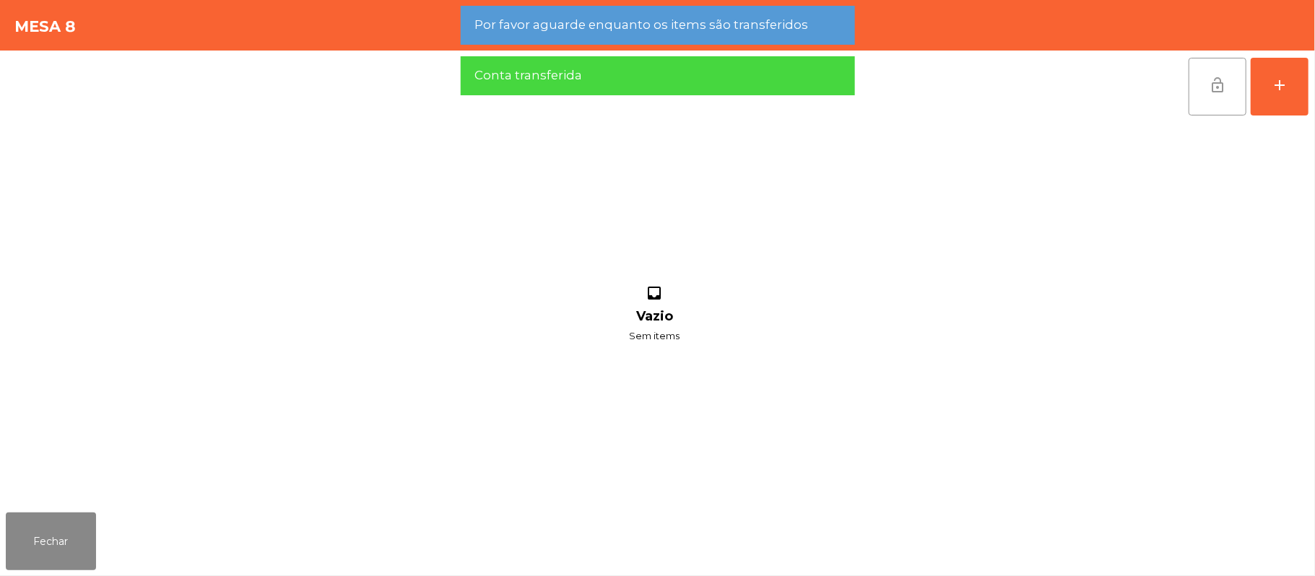
click at [1208, 102] on button "lock_open" at bounding box center [1218, 87] width 58 height 58
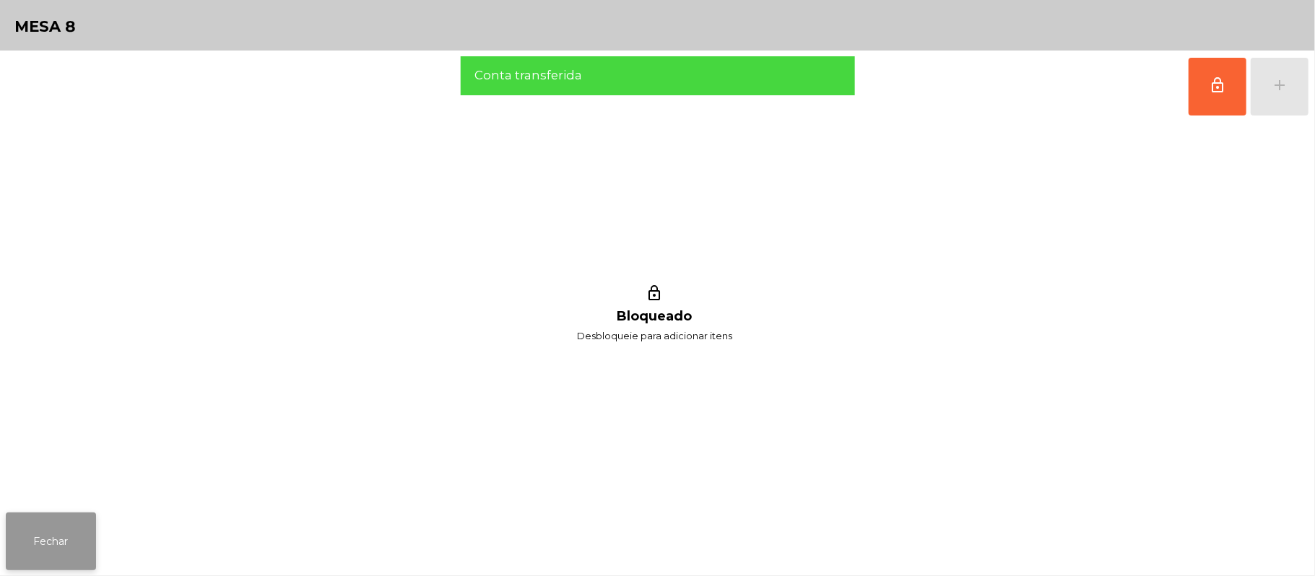
click at [55, 518] on button "Fechar" at bounding box center [51, 542] width 90 height 58
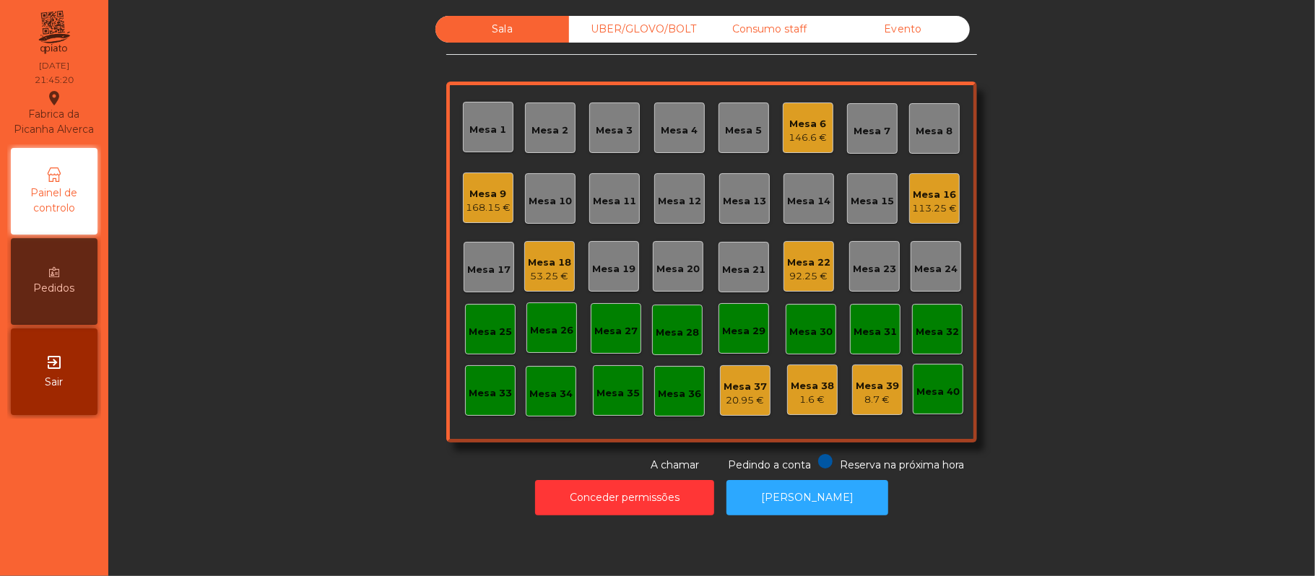
click at [489, 207] on div "168.15 €" at bounding box center [488, 208] width 45 height 14
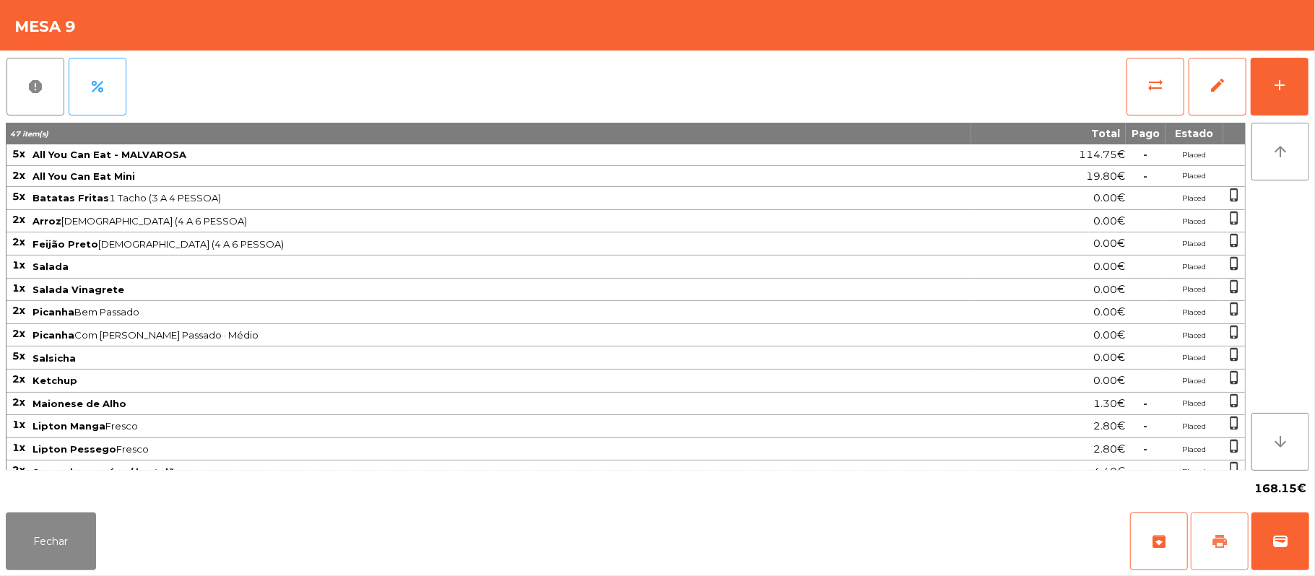
click at [1215, 535] on span "print" at bounding box center [1219, 541] width 17 height 17
click at [1236, 517] on button "print" at bounding box center [1220, 542] width 58 height 58
click at [1157, 90] on span "sync_alt" at bounding box center [1155, 85] width 17 height 17
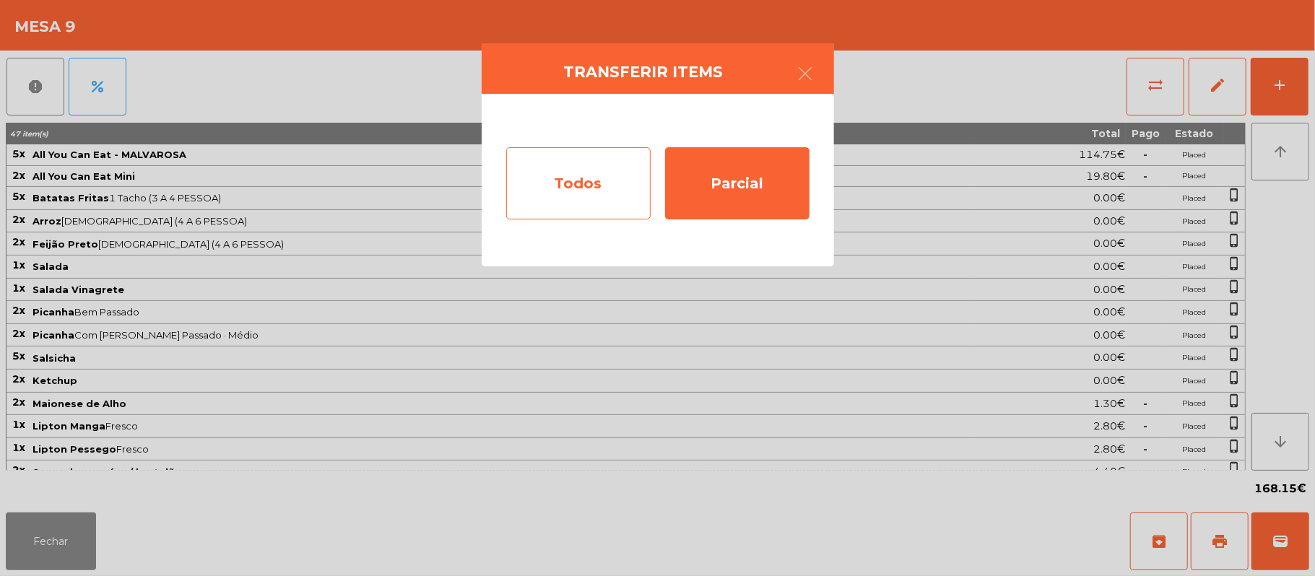
click at [568, 175] on div "Todos" at bounding box center [578, 183] width 144 height 72
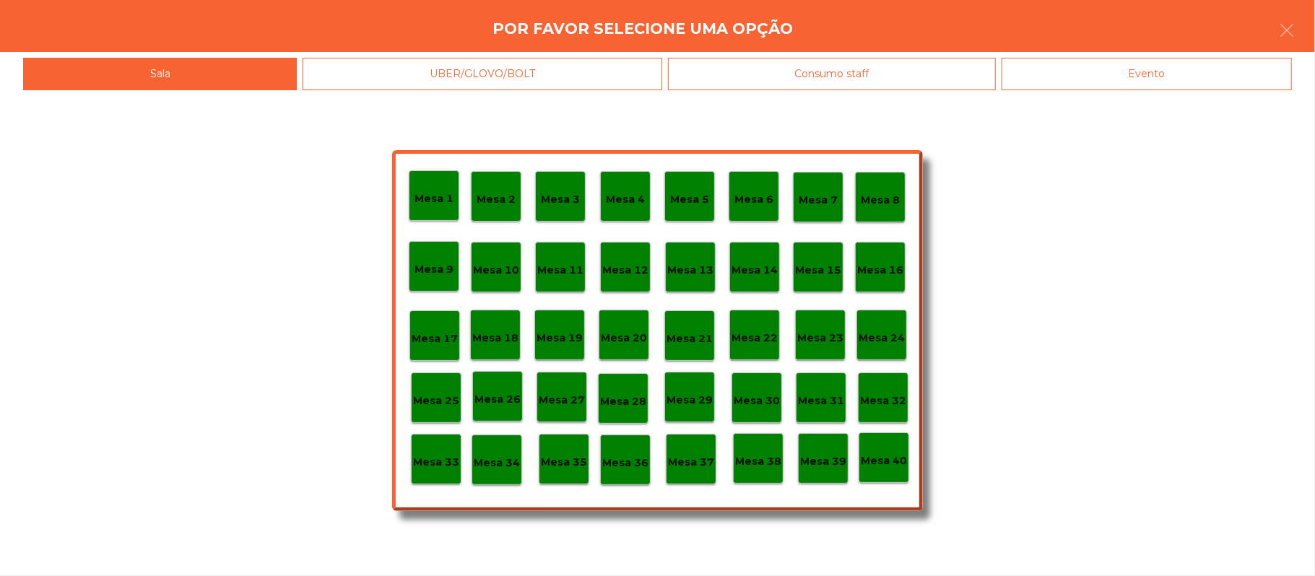
click at [1173, 65] on div "Evento" at bounding box center [1147, 74] width 290 height 32
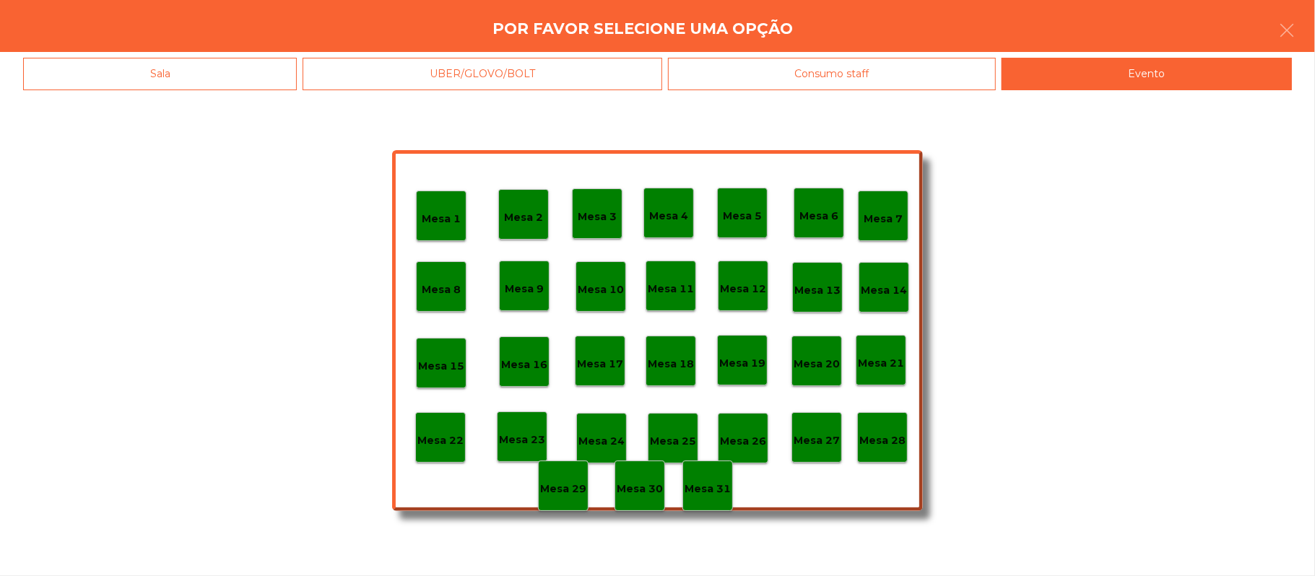
click at [882, 442] on p "Mesa 28" at bounding box center [882, 441] width 46 height 17
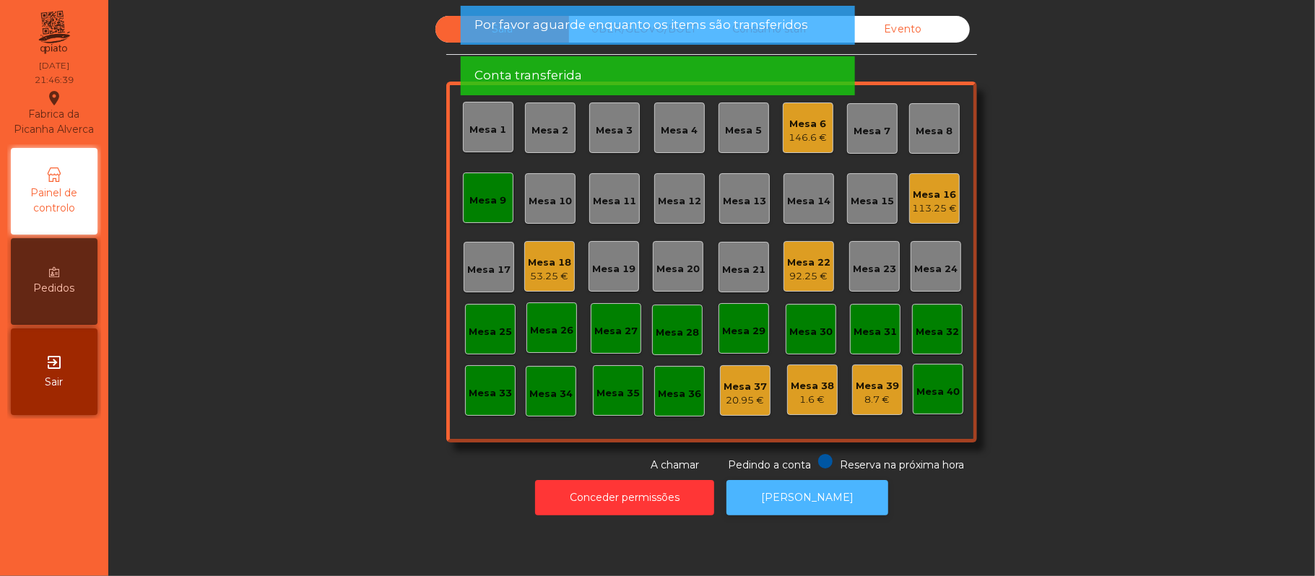
click at [815, 493] on button "[PERSON_NAME]" at bounding box center [808, 497] width 162 height 35
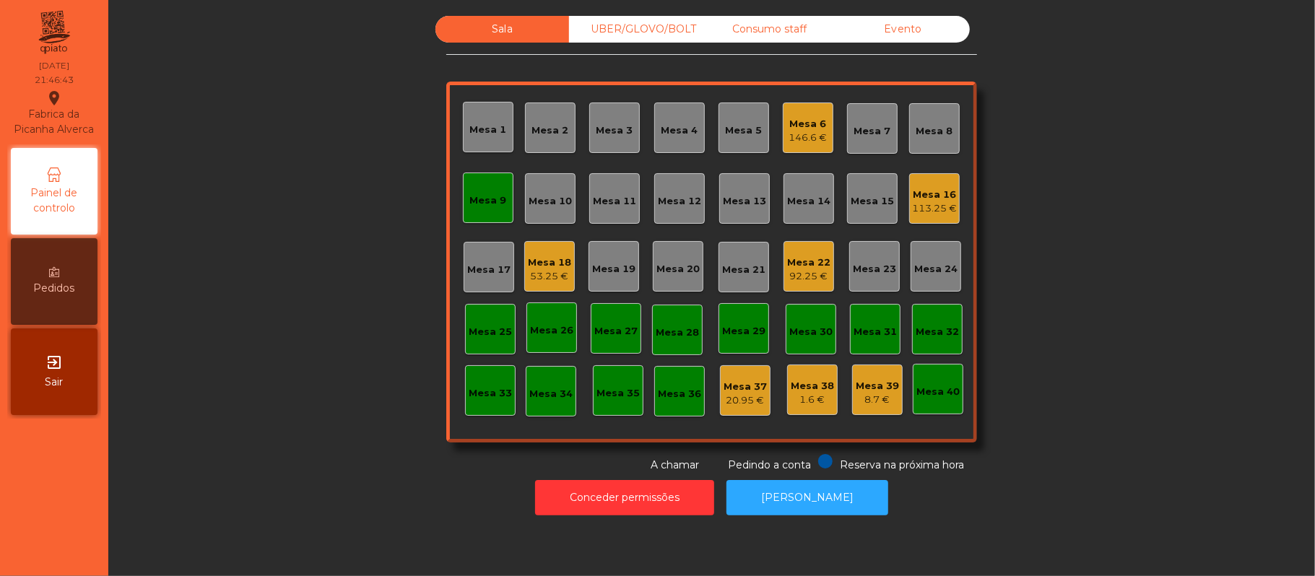
click at [466, 182] on div "Mesa 9" at bounding box center [488, 198] width 51 height 51
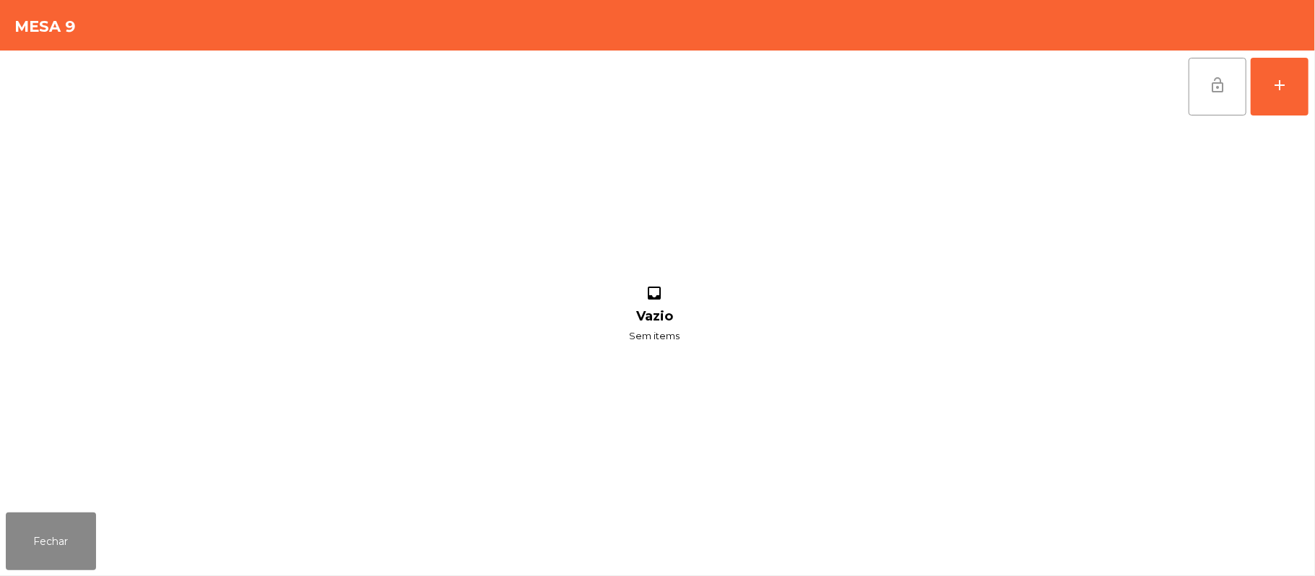
click at [1239, 85] on button "lock_open" at bounding box center [1218, 87] width 58 height 58
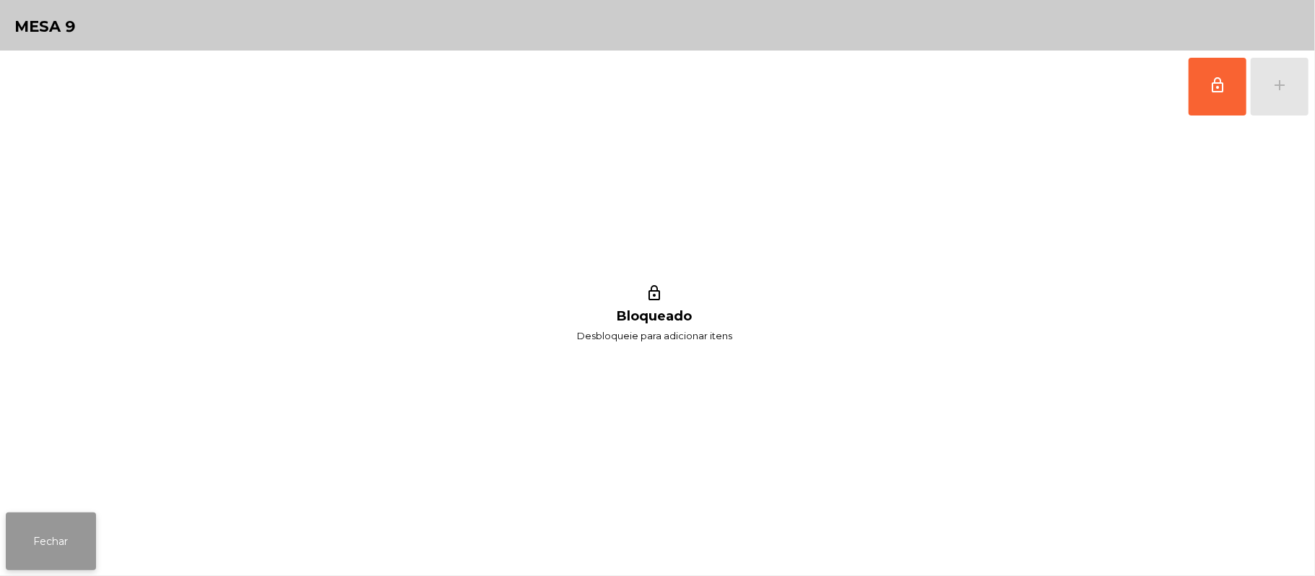
click at [53, 550] on button "Fechar" at bounding box center [51, 542] width 90 height 58
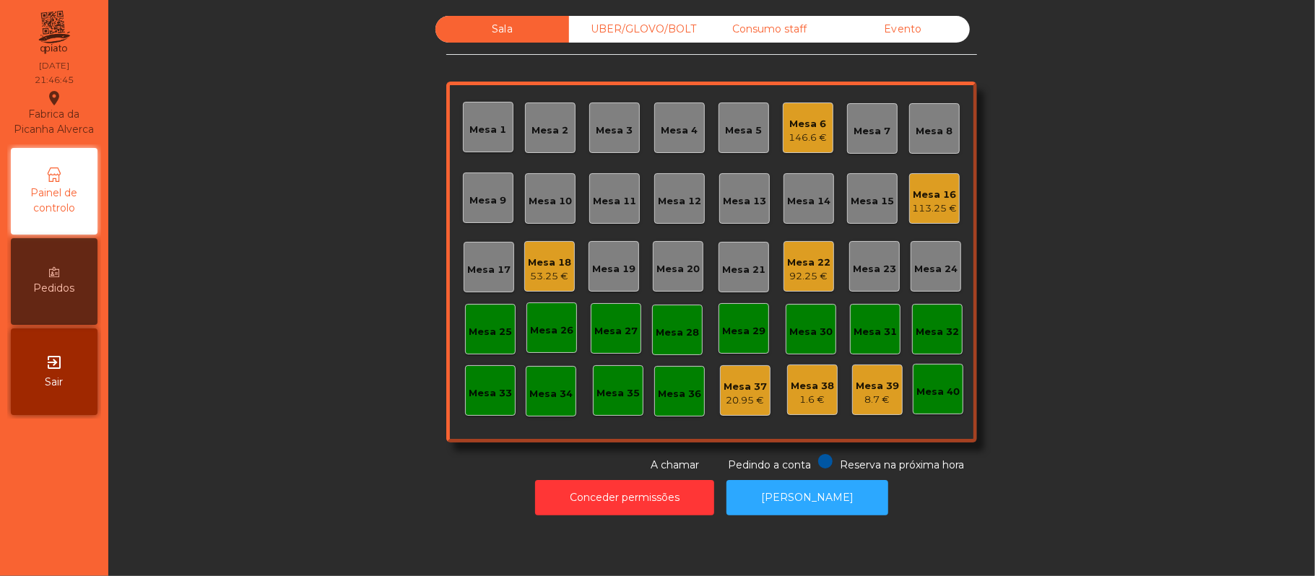
click at [784, 29] on div "Consumo staff" at bounding box center [770, 29] width 134 height 27
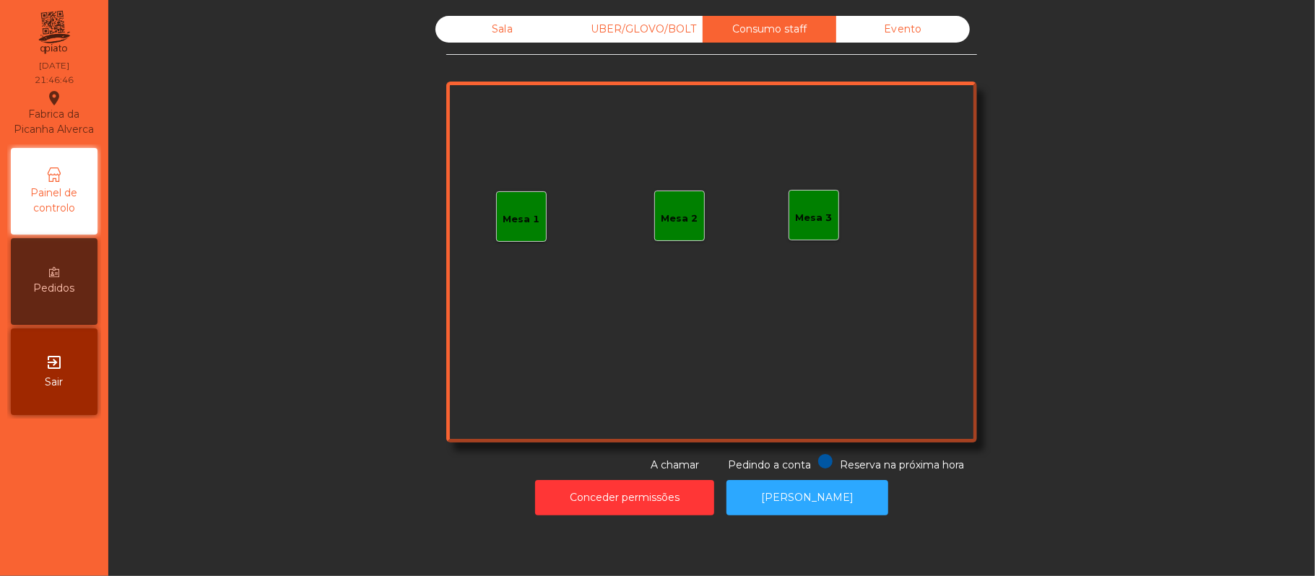
click at [503, 224] on div "Mesa 1" at bounding box center [521, 219] width 37 height 14
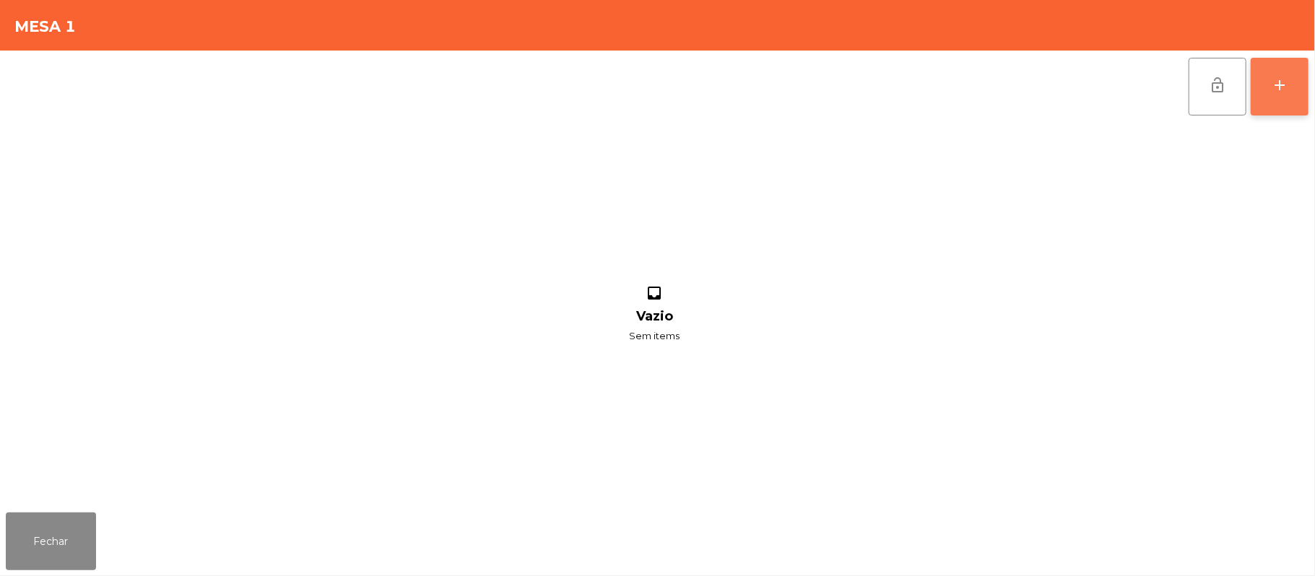
click at [1274, 102] on button "add" at bounding box center [1280, 87] width 58 height 58
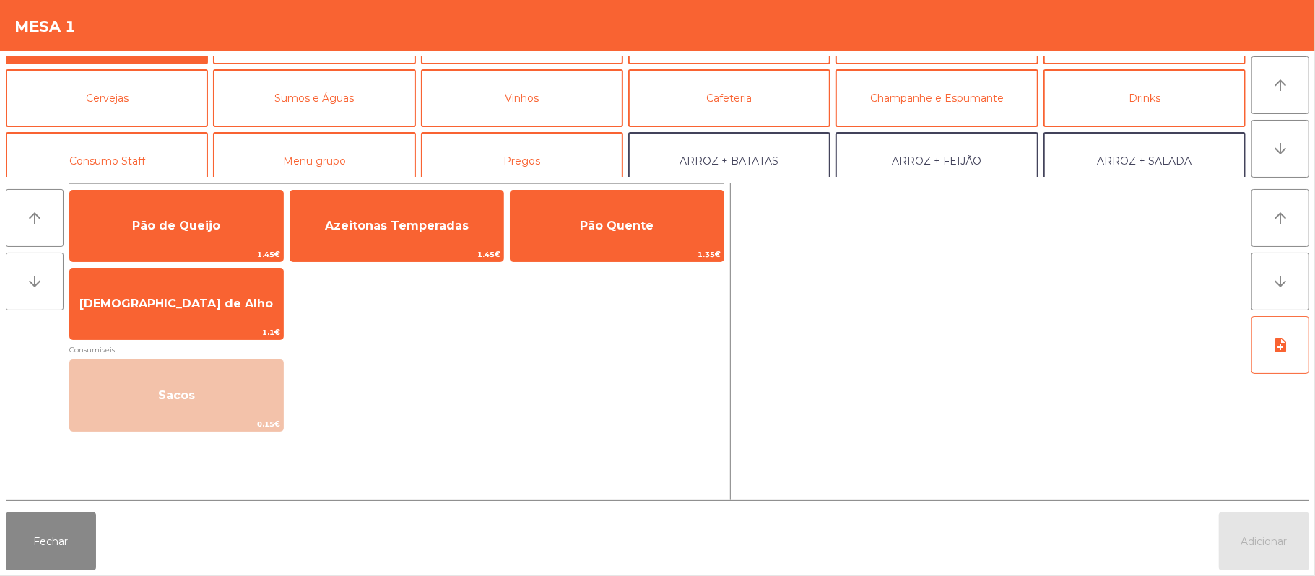
scroll to position [65, 0]
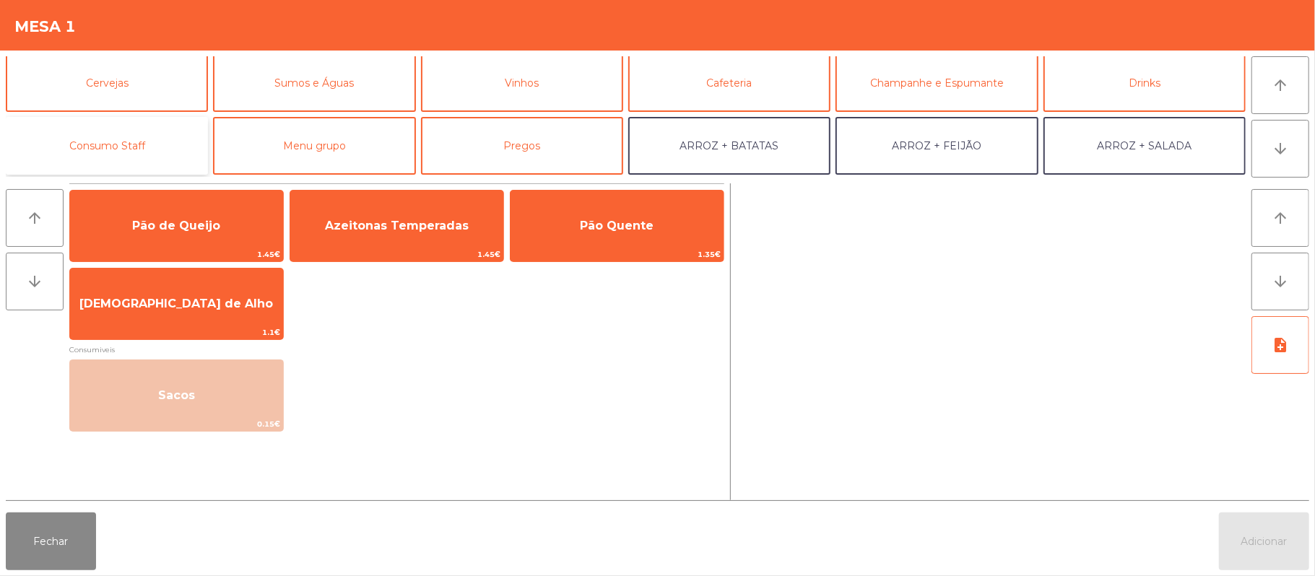
click at [146, 131] on button "Consumo Staff" at bounding box center [107, 146] width 202 height 58
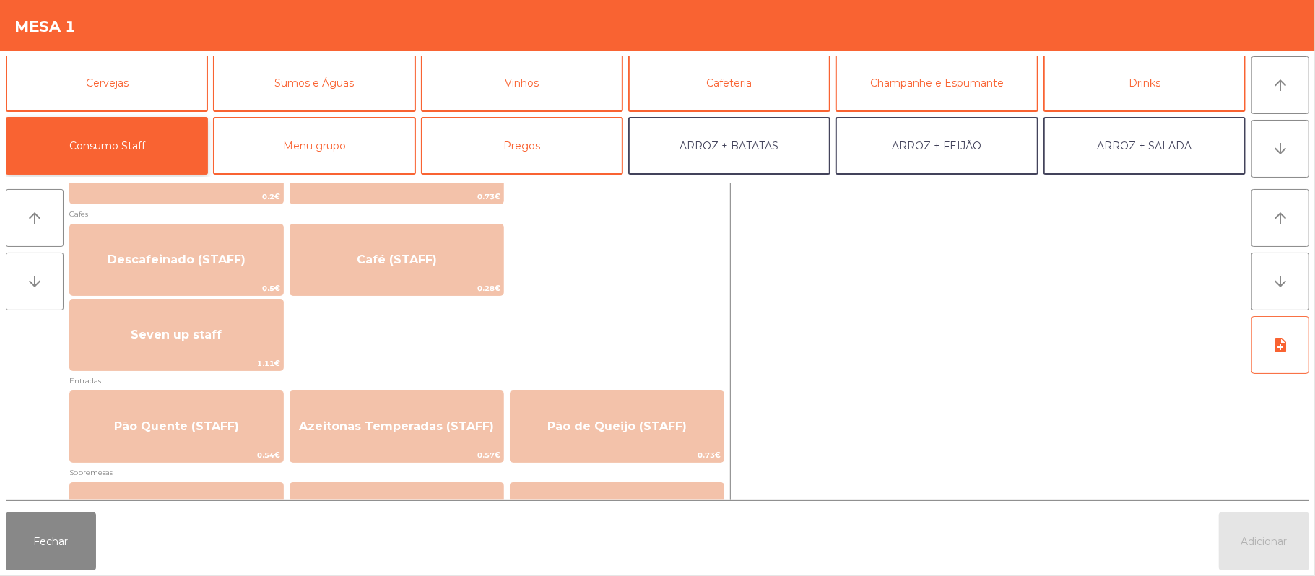
scroll to position [827, 0]
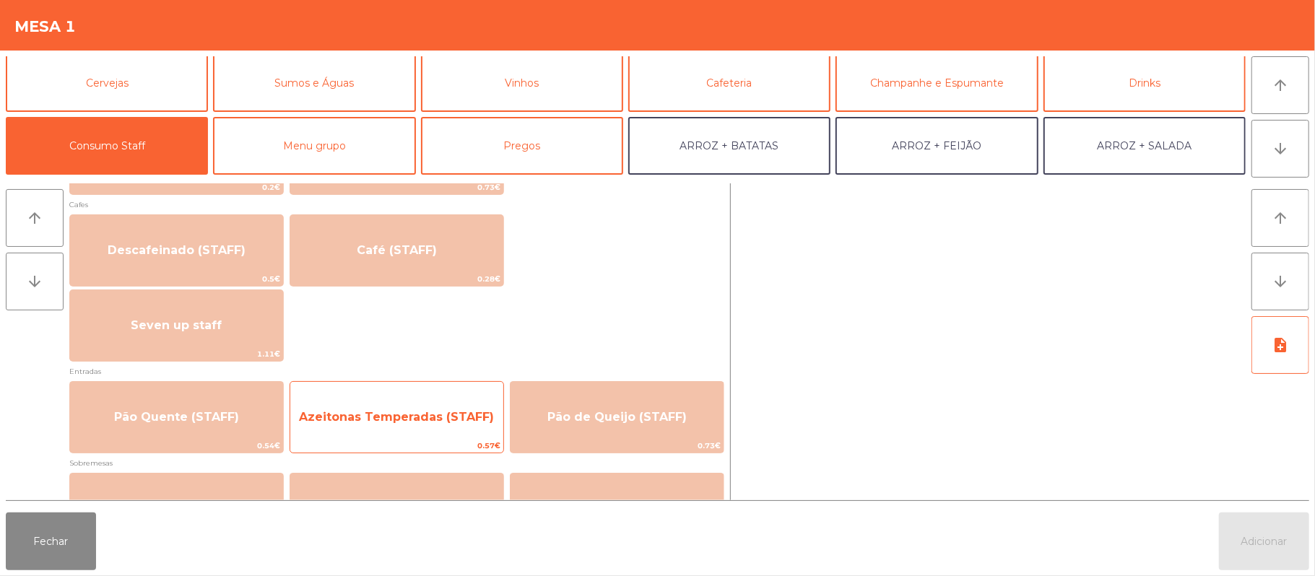
click at [420, 414] on span "Azeitonas Temperadas (STAFF)" at bounding box center [396, 417] width 195 height 14
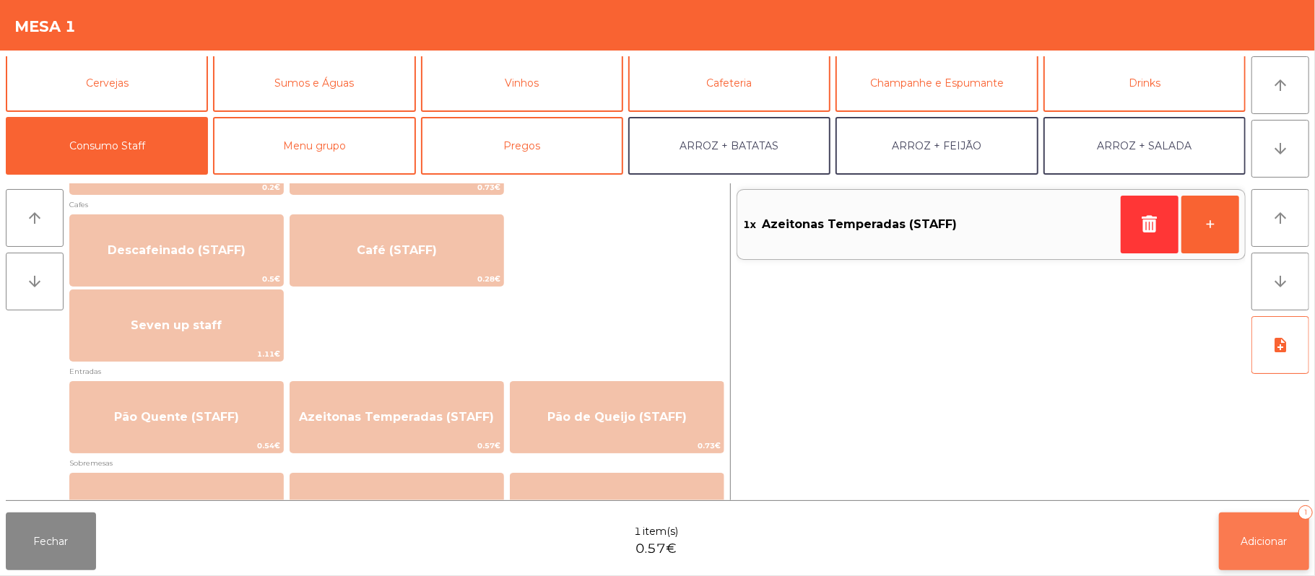
click at [1301, 566] on button "Adicionar 1" at bounding box center [1264, 542] width 90 height 58
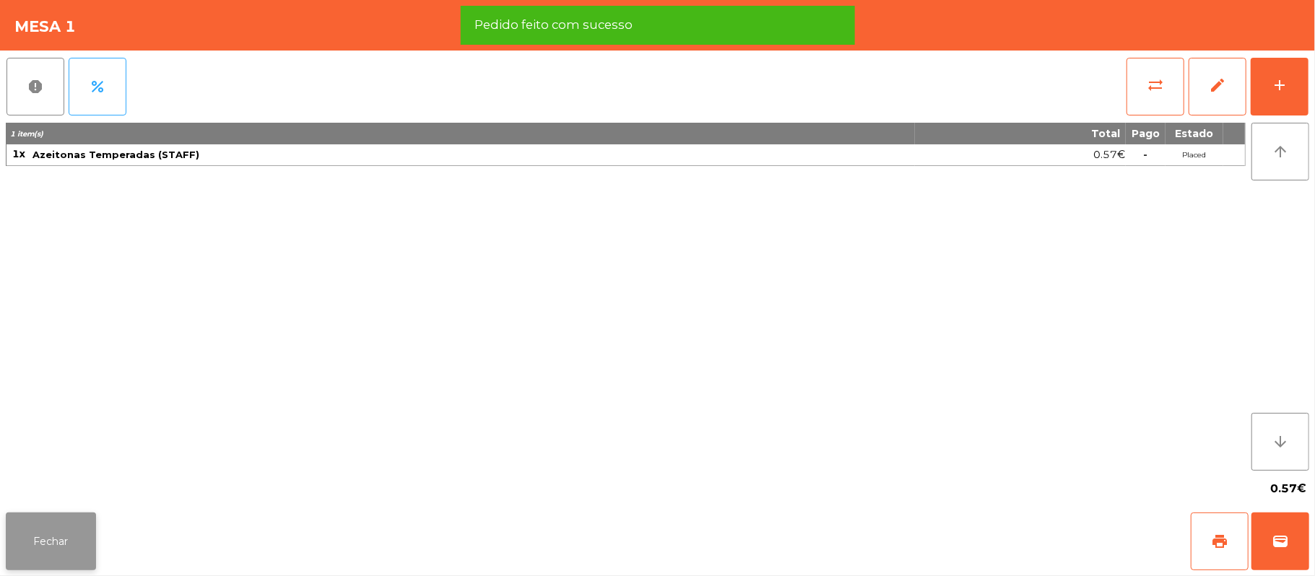
click at [67, 558] on button "Fechar" at bounding box center [51, 542] width 90 height 58
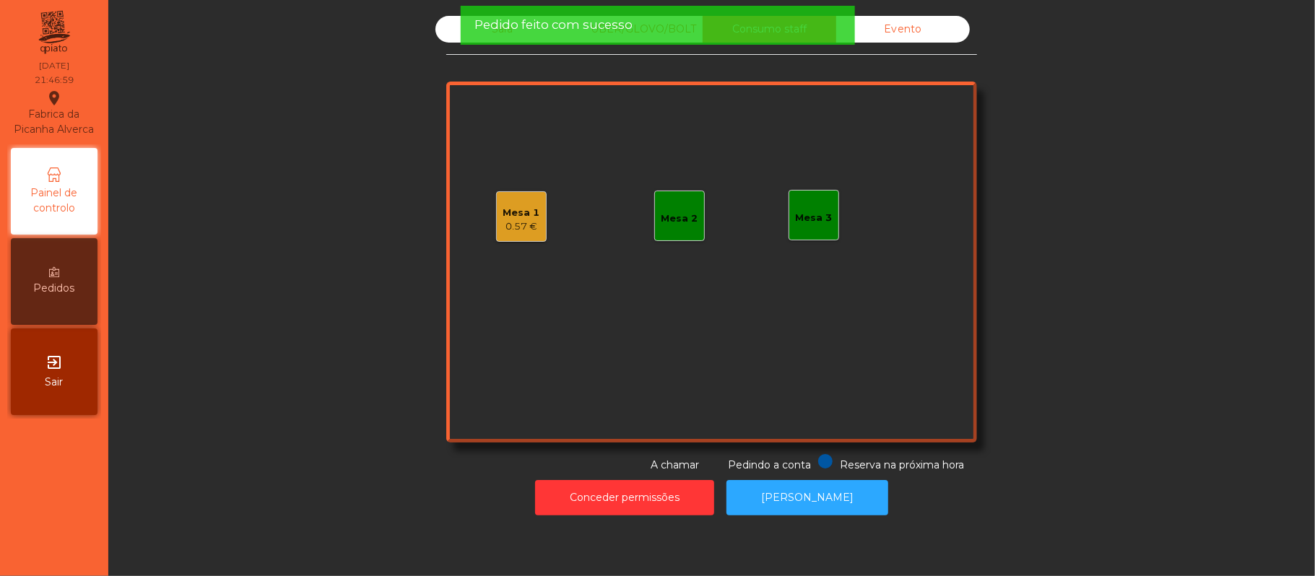
click at [387, 17] on div "Sala UBER/GLOVO/BOLT Consumo staff Evento Mesa 1 0.57 € Mesa 2 Mesa 3 Reserva n…" at bounding box center [712, 244] width 1168 height 457
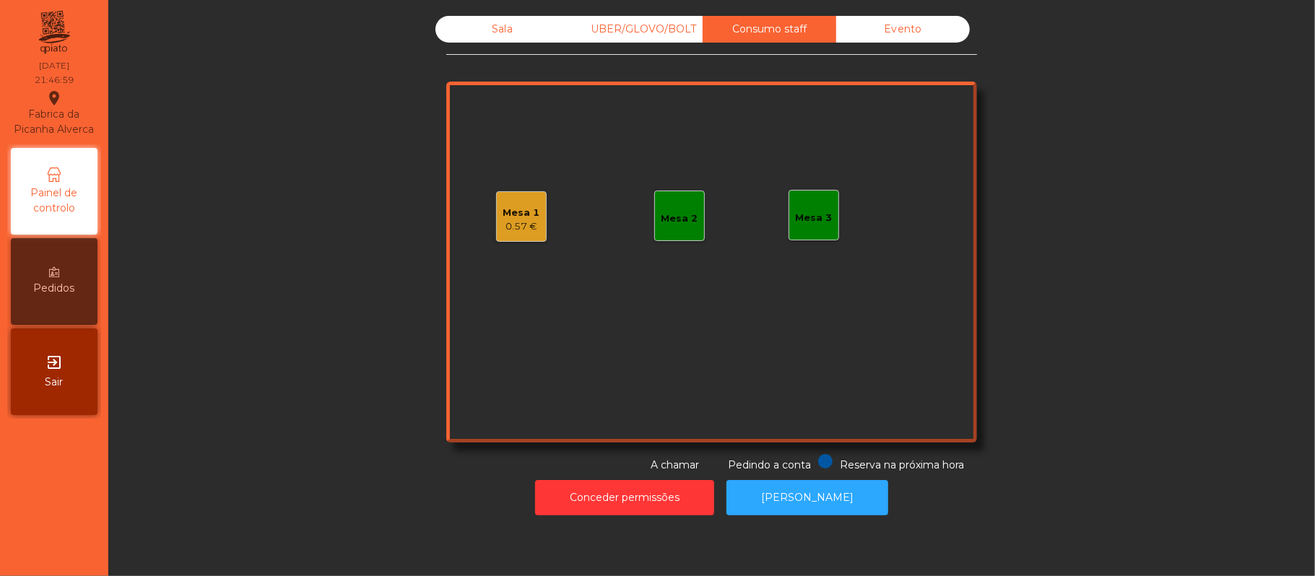
click at [435, 23] on div "Sala" at bounding box center [502, 29] width 134 height 27
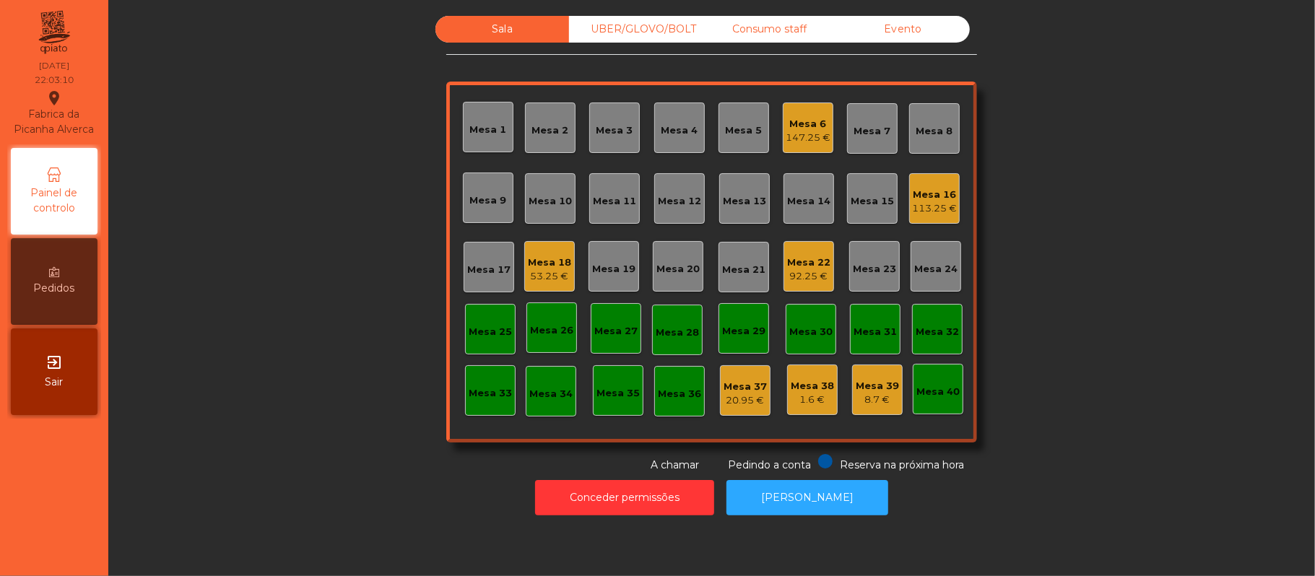
click at [645, 33] on div "UBER/GLOVO/BOLT" at bounding box center [636, 29] width 134 height 27
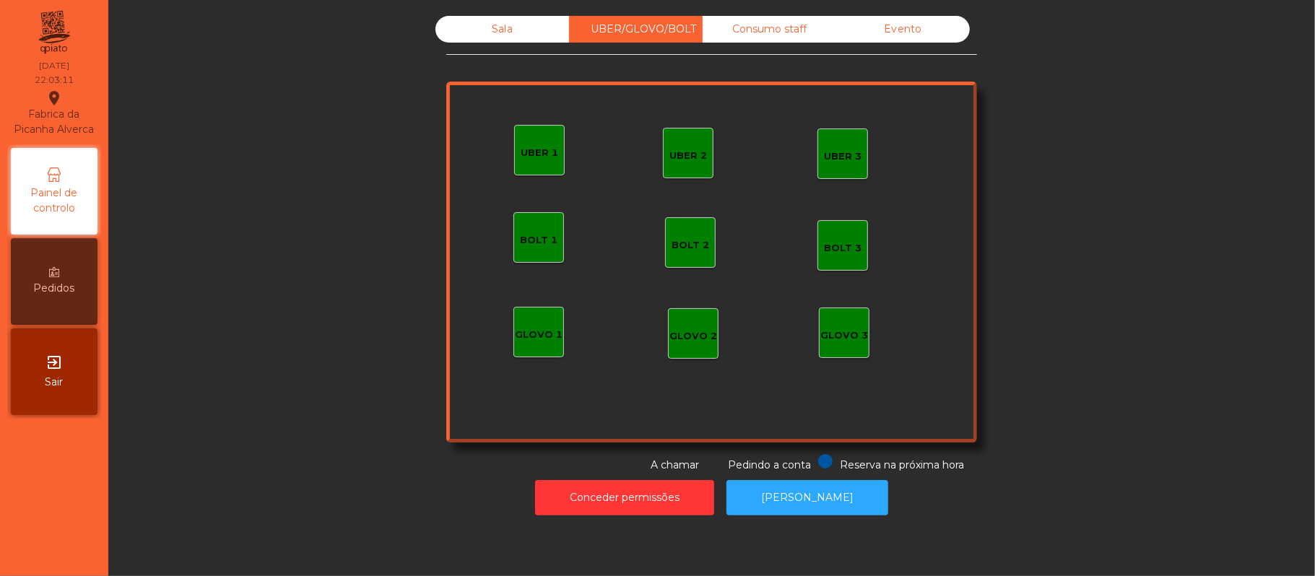
click at [510, 30] on div "Sala" at bounding box center [502, 29] width 134 height 27
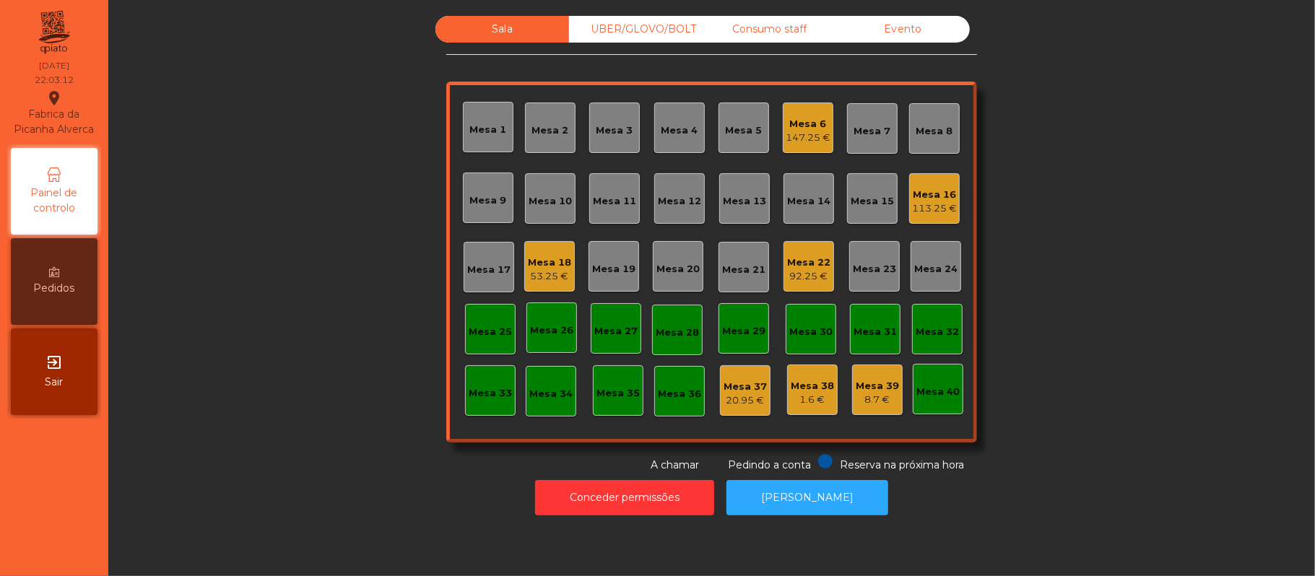
click at [925, 194] on div "Mesa 16" at bounding box center [934, 195] width 45 height 14
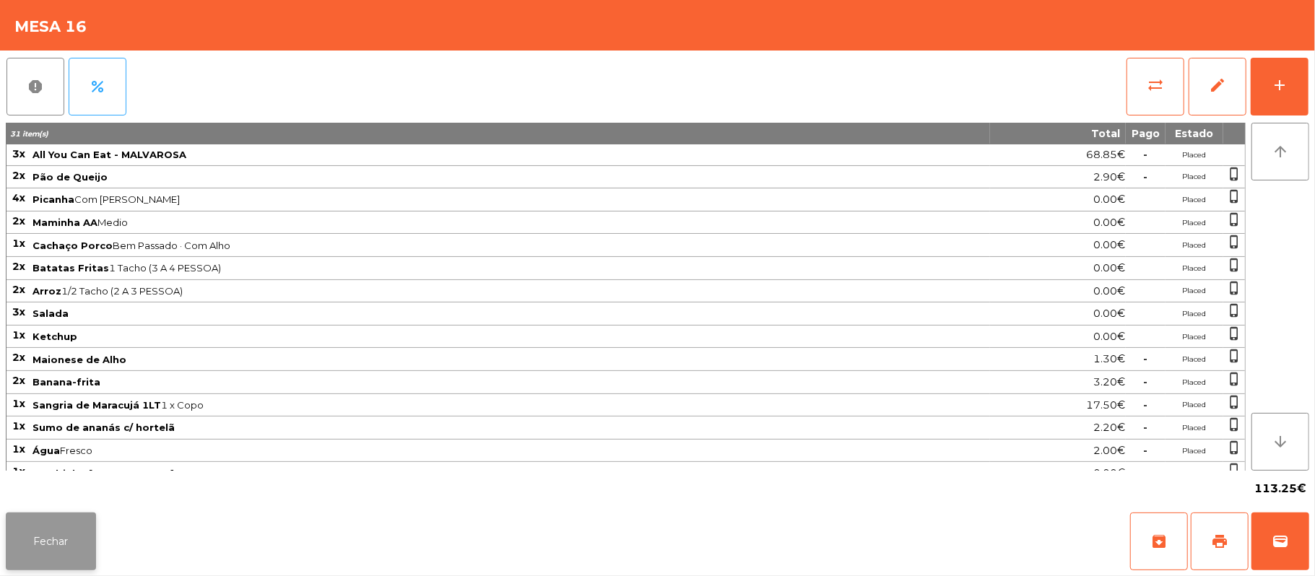
click at [38, 564] on button "Fechar" at bounding box center [51, 542] width 90 height 58
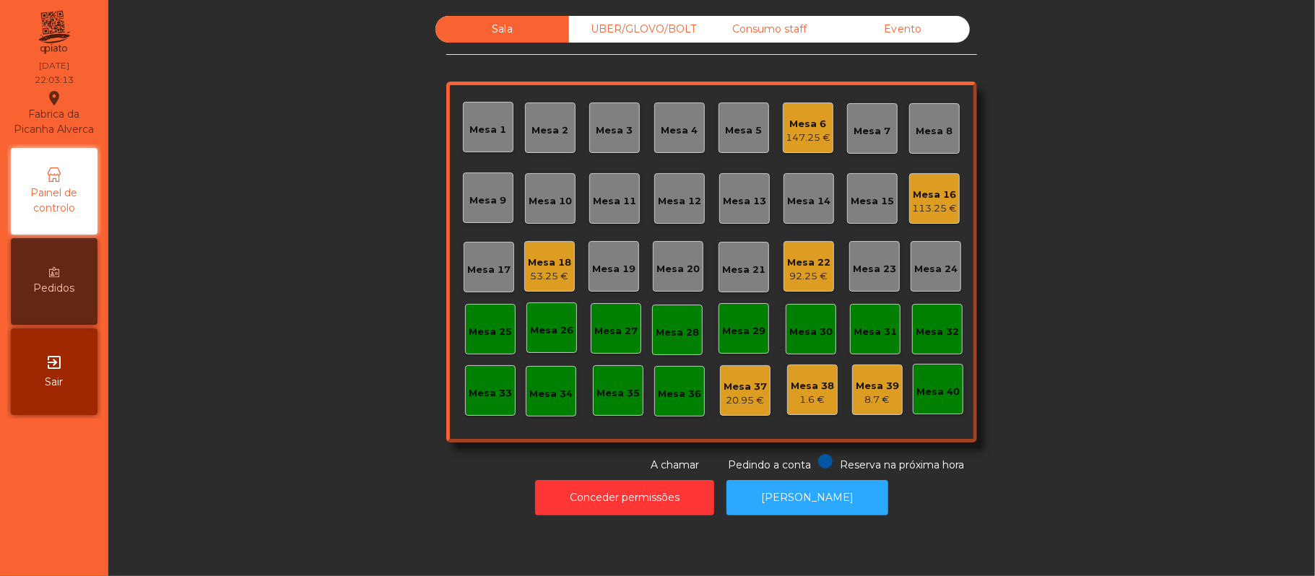
click at [819, 278] on div "92.25 €" at bounding box center [808, 276] width 43 height 14
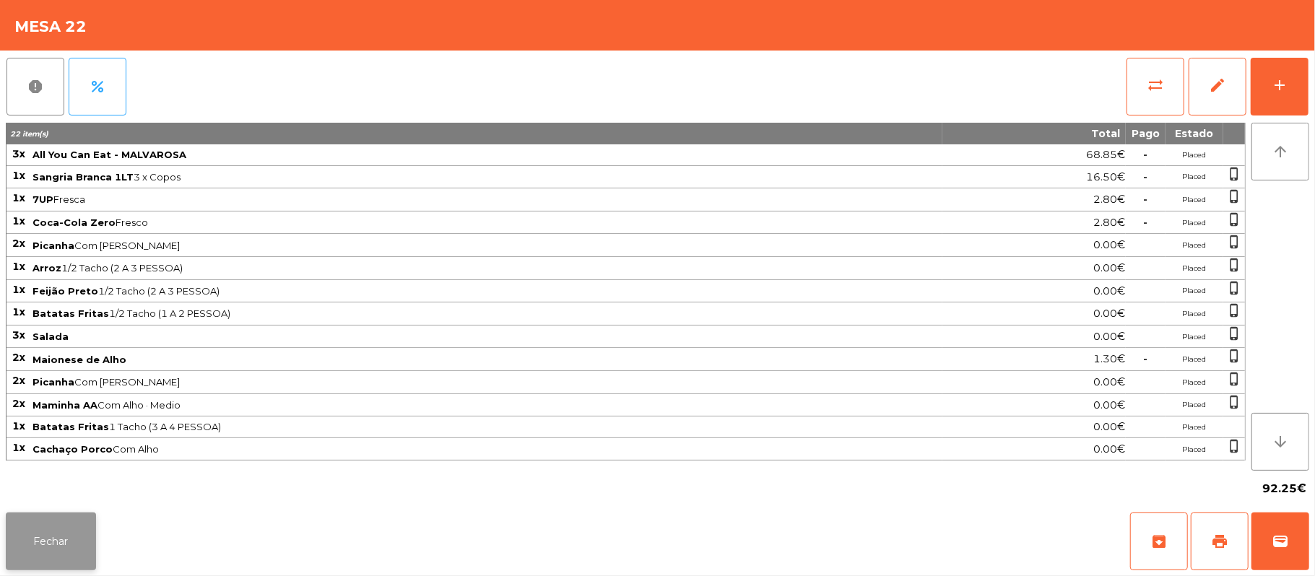
click at [41, 566] on button "Fechar" at bounding box center [51, 542] width 90 height 58
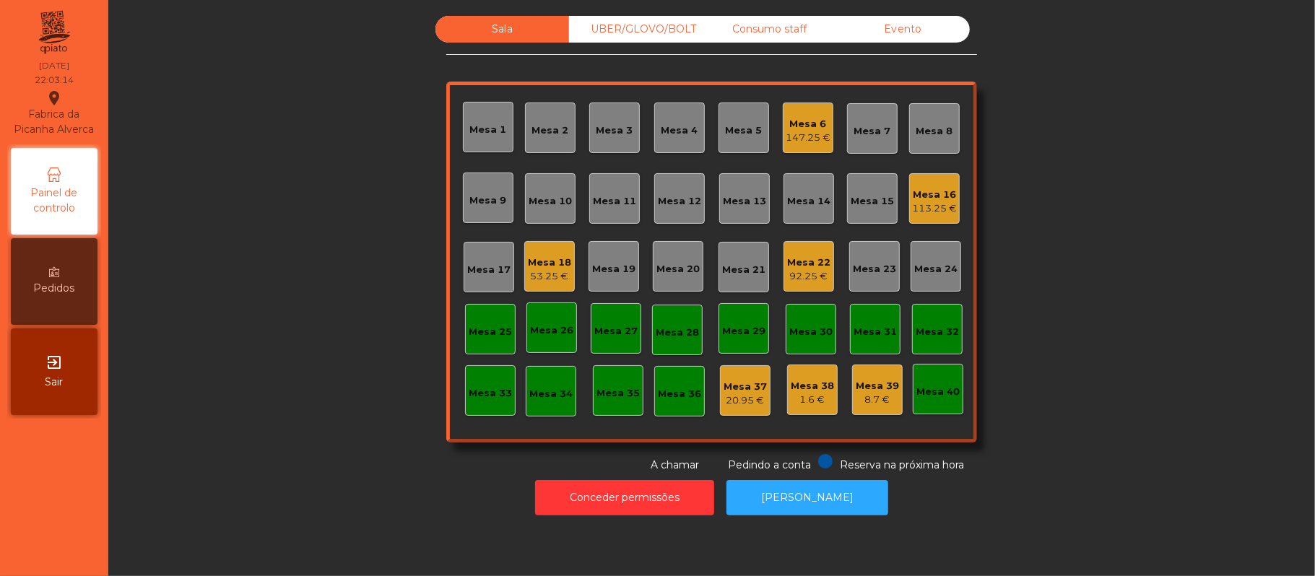
click at [529, 269] on div "53.25 €" at bounding box center [549, 276] width 43 height 14
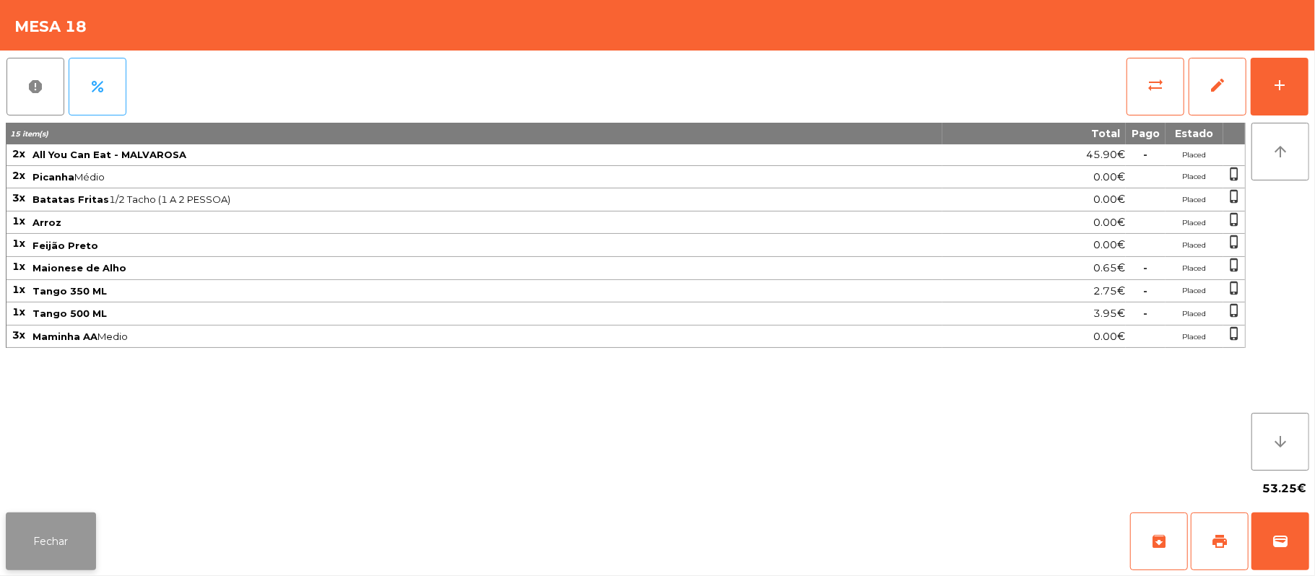
click at [51, 558] on button "Fechar" at bounding box center [51, 542] width 90 height 58
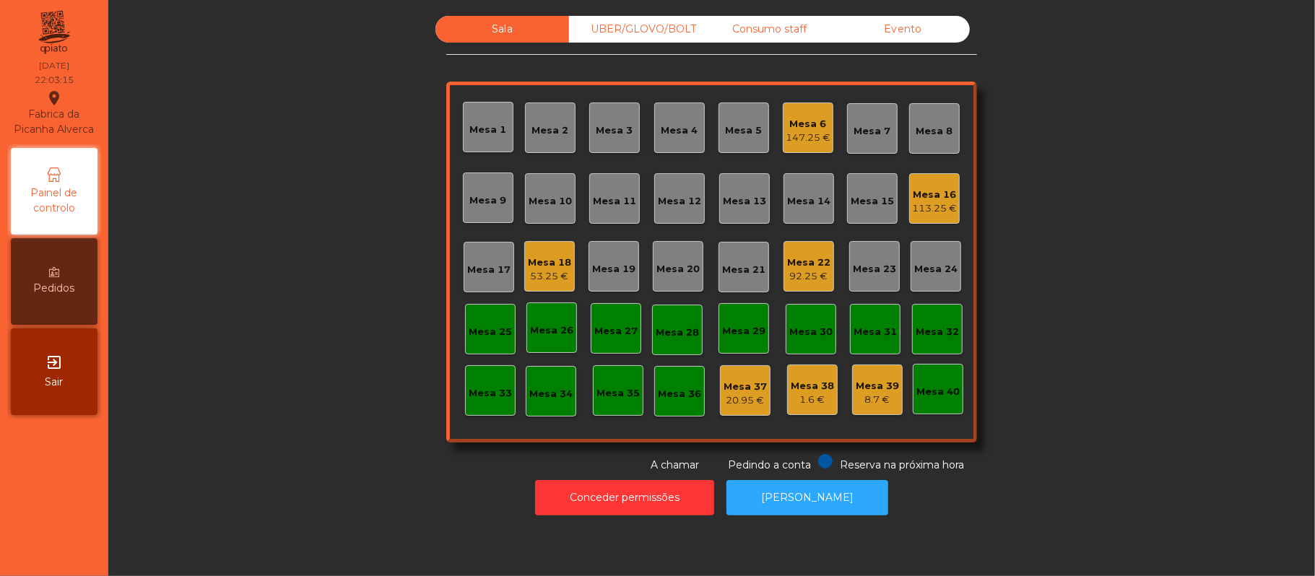
click at [545, 275] on div "53.25 €" at bounding box center [549, 276] width 43 height 14
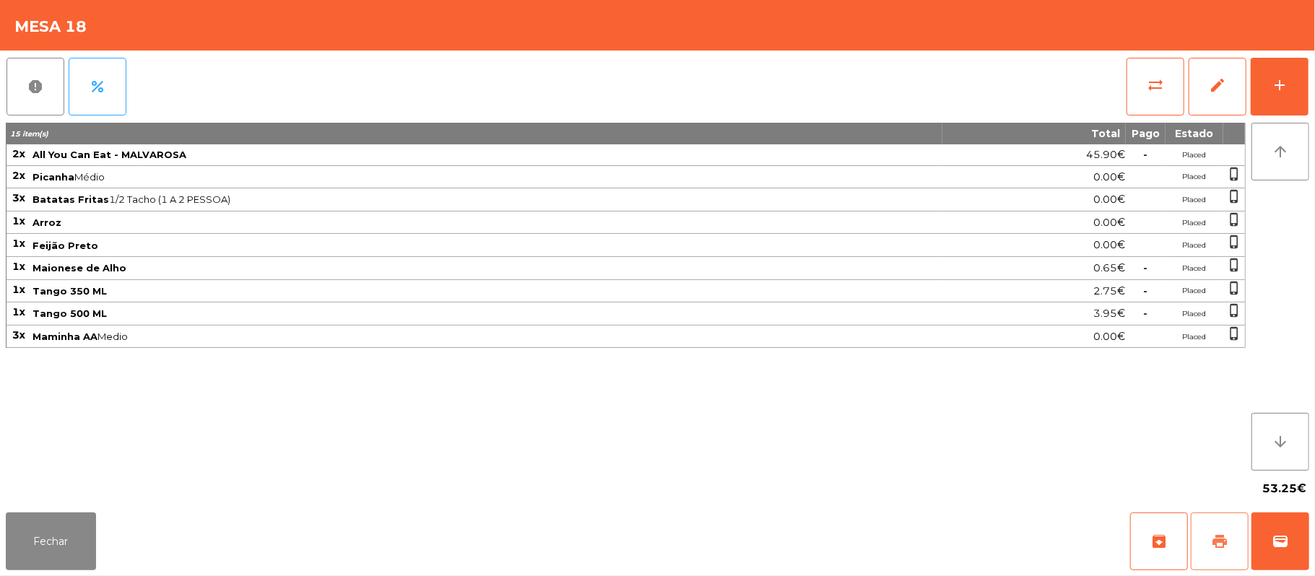
click at [1212, 546] on span "print" at bounding box center [1219, 541] width 17 height 17
click at [1278, 536] on span "wallet" at bounding box center [1280, 541] width 17 height 17
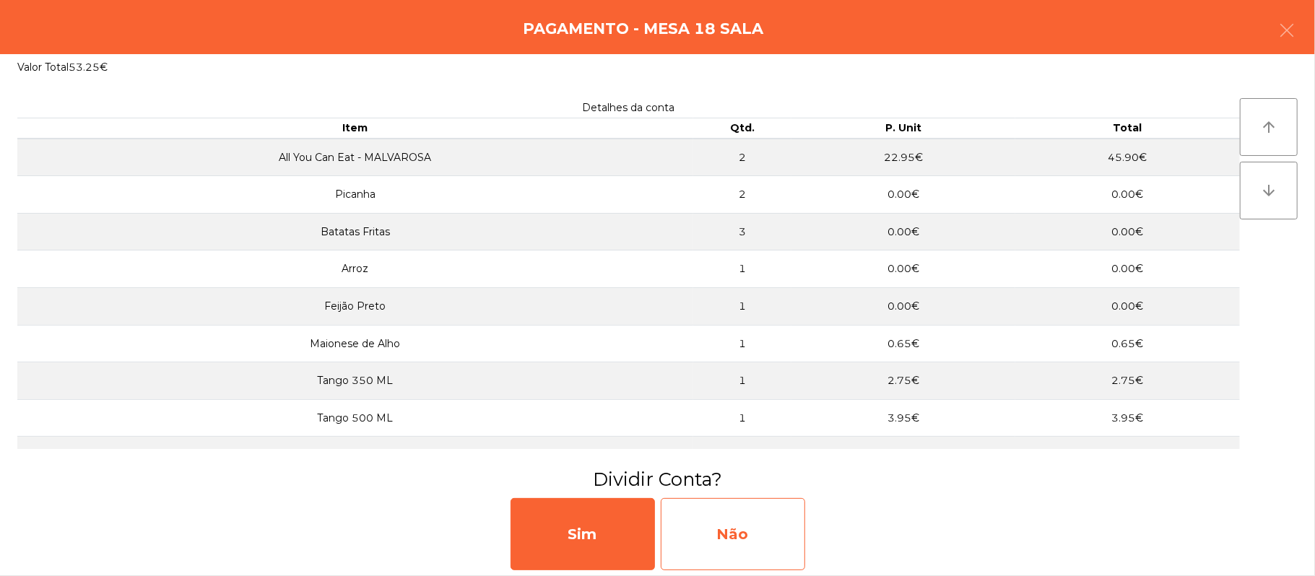
click at [766, 532] on div "Não" at bounding box center [733, 534] width 144 height 72
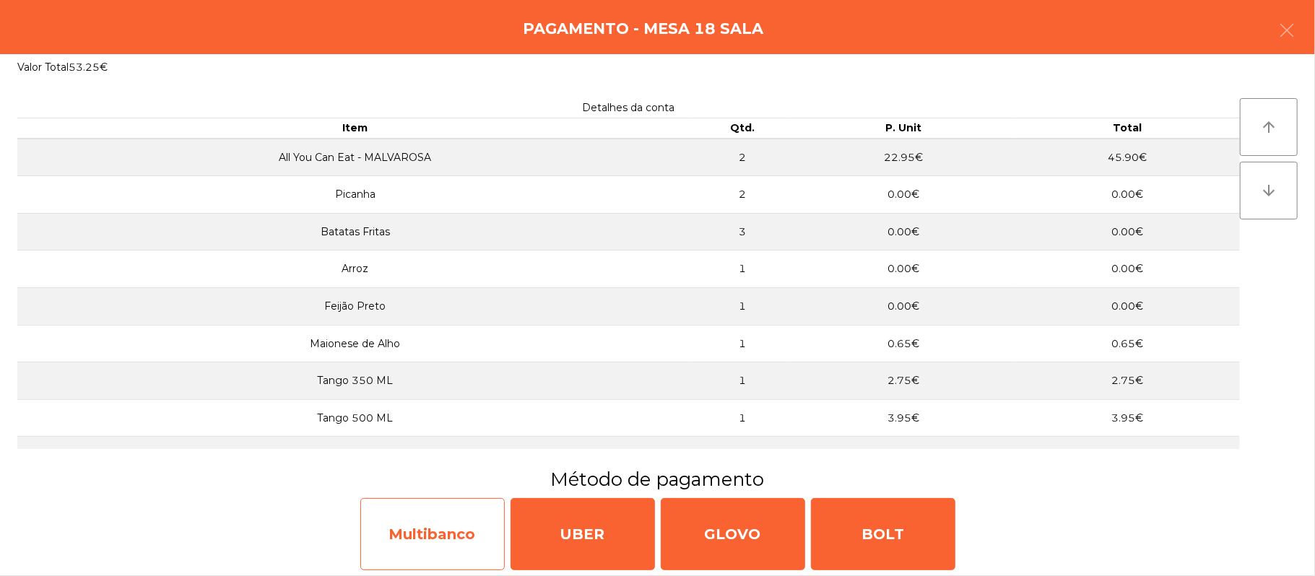
click at [454, 514] on div "Multibanco" at bounding box center [432, 534] width 144 height 72
select select "**"
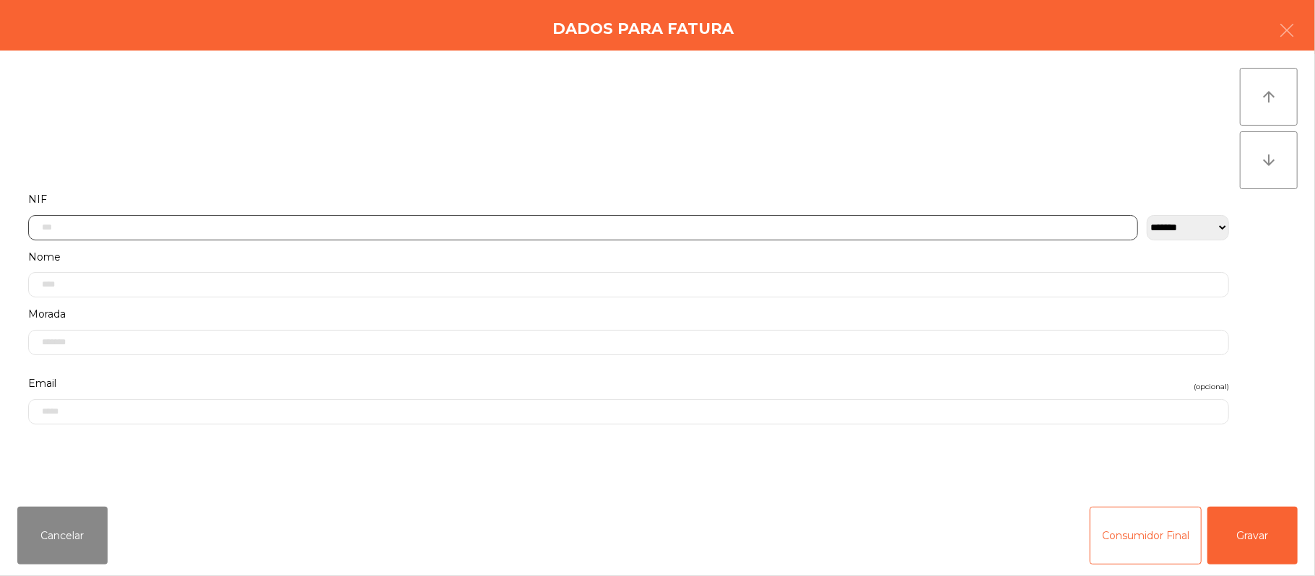
click at [461, 223] on input "text" at bounding box center [583, 227] width 1110 height 25
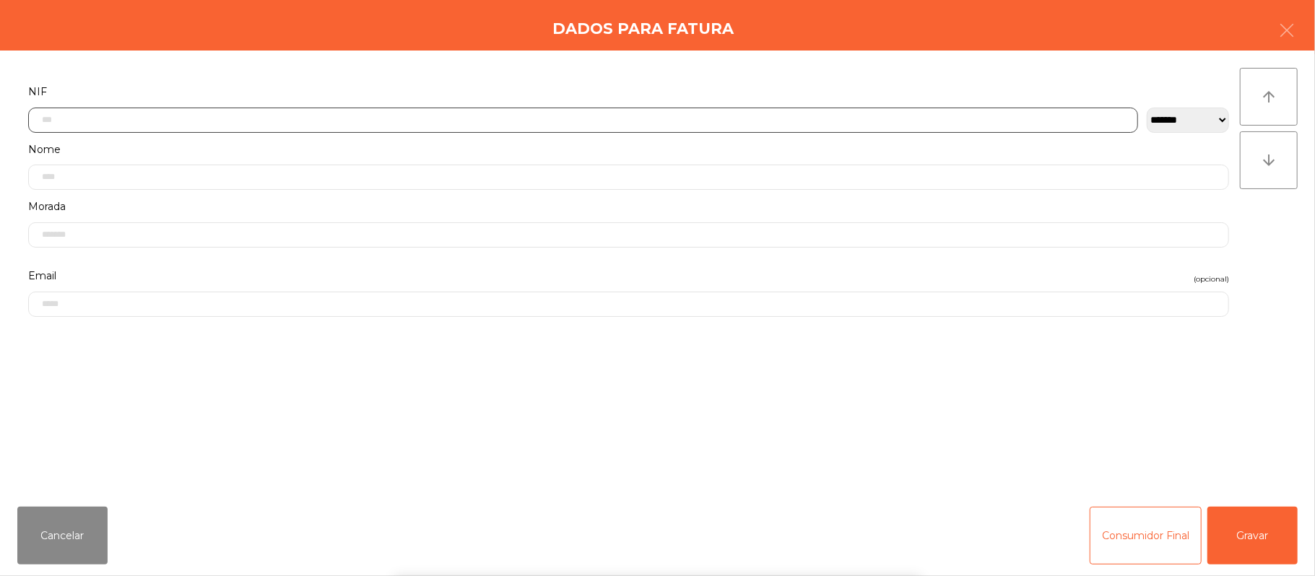
scroll to position [121, 0]
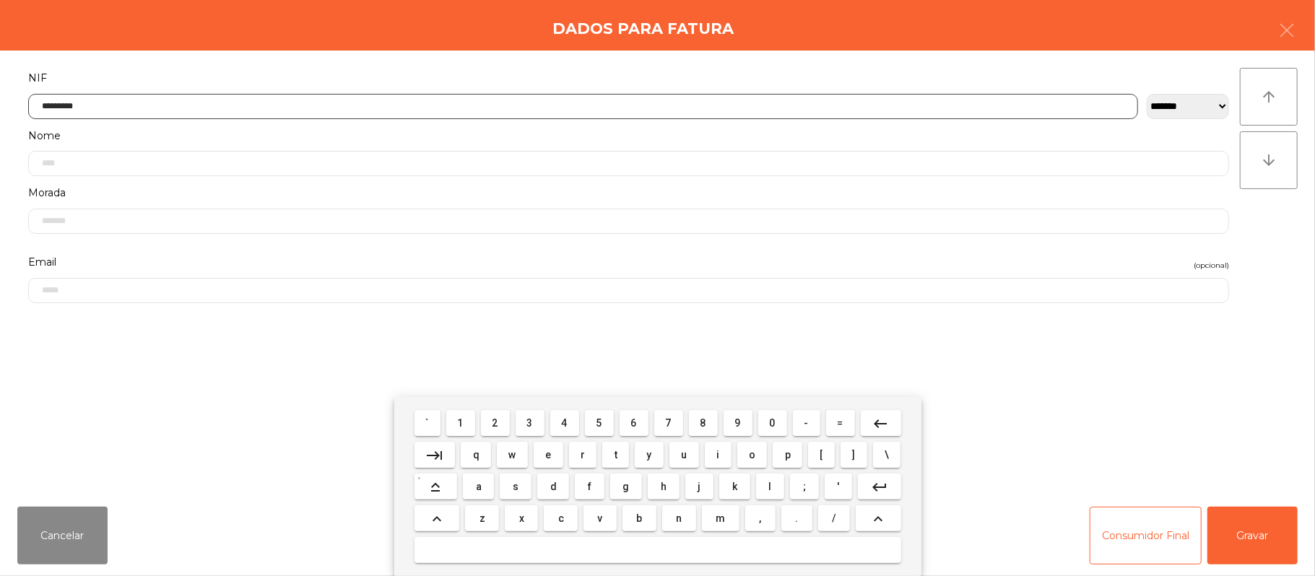
type input "*********"
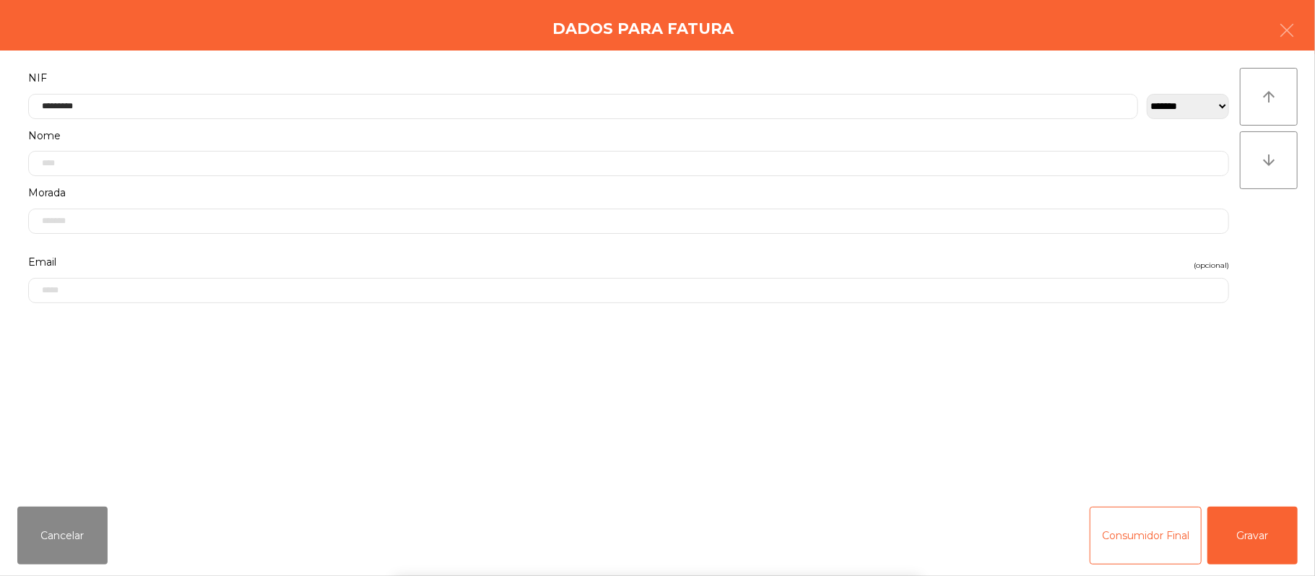
click at [1260, 511] on div "` 1 2 3 4 5 6 7 8 9 0 - = keyboard_backspace keyboard_tab q w e r t y u i o p […" at bounding box center [657, 486] width 1315 height 179
click at [1262, 526] on button "Gravar" at bounding box center [1252, 536] width 90 height 58
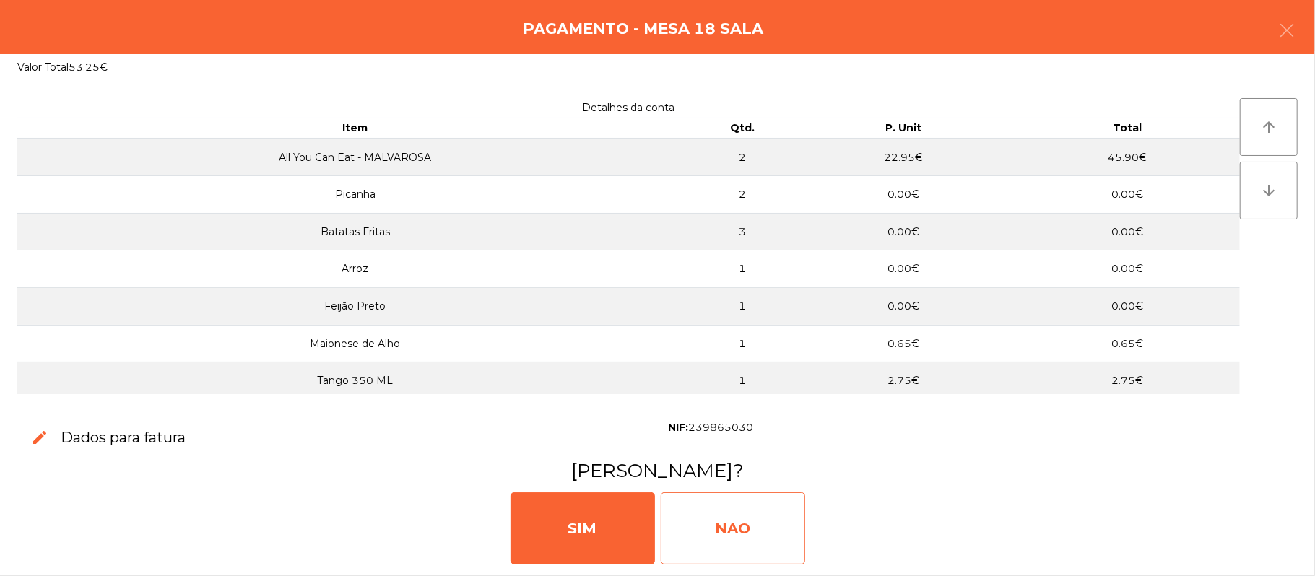
click at [778, 509] on div "NAO" at bounding box center [733, 529] width 144 height 72
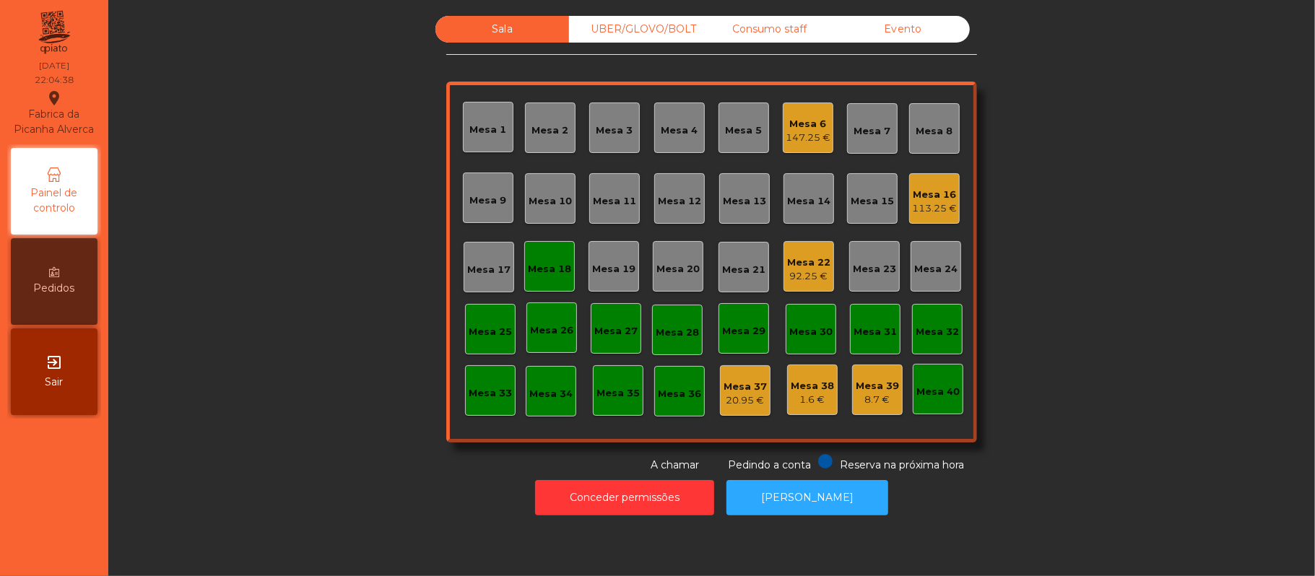
click at [552, 254] on div "Mesa 18" at bounding box center [549, 266] width 51 height 51
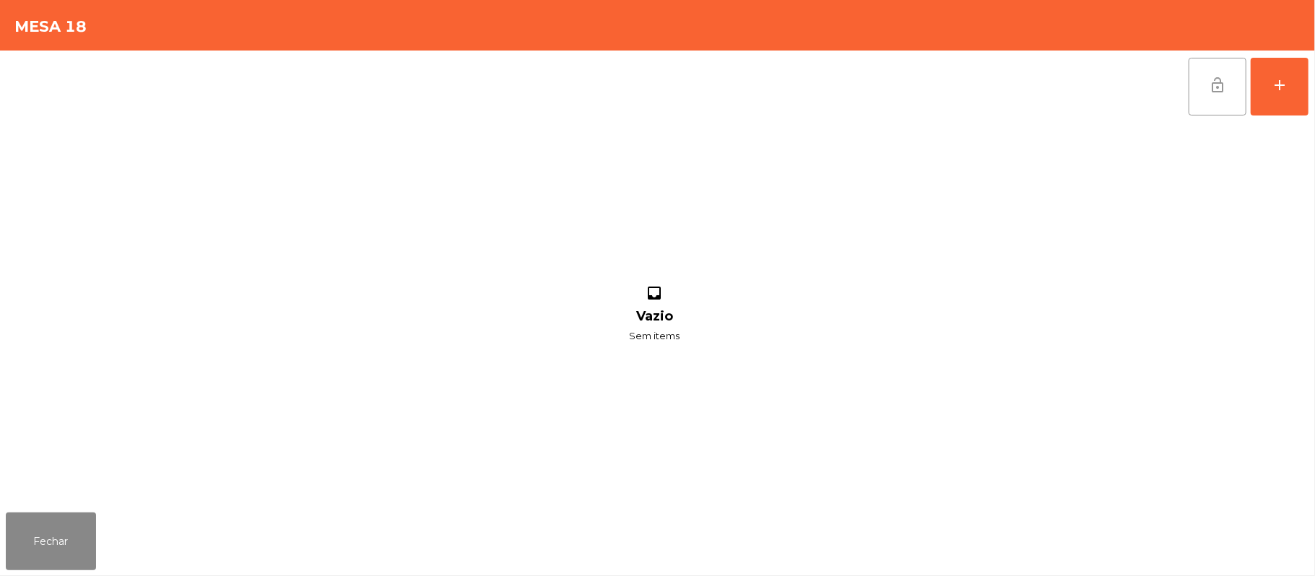
click at [1220, 96] on button "lock_open" at bounding box center [1218, 87] width 58 height 58
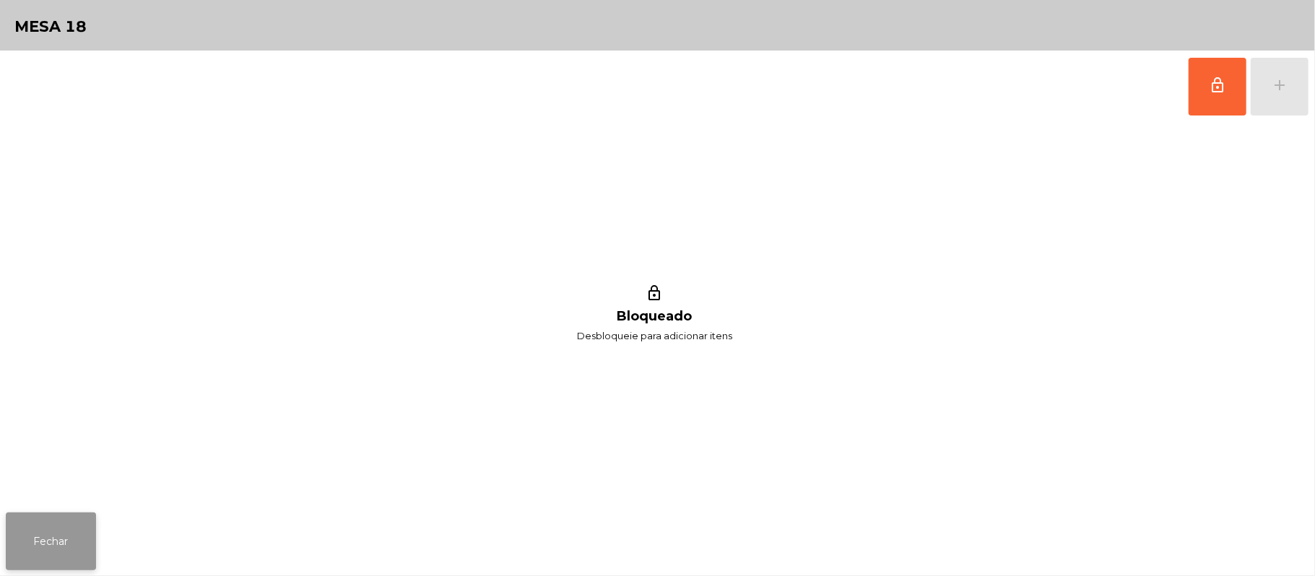
click at [82, 521] on button "Fechar" at bounding box center [51, 542] width 90 height 58
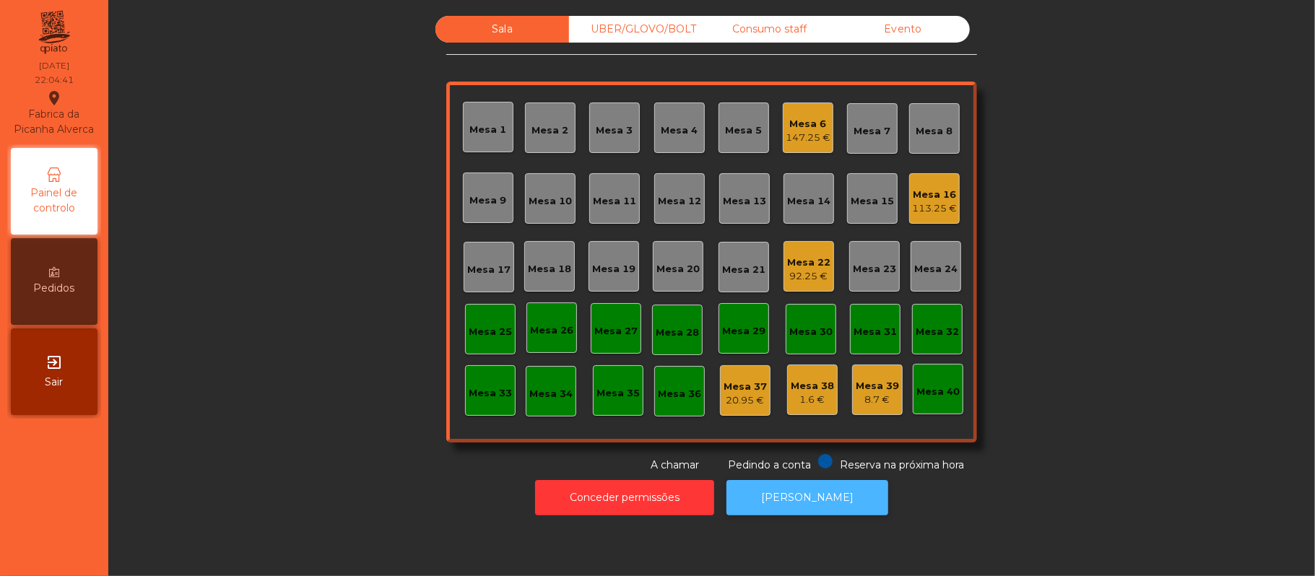
click at [789, 498] on button "[PERSON_NAME]" at bounding box center [808, 497] width 162 height 35
click at [919, 209] on div "113.25 €" at bounding box center [934, 208] width 45 height 14
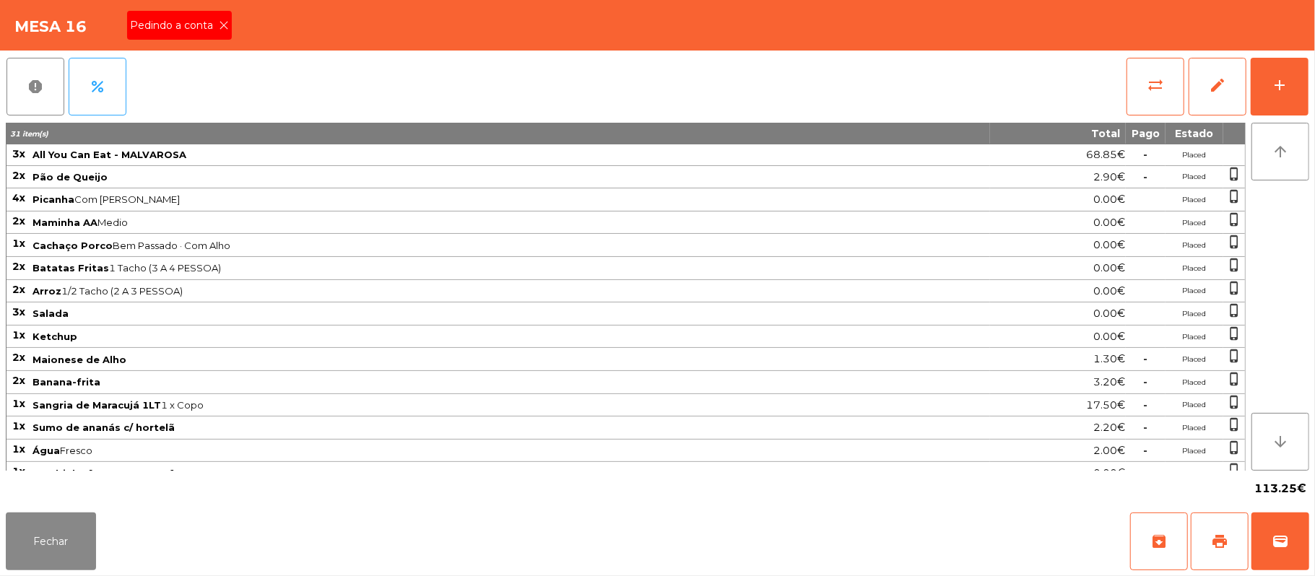
click at [201, 26] on span "Pedindo a conta" at bounding box center [174, 25] width 89 height 15
click at [1232, 555] on button "print" at bounding box center [1220, 542] width 58 height 58
click at [1310, 553] on div "Fechar archive print wallet" at bounding box center [657, 541] width 1315 height 69
click at [1310, 540] on div "Fechar archive print wallet" at bounding box center [657, 541] width 1315 height 69
click at [1272, 532] on button "wallet" at bounding box center [1281, 542] width 58 height 58
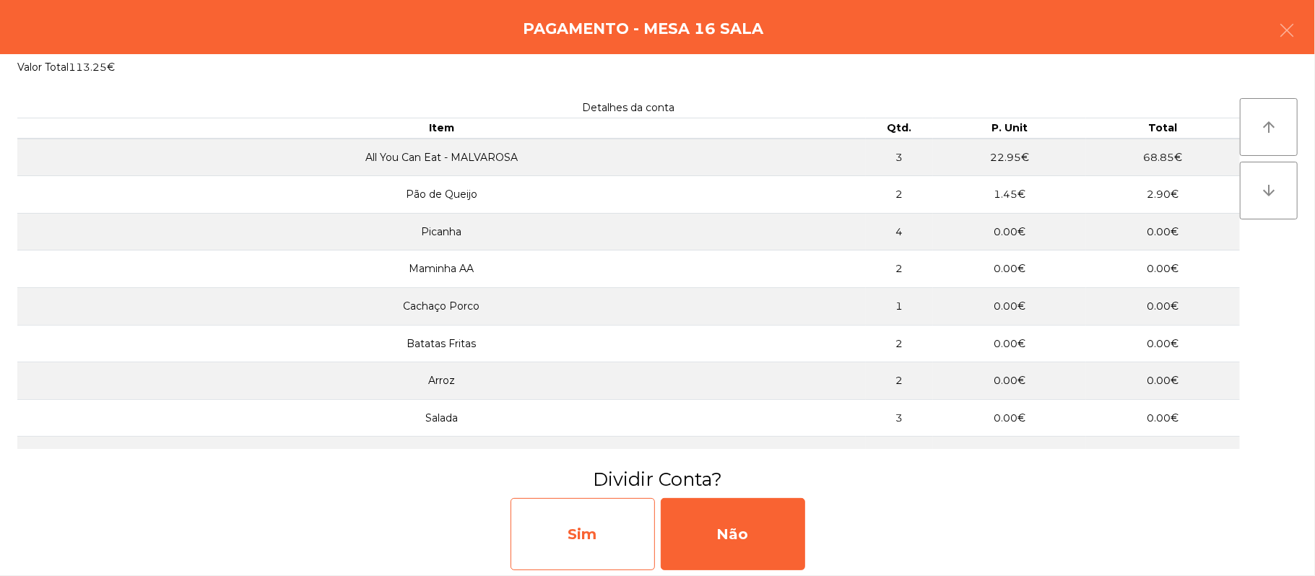
click at [602, 526] on div "Sim" at bounding box center [583, 534] width 144 height 72
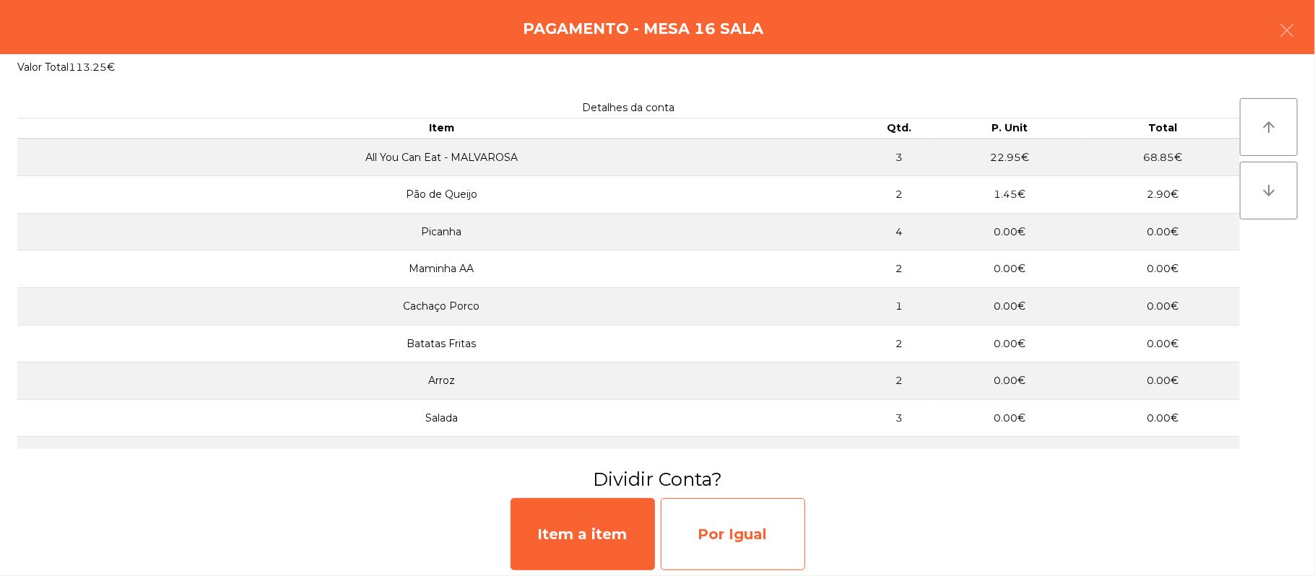
click at [720, 529] on div "Por Igual" at bounding box center [733, 534] width 144 height 72
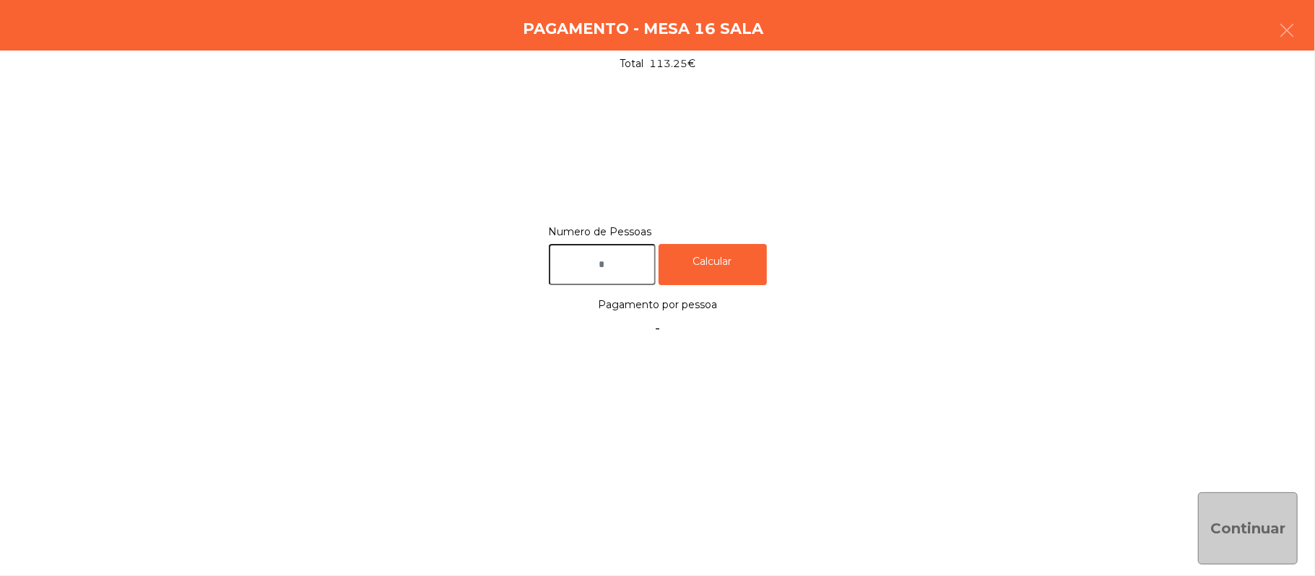
click at [573, 264] on input "text" at bounding box center [602, 264] width 107 height 41
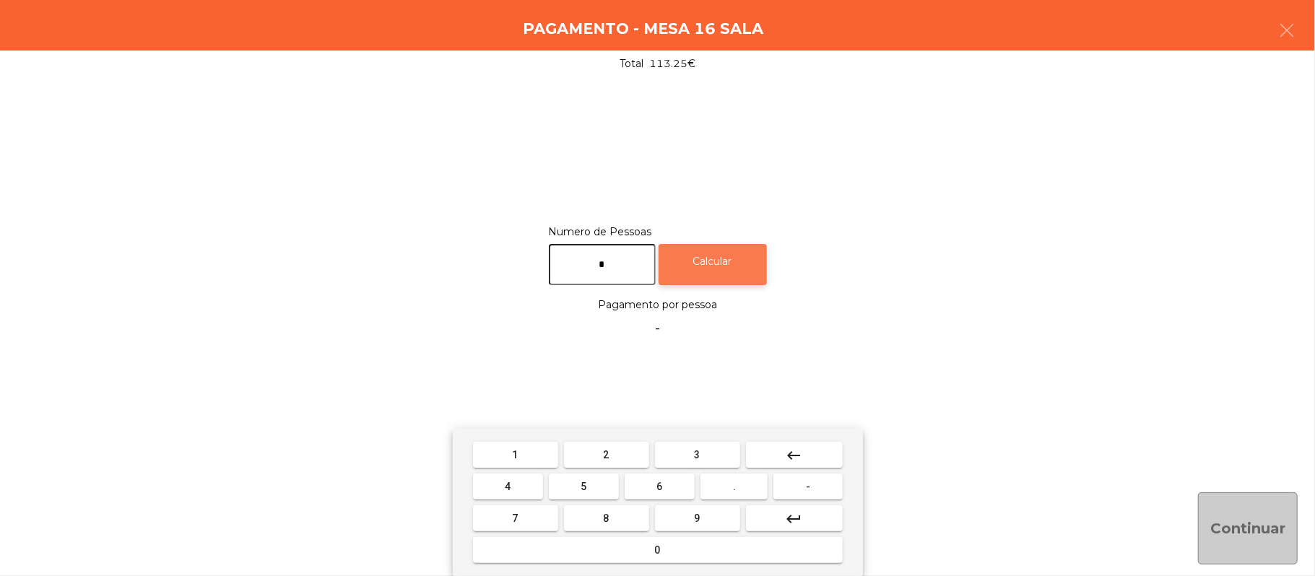
type input "*"
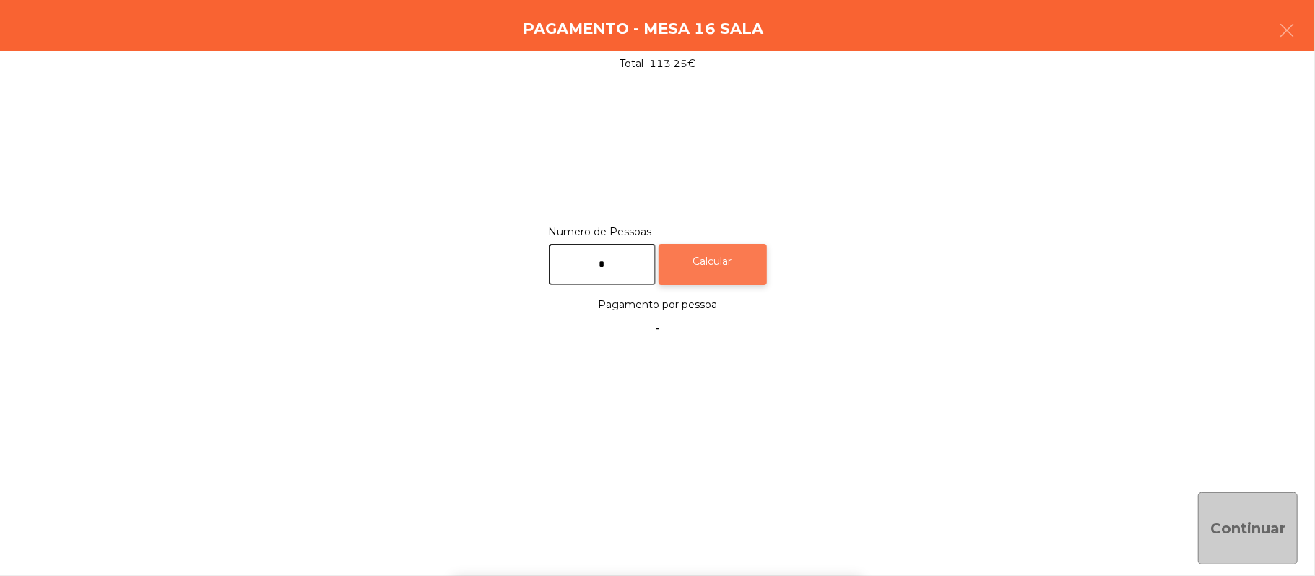
click at [722, 257] on div "Calcular" at bounding box center [713, 264] width 108 height 41
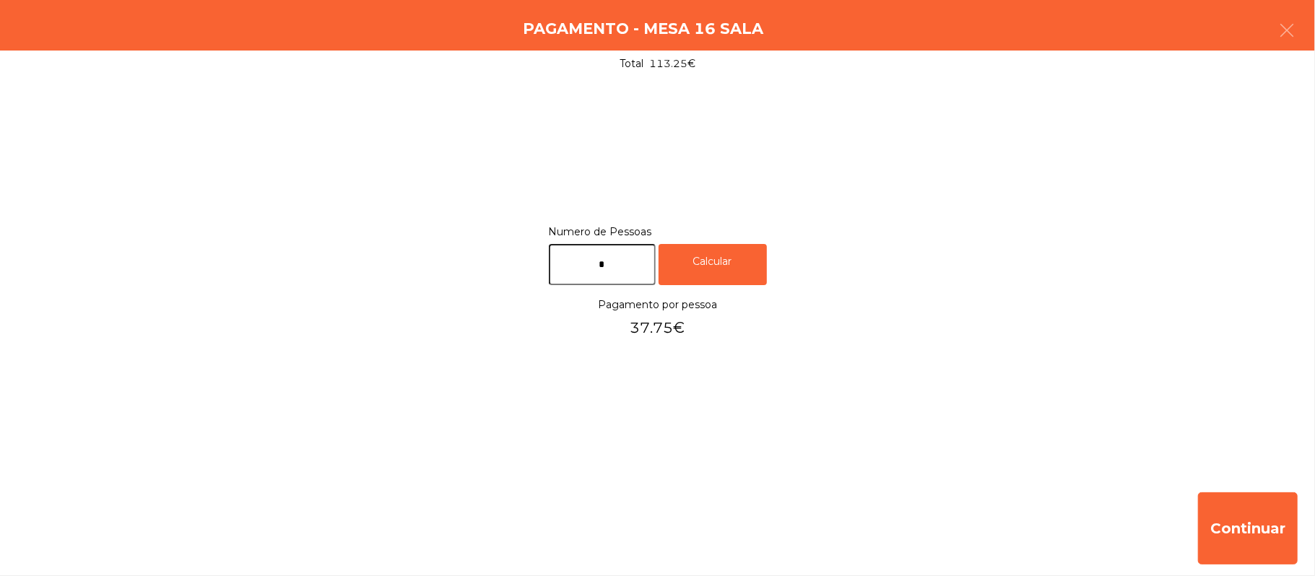
click at [1314, 32] on div "Pagamento - Mesa 16 Sala" at bounding box center [657, 25] width 1315 height 51
click at [1290, 33] on icon "button" at bounding box center [1286, 30] width 17 height 17
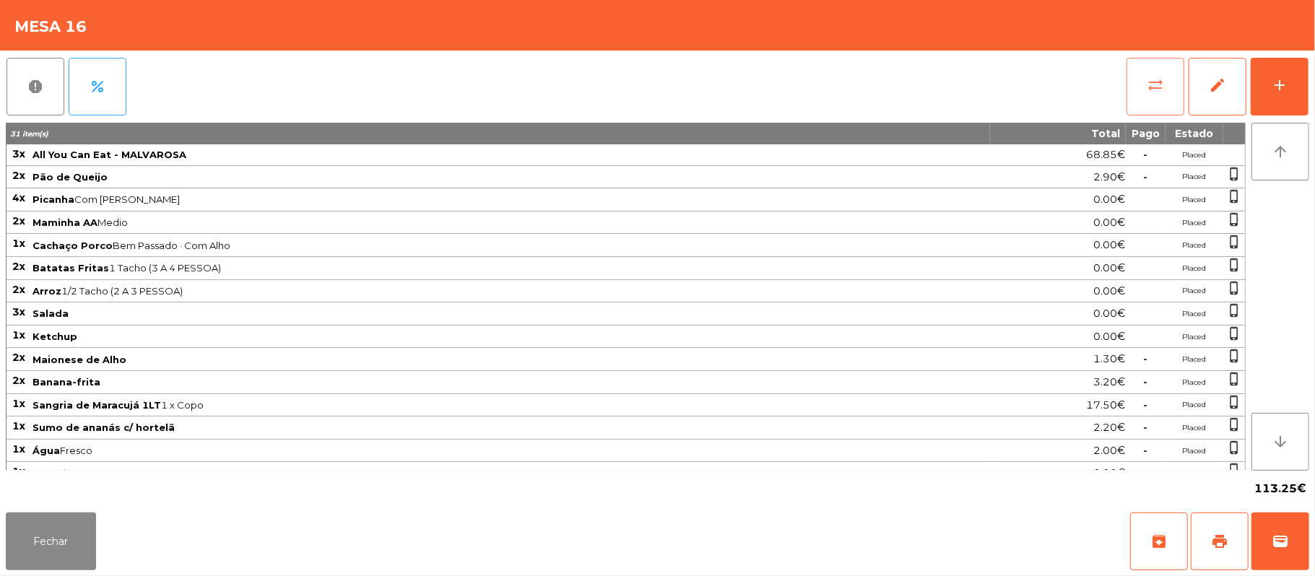
click at [1142, 82] on button "sync_alt" at bounding box center [1156, 87] width 58 height 58
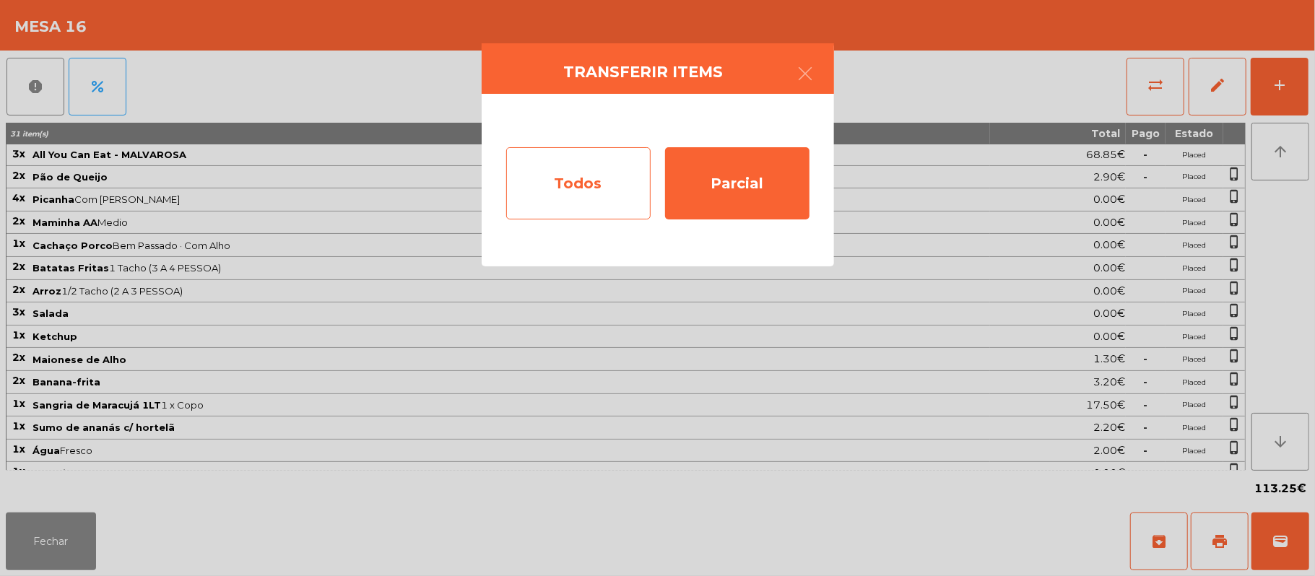
click at [599, 192] on div "Todos" at bounding box center [578, 183] width 144 height 72
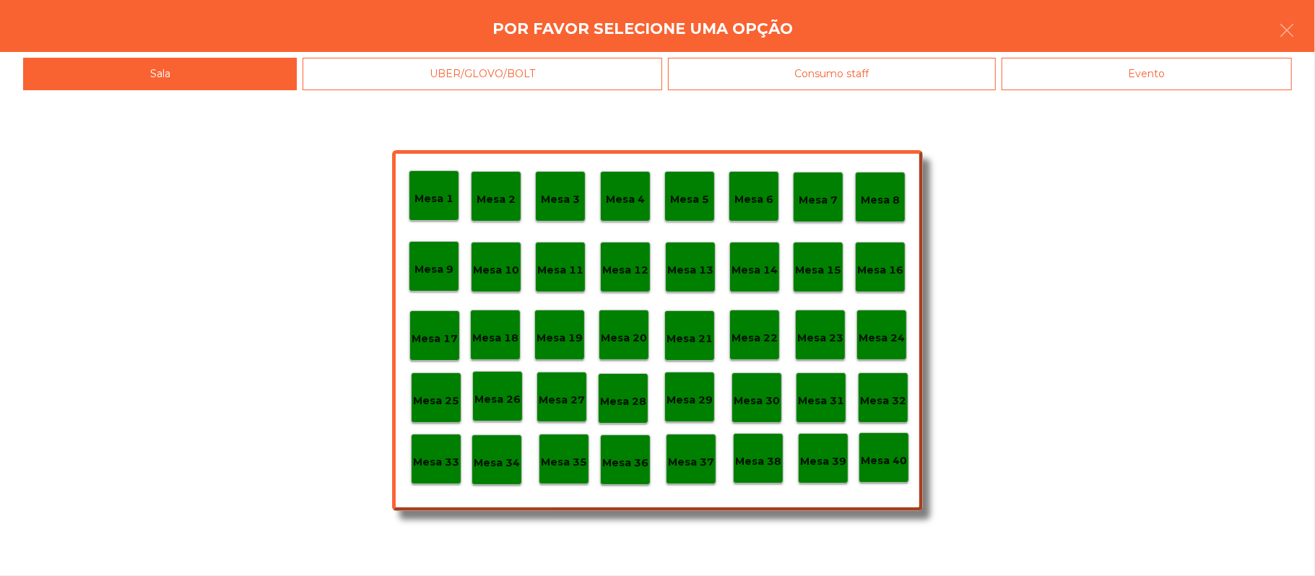
click at [1233, 73] on div "Evento" at bounding box center [1147, 74] width 290 height 32
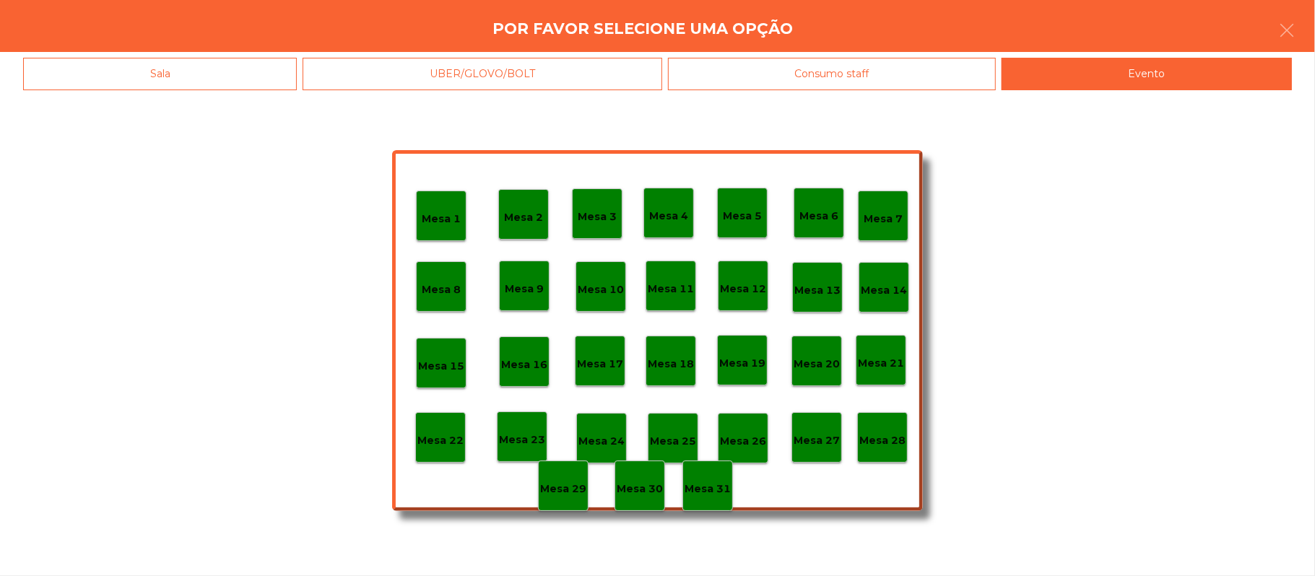
click at [882, 443] on p "Mesa 28" at bounding box center [882, 441] width 46 height 17
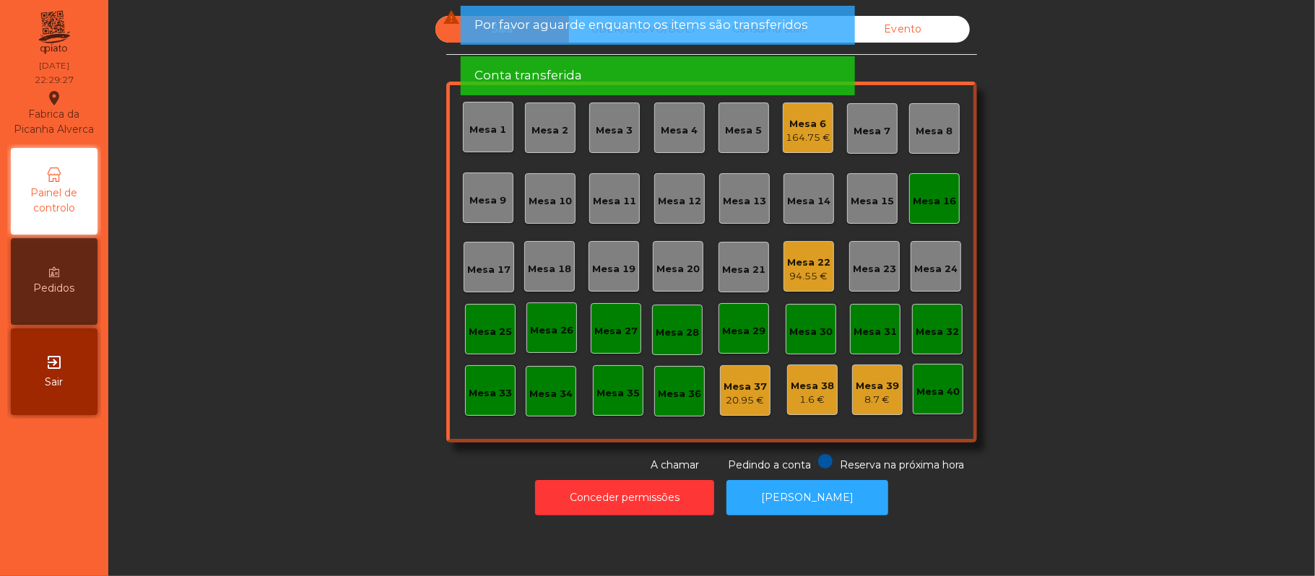
click at [795, 264] on div "Mesa 22" at bounding box center [808, 263] width 43 height 14
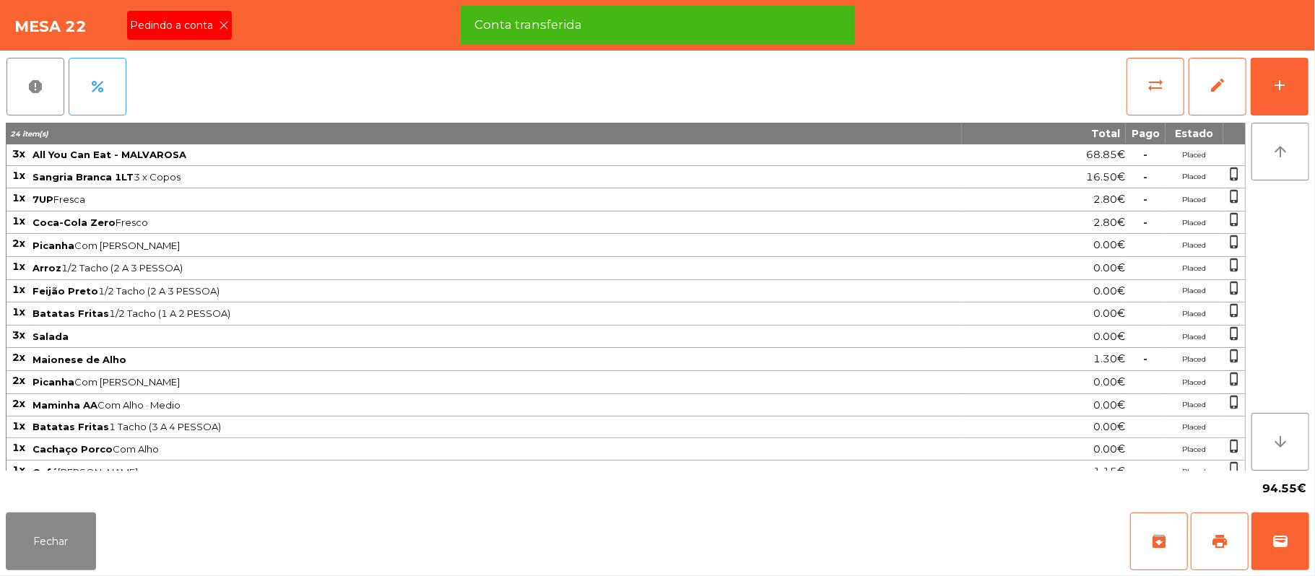
click at [222, 32] on div "Pedindo a conta" at bounding box center [179, 25] width 105 height 29
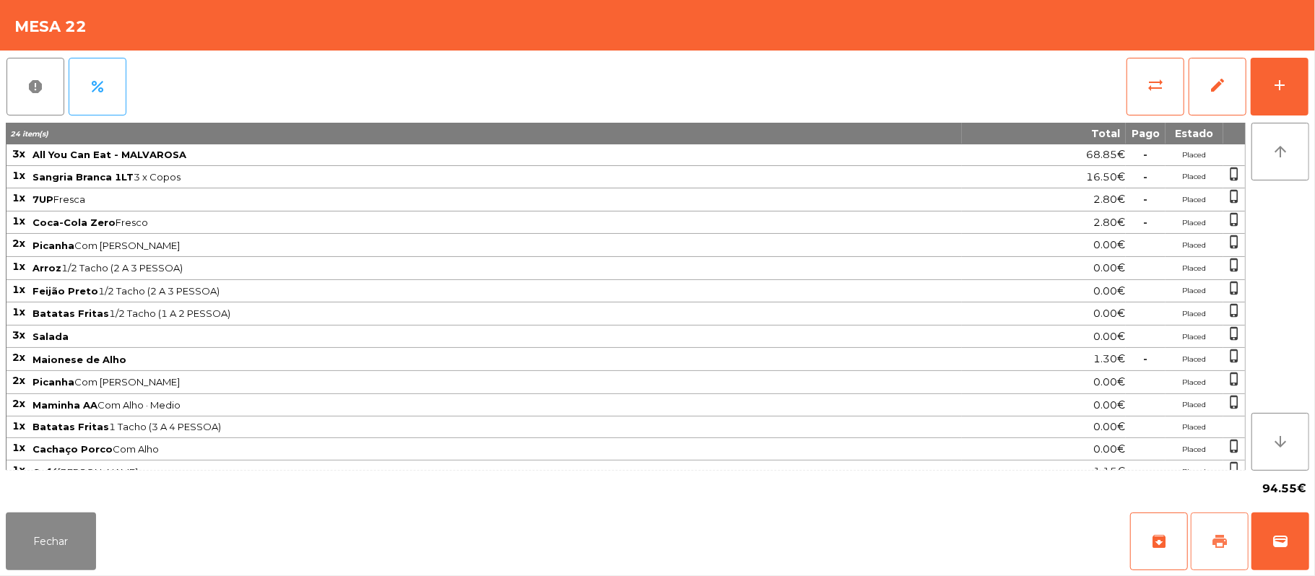
click at [1207, 535] on button "print" at bounding box center [1220, 542] width 58 height 58
click at [72, 538] on button "Fechar" at bounding box center [51, 542] width 90 height 58
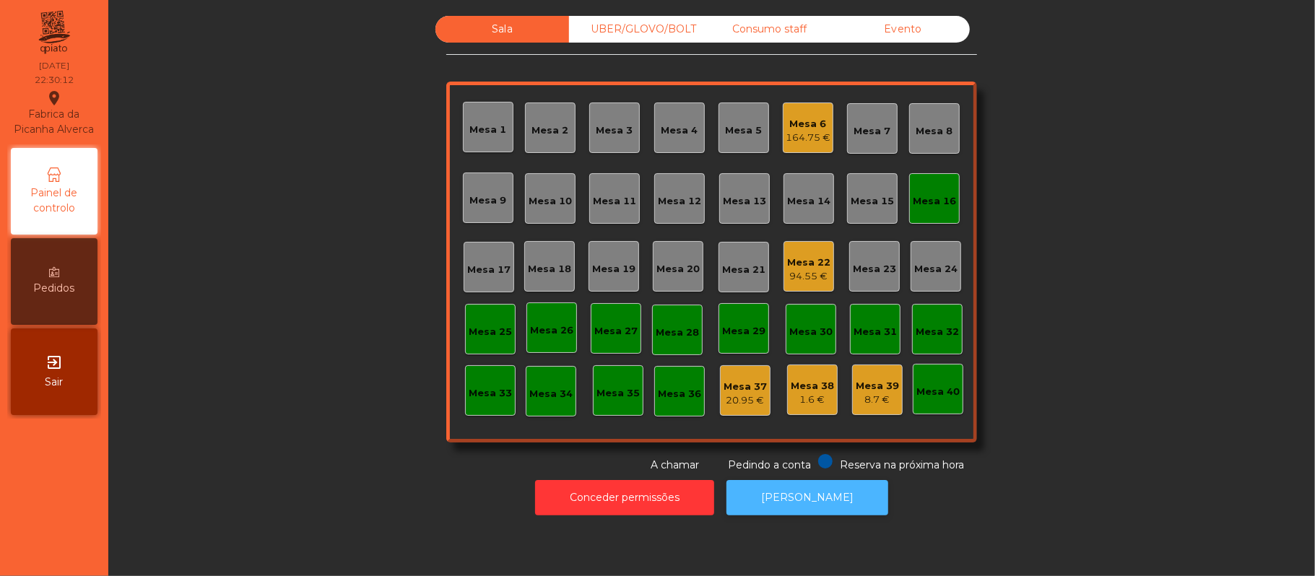
click at [784, 503] on button "[PERSON_NAME]" at bounding box center [808, 497] width 162 height 35
click at [810, 134] on div "164.75 €" at bounding box center [808, 138] width 45 height 14
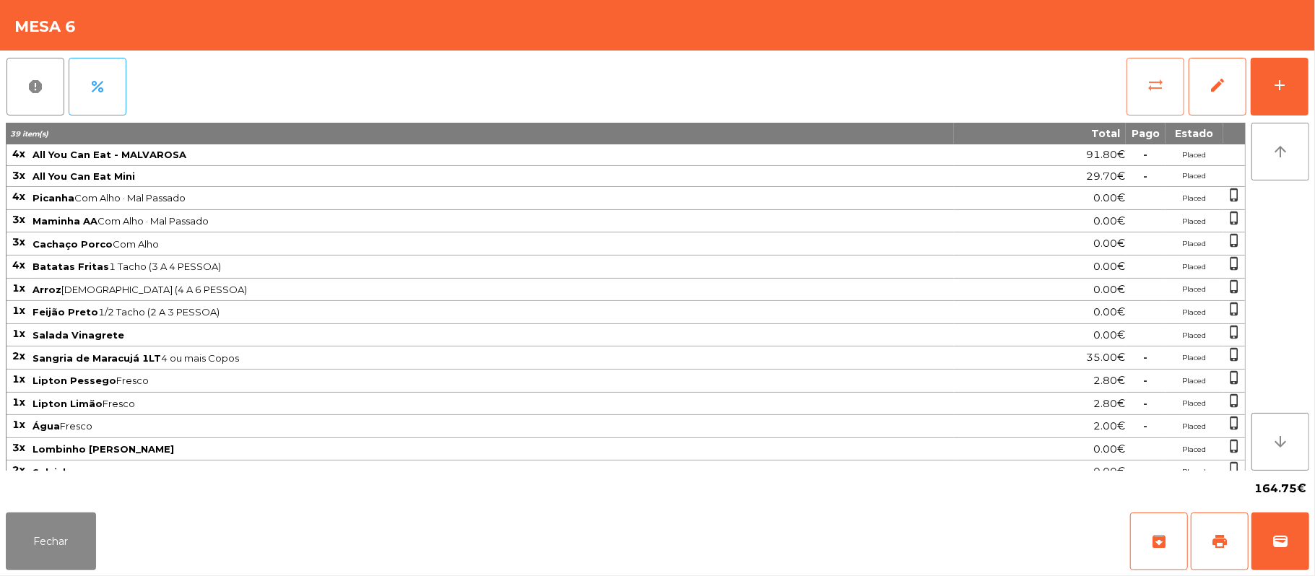
click at [1133, 99] on button "sync_alt" at bounding box center [1156, 87] width 58 height 58
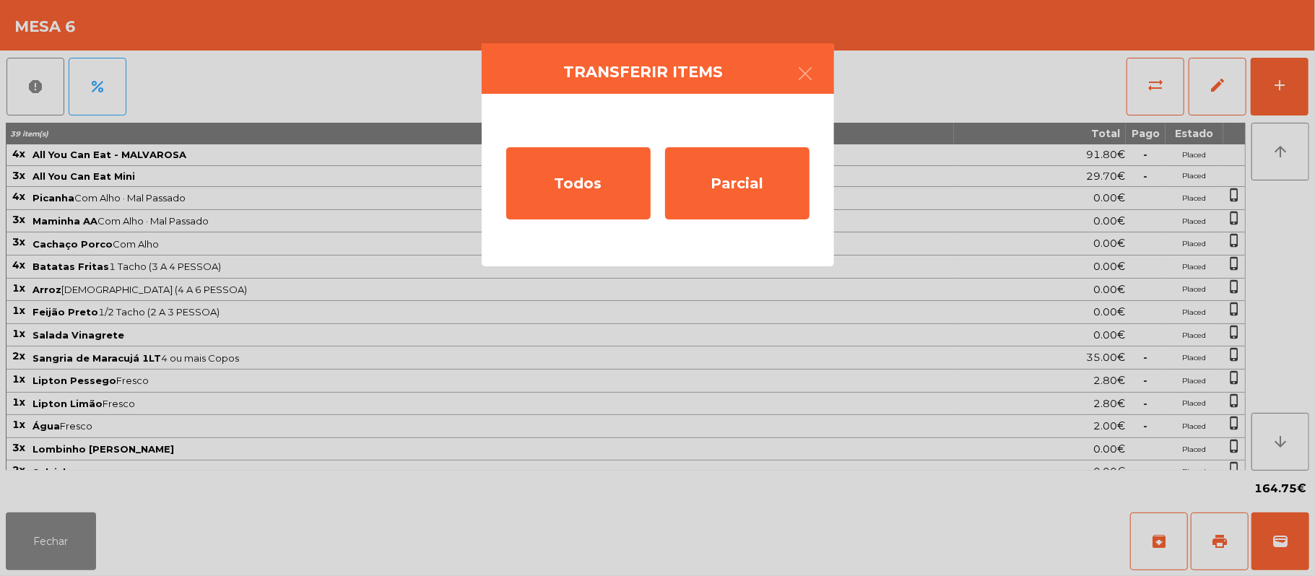
click at [174, 527] on ngb-modal-window "Transferir items Todos Parcial" at bounding box center [657, 288] width 1315 height 576
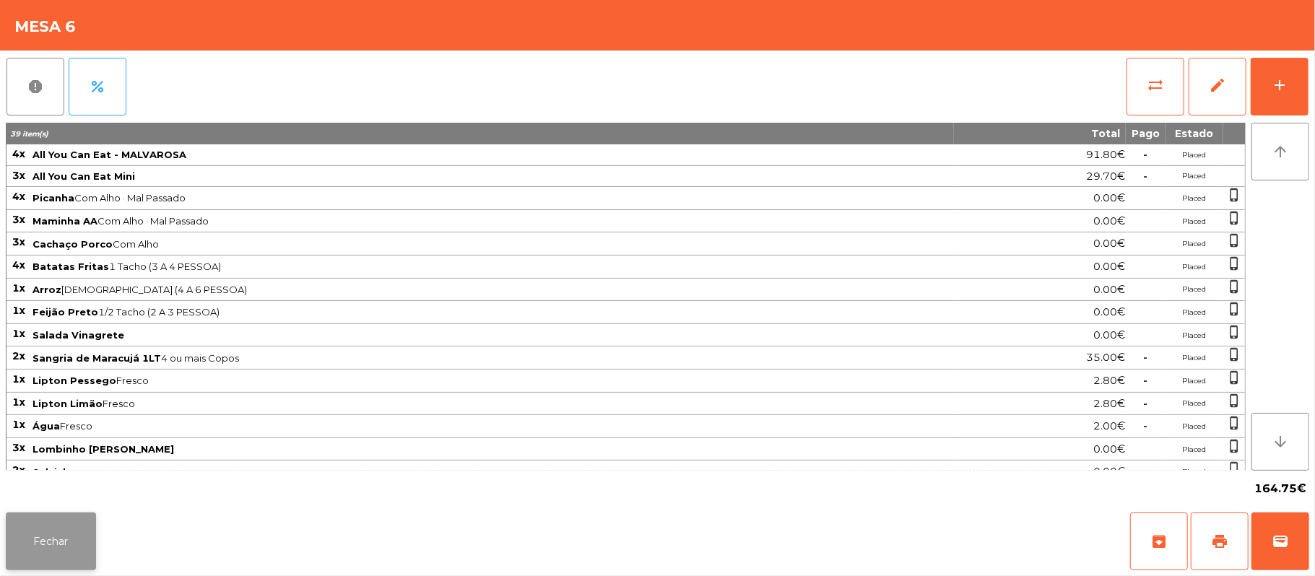
click at [55, 550] on button "Fechar" at bounding box center [51, 542] width 90 height 58
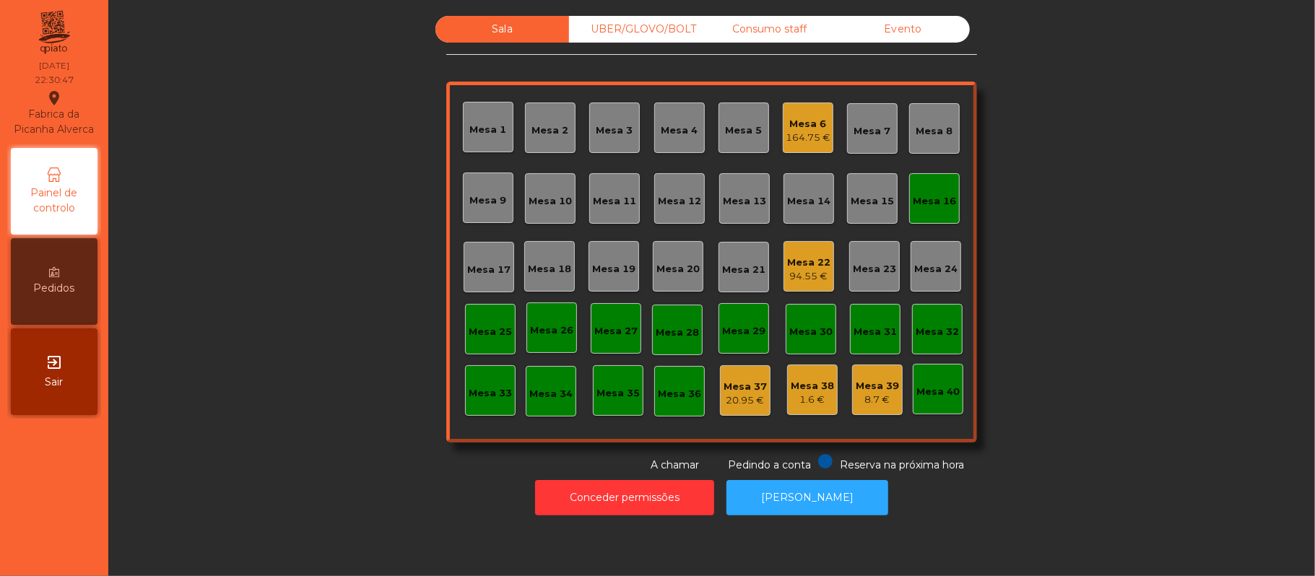
click at [809, 269] on div "94.55 €" at bounding box center [808, 276] width 43 height 14
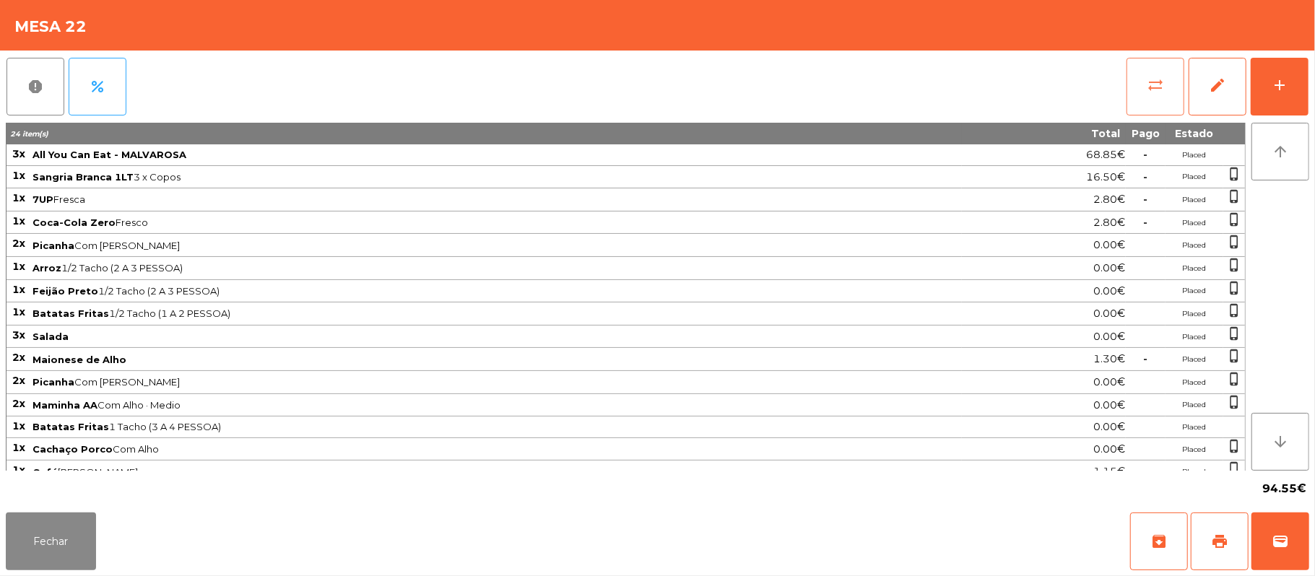
click at [1140, 93] on button "sync_alt" at bounding box center [1156, 87] width 58 height 58
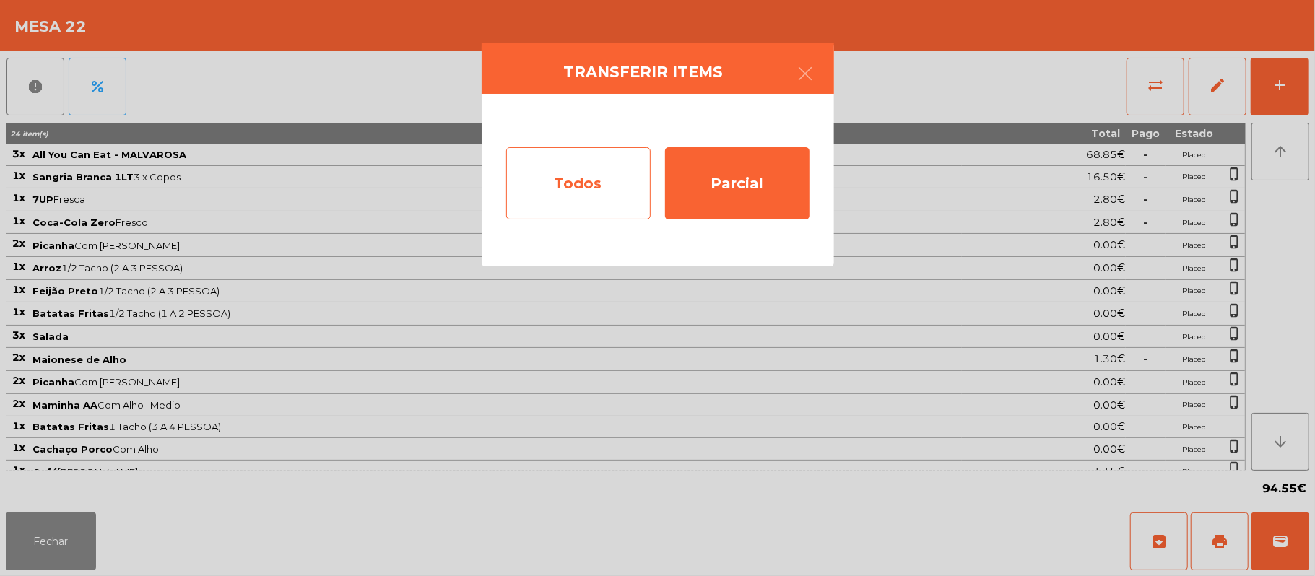
click at [592, 197] on div "Todos" at bounding box center [578, 183] width 144 height 72
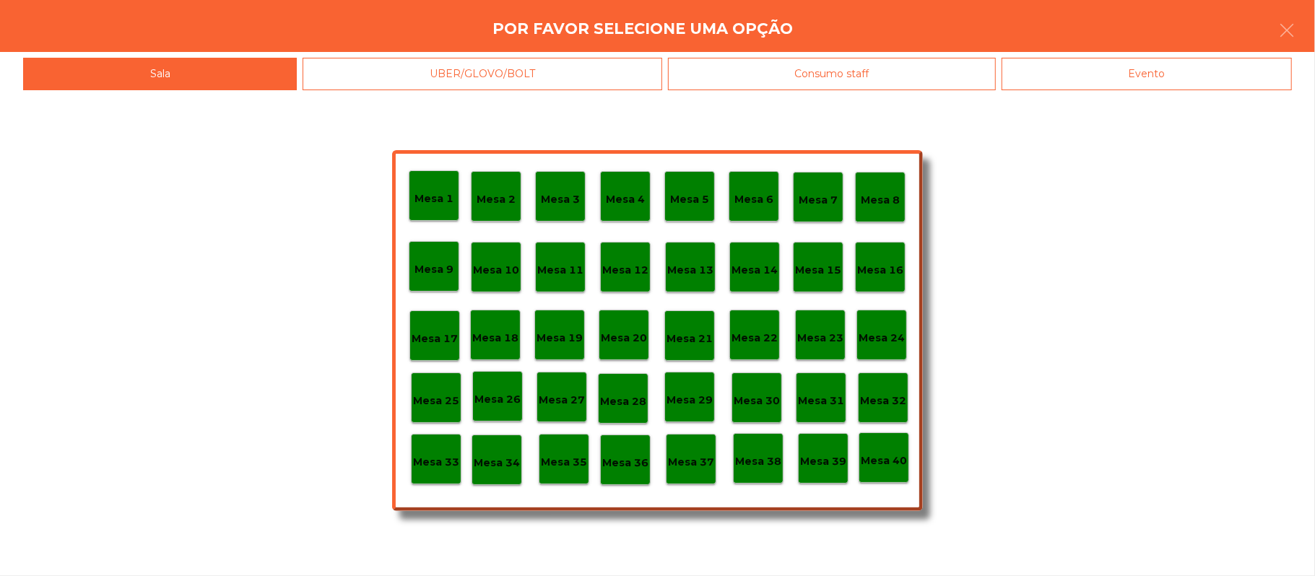
click at [1139, 73] on div "Evento" at bounding box center [1147, 74] width 290 height 32
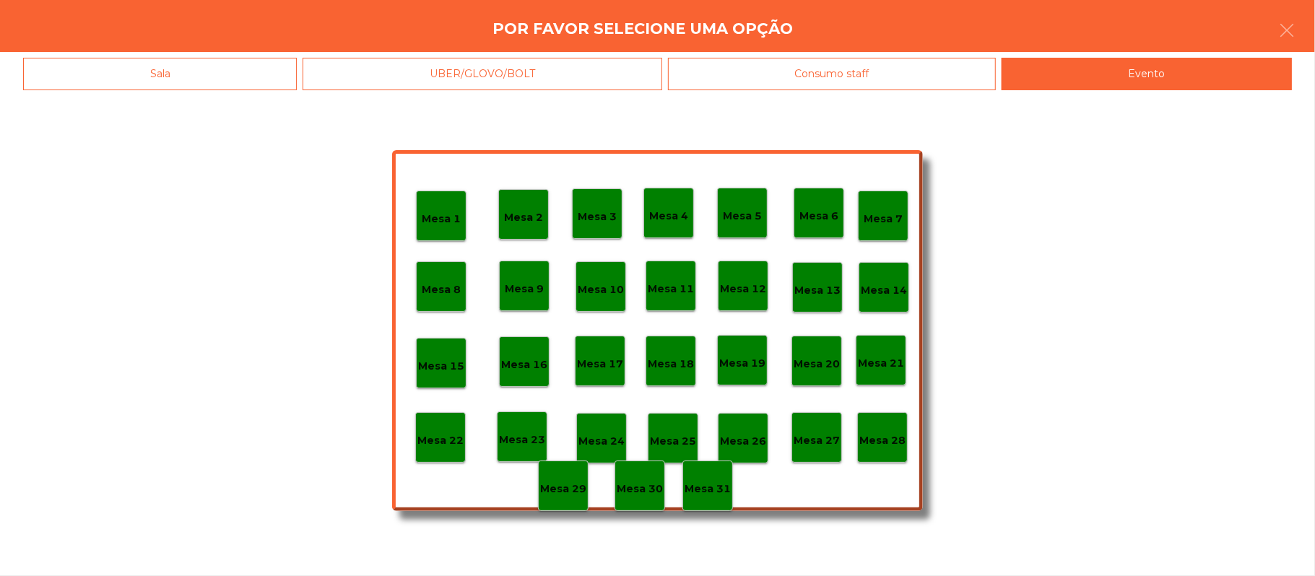
click at [890, 442] on p "Mesa 28" at bounding box center [882, 441] width 46 height 17
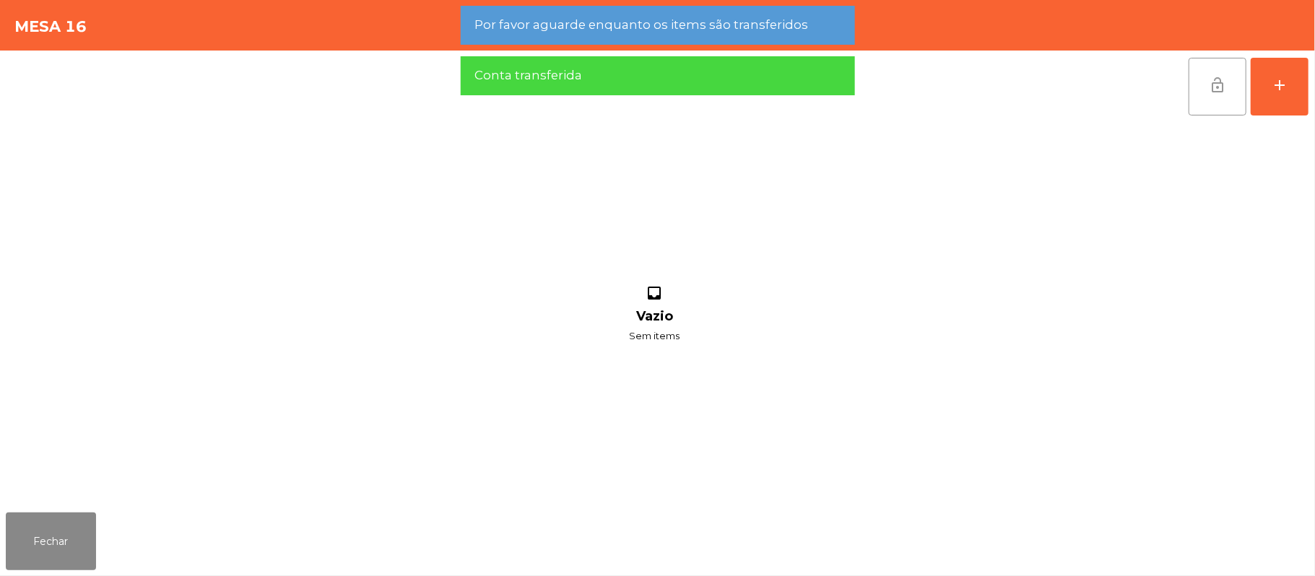
click at [1194, 90] on button "lock_open" at bounding box center [1218, 87] width 58 height 58
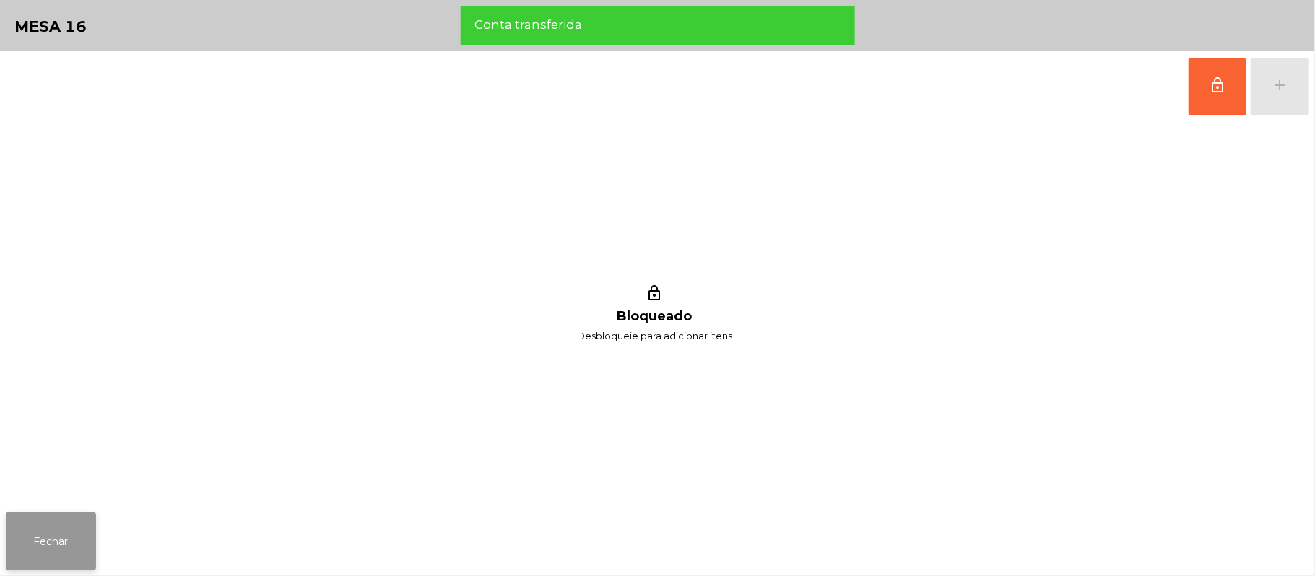
click at [92, 542] on button "Fechar" at bounding box center [51, 542] width 90 height 58
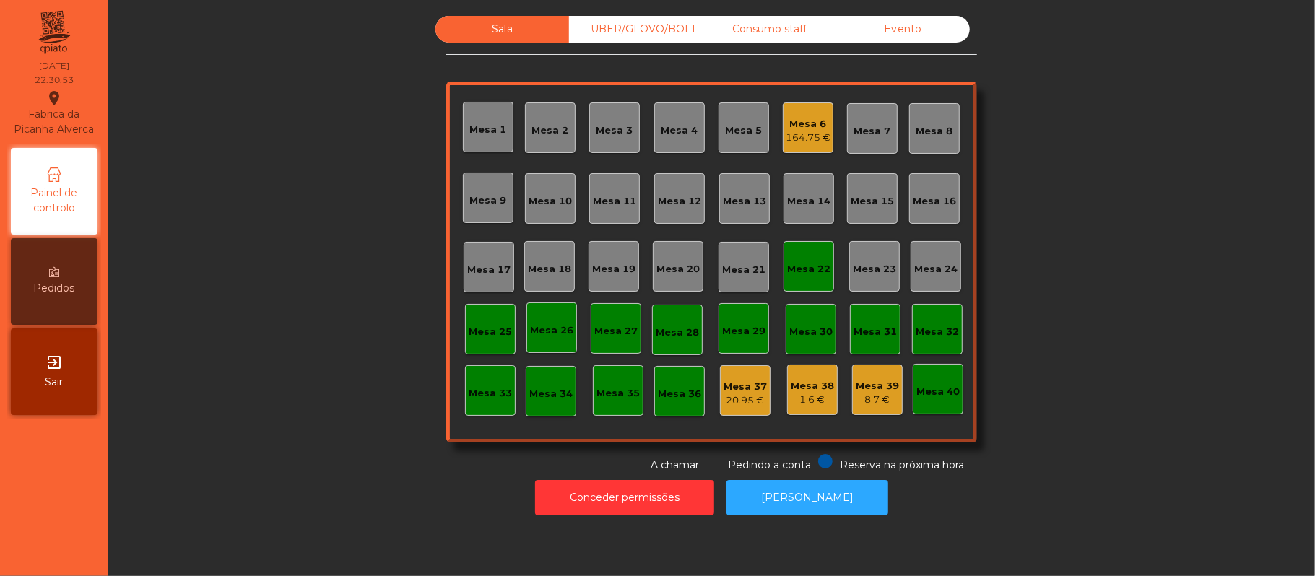
click at [810, 262] on div "Mesa 22" at bounding box center [808, 269] width 43 height 14
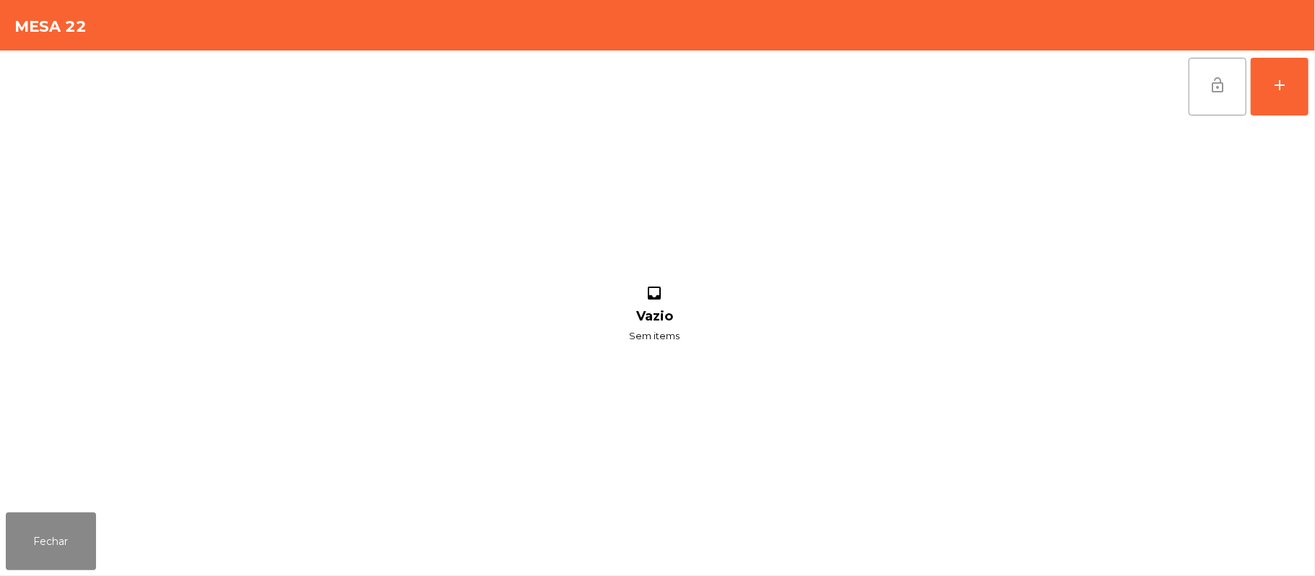
click at [1202, 96] on button "lock_open" at bounding box center [1218, 87] width 58 height 58
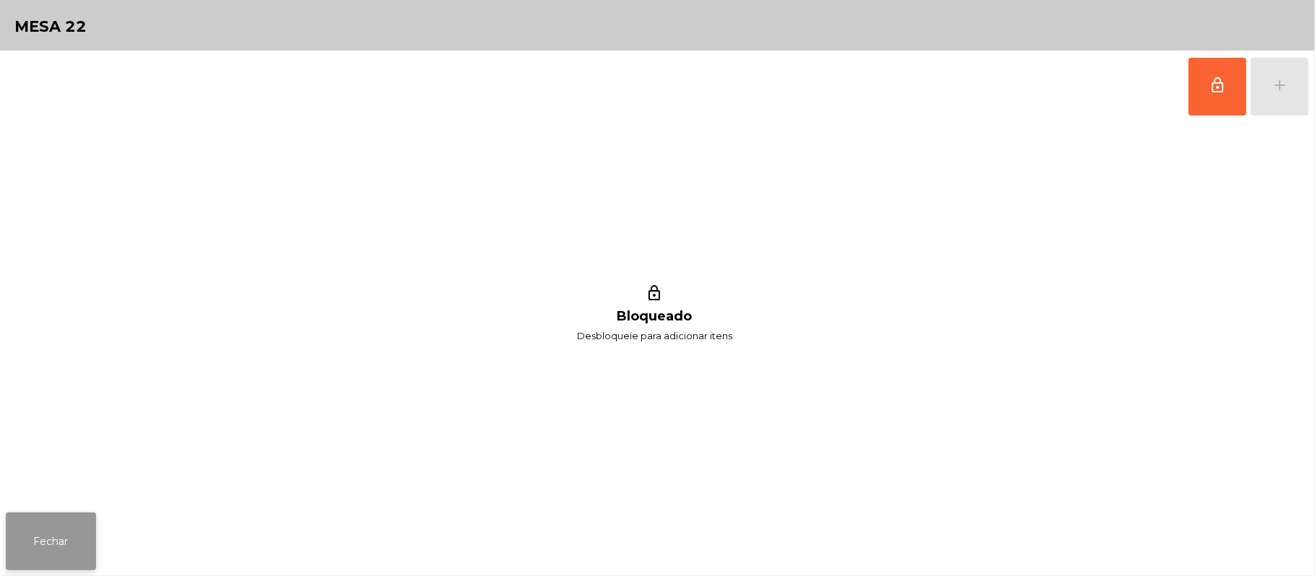
click at [79, 545] on button "Fechar" at bounding box center [51, 542] width 90 height 58
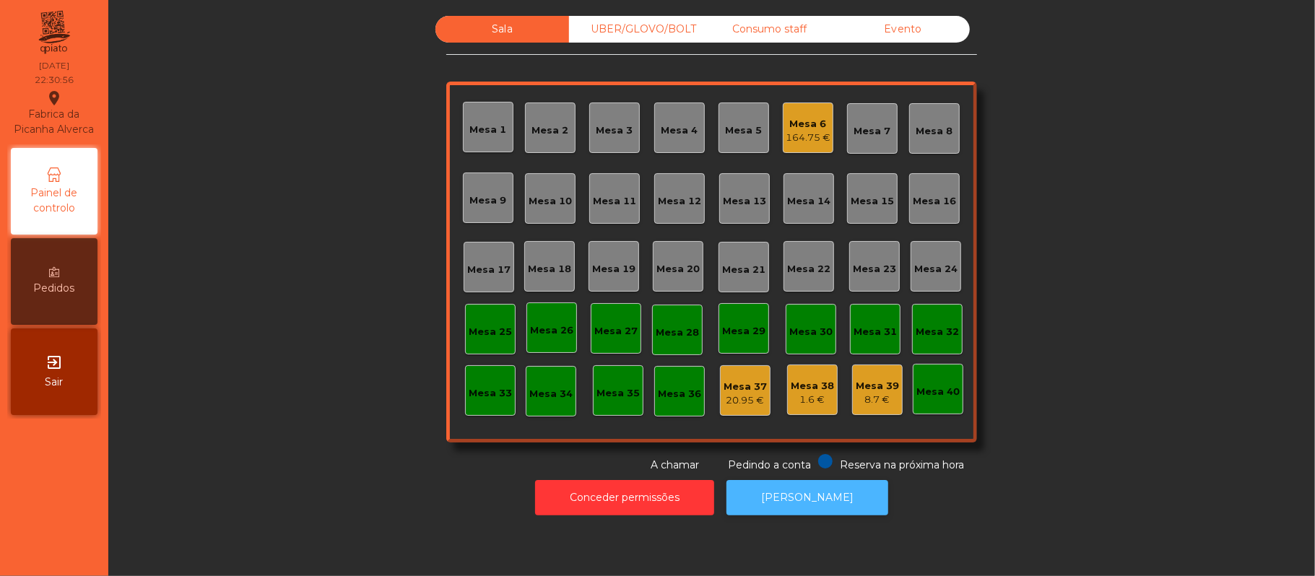
click at [786, 503] on button "[PERSON_NAME]" at bounding box center [808, 497] width 162 height 35
click at [820, 540] on div "Sala UBER/GLOVO/BOLT Consumo staff Evento Mesa 1 Mesa 2 Mesa 3 Mesa 4 Mesa 5 Me…" at bounding box center [711, 288] width 1207 height 576
click at [804, 124] on div "Mesa 6" at bounding box center [808, 124] width 45 height 14
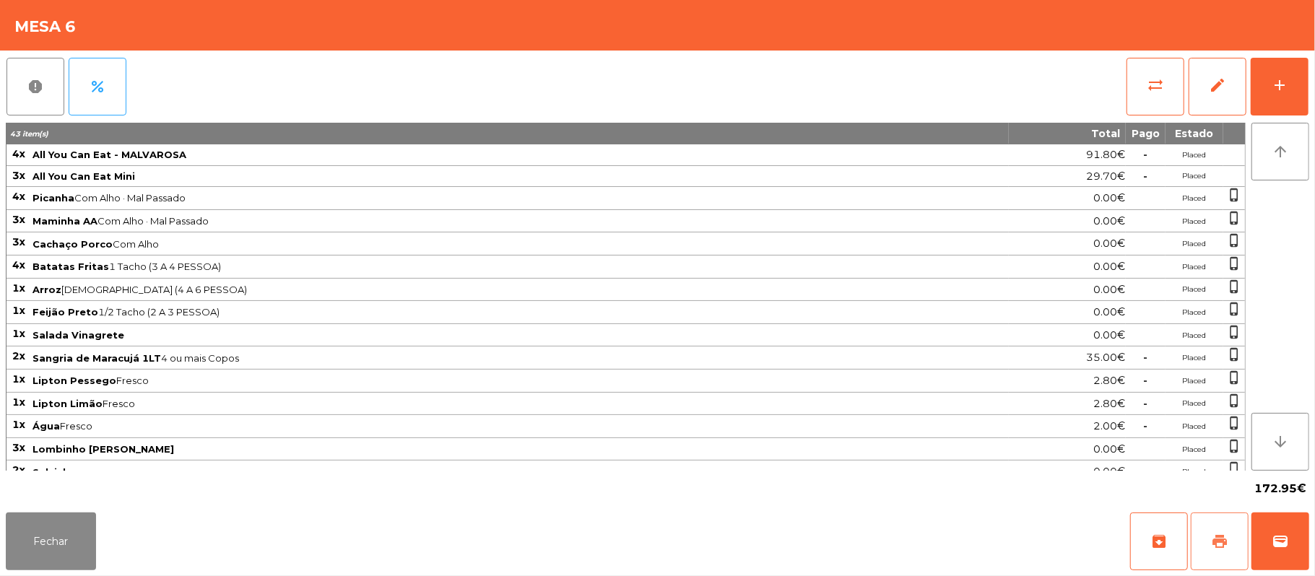
click at [1207, 527] on button "print" at bounding box center [1220, 542] width 58 height 58
click at [1145, 103] on button "sync_alt" at bounding box center [1156, 87] width 58 height 58
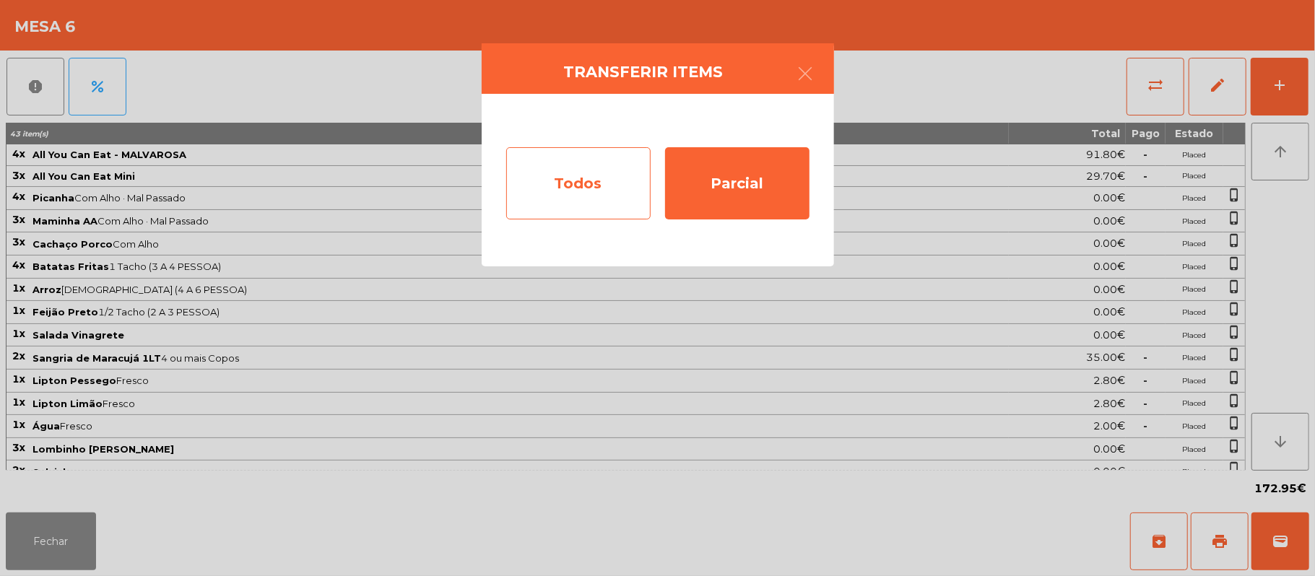
click at [590, 195] on div "Todos" at bounding box center [578, 183] width 144 height 72
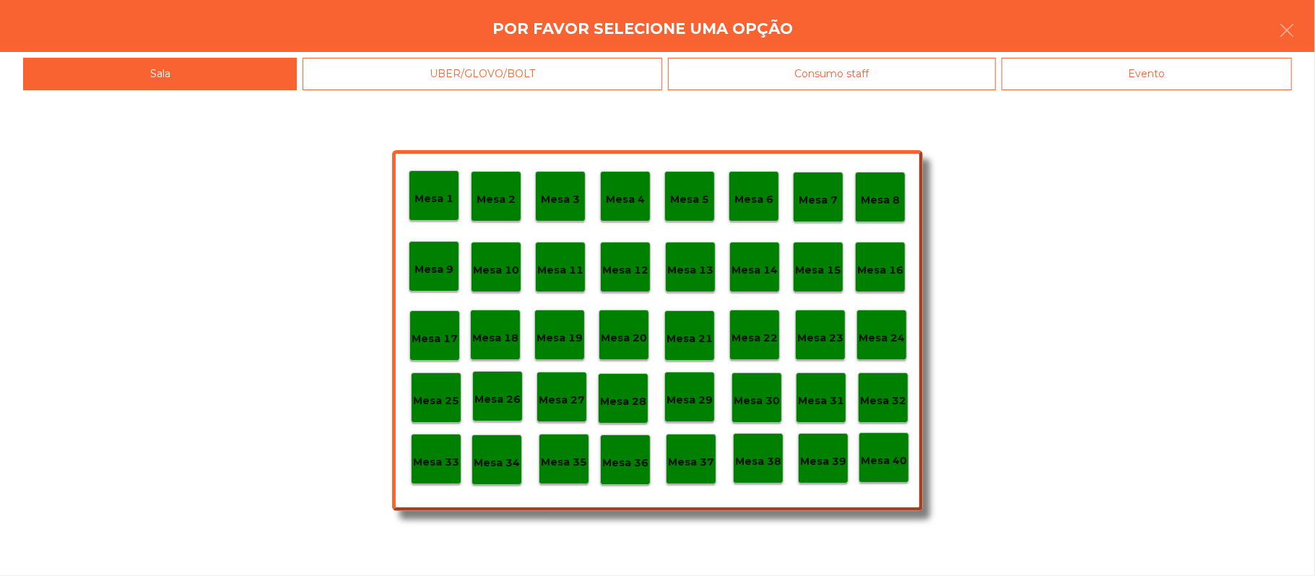
click at [1170, 84] on div "Evento" at bounding box center [1147, 74] width 290 height 32
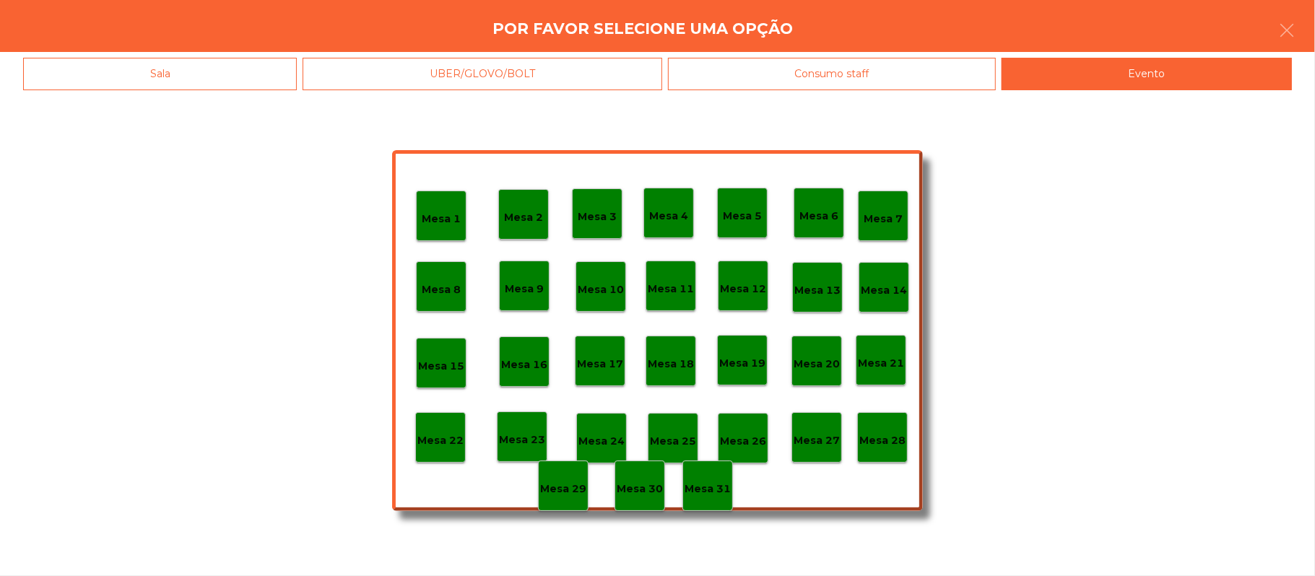
click at [895, 427] on div "Mesa 28" at bounding box center [882, 438] width 46 height 22
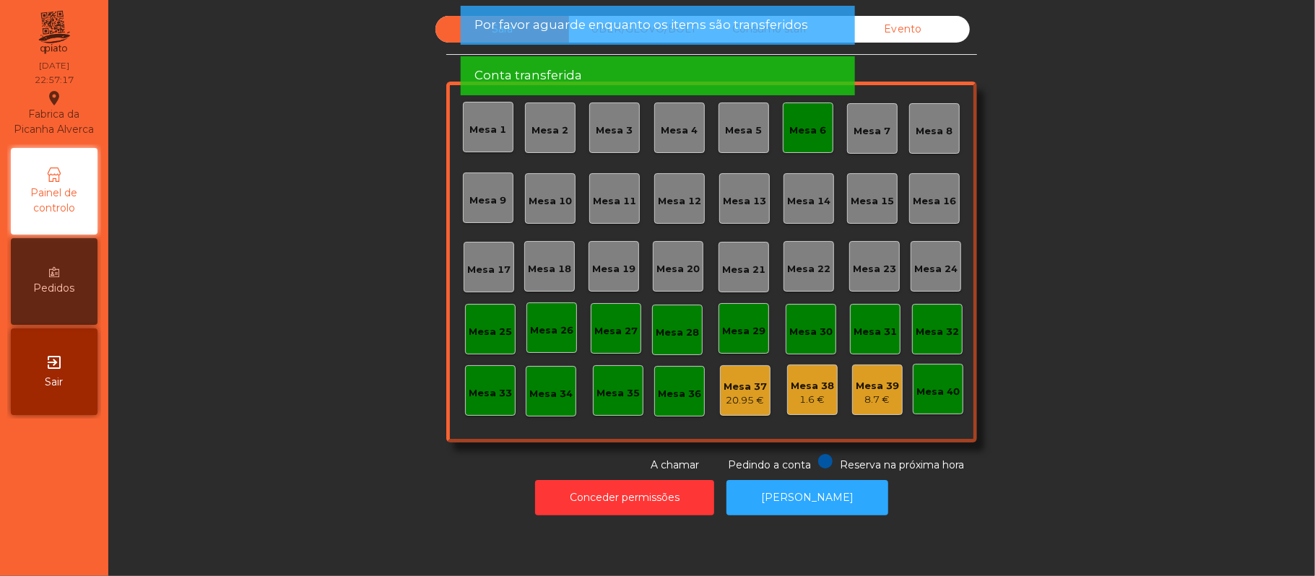
click at [797, 130] on div "Mesa 6" at bounding box center [808, 130] width 37 height 14
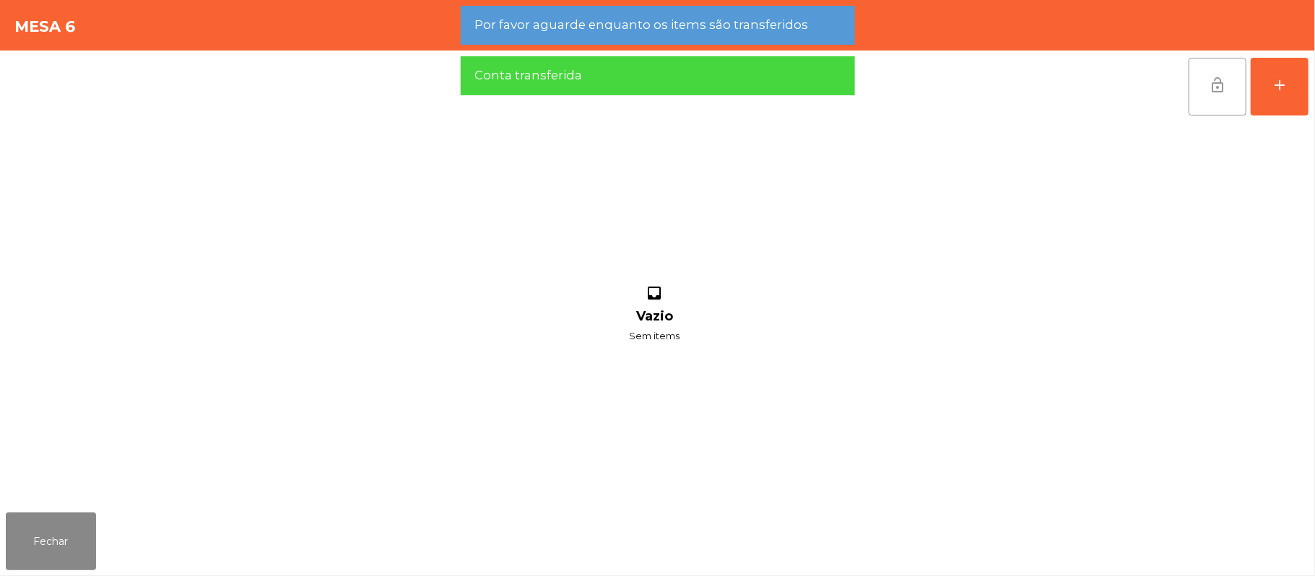
click at [1197, 84] on button "lock_open" at bounding box center [1218, 87] width 58 height 58
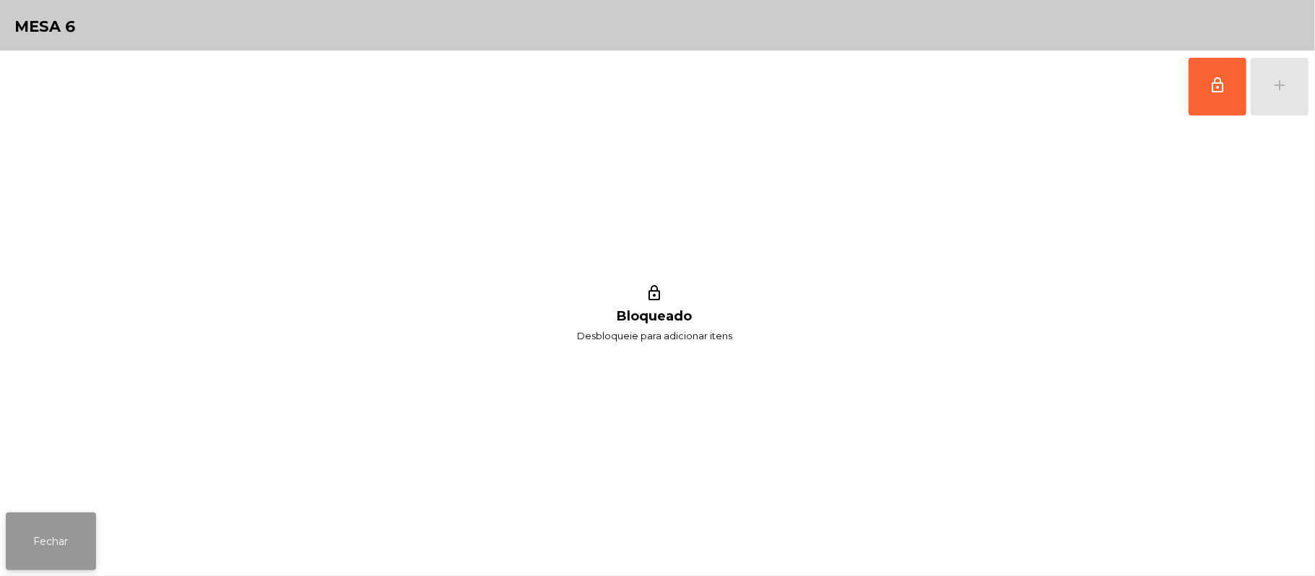
click at [74, 521] on button "Fechar" at bounding box center [51, 542] width 90 height 58
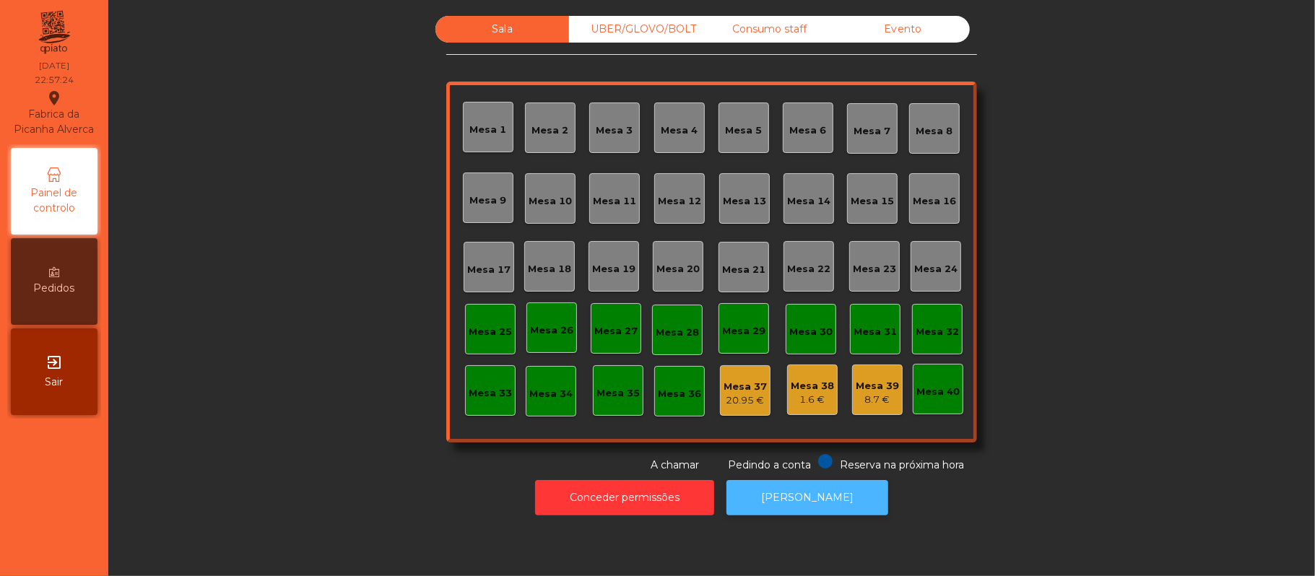
click at [784, 497] on button "[PERSON_NAME]" at bounding box center [808, 497] width 162 height 35
click at [776, 22] on div "Consumo staff" at bounding box center [770, 29] width 134 height 27
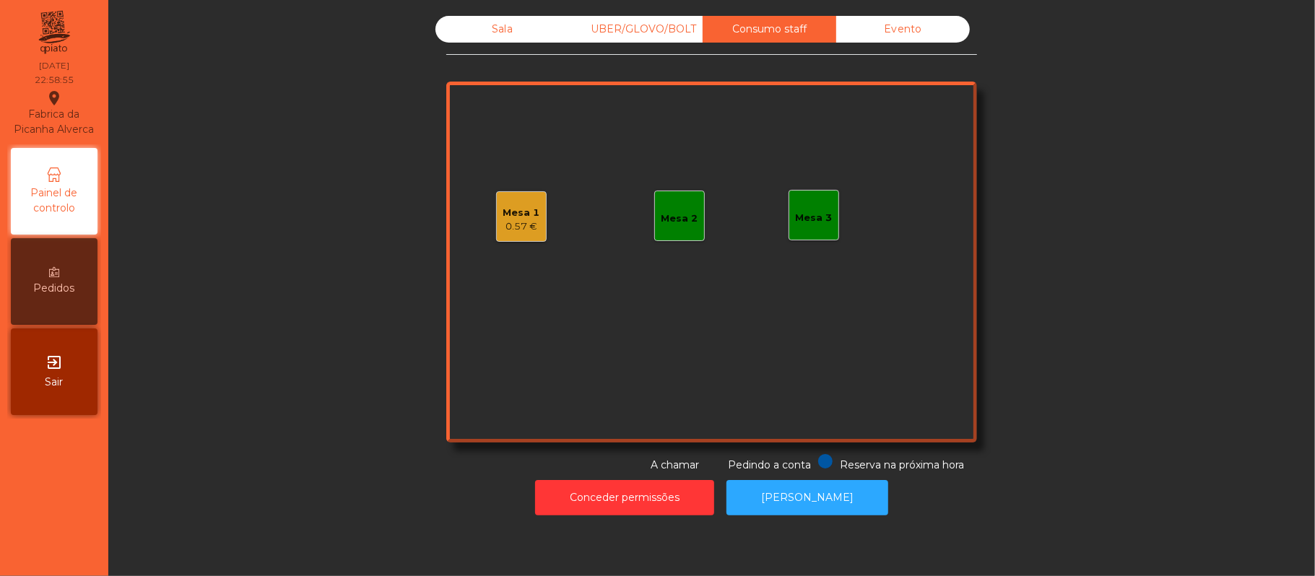
click at [537, 205] on div "Mesa 1 0.57 €" at bounding box center [521, 216] width 51 height 51
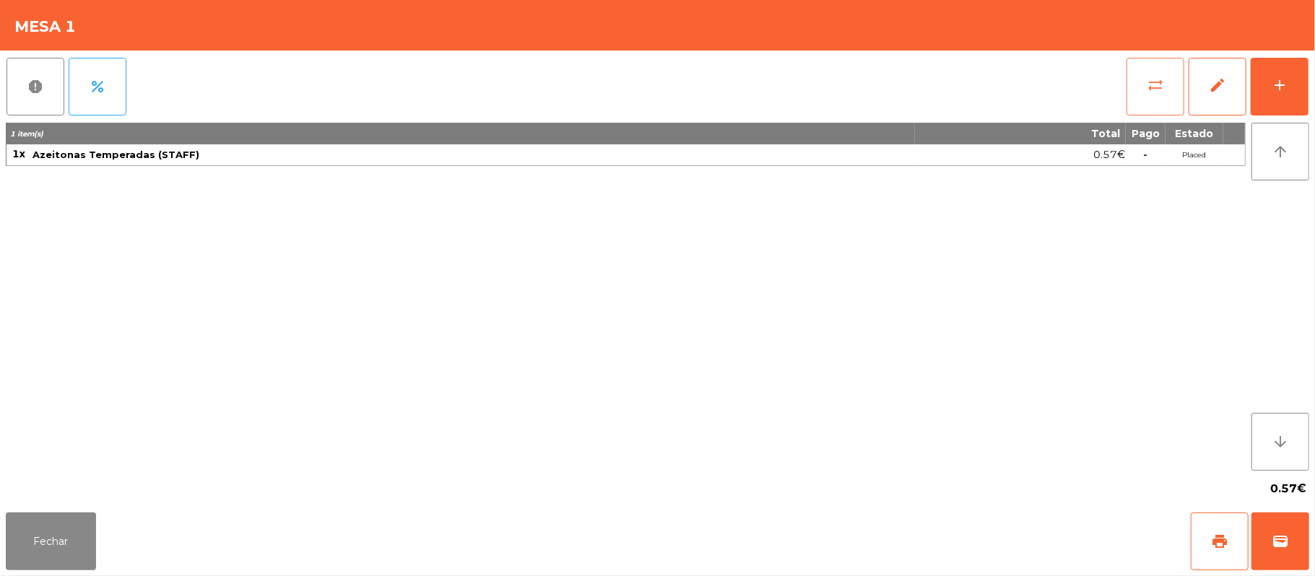
click at [1133, 62] on button "sync_alt" at bounding box center [1156, 87] width 58 height 58
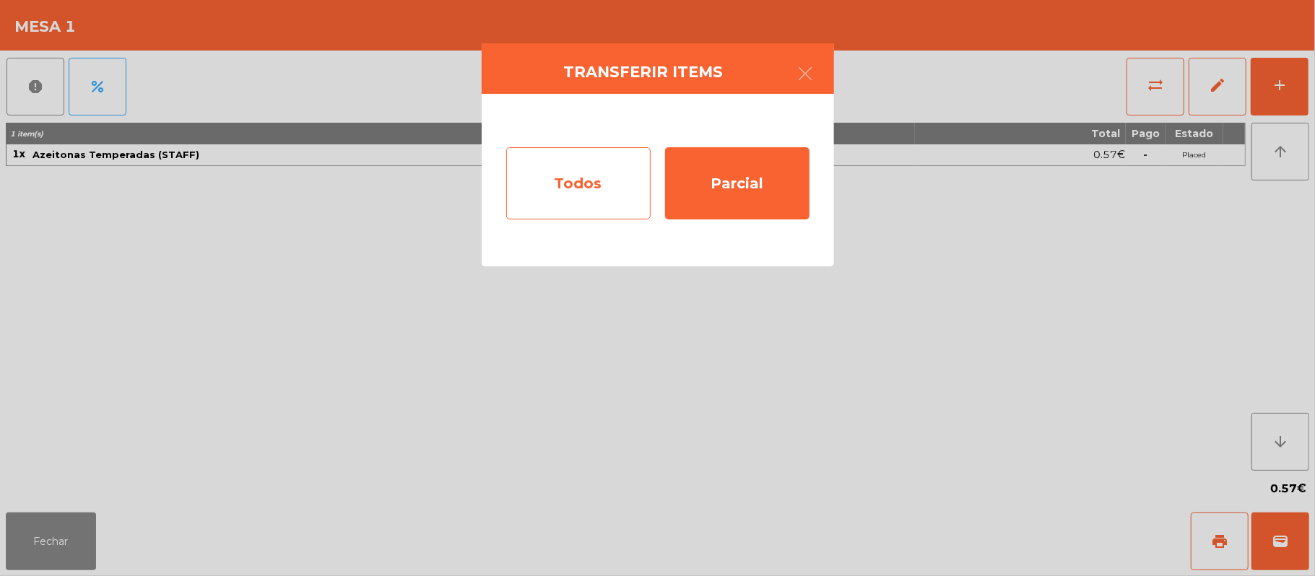
click at [565, 183] on div "Todos" at bounding box center [578, 183] width 144 height 72
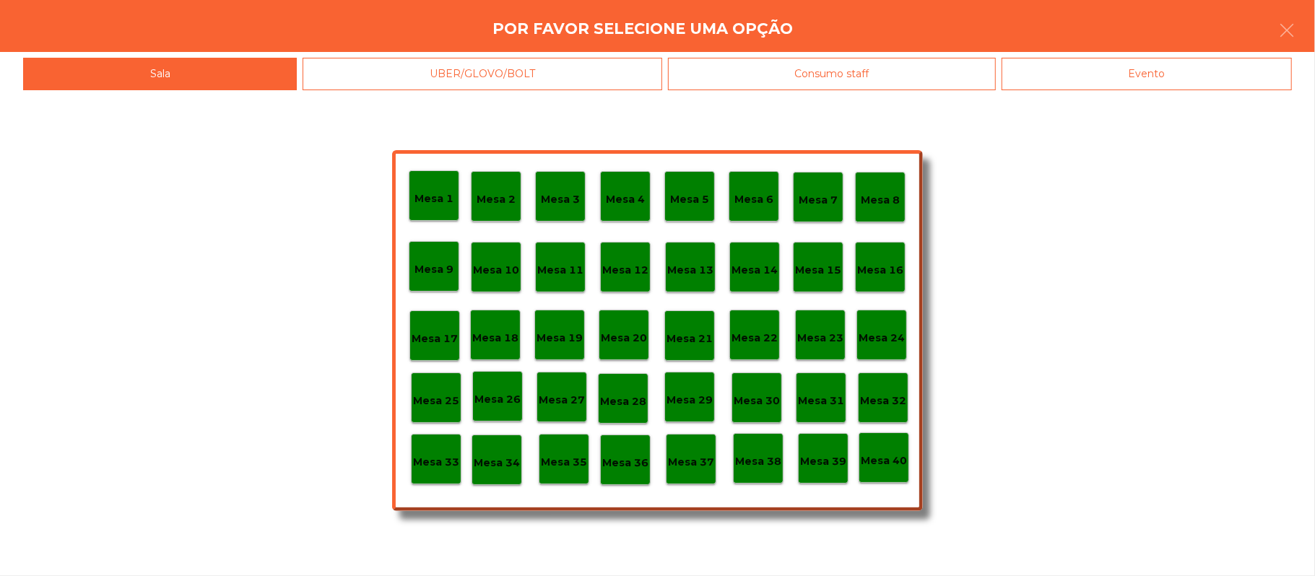
click at [1142, 75] on div "Evento" at bounding box center [1147, 74] width 290 height 32
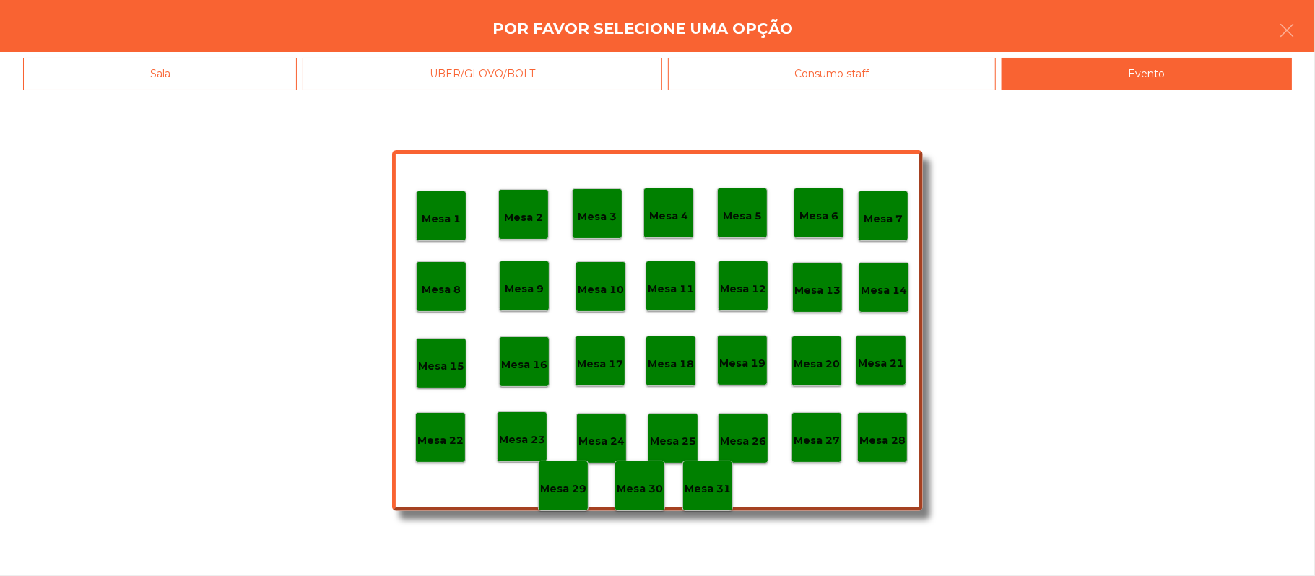
click at [880, 412] on div "Mesa 28" at bounding box center [882, 437] width 51 height 51
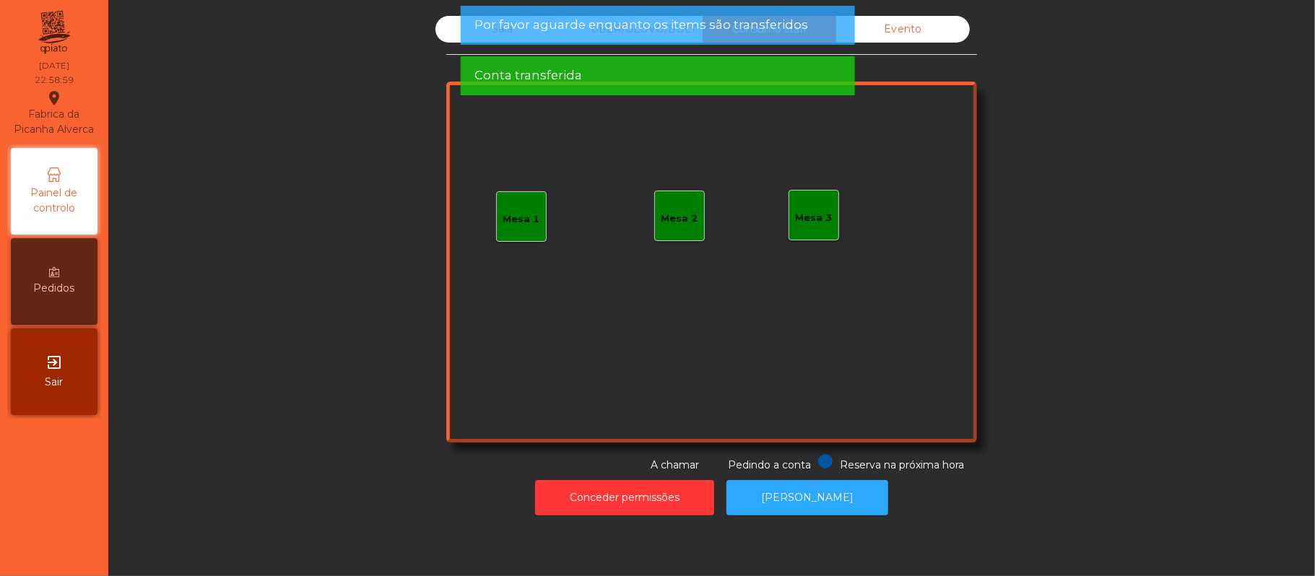
click at [435, 30] on div "Sala" at bounding box center [502, 29] width 134 height 27
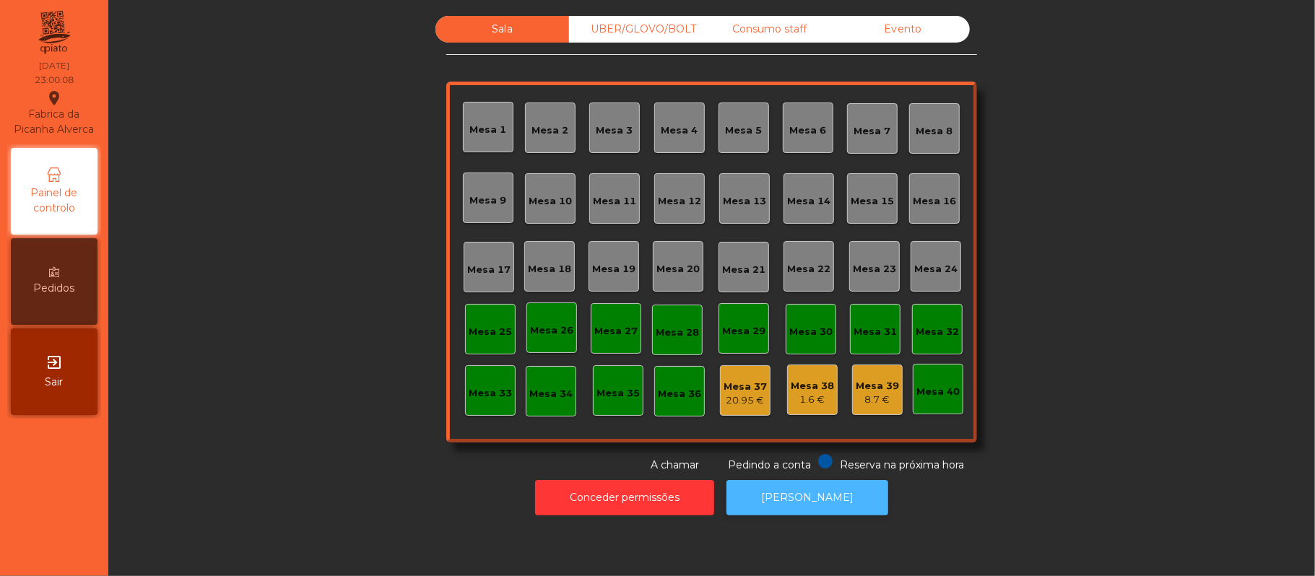
click at [807, 495] on button "[PERSON_NAME]" at bounding box center [808, 497] width 162 height 35
click at [729, 387] on div "Mesa 37" at bounding box center [745, 387] width 43 height 14
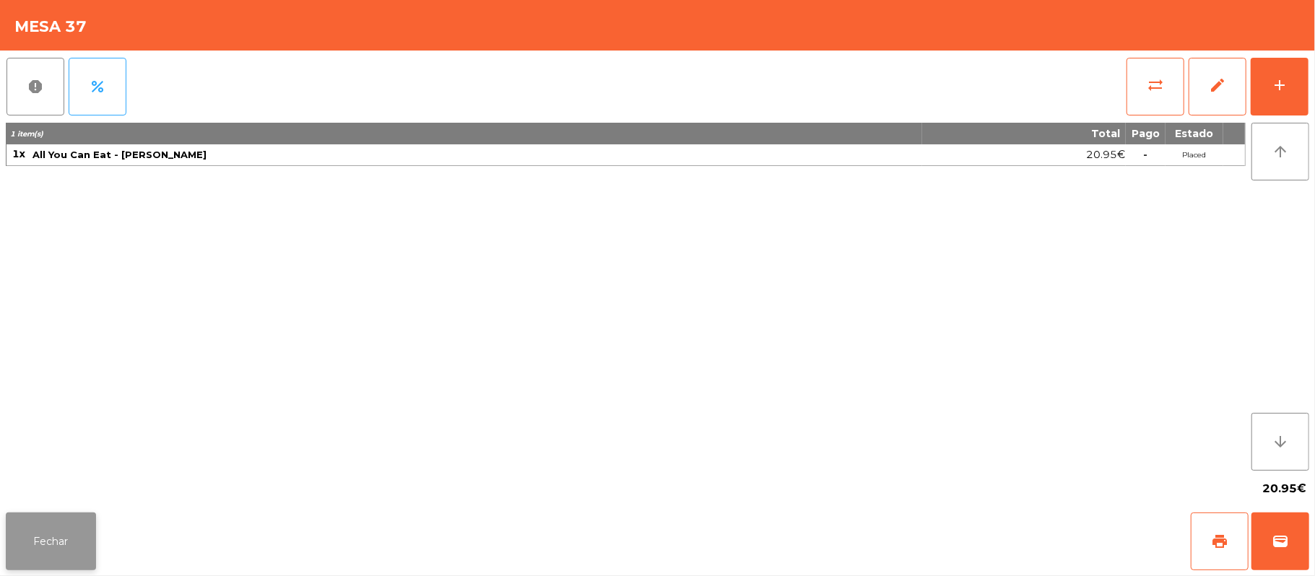
click at [52, 544] on button "Fechar" at bounding box center [51, 542] width 90 height 58
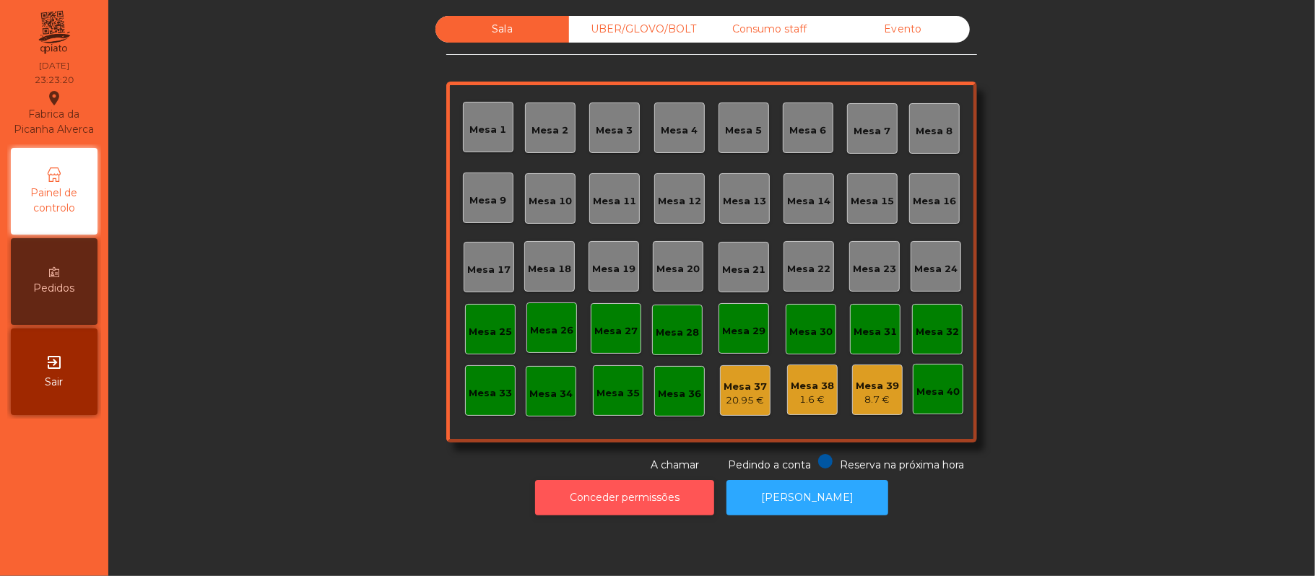
click at [659, 514] on button "Conceder permissões" at bounding box center [624, 497] width 179 height 35
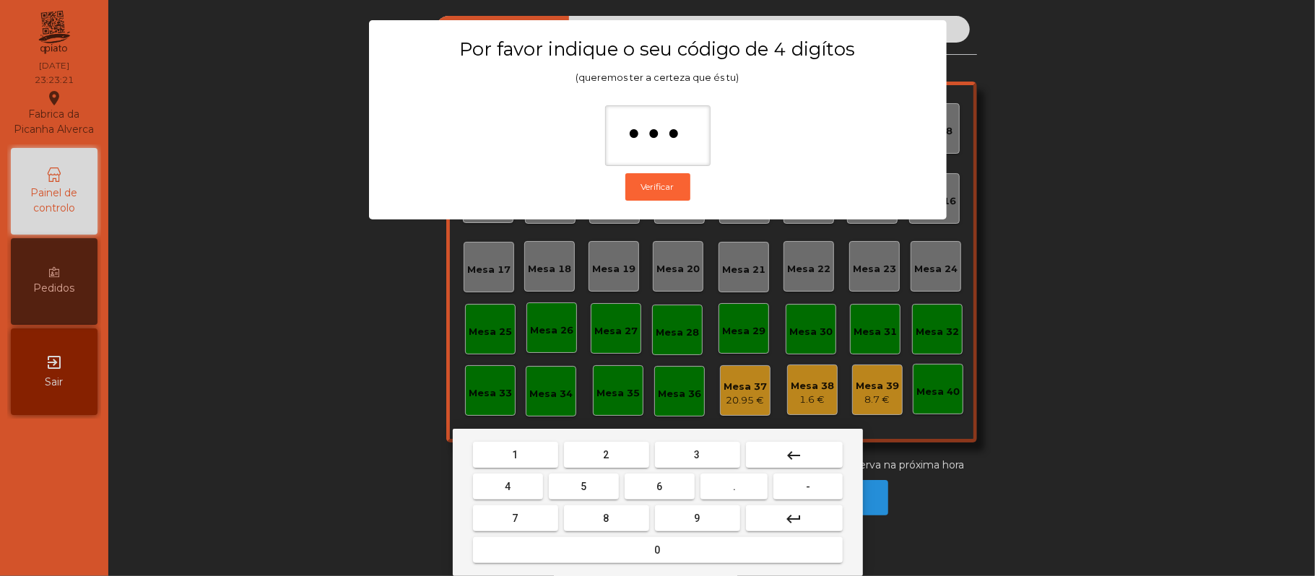
type input "****"
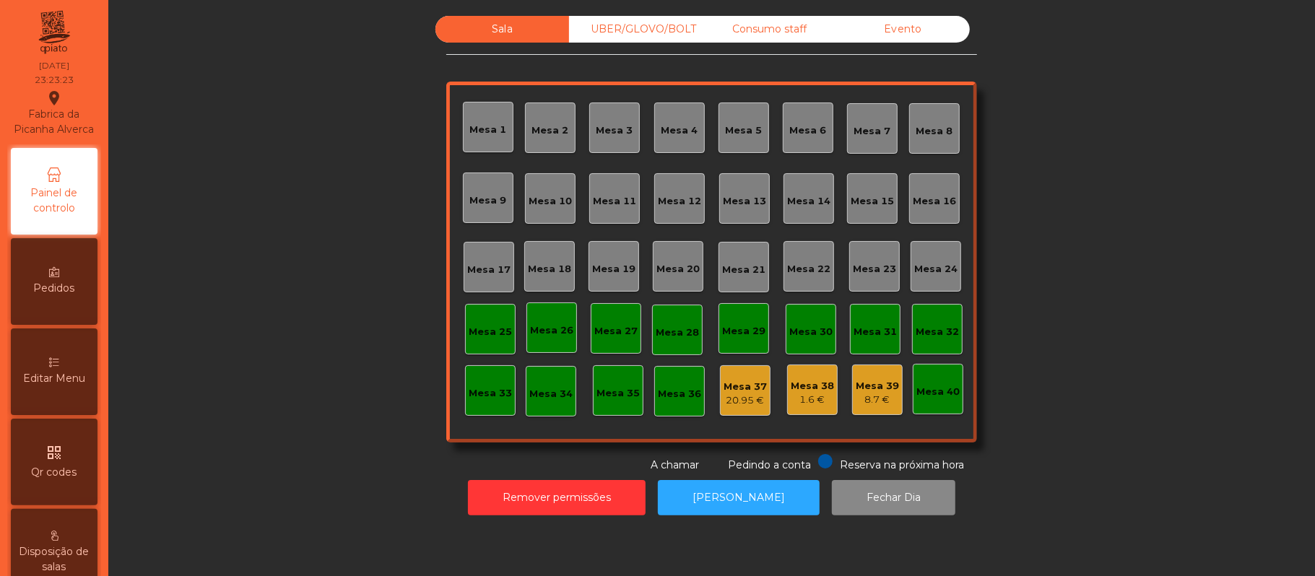
click at [744, 399] on div "20.95 €" at bounding box center [745, 401] width 43 height 14
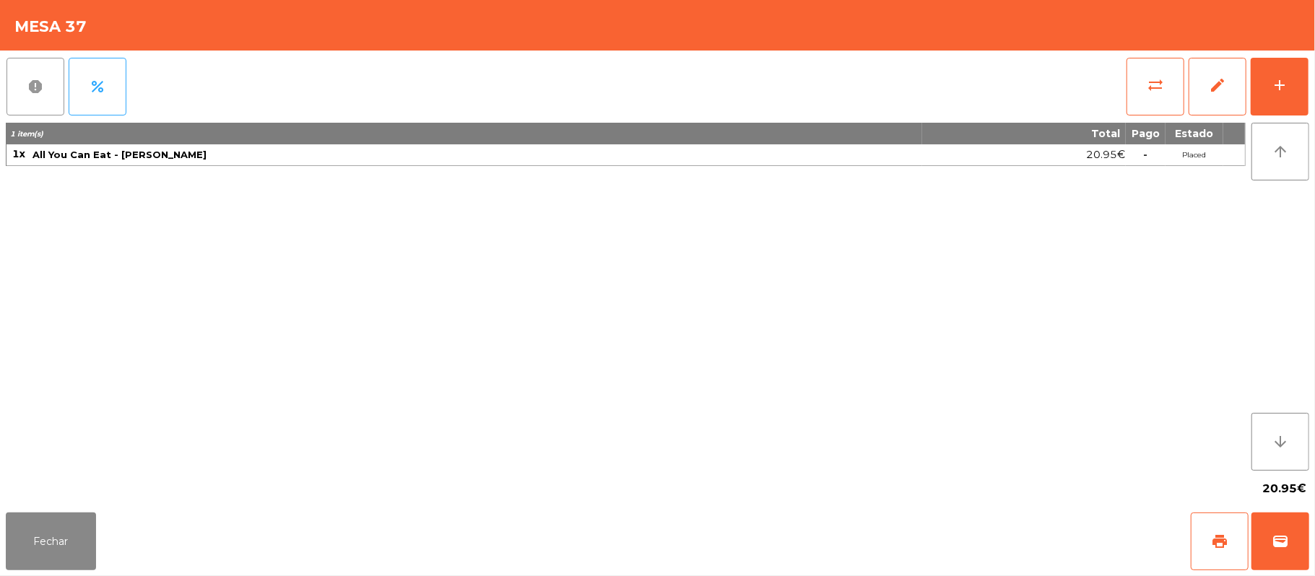
click at [39, 87] on span "report" at bounding box center [35, 86] width 17 height 17
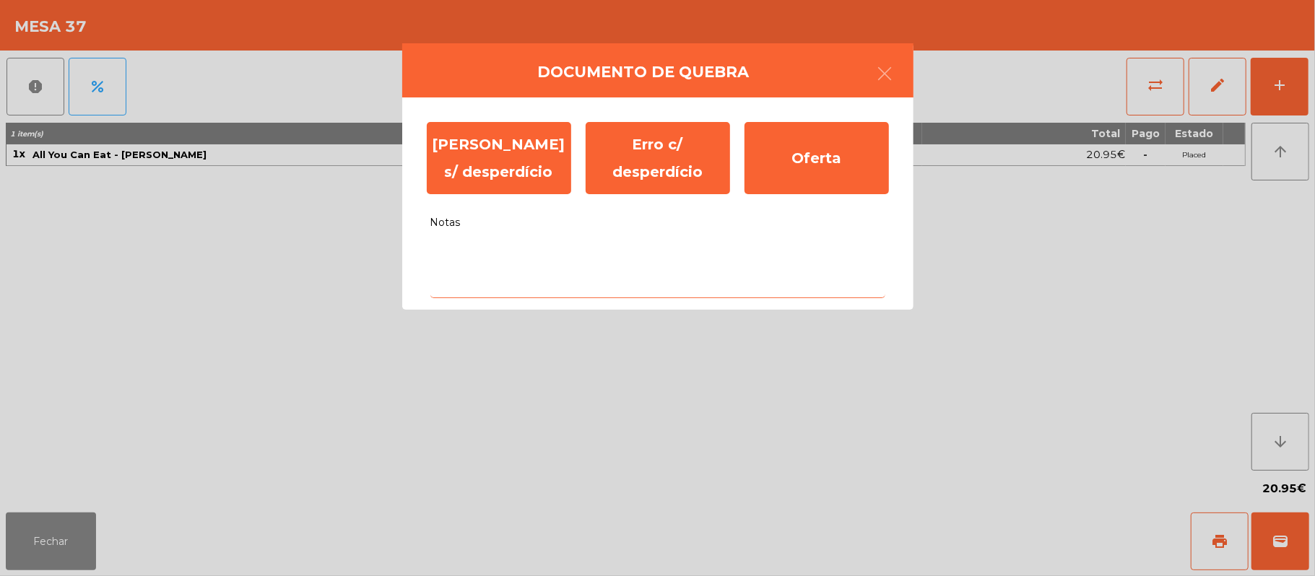
click at [622, 281] on textarea "Notas" at bounding box center [657, 268] width 455 height 60
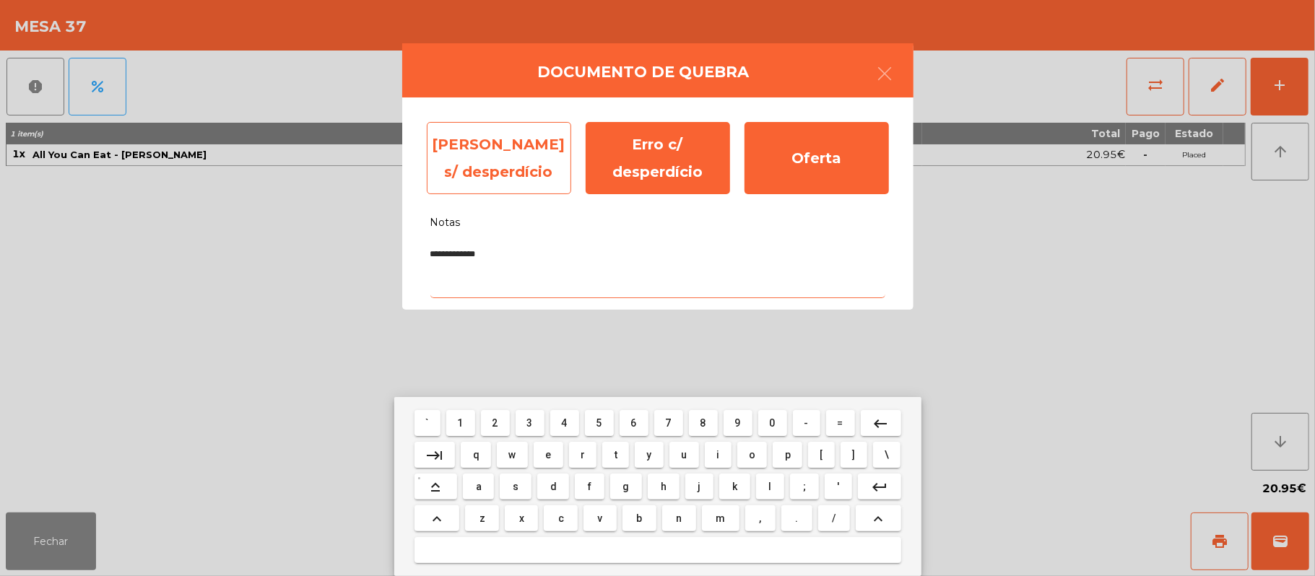
type textarea "**********"
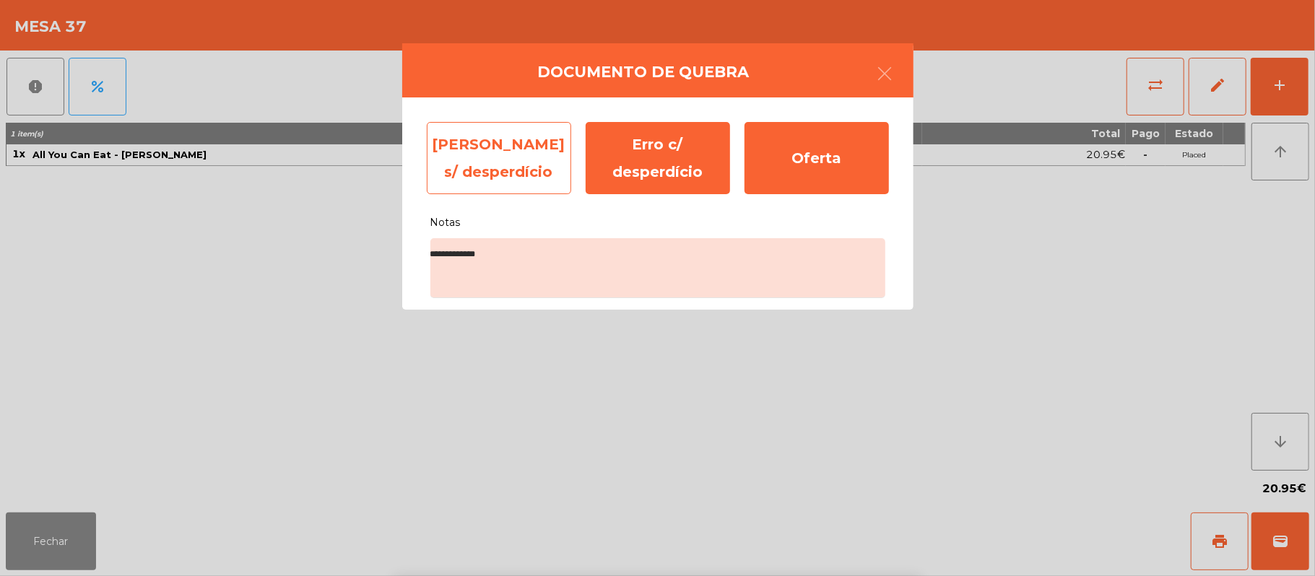
click at [521, 157] on div "Erro s/ desperdício" at bounding box center [499, 158] width 144 height 72
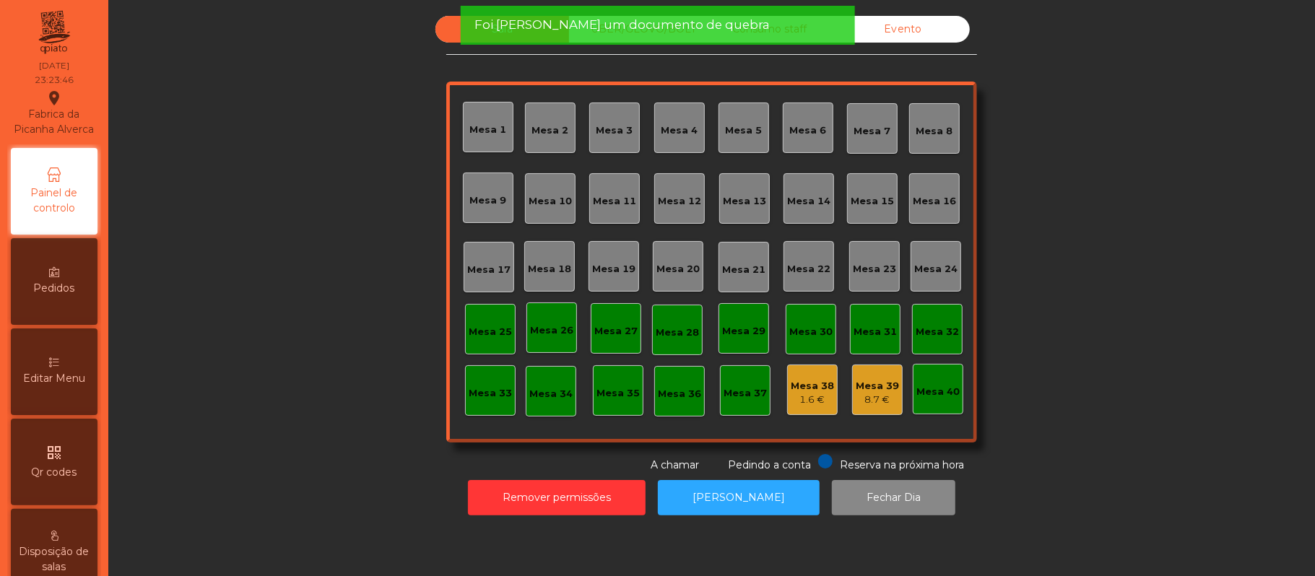
click at [799, 383] on div "Mesa 38" at bounding box center [812, 386] width 43 height 14
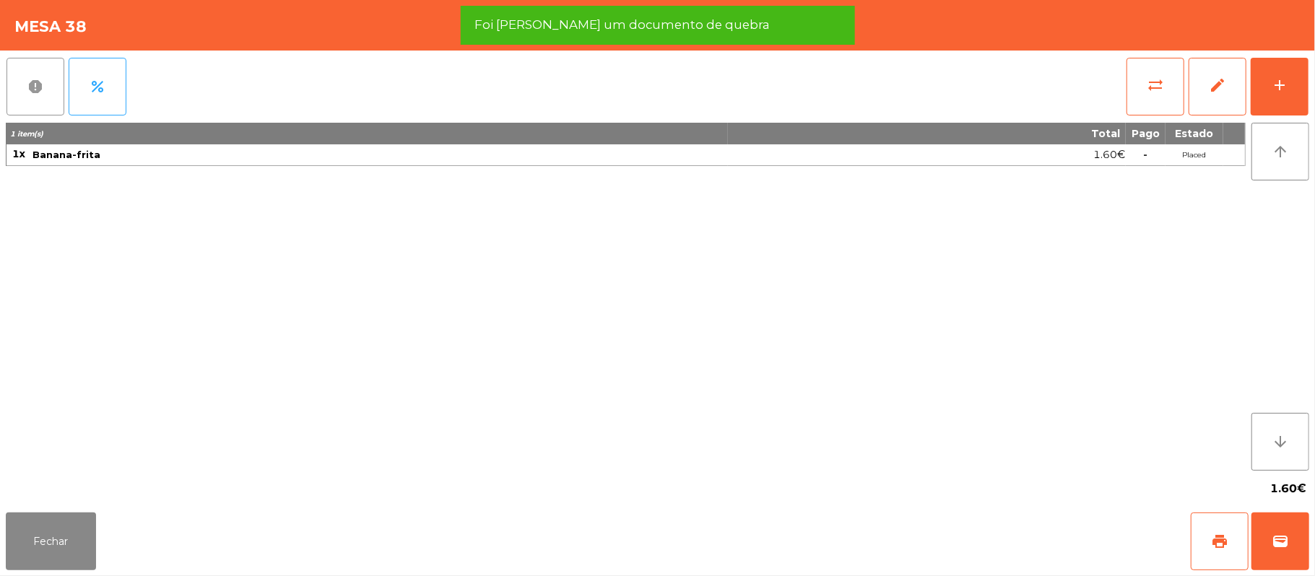
click at [41, 100] on button "report" at bounding box center [35, 87] width 58 height 58
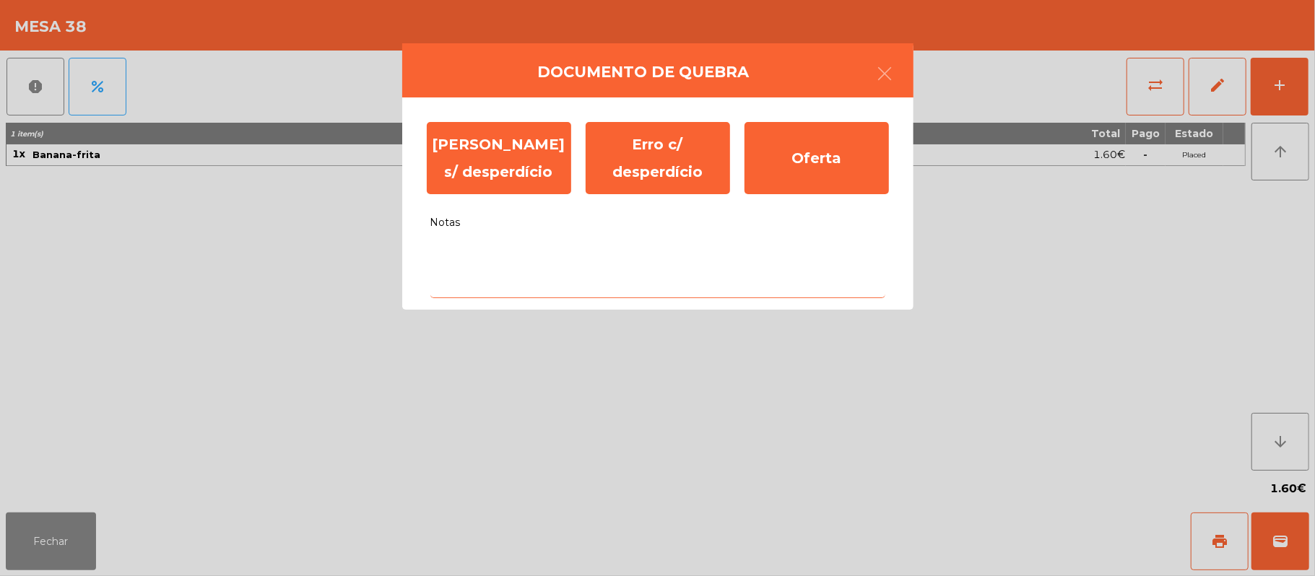
click at [552, 260] on textarea "Notas" at bounding box center [657, 268] width 455 height 60
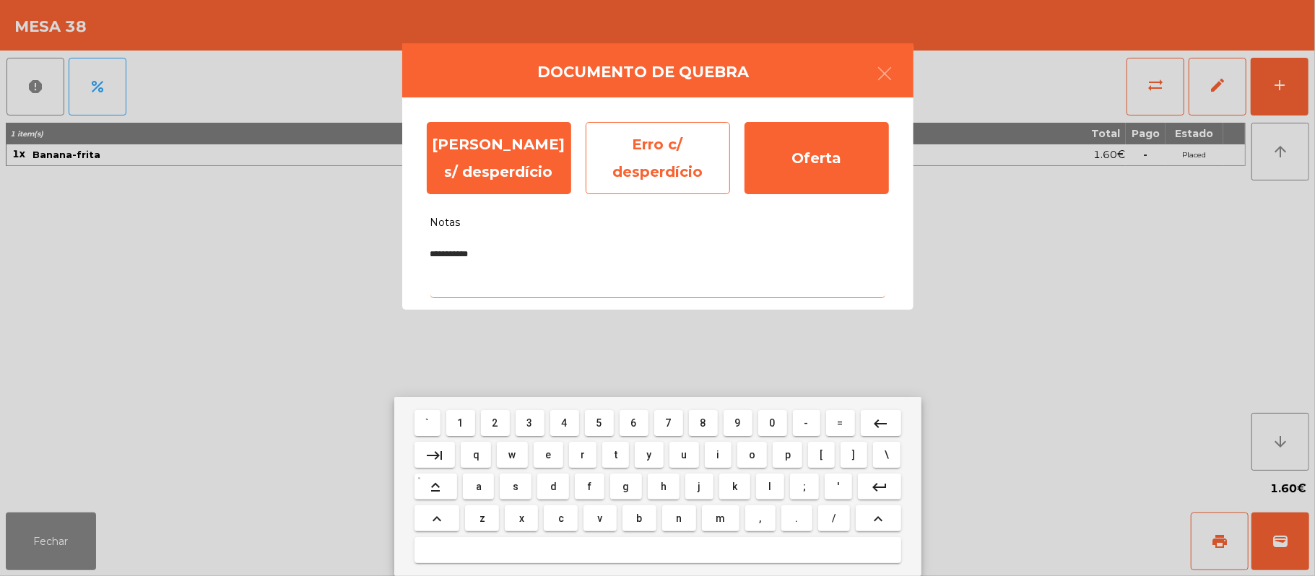
type textarea "**********"
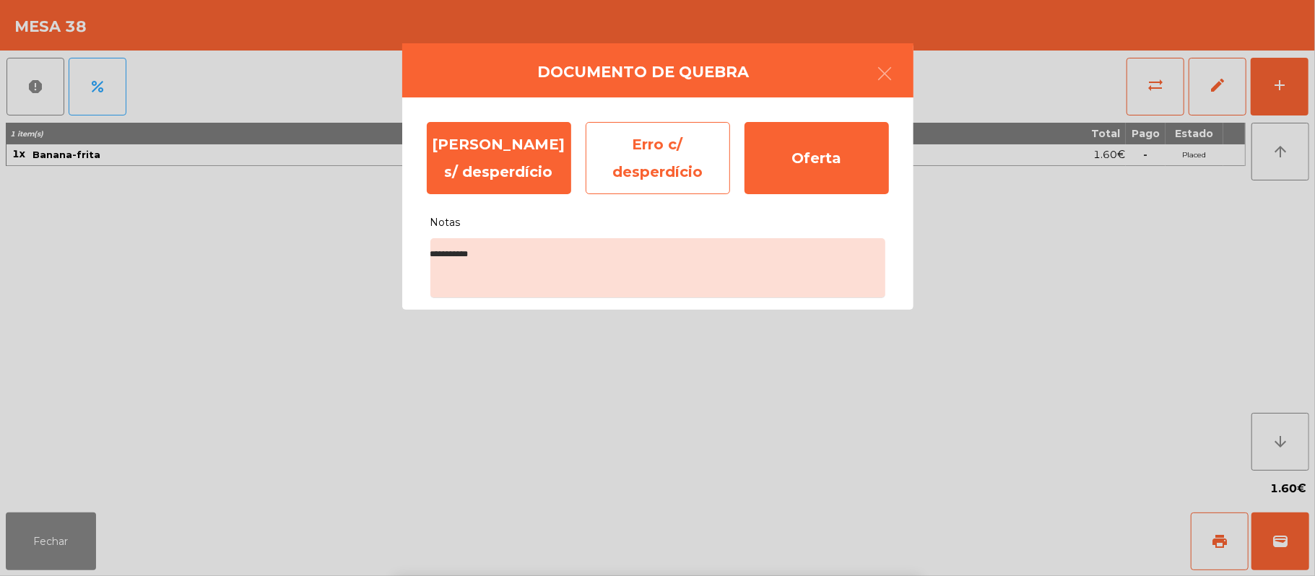
click at [656, 151] on div "Erro c/ desperdício" at bounding box center [658, 158] width 144 height 72
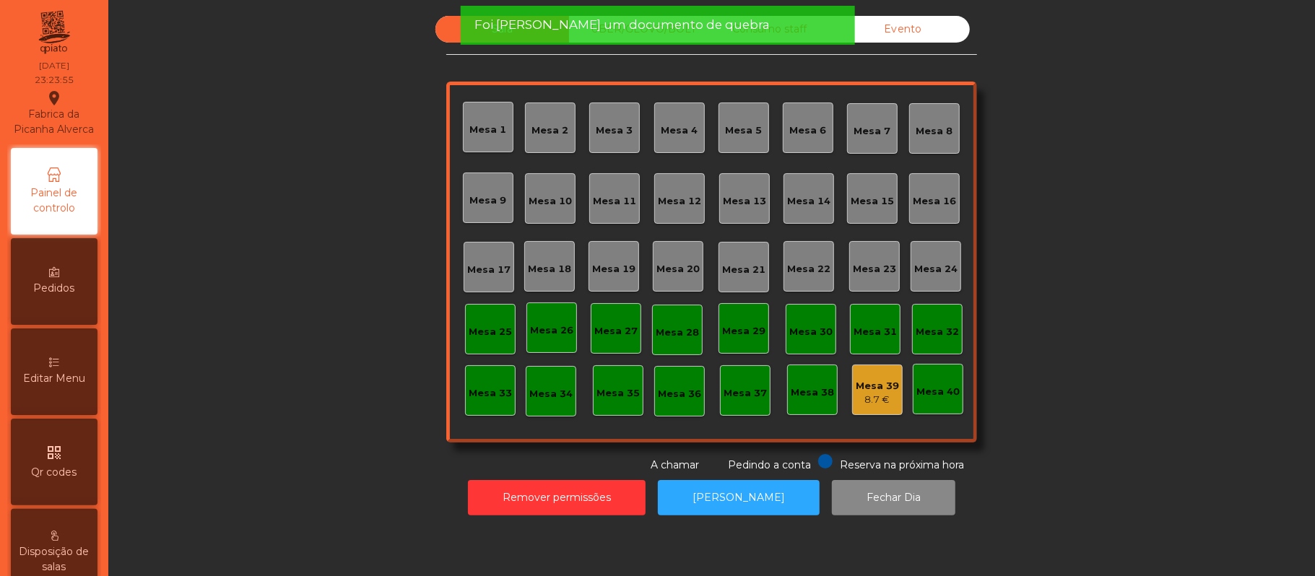
click at [876, 393] on div "8.7 €" at bounding box center [877, 400] width 43 height 14
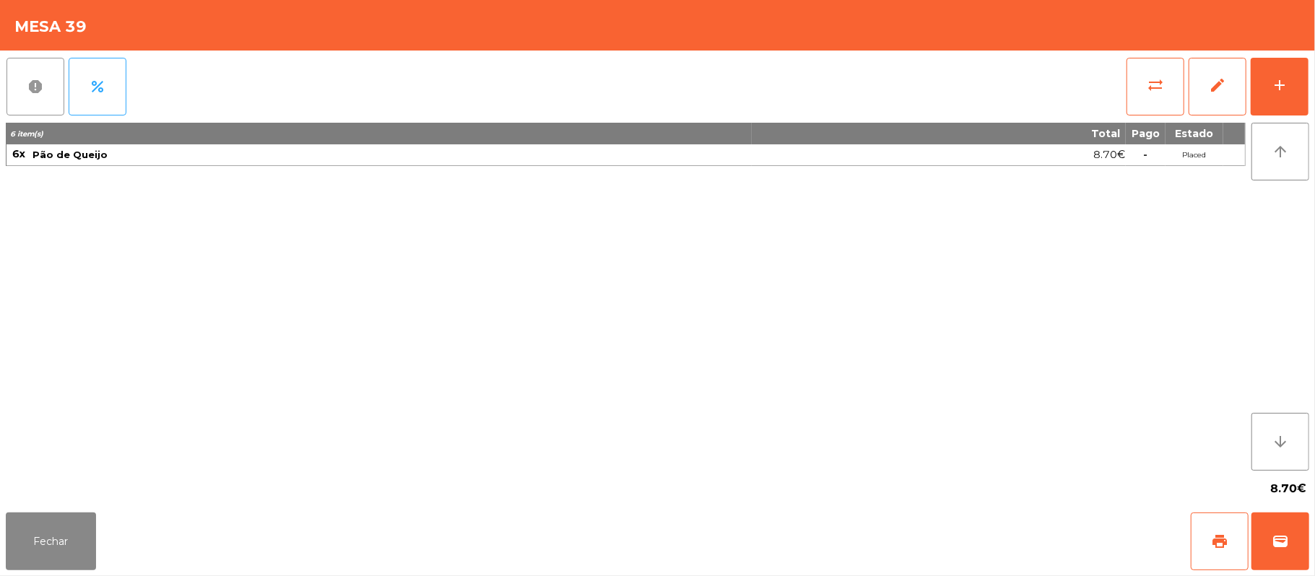
click at [41, 101] on button "report" at bounding box center [35, 87] width 58 height 58
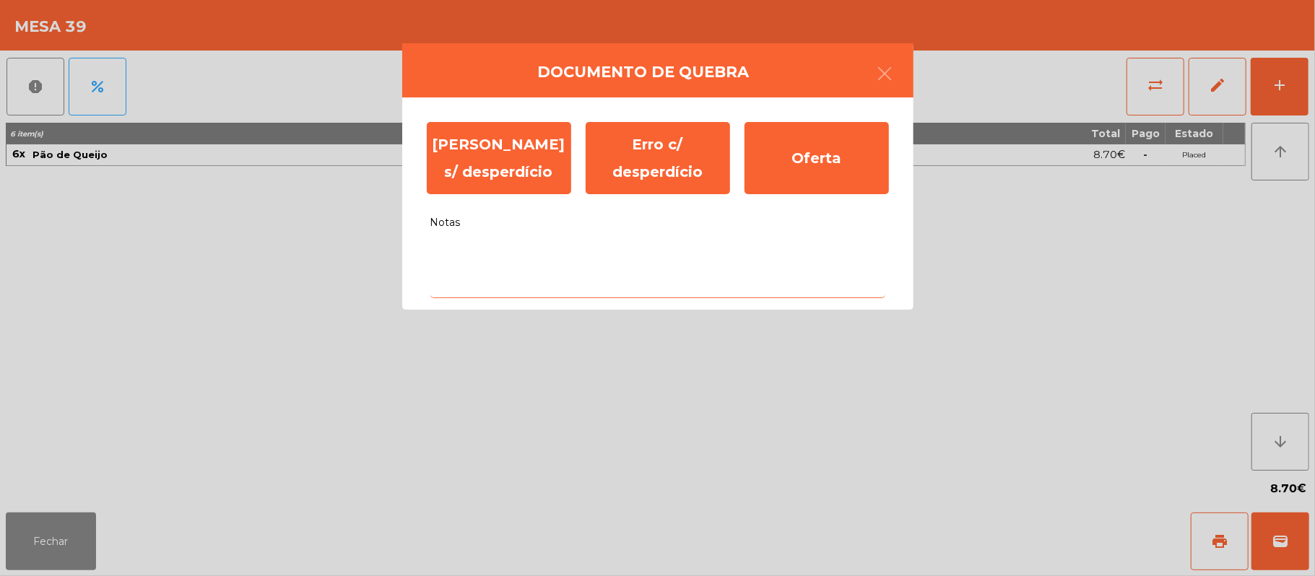
click at [585, 290] on textarea "Notas" at bounding box center [657, 268] width 455 height 60
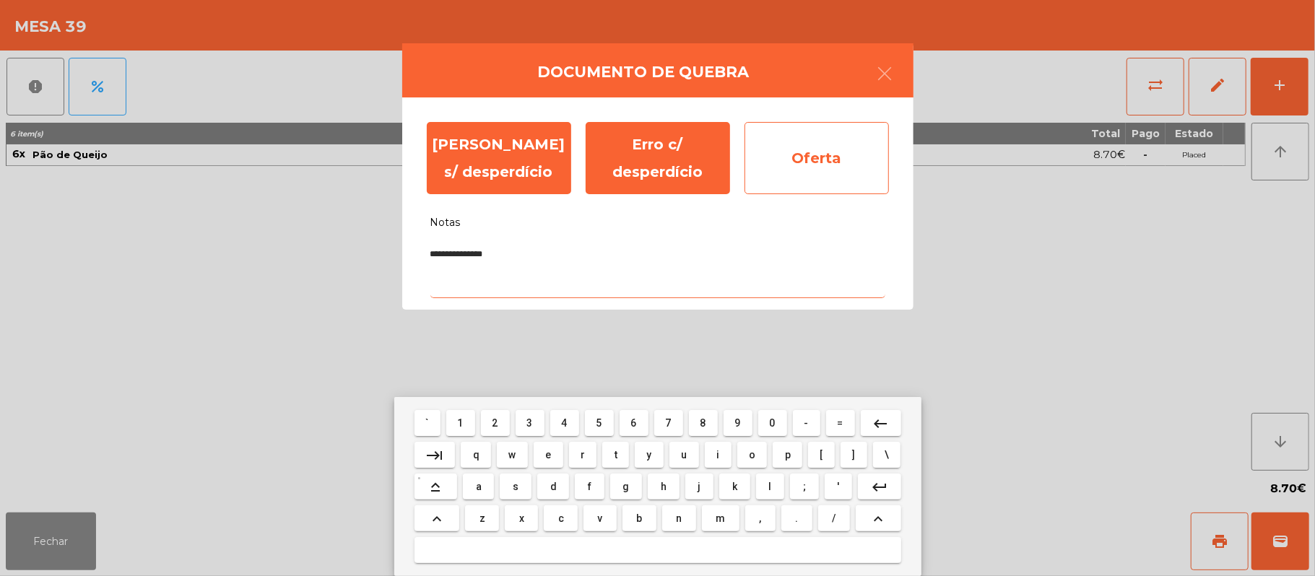
type textarea "**********"
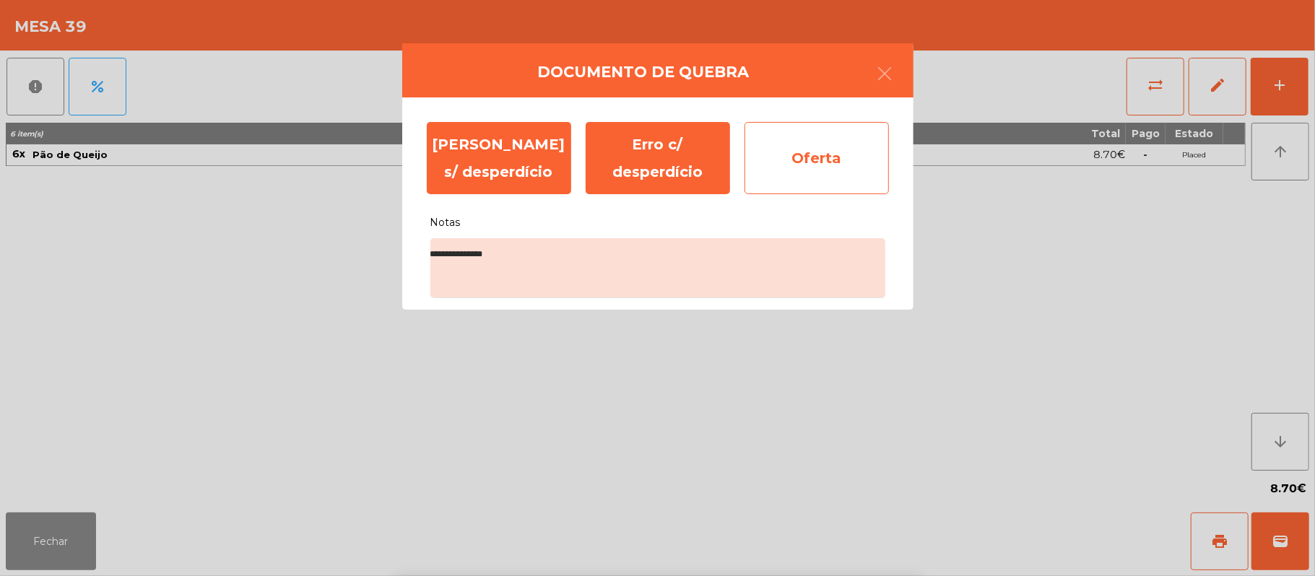
click at [828, 159] on div "Oferta" at bounding box center [817, 158] width 144 height 72
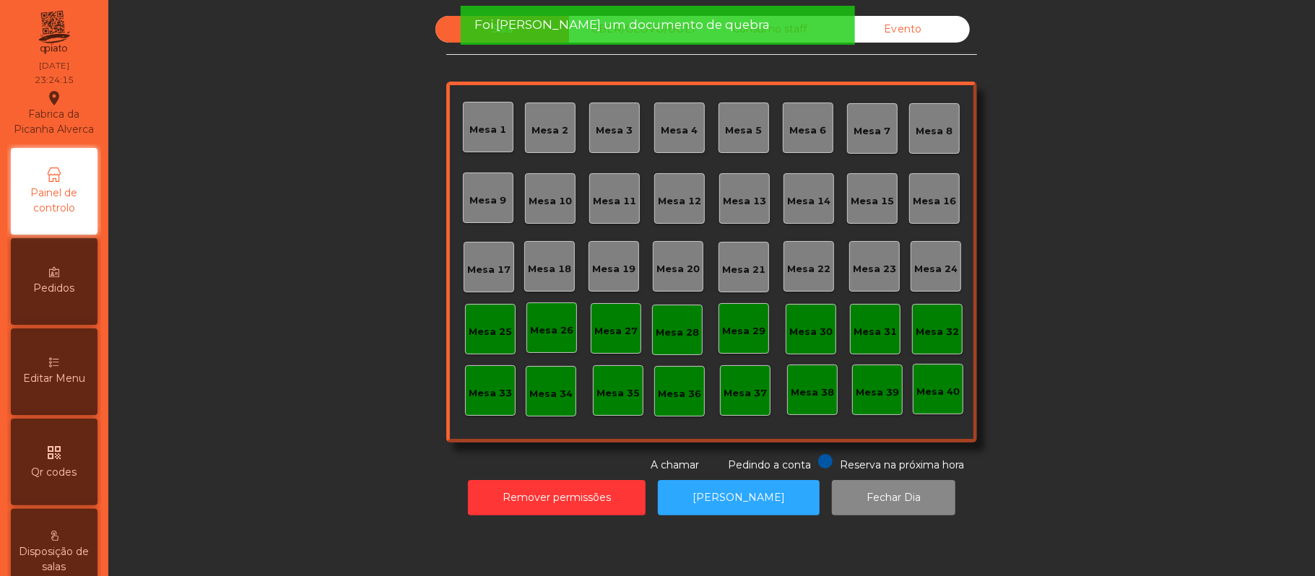
click at [690, 30] on span "Foi gerado um documento de quebra" at bounding box center [621, 25] width 295 height 18
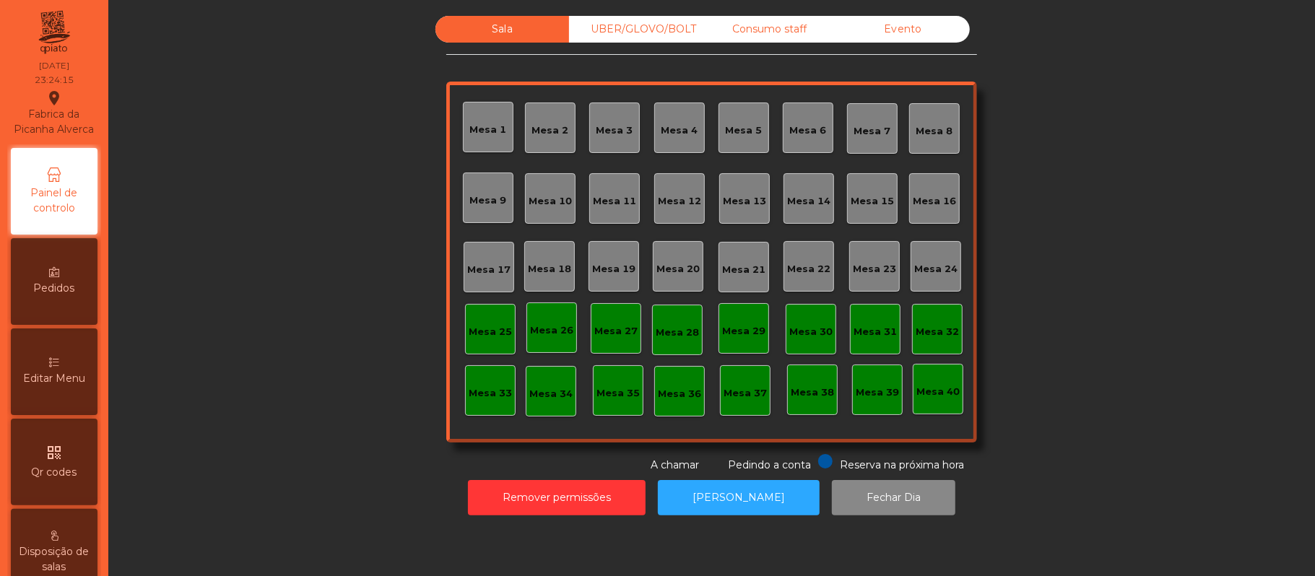
click at [663, 29] on div "UBER/GLOVO/BOLT" at bounding box center [636, 29] width 134 height 27
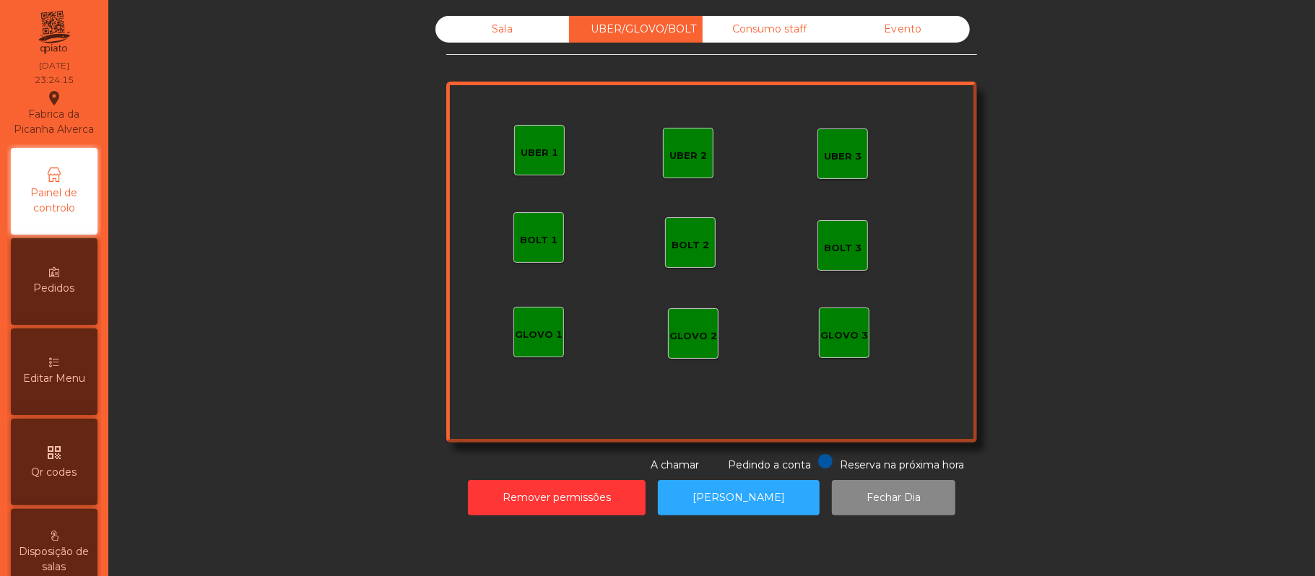
click at [766, 61] on div "Sala UBER/GLOVO/BOLT Consumo staff Evento UBER 2 UBER 3 BOLT 1 BOLT 2 BOLT 3 GL…" at bounding box center [711, 244] width 531 height 457
click at [794, 32] on div "Consumo staff" at bounding box center [770, 29] width 134 height 27
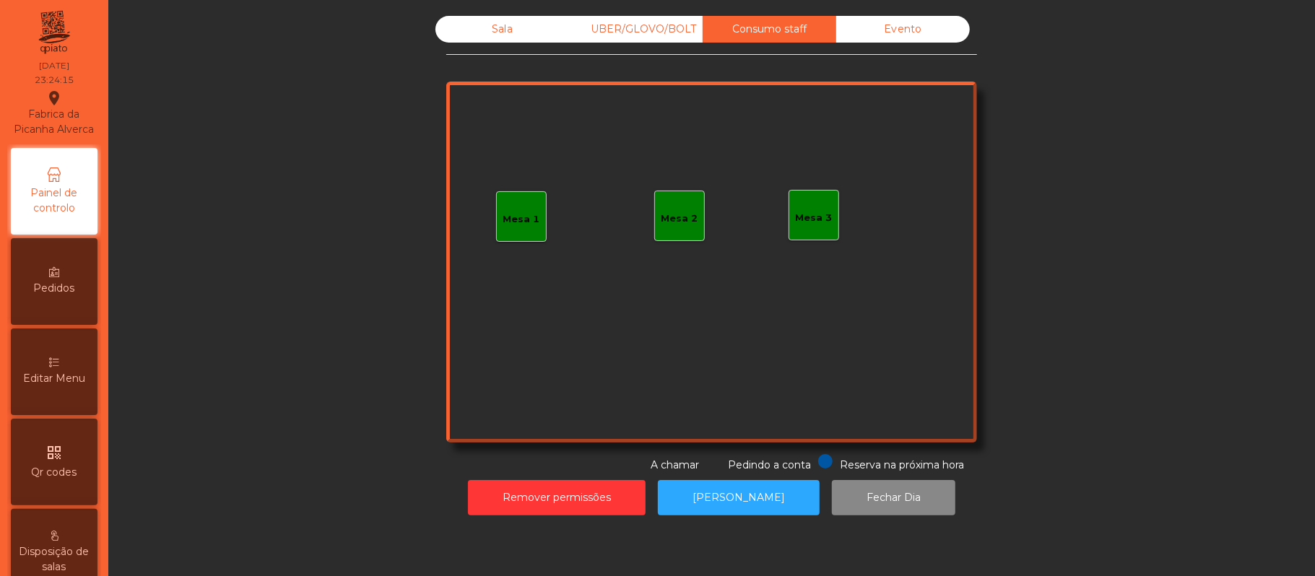
click at [859, 30] on div "Evento" at bounding box center [903, 29] width 134 height 27
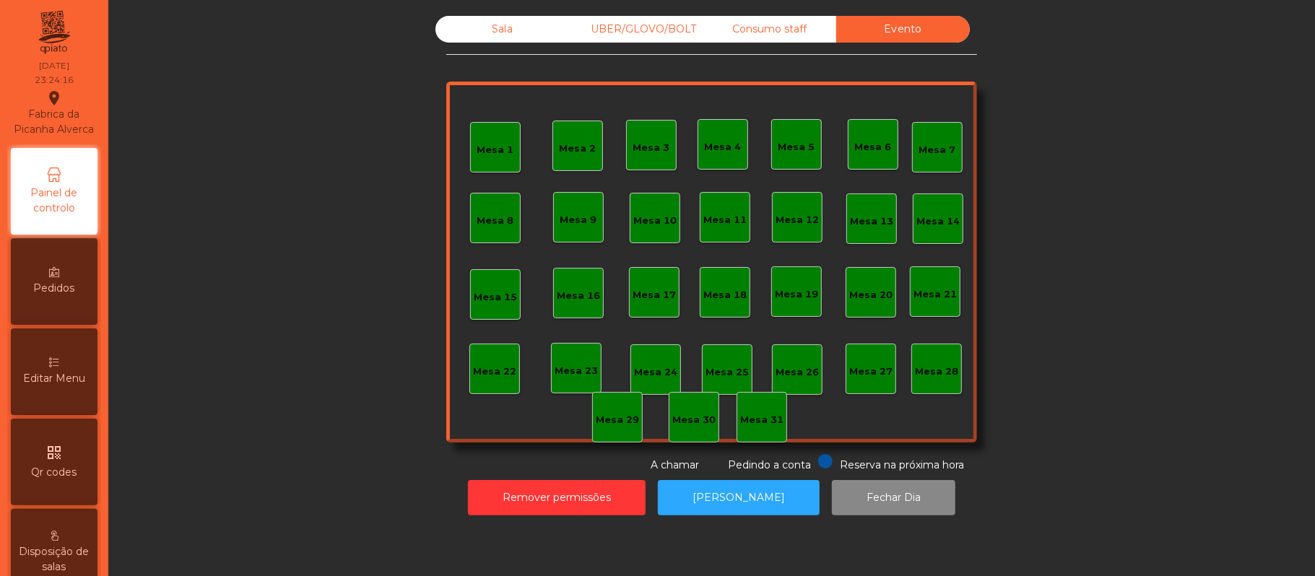
click at [513, 24] on div "Sala" at bounding box center [502, 29] width 134 height 27
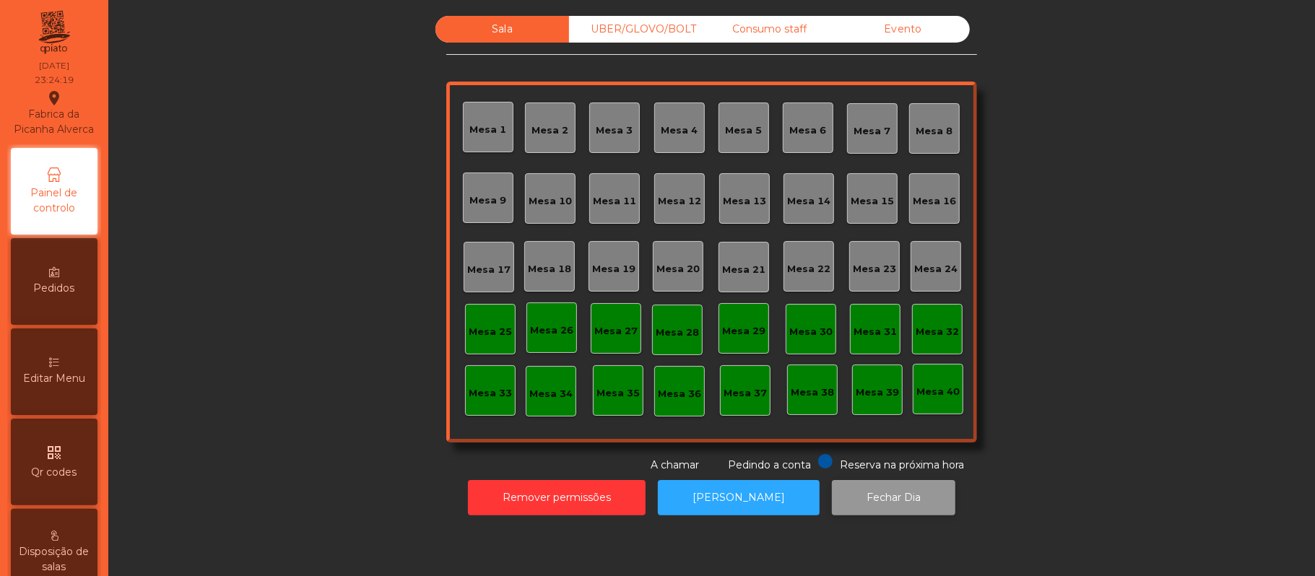
click at [879, 515] on button "Fechar Dia" at bounding box center [893, 497] width 123 height 35
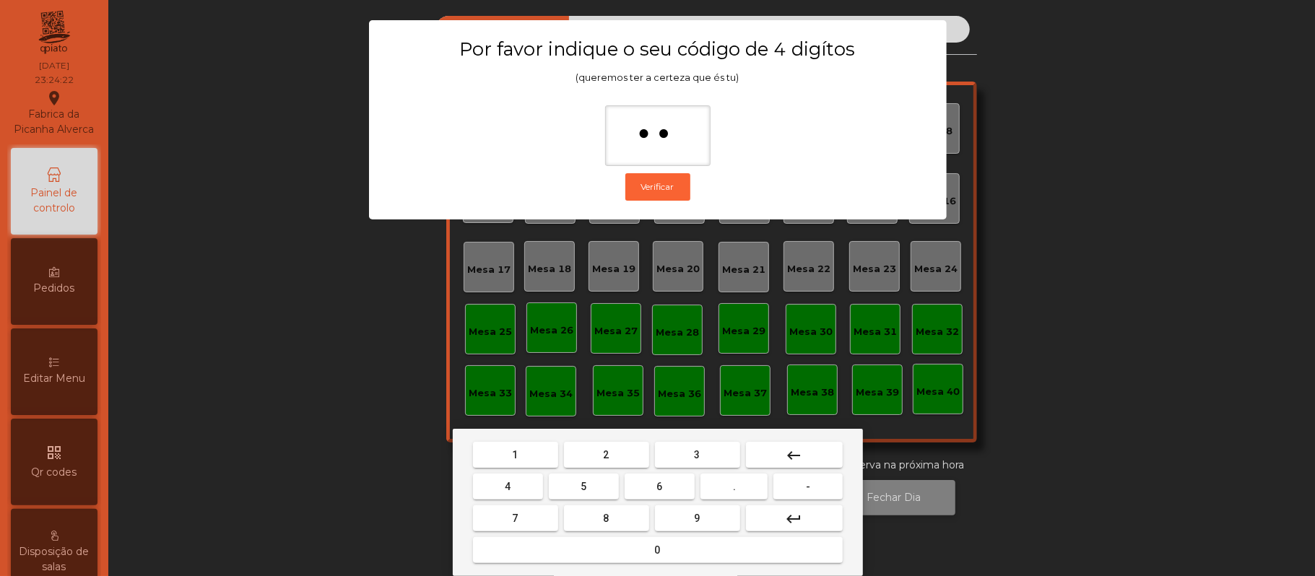
type input "***"
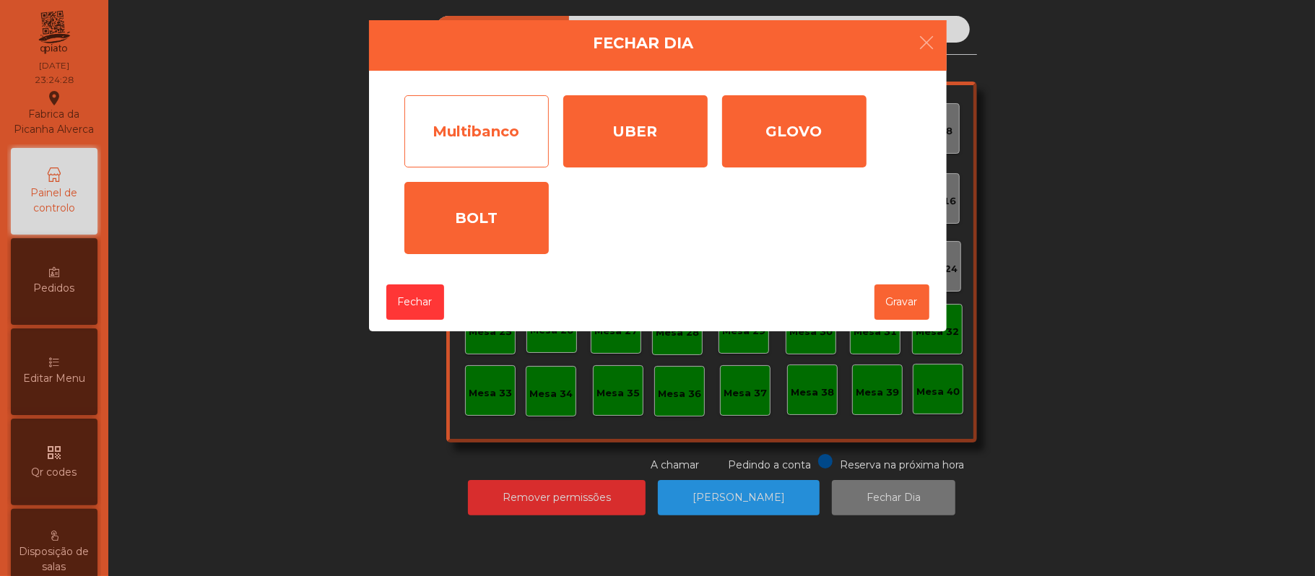
click at [493, 149] on div "Multibanco" at bounding box center [476, 131] width 144 height 72
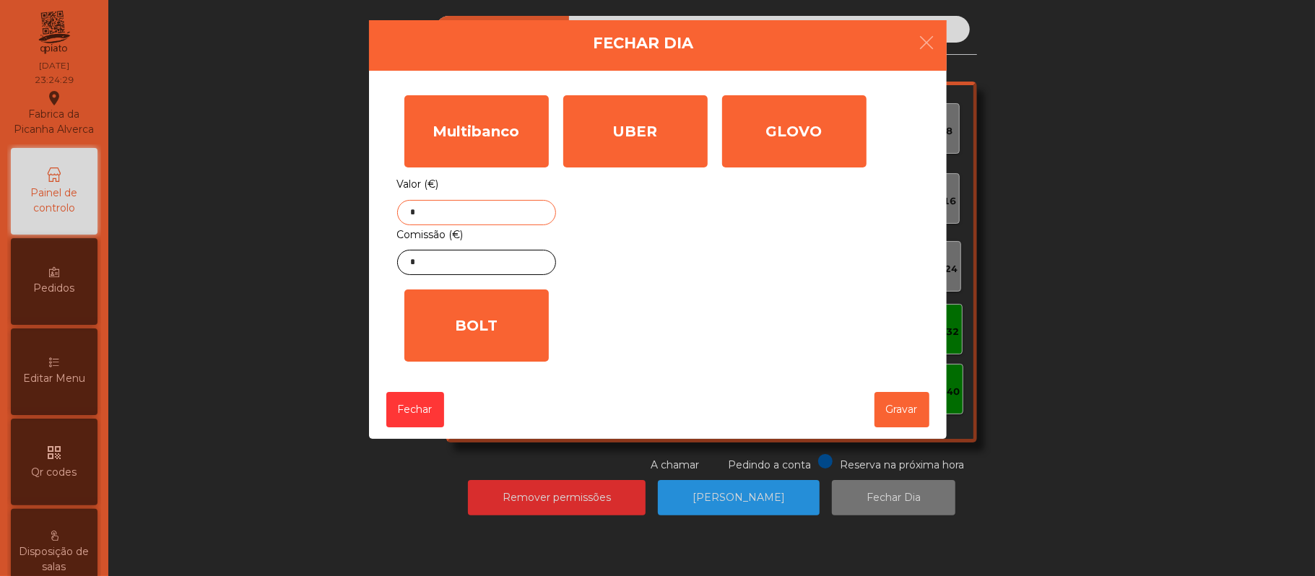
click at [500, 214] on input "*" at bounding box center [476, 212] width 159 height 25
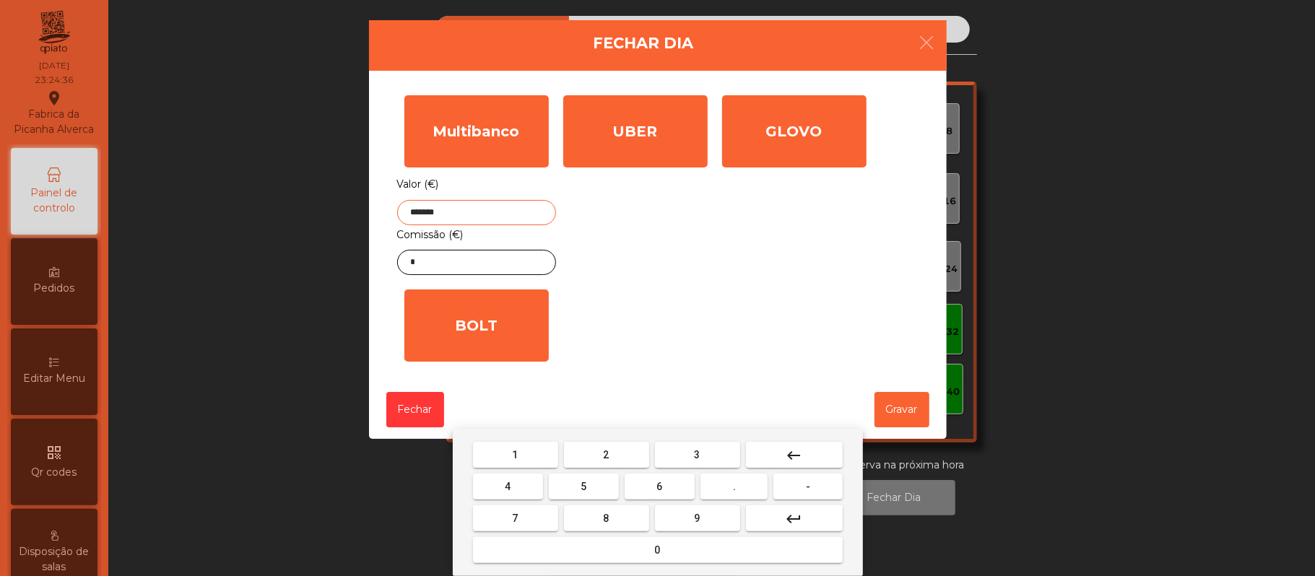
type input "*******"
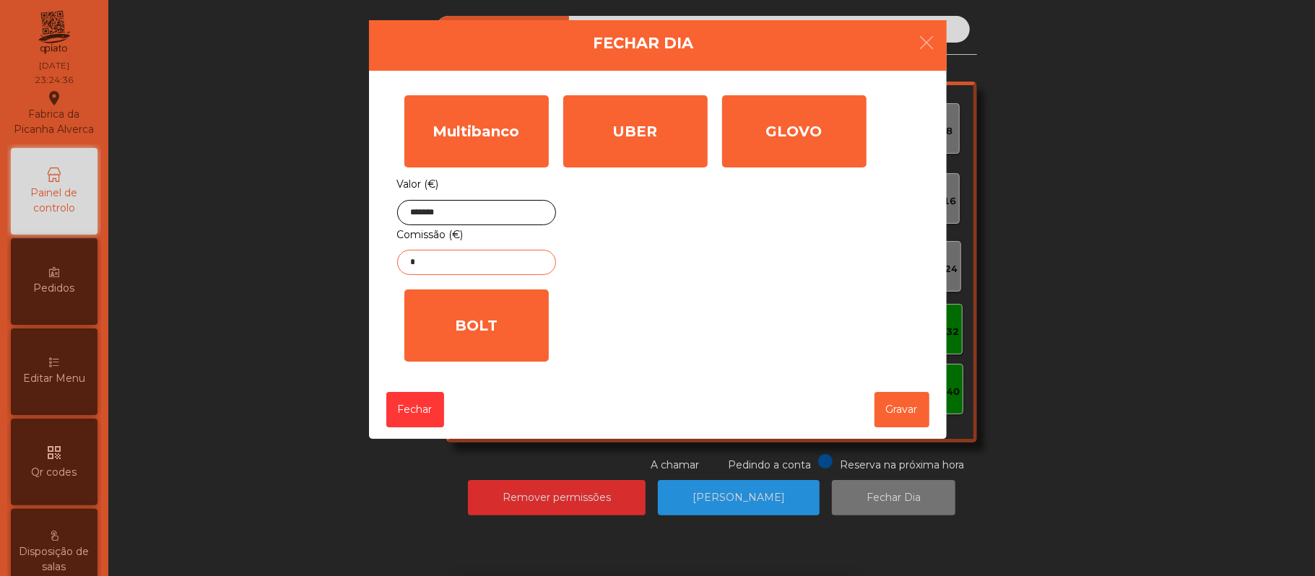
click at [510, 264] on input "*" at bounding box center [476, 262] width 159 height 25
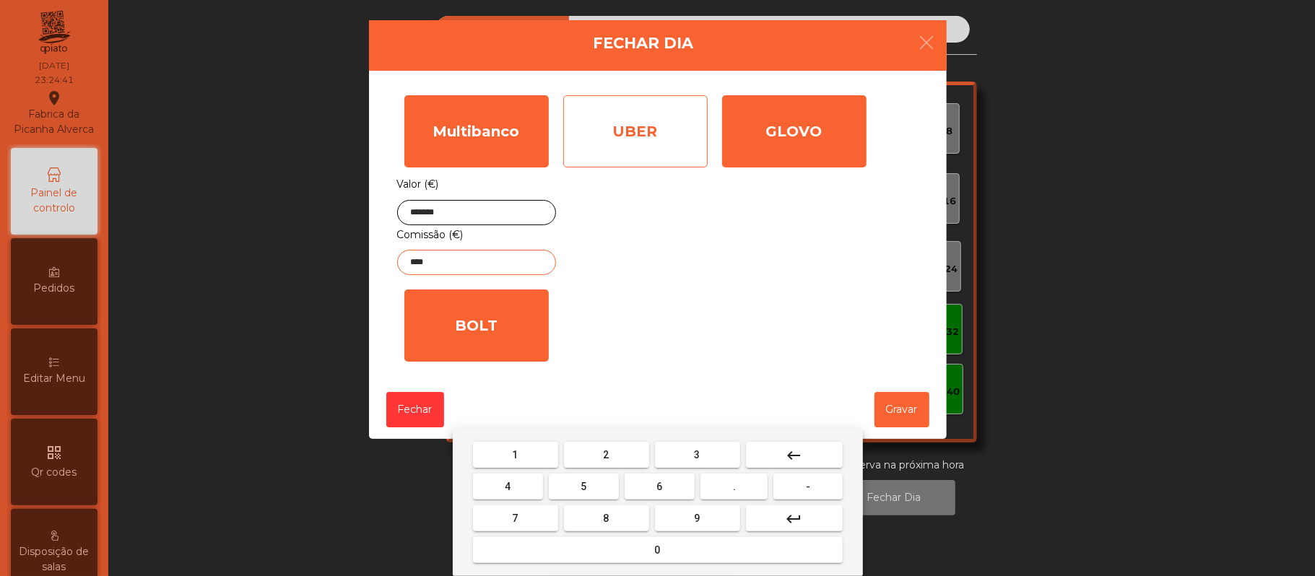
type input "****"
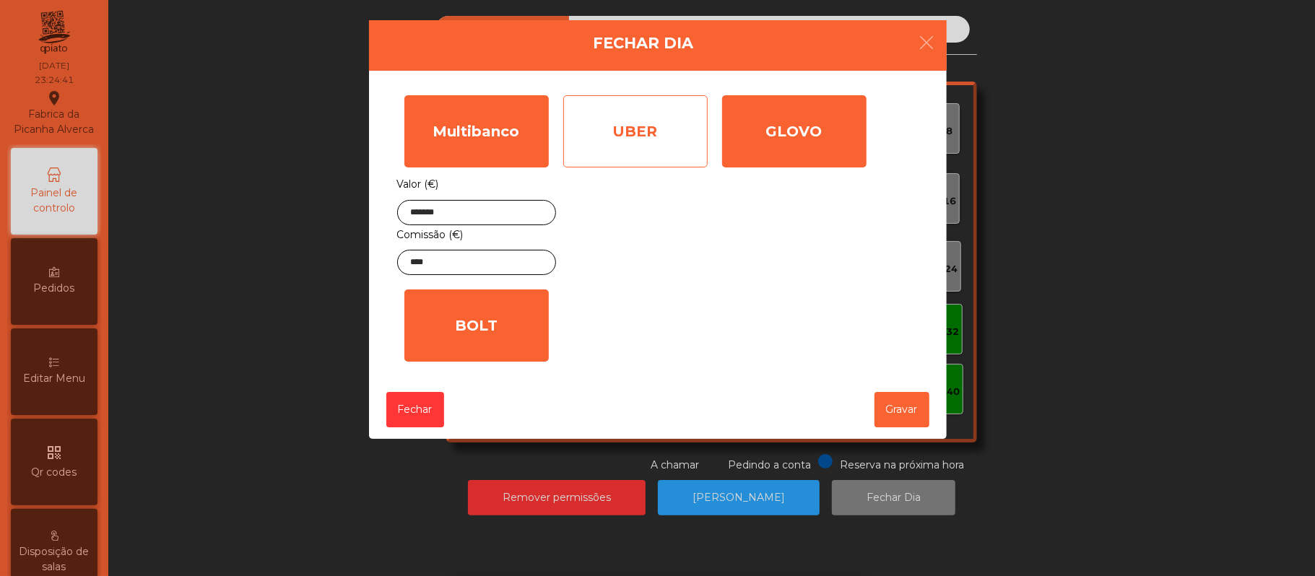
click at [656, 157] on div "UBER" at bounding box center [635, 131] width 144 height 72
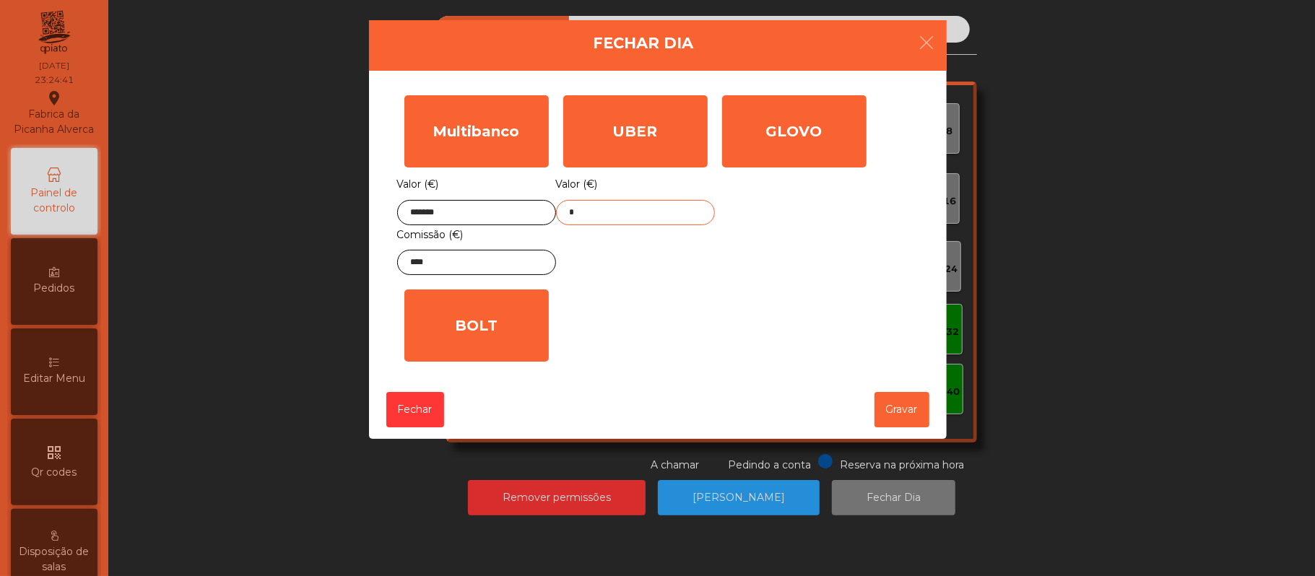
click at [660, 212] on input "*" at bounding box center [635, 212] width 159 height 25
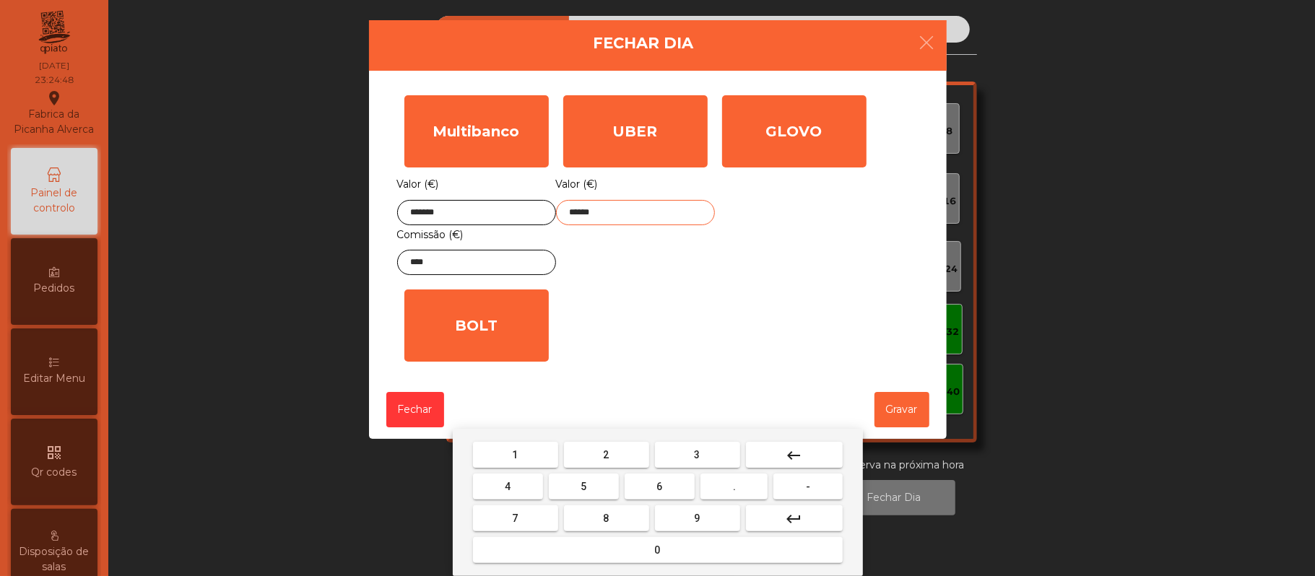
type input "******"
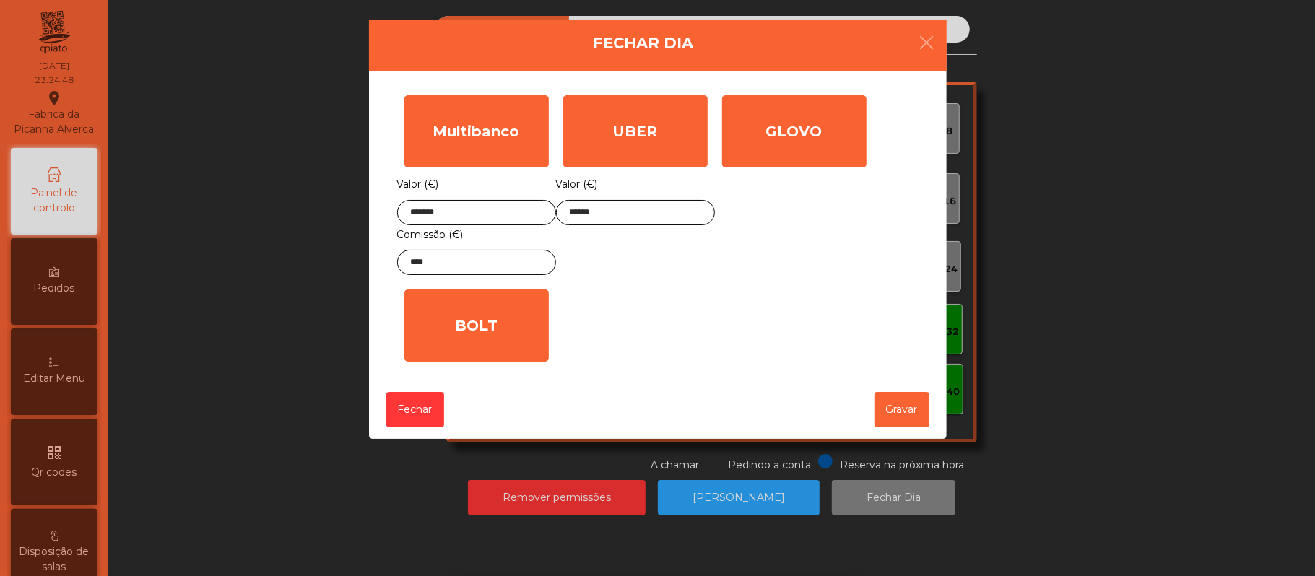
click at [809, 256] on div "GLOVO Valor (€) *" at bounding box center [794, 185] width 159 height 194
click at [907, 420] on button "Gravar" at bounding box center [902, 409] width 55 height 35
